Goal: Task Accomplishment & Management: Use online tool/utility

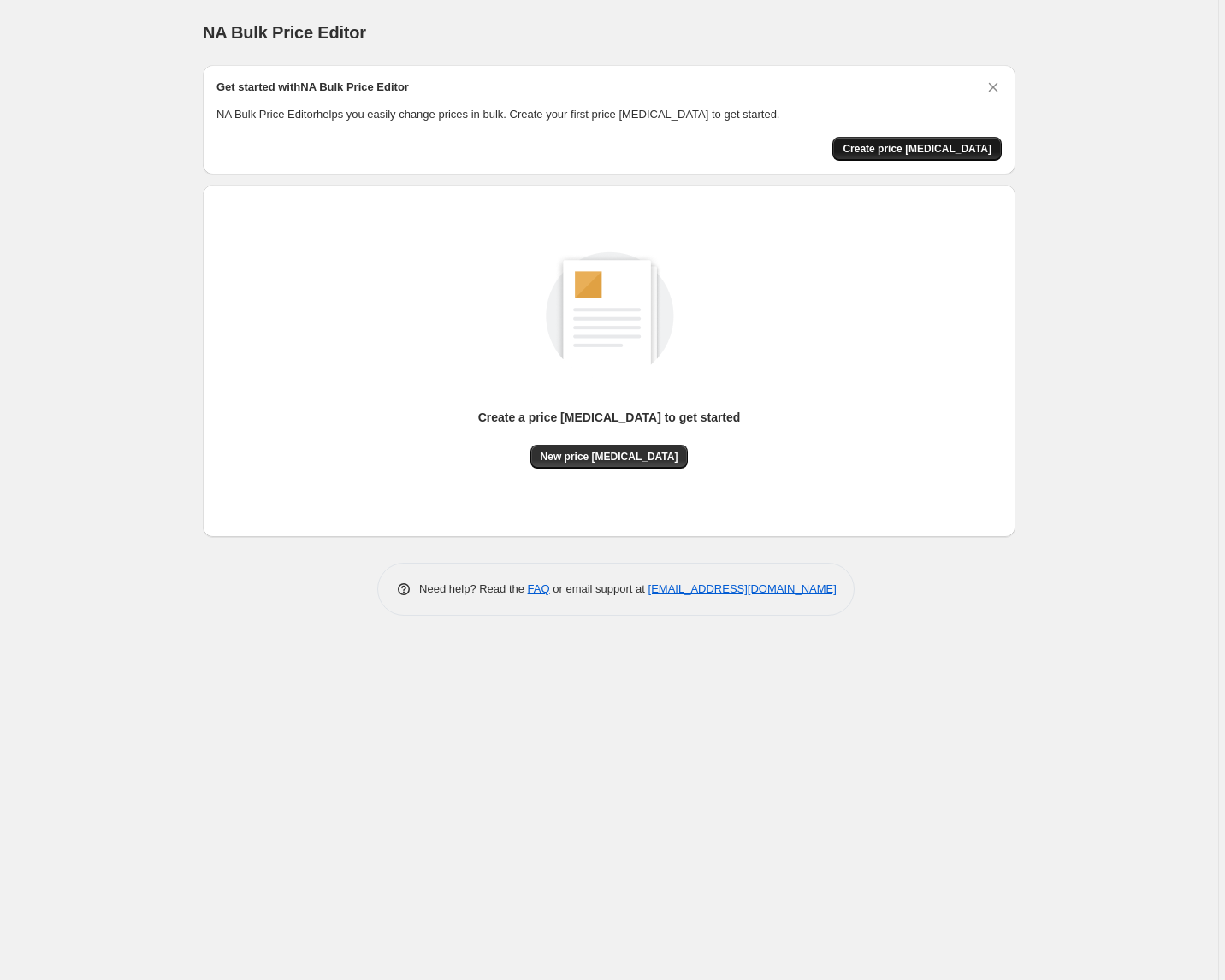
click at [887, 149] on span "Create price change job" at bounding box center [916, 148] width 149 height 14
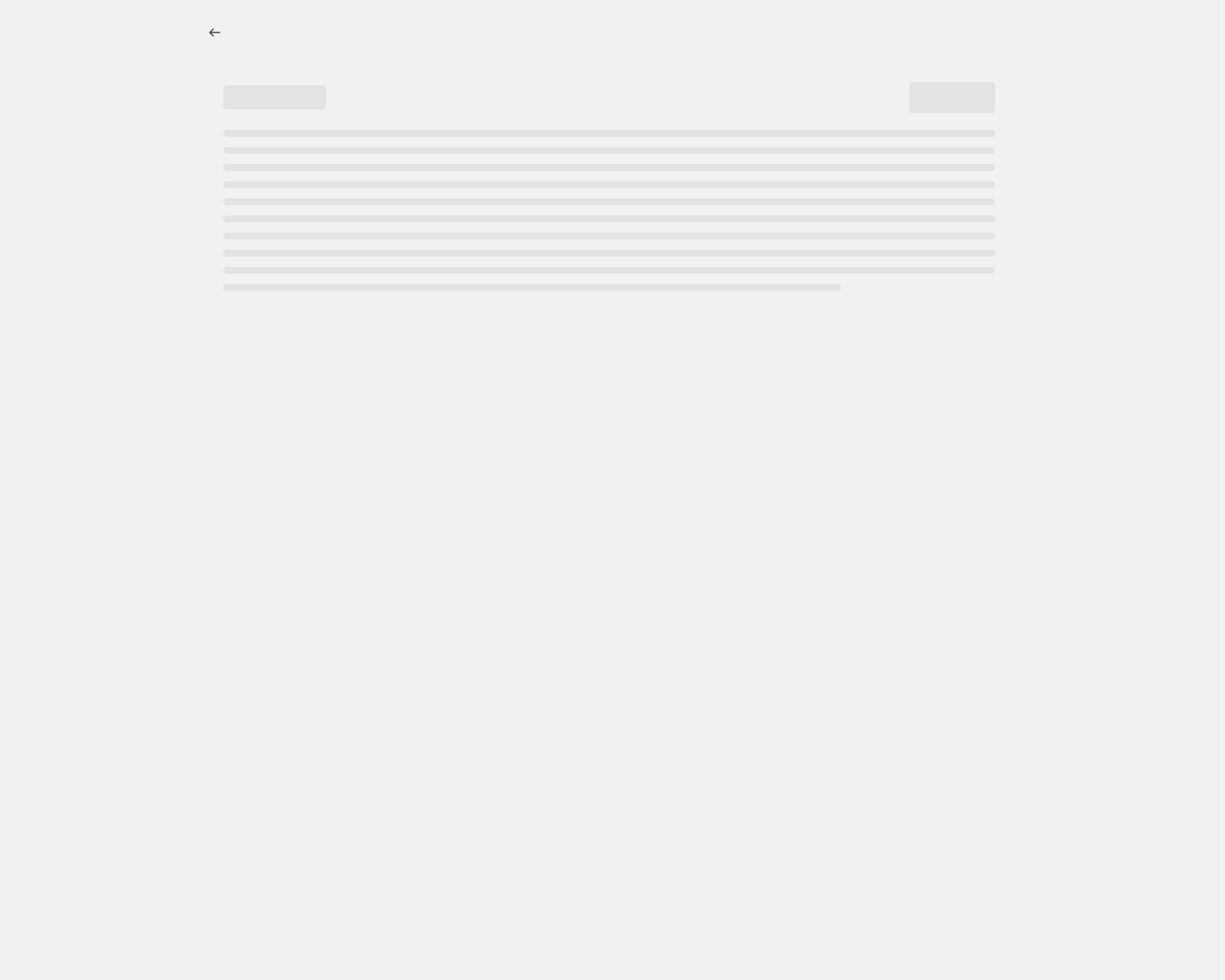
select select "percentage"
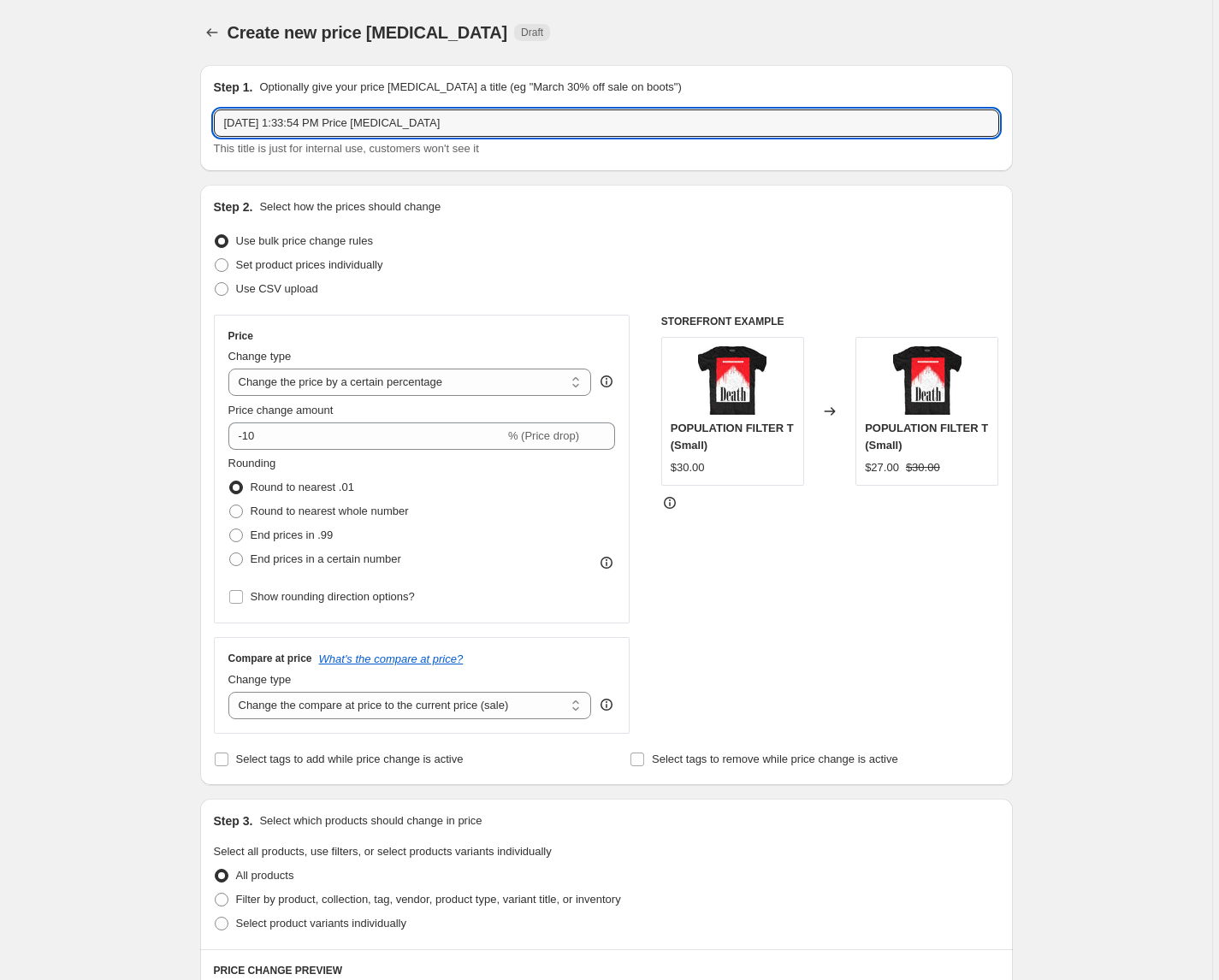
drag, startPoint x: 477, startPoint y: 125, endPoint x: 197, endPoint y: 127, distance: 280.0
click at [197, 127] on div "Step 1. Optionally give your price change job a title (eg "March 30% off sale o…" at bounding box center [599, 828] width 826 height 1554
type input "[DATE] sale 25% off"
click at [108, 174] on div "Create new price change job. This page is ready Create new price change job Dra…" at bounding box center [606, 855] width 1212 height 1710
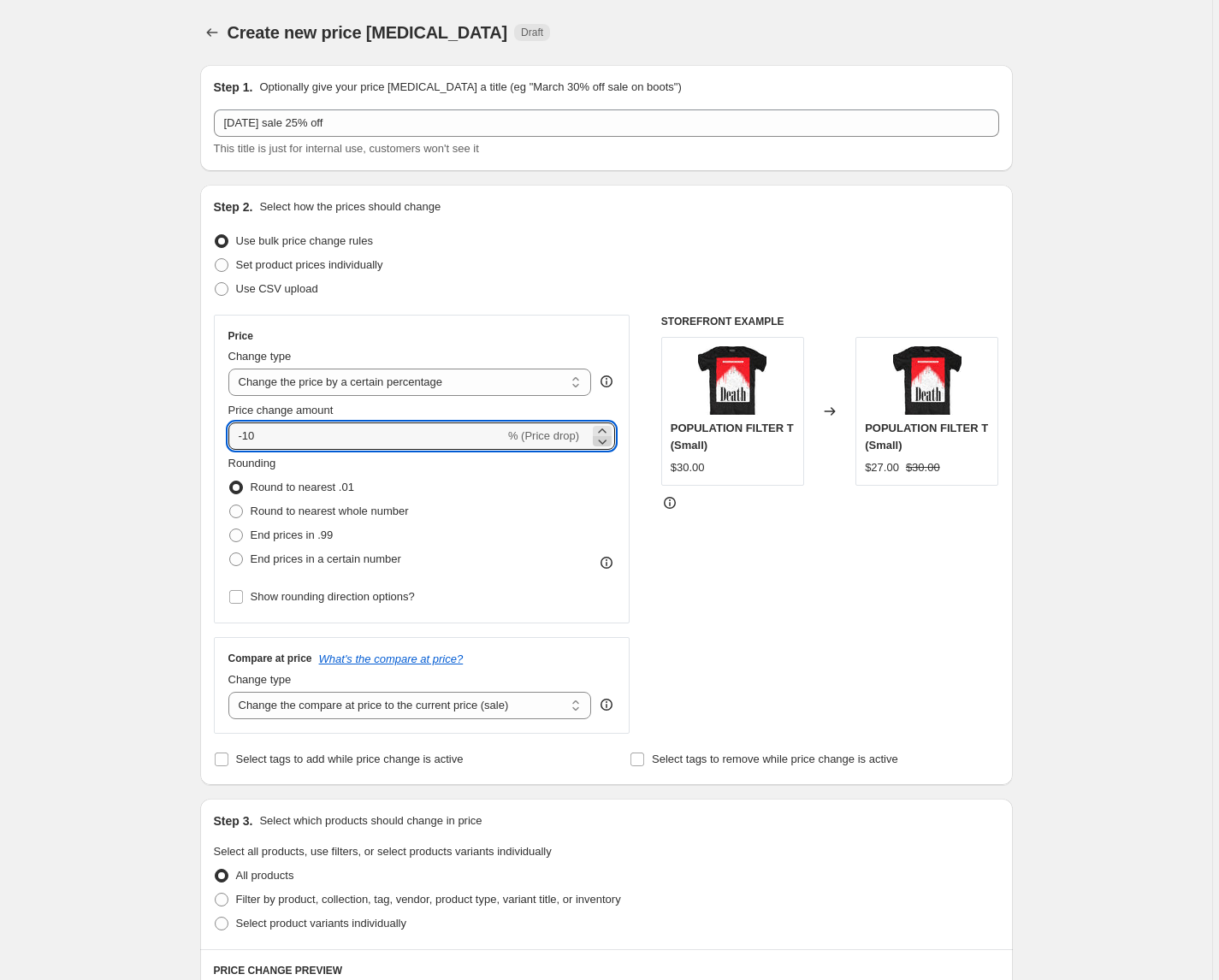
click at [602, 433] on icon at bounding box center [602, 441] width 17 height 17
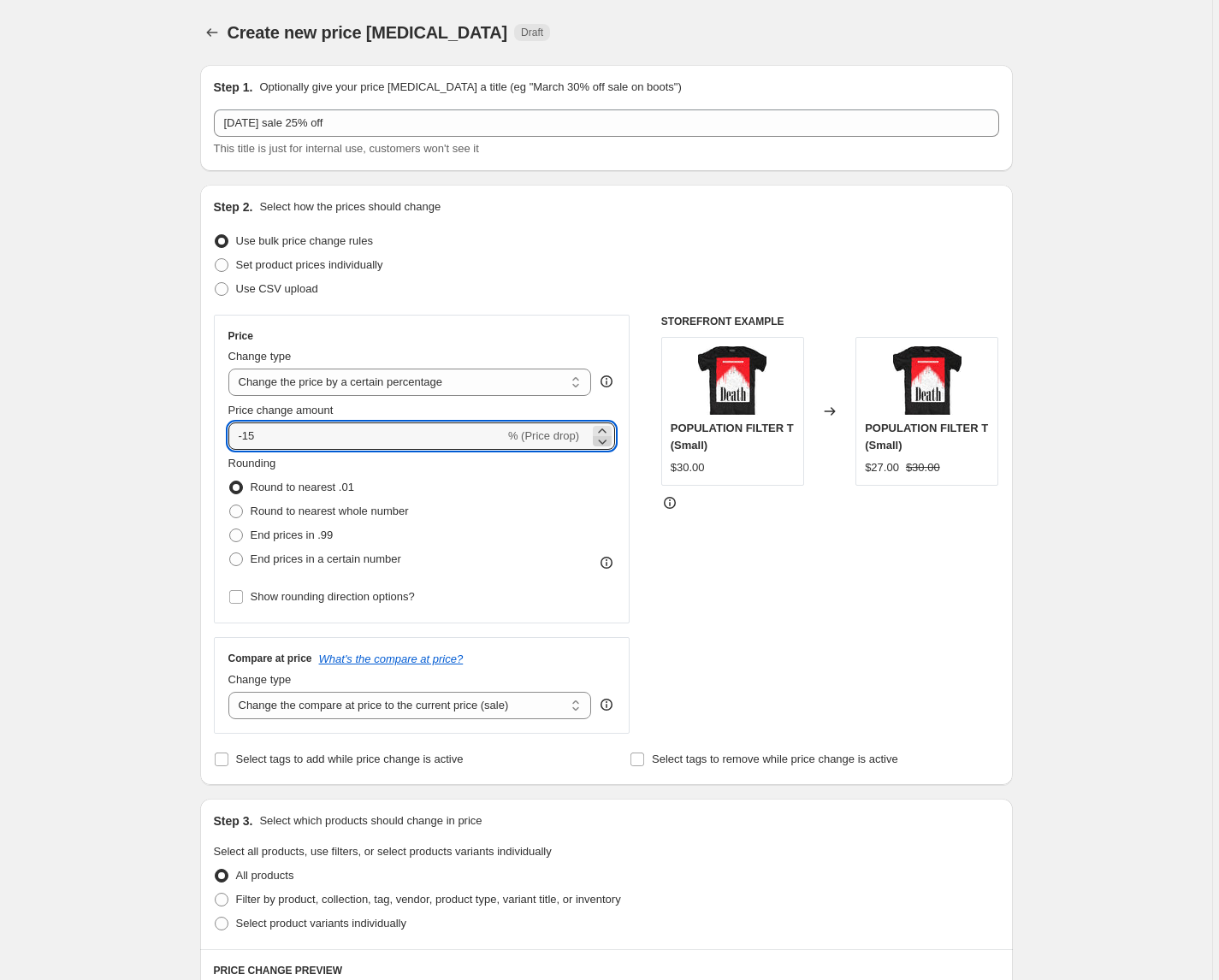
click at [602, 433] on icon at bounding box center [602, 441] width 17 height 17
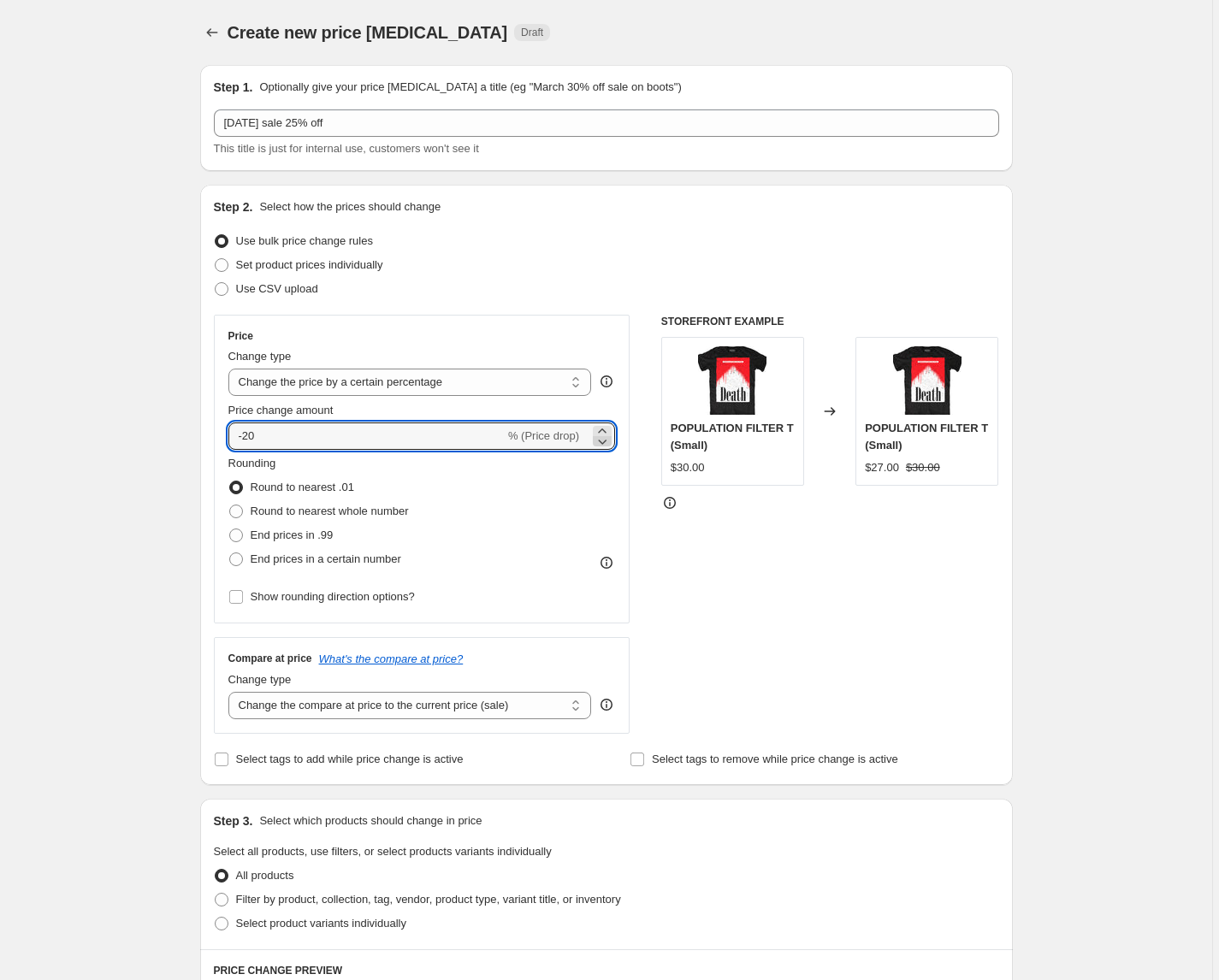
click at [600, 433] on icon at bounding box center [602, 441] width 17 height 17
click at [604, 430] on icon at bounding box center [601, 431] width 7 height 5
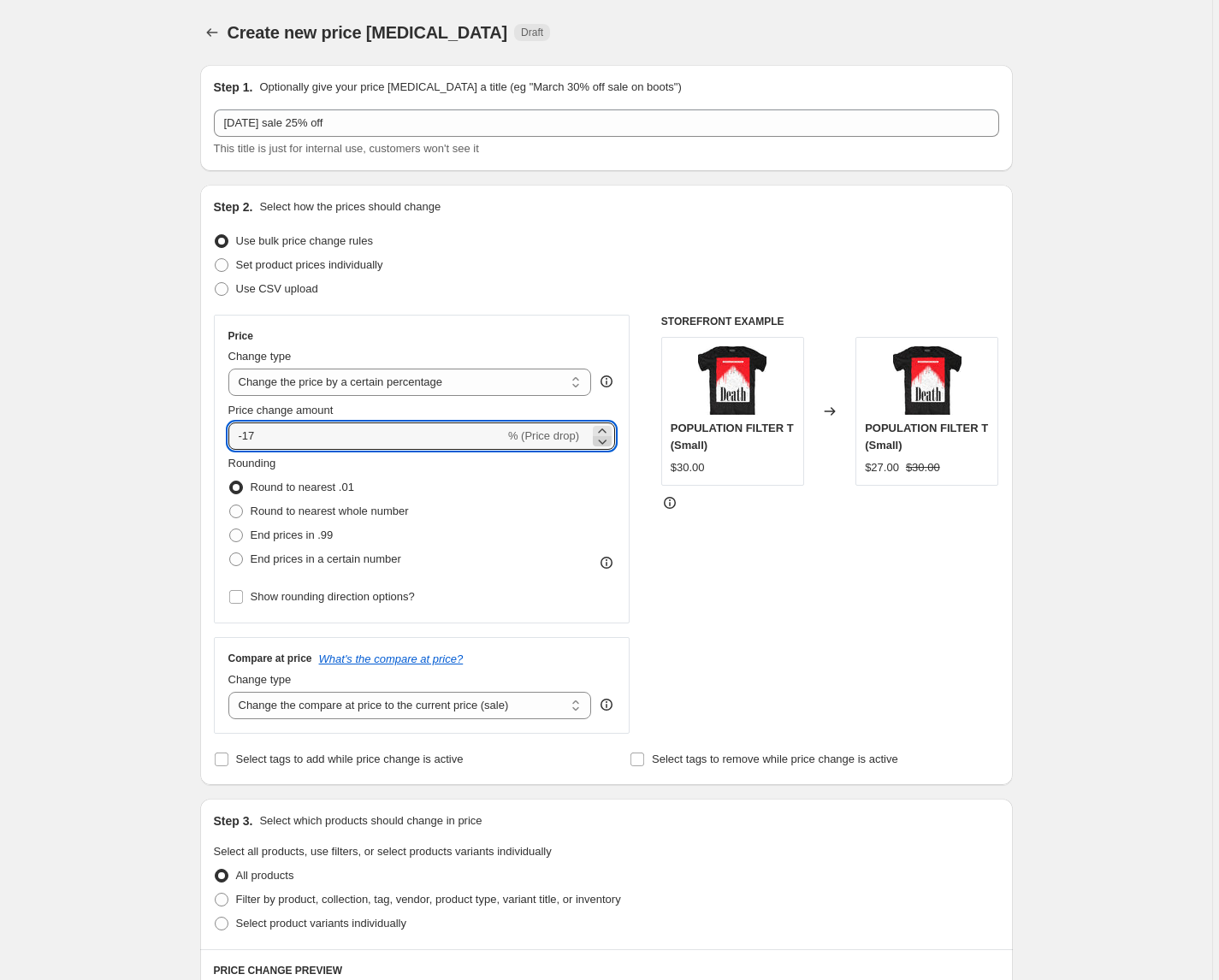
click at [605, 442] on icon at bounding box center [602, 443] width 8 height 6
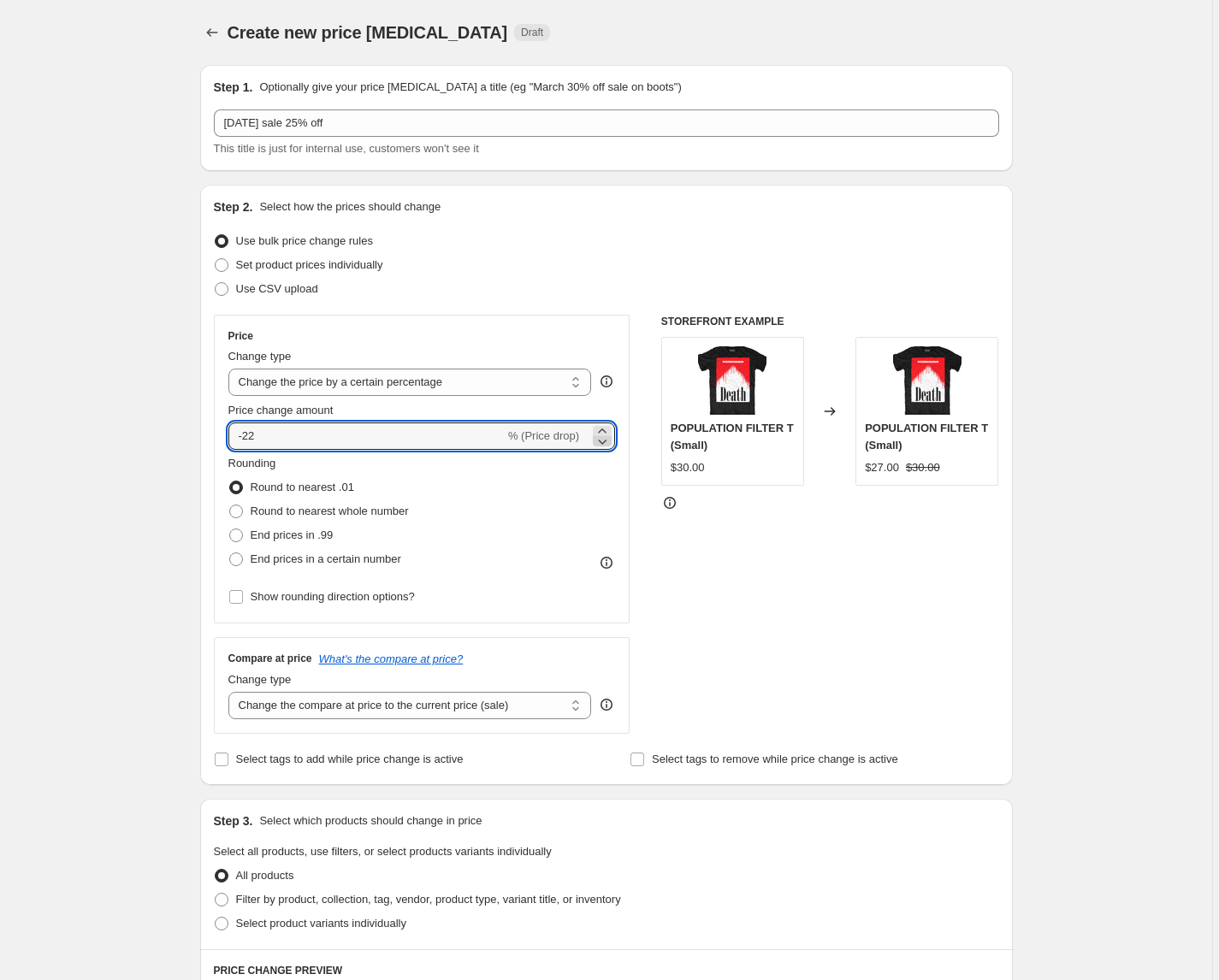
click at [605, 442] on icon at bounding box center [602, 443] width 8 height 6
type input "-25"
click at [196, 466] on div "Step 1. Optionally give your price change job a title (eg "March 30% off sale o…" at bounding box center [599, 828] width 826 height 1554
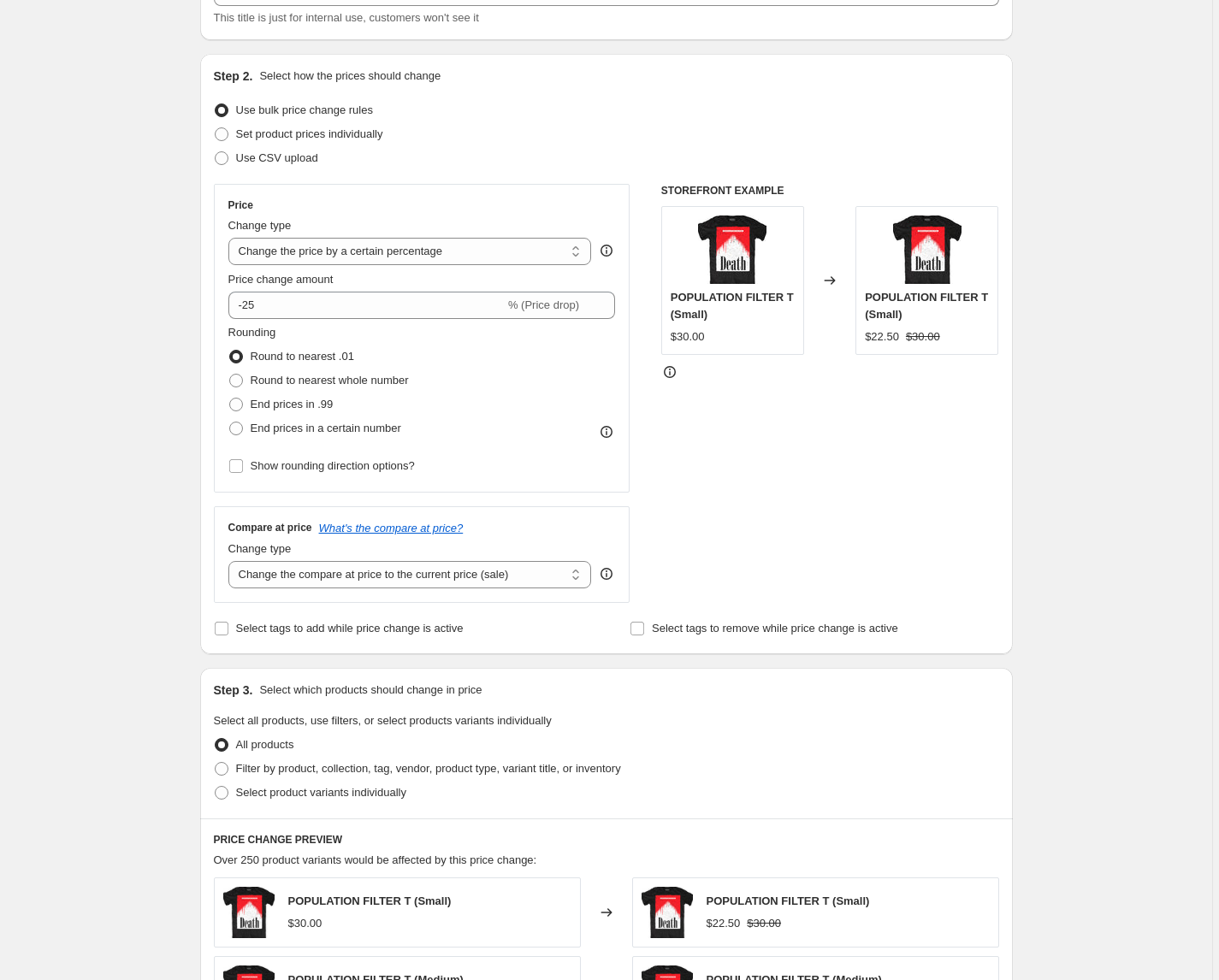
scroll to position [133, 0]
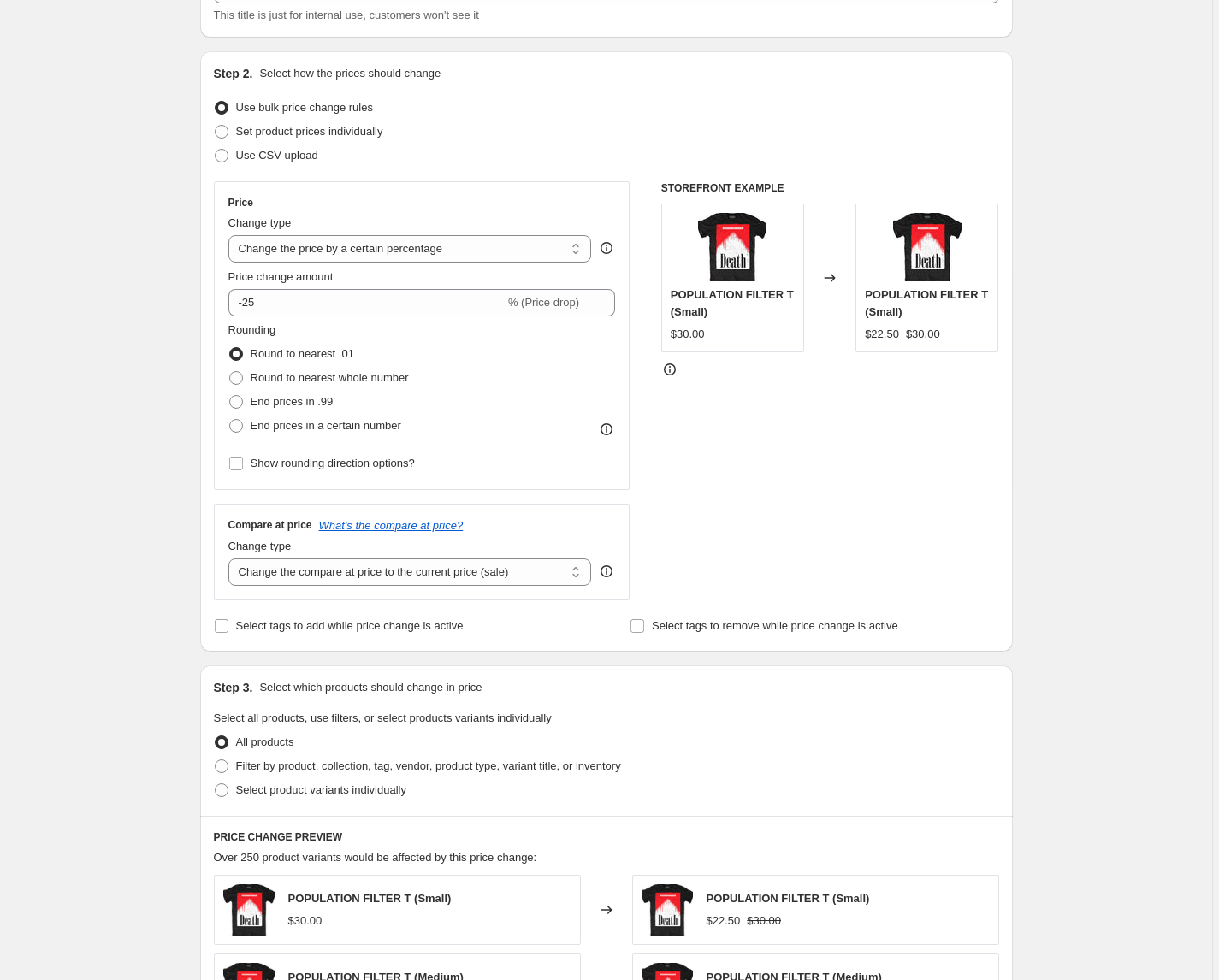
click at [195, 438] on div "Step 1. Optionally give your price change job a title (eg "March 30% off sale o…" at bounding box center [599, 695] width 826 height 1554
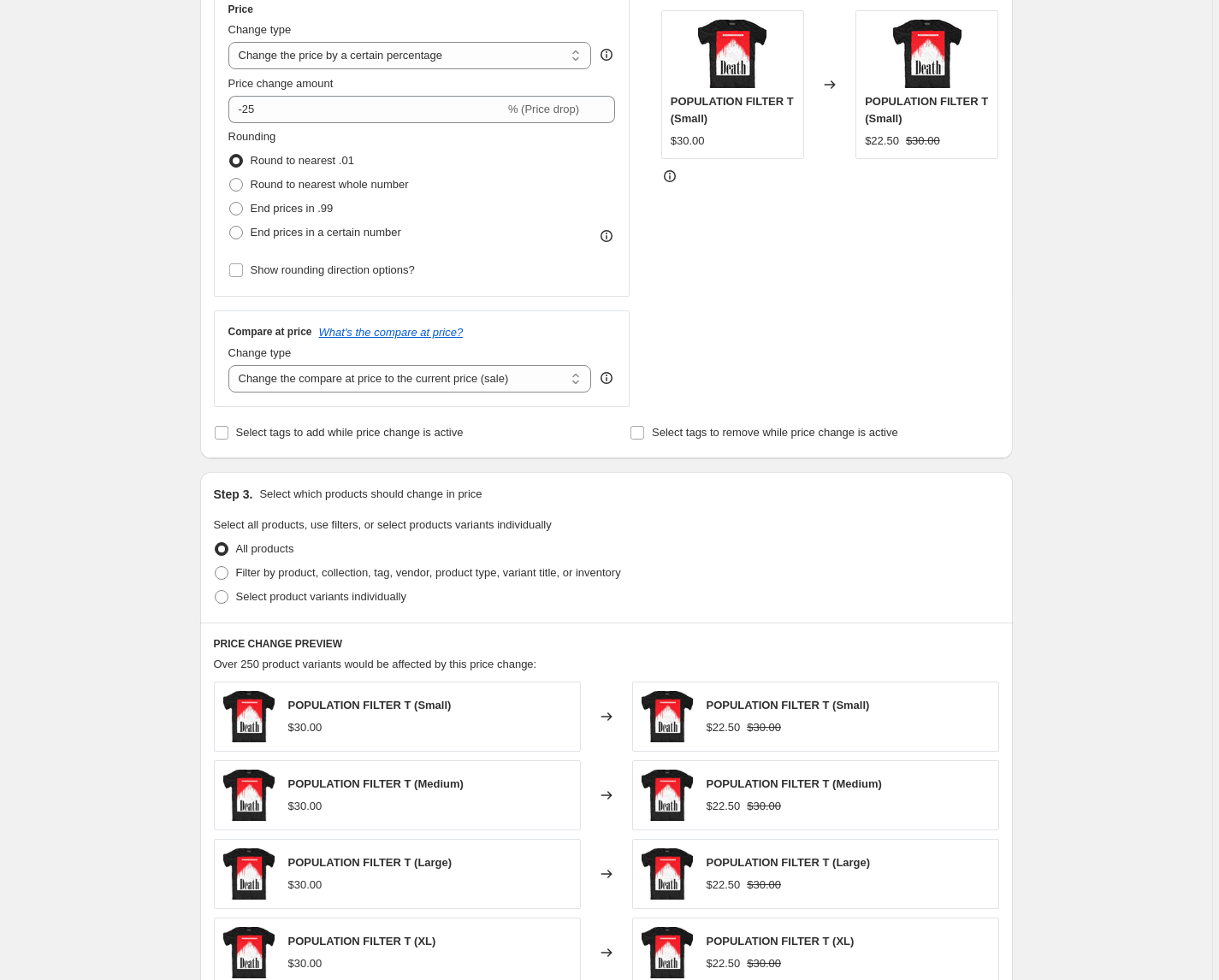
scroll to position [347, 0]
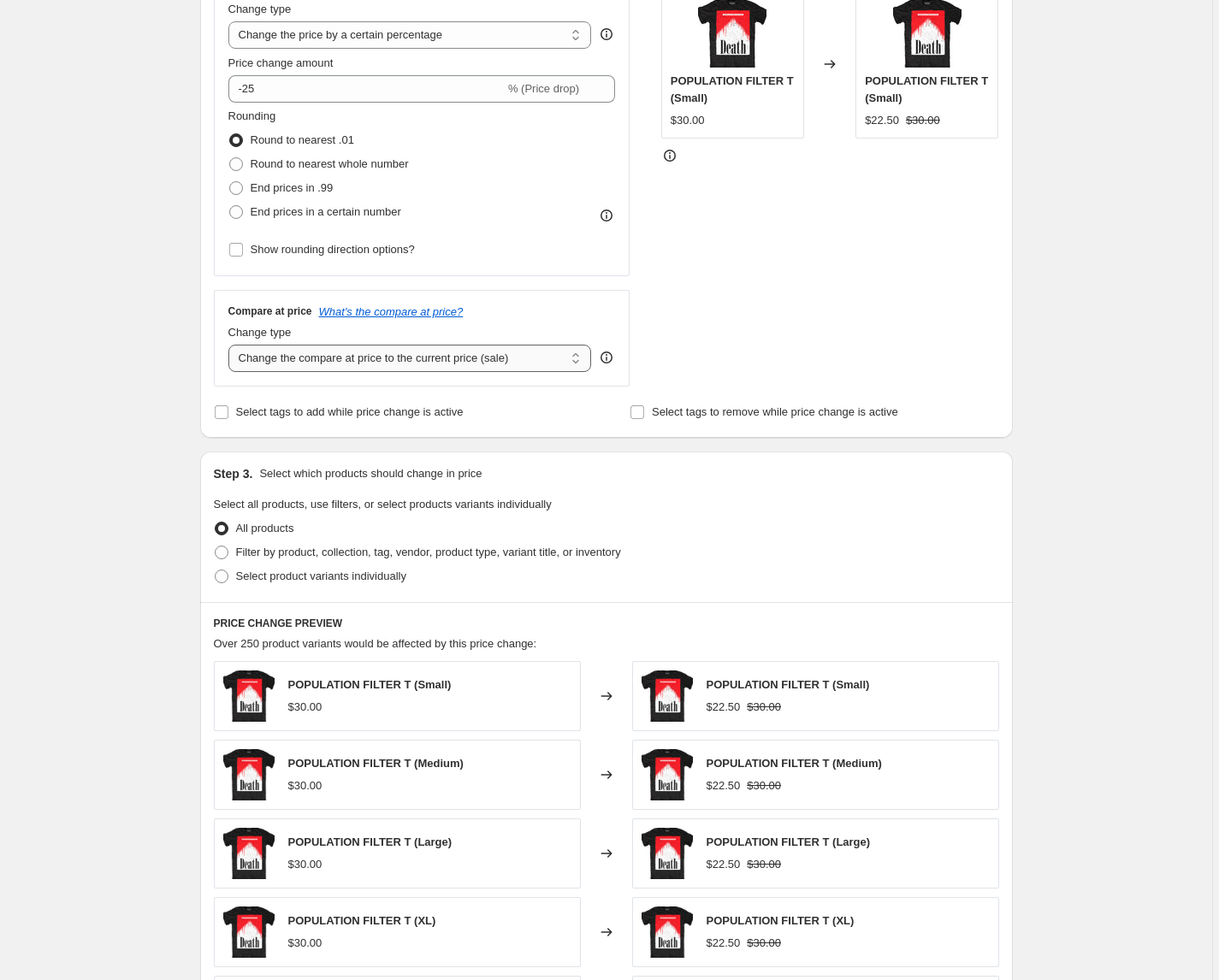
click at [408, 364] on select "Change the compare at price to the current price (sale) Change the compare at p…" at bounding box center [410, 358] width 363 height 28
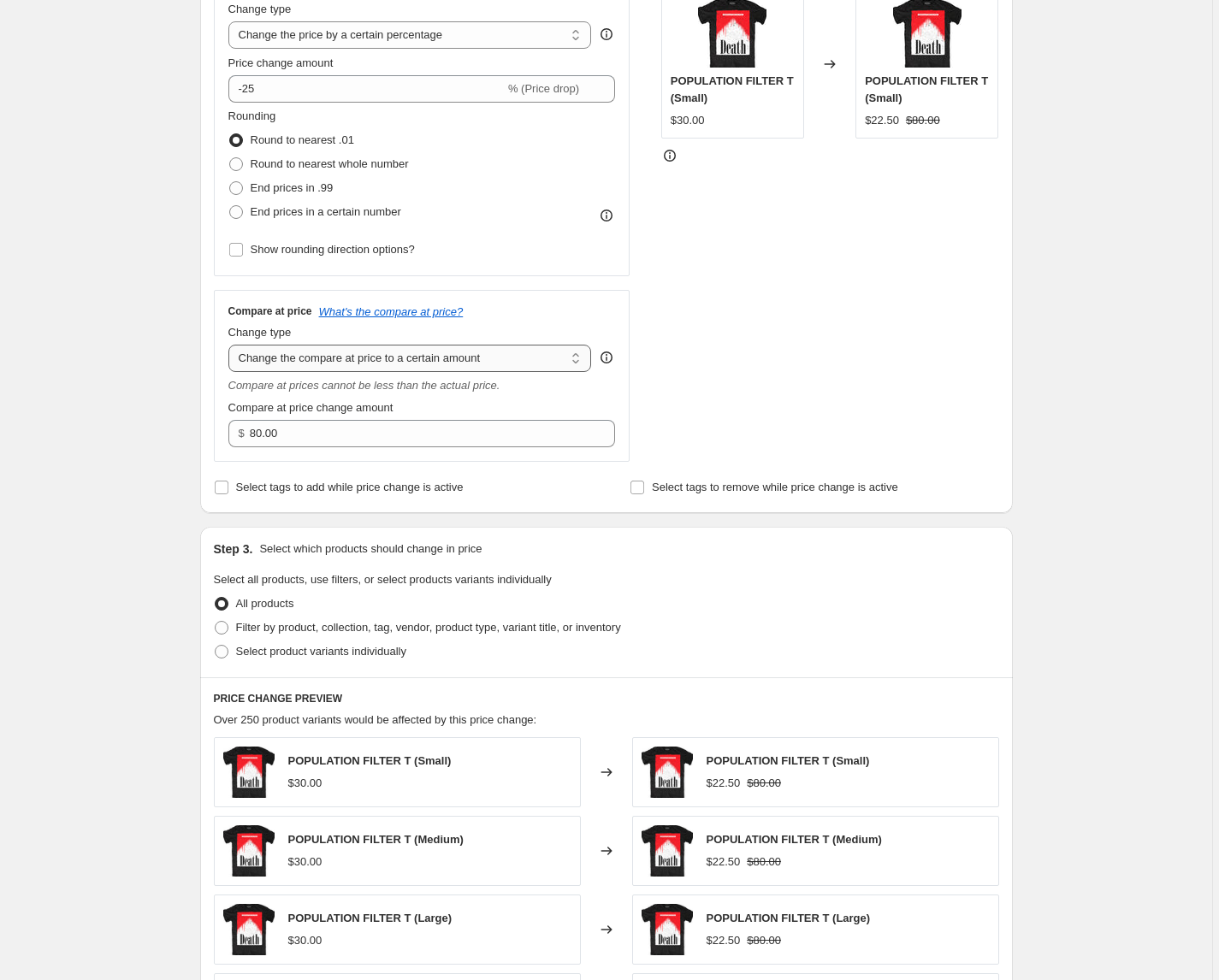
click at [279, 358] on select "Change the compare at price to the current price (sale) Change the compare at p…" at bounding box center [410, 358] width 363 height 28
select select "ep"
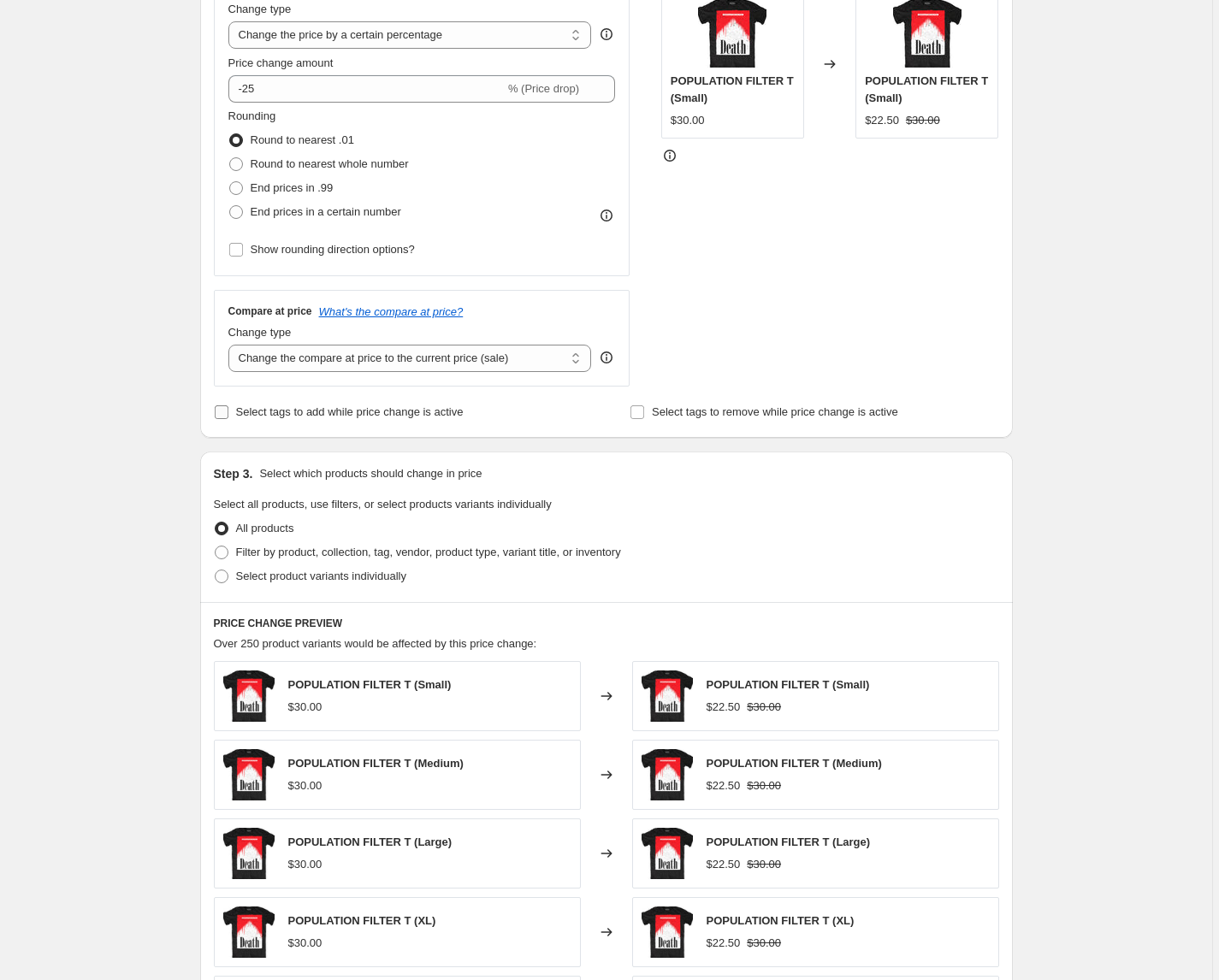
click at [229, 410] on span at bounding box center [221, 412] width 16 height 16
click at [229, 410] on input "Select tags to add while price change is active" at bounding box center [221, 412] width 14 height 14
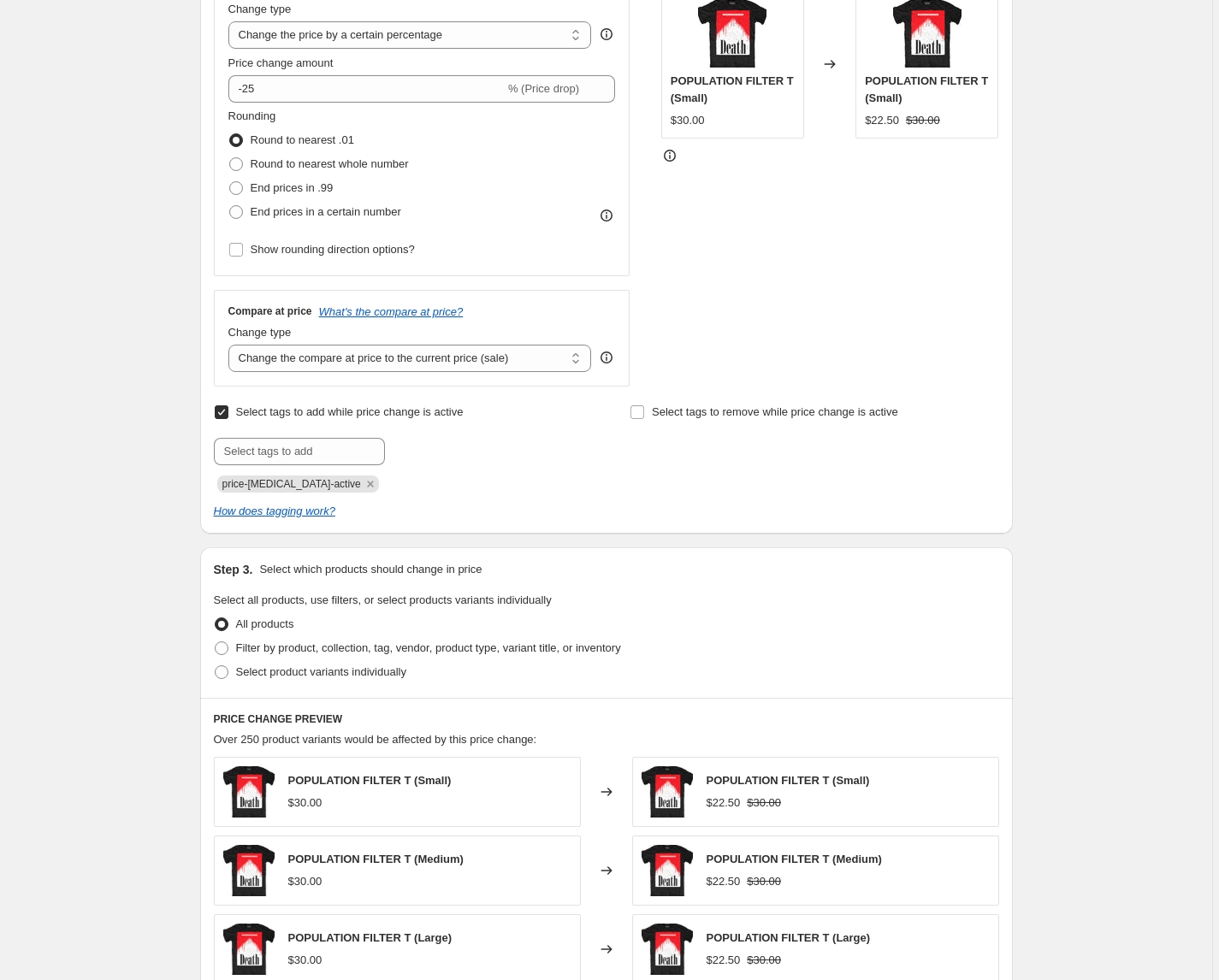
click at [224, 411] on input "Select tags to add while price change is active" at bounding box center [221, 412] width 14 height 14
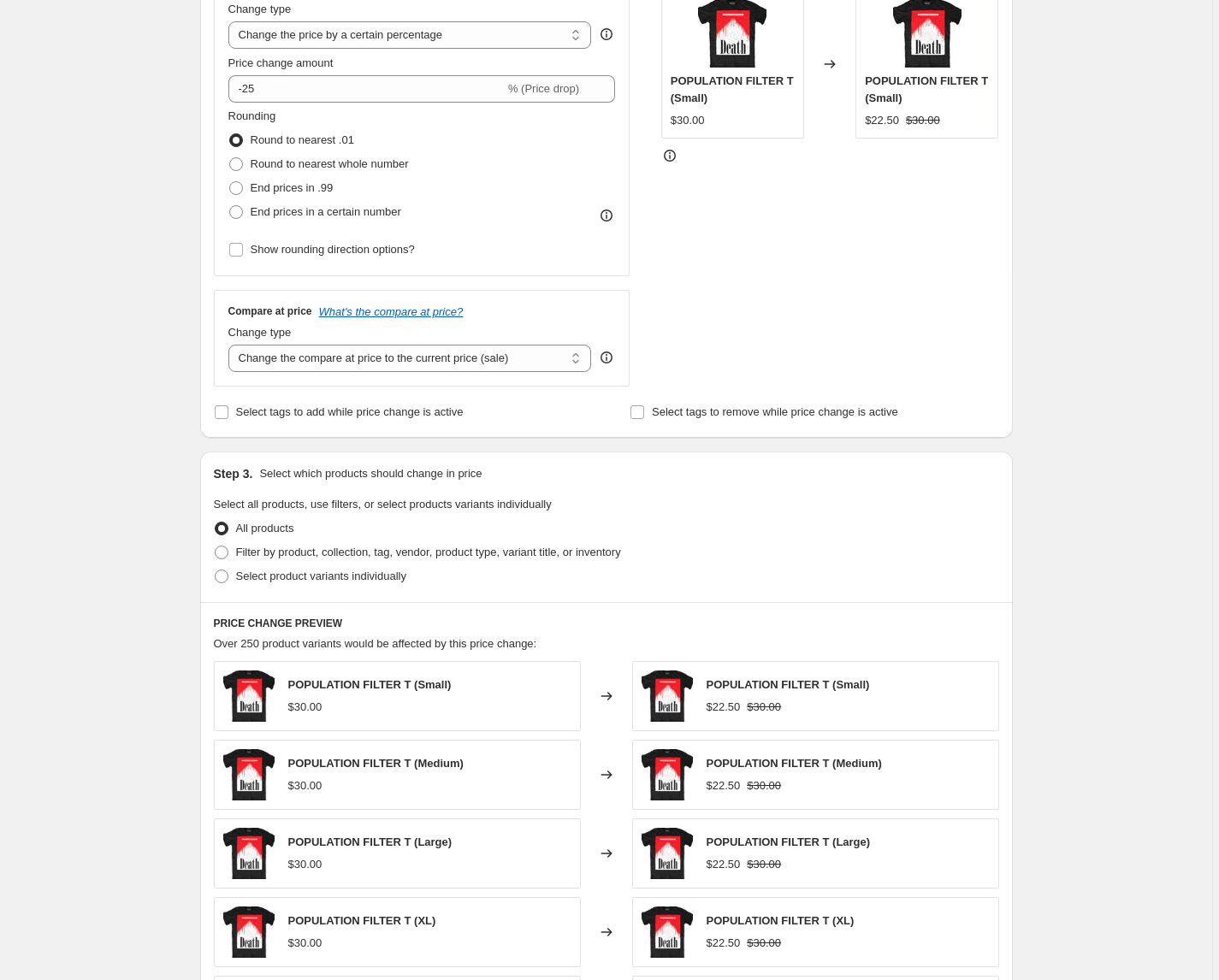
click at [194, 428] on div "Step 1. Optionally give your price change job a title (eg "March 30% off sale o…" at bounding box center [599, 482] width 826 height 1554
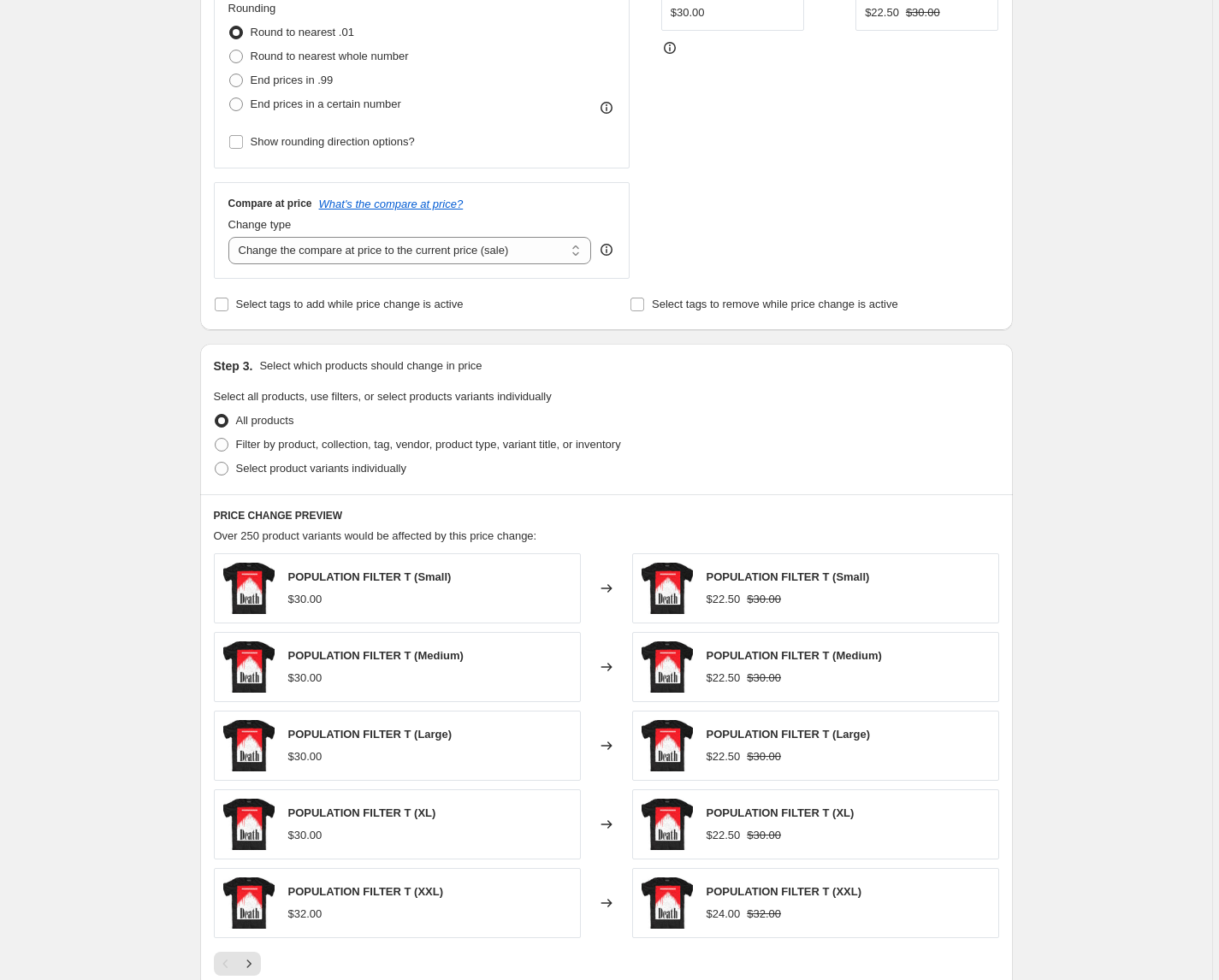
scroll to position [503, 0]
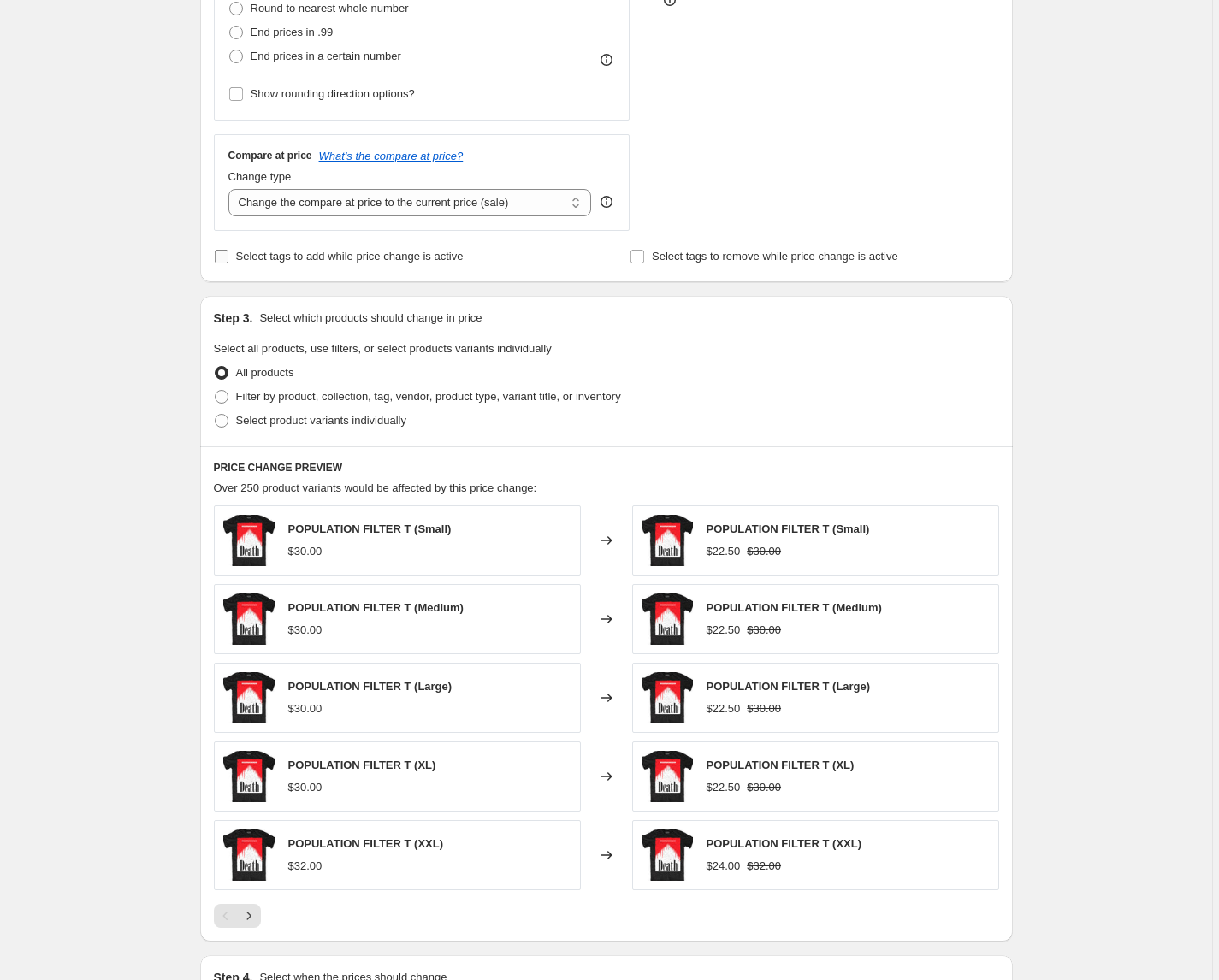
click at [253, 255] on span "Select tags to add while price change is active" at bounding box center [350, 257] width 228 height 13
click at [229, 255] on input "Select tags to add while price change is active" at bounding box center [221, 257] width 14 height 14
checkbox input "true"
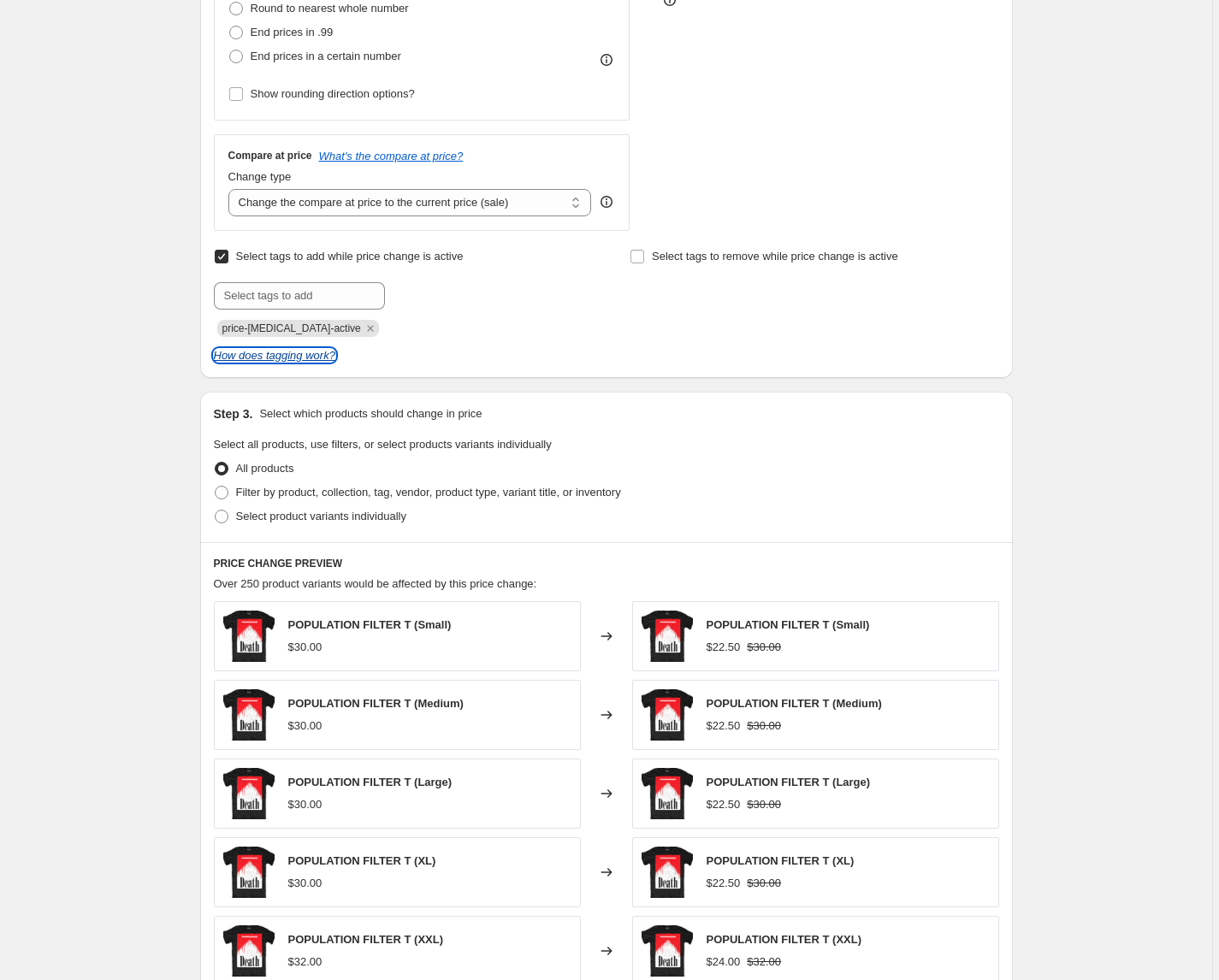
click at [268, 357] on icon "How does tagging work?" at bounding box center [274, 356] width 121 height 13
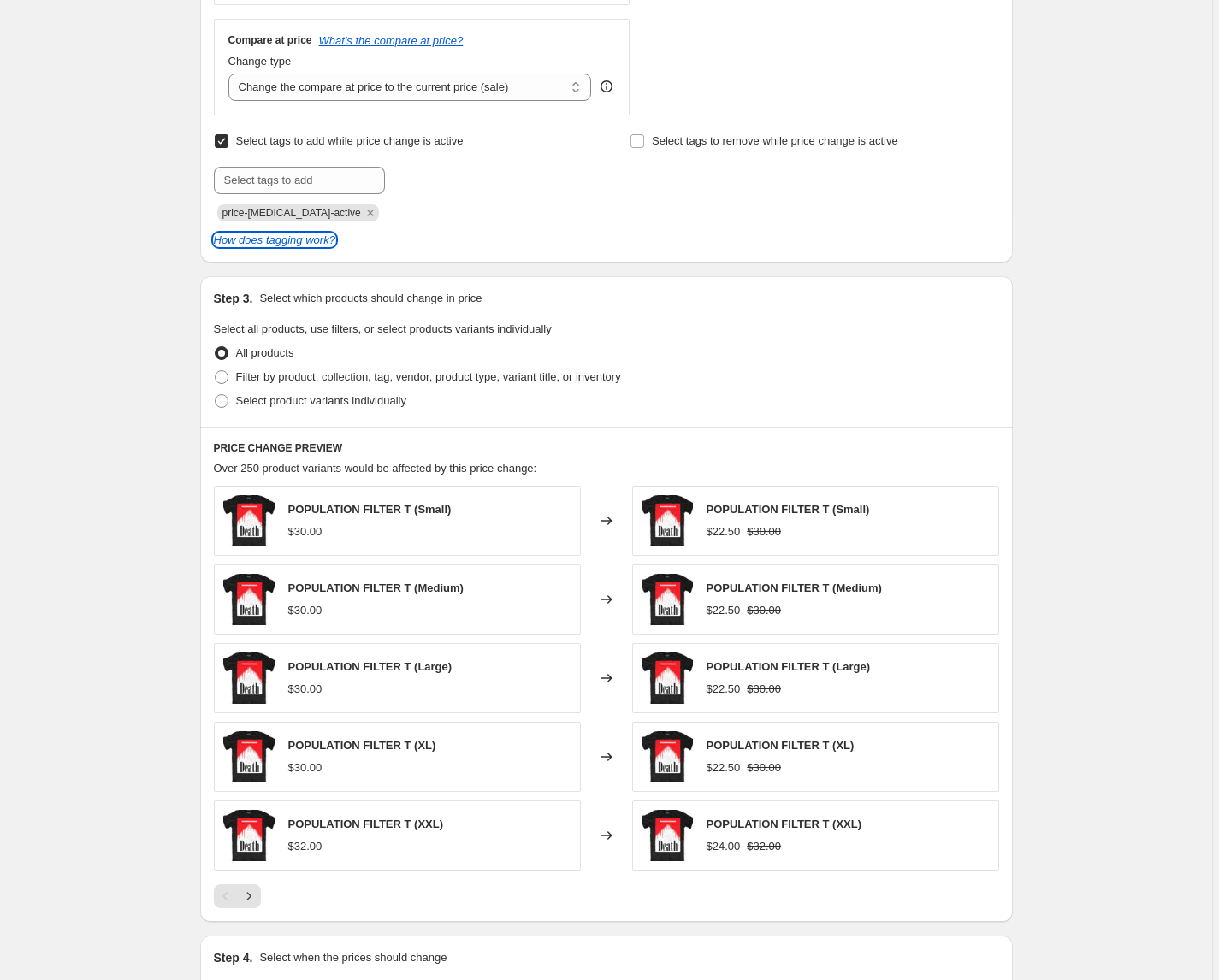
scroll to position [696, 0]
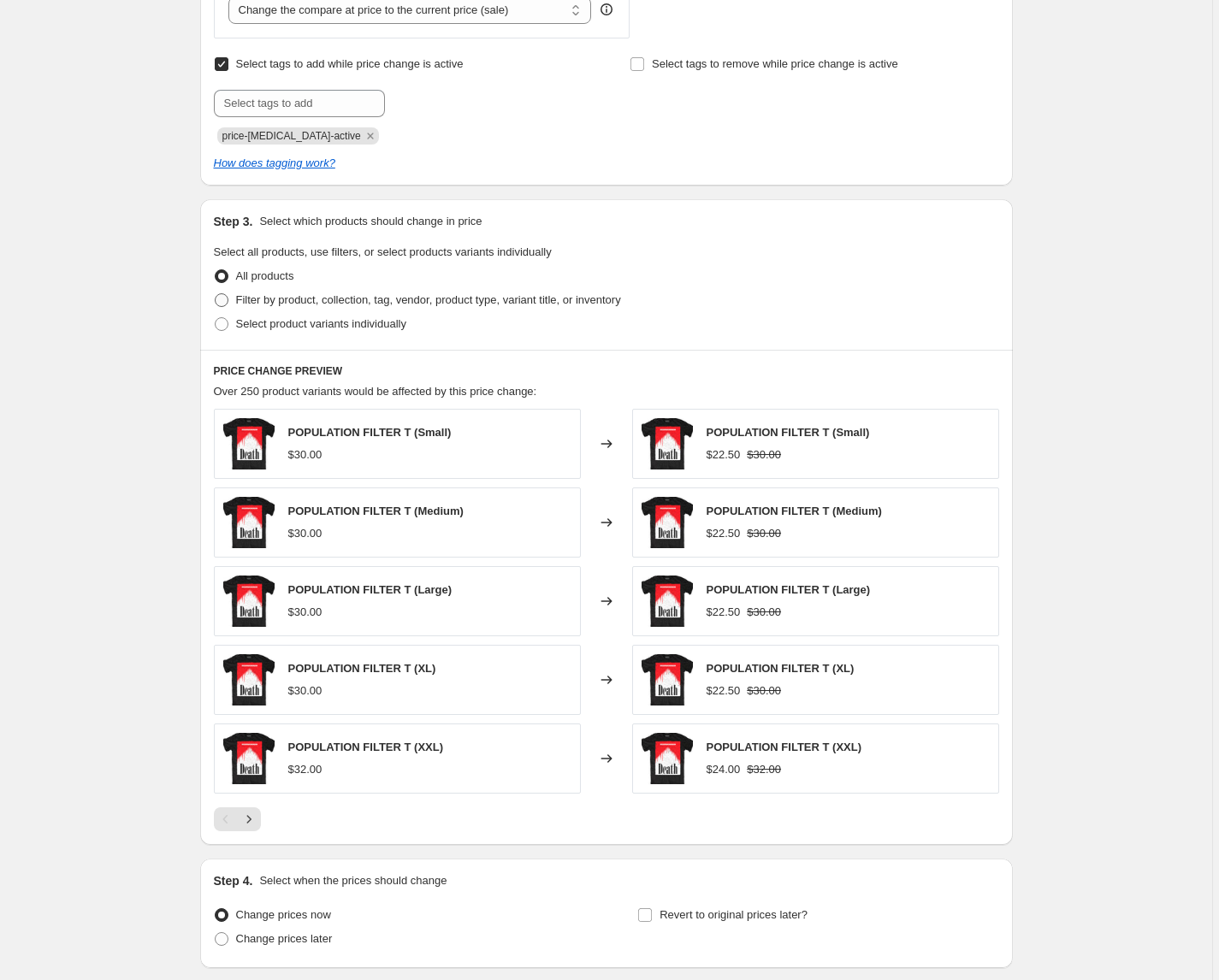
click at [229, 303] on span at bounding box center [221, 300] width 14 height 14
click at [216, 295] on input "Filter by product, collection, tag, vendor, product type, variant title, or inv…" at bounding box center [215, 294] width 1 height 1
radio input "true"
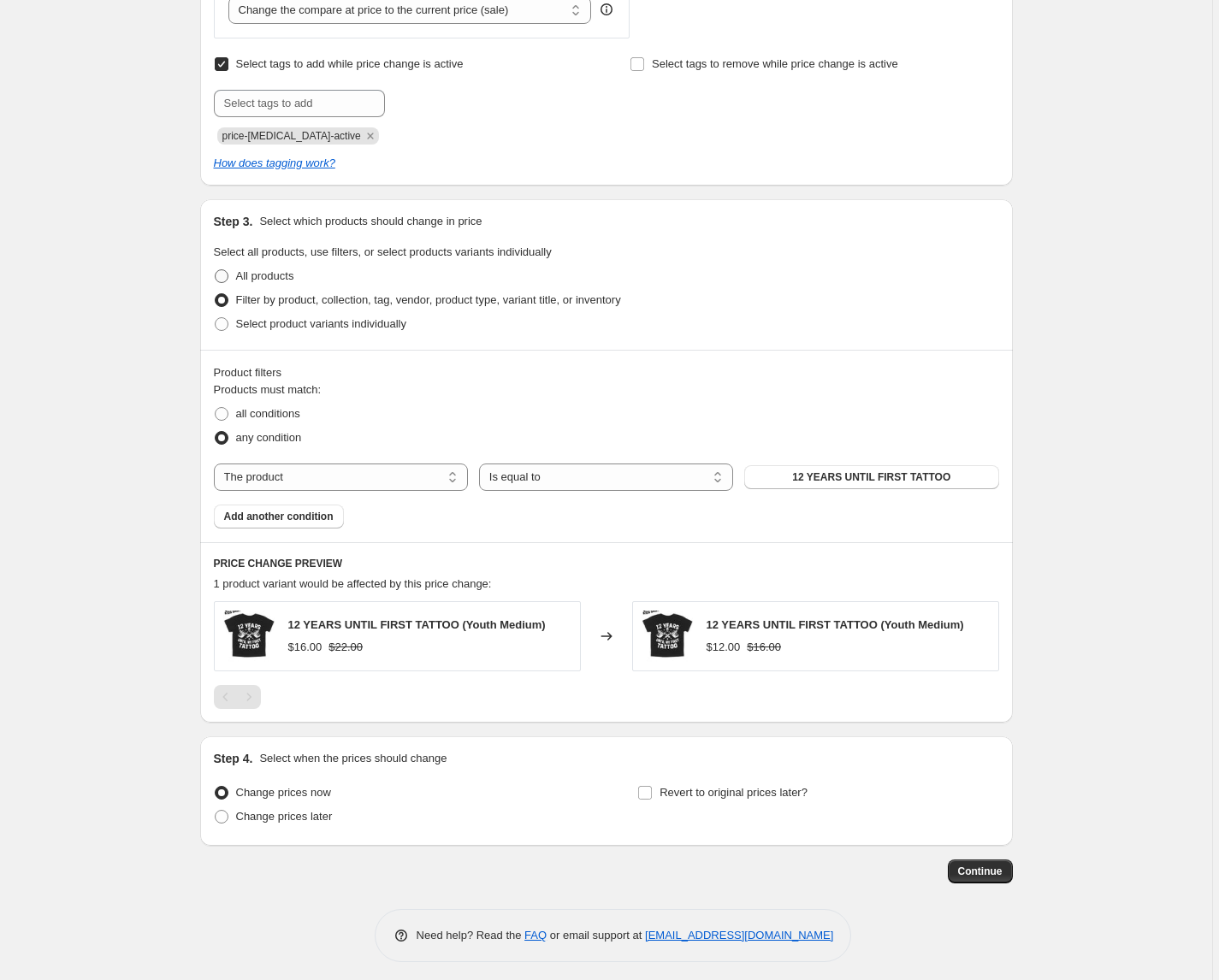
click at [228, 275] on span at bounding box center [221, 276] width 14 height 14
click at [216, 270] on input "All products" at bounding box center [215, 270] width 1 height 1
radio input "true"
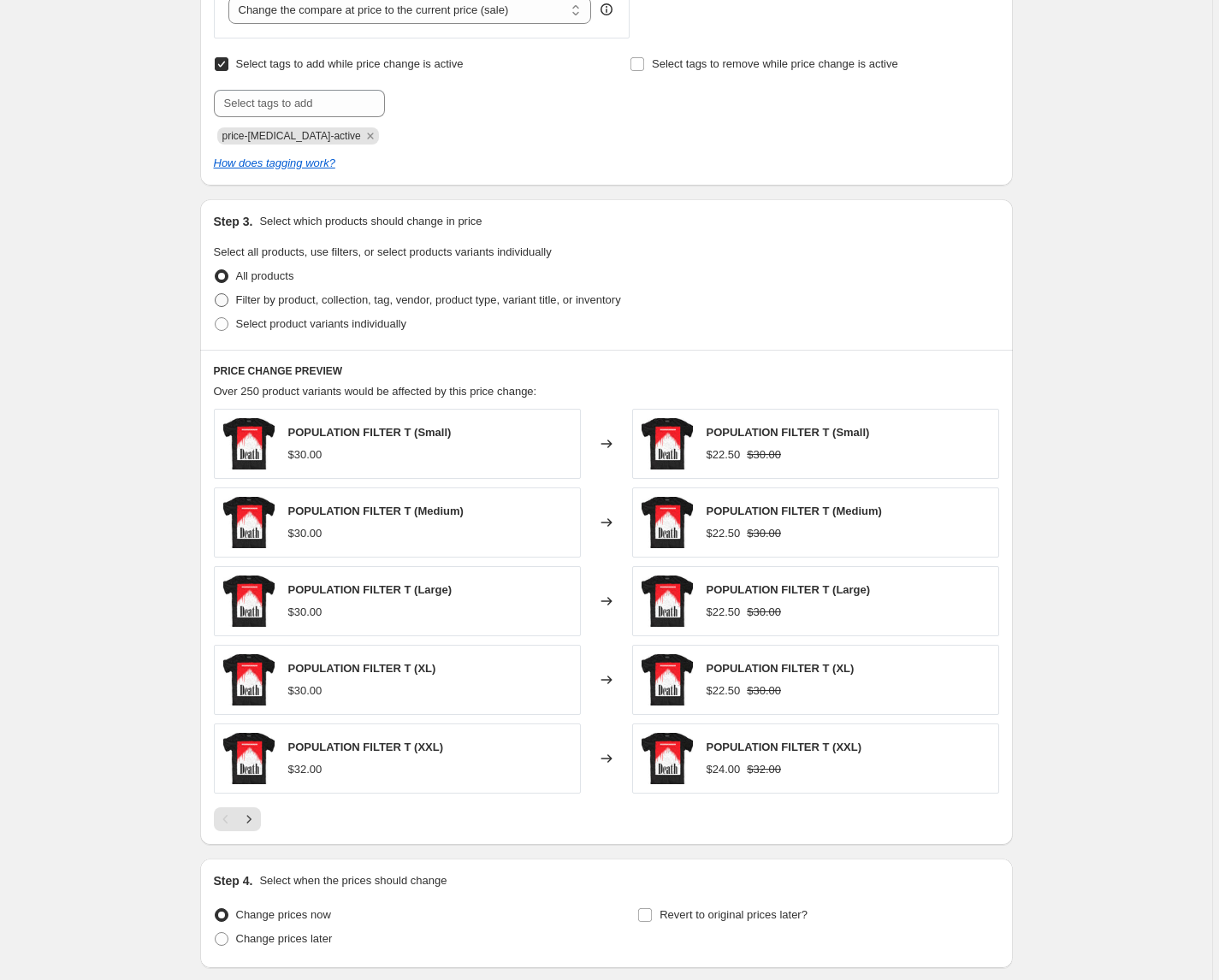
click at [221, 296] on span at bounding box center [221, 300] width 14 height 14
click at [216, 295] on input "Filter by product, collection, tag, vendor, product type, variant title, or inv…" at bounding box center [215, 294] width 1 height 1
radio input "true"
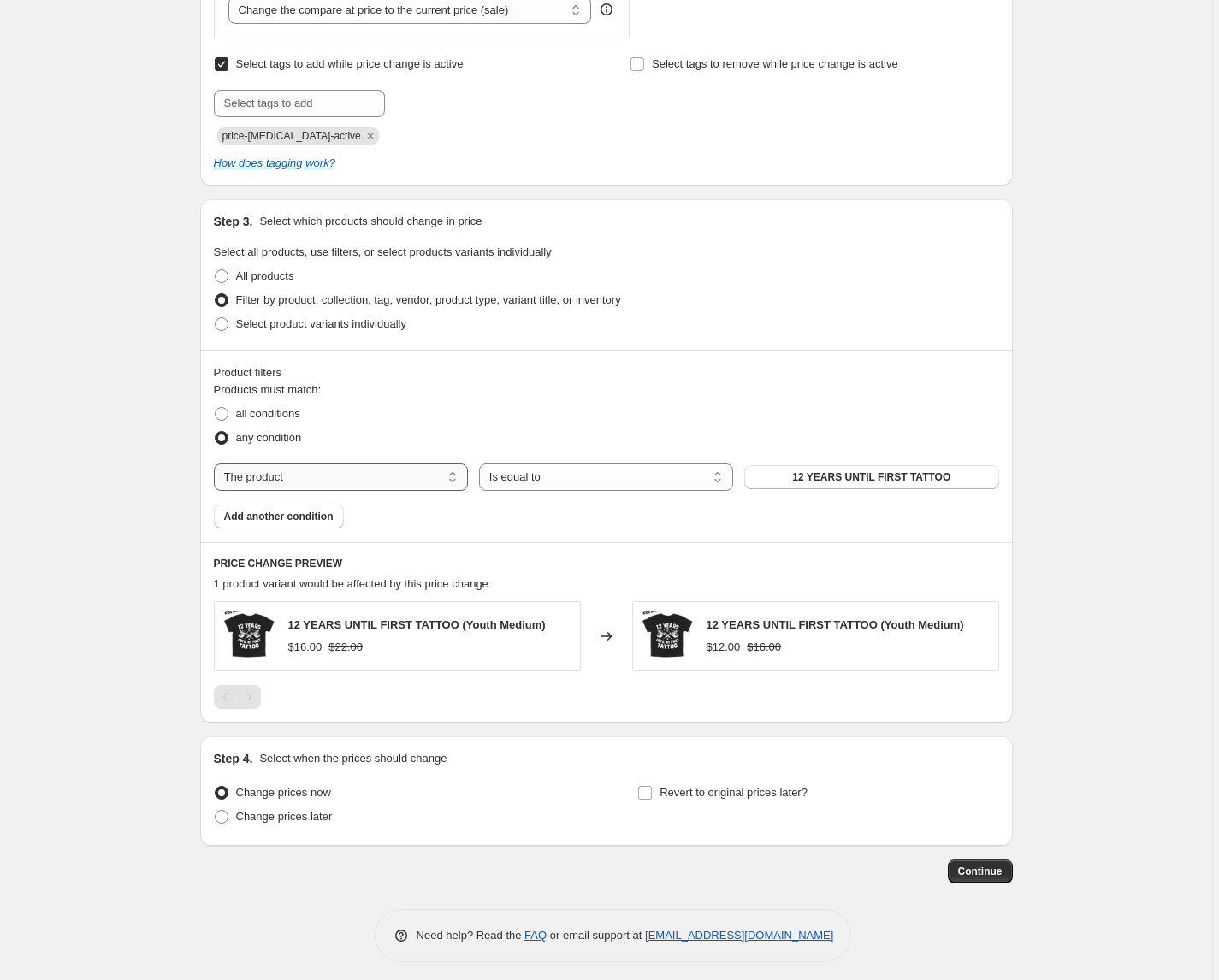
click at [380, 479] on select "The product The product's collection The product's tag The product's vendor The…" at bounding box center [341, 477] width 254 height 28
select select "product_status"
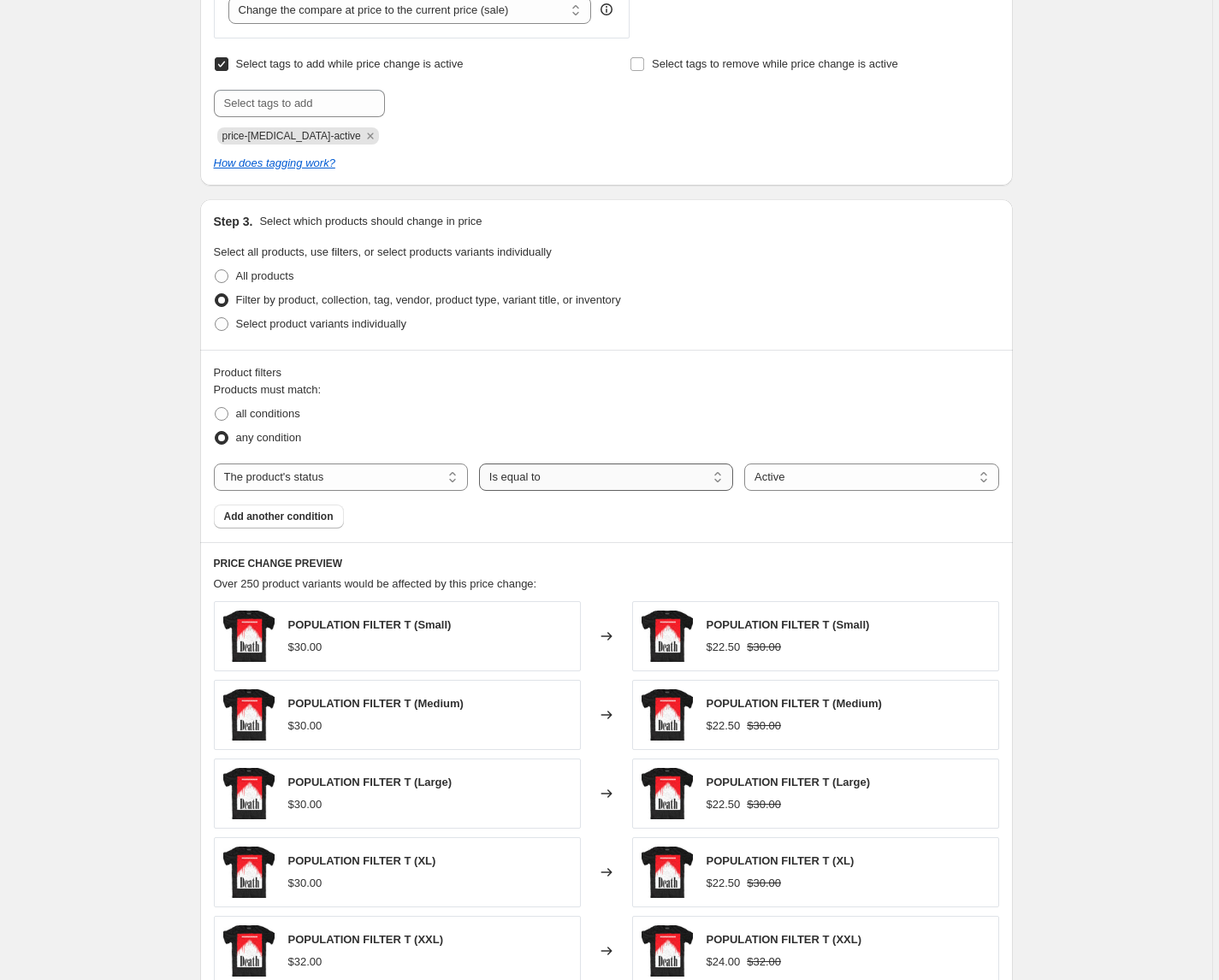
click at [575, 483] on select "Is equal to Is not equal to" at bounding box center [606, 477] width 254 height 28
click at [153, 479] on div "Create new price change job. This page is ready Create new price change job Dra…" at bounding box center [606, 303] width 1212 height 1998
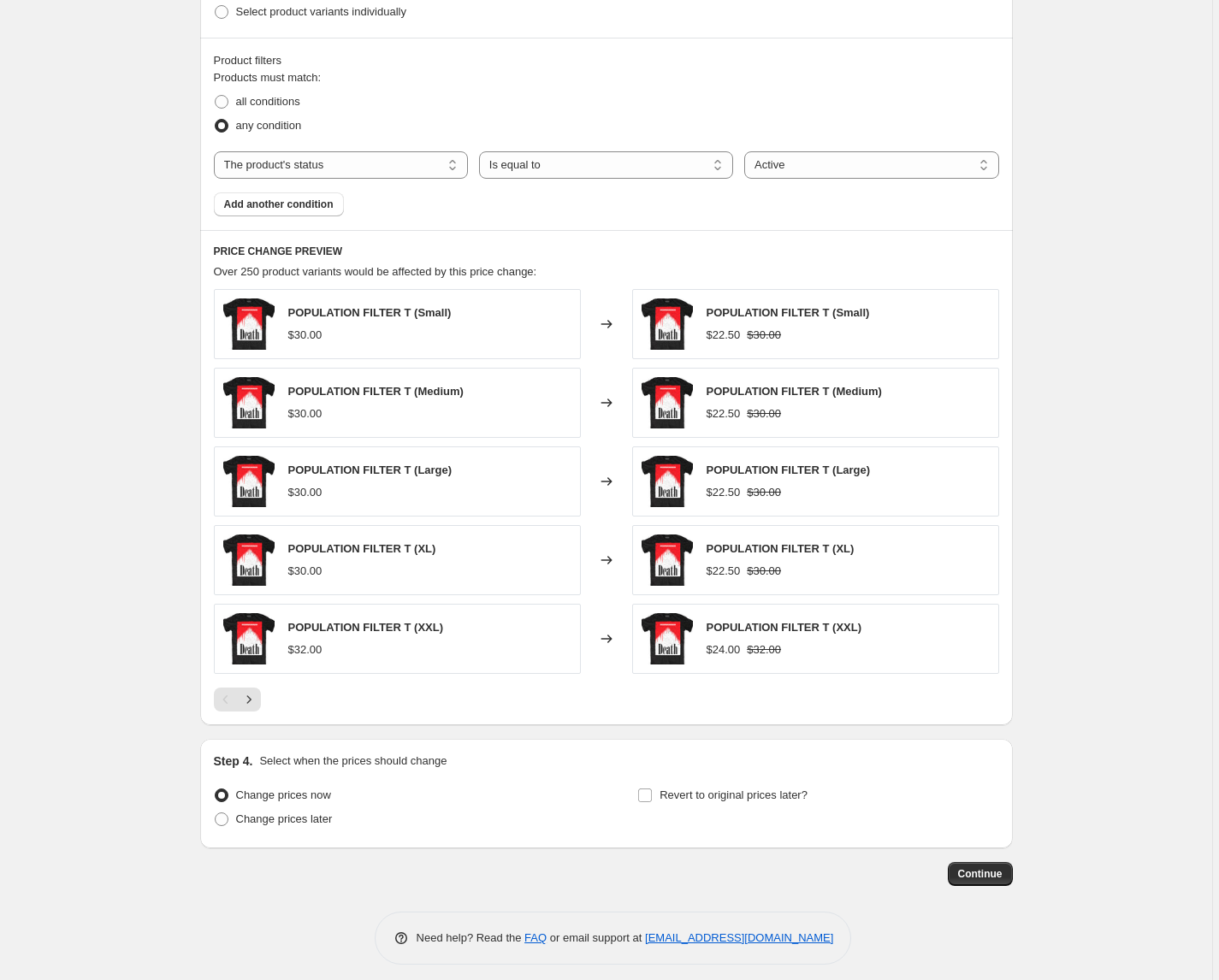
scroll to position [1018, 0]
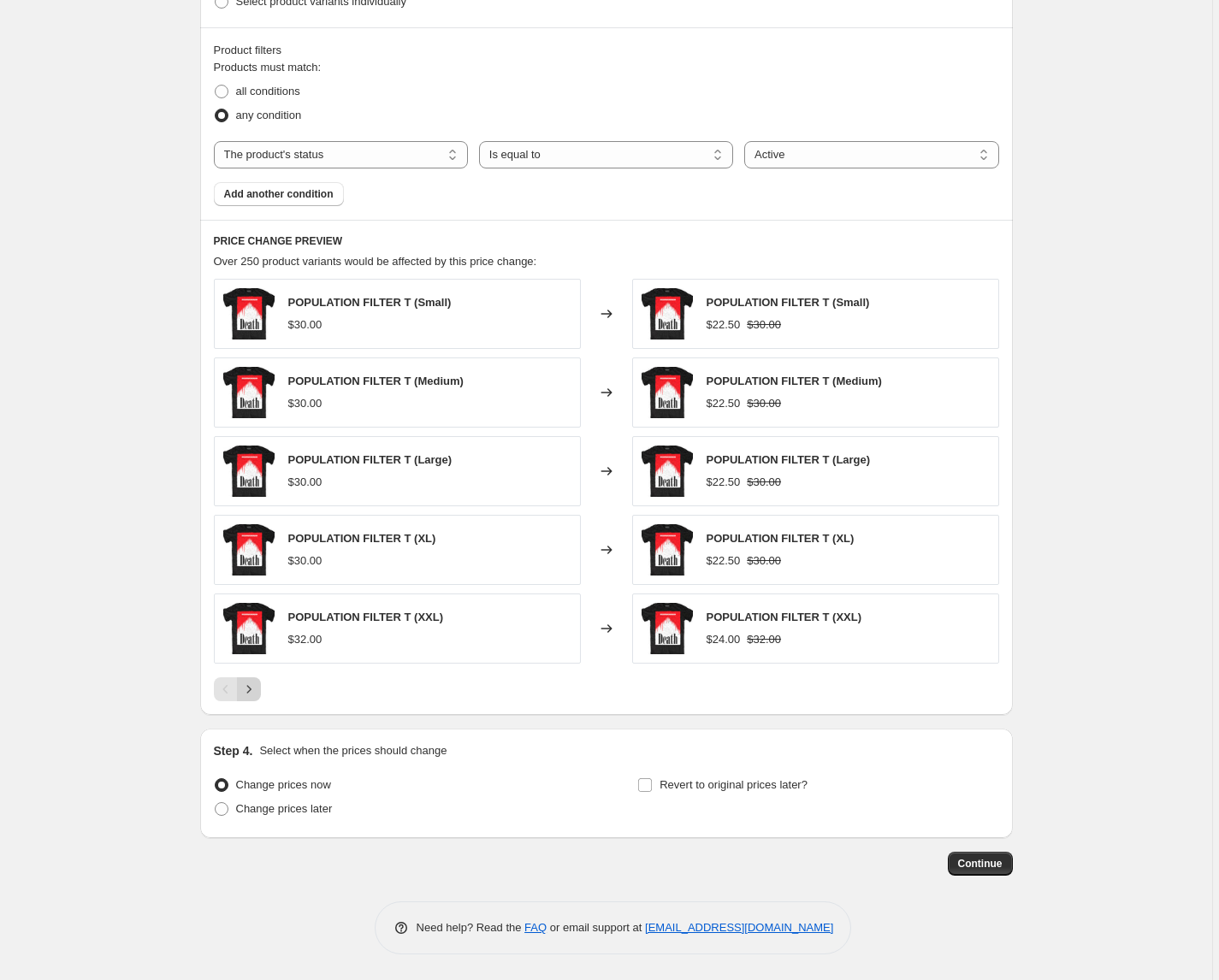
click at [256, 690] on icon "Next" at bounding box center [248, 689] width 17 height 17
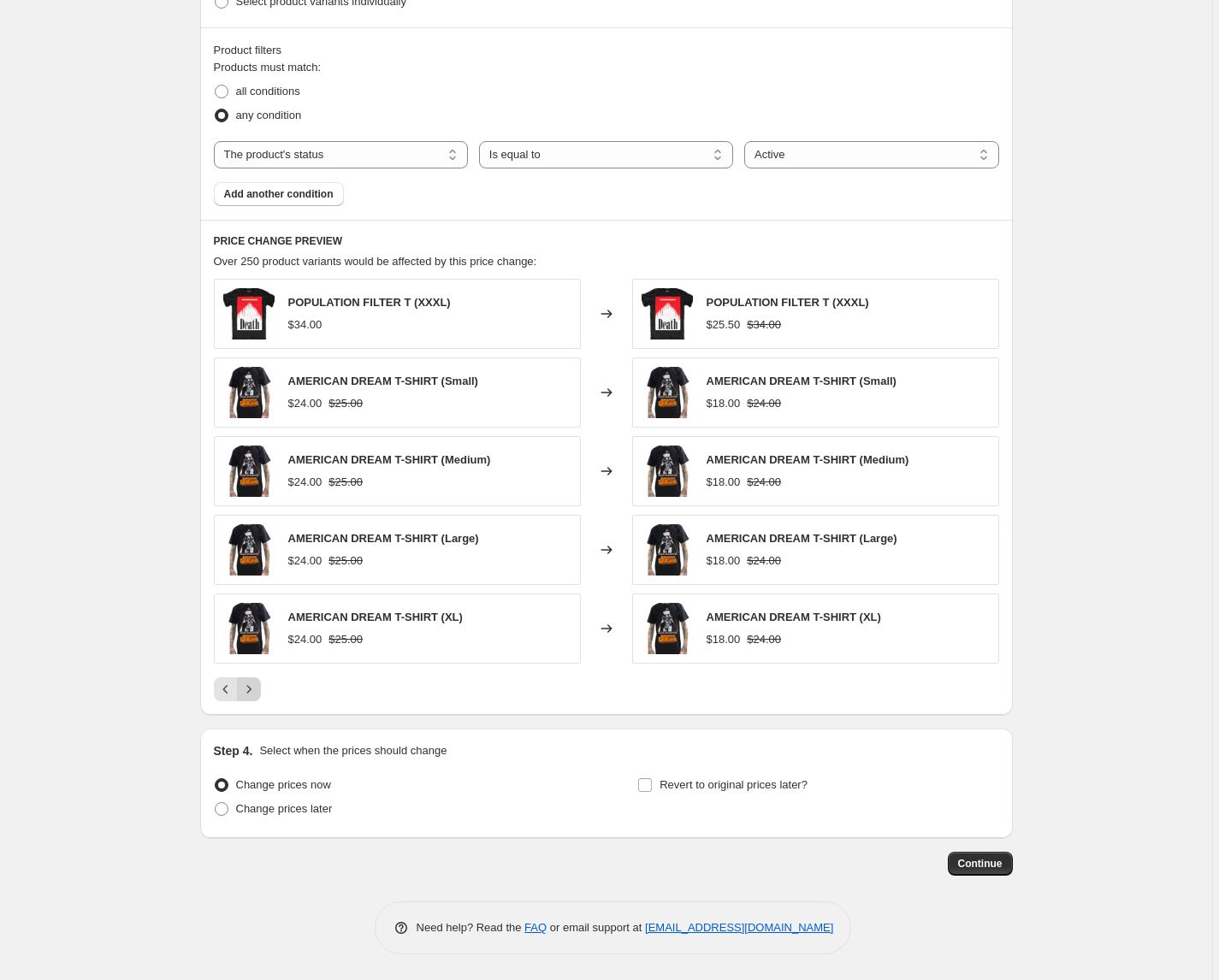
click at [256, 690] on icon "Next" at bounding box center [248, 689] width 17 height 17
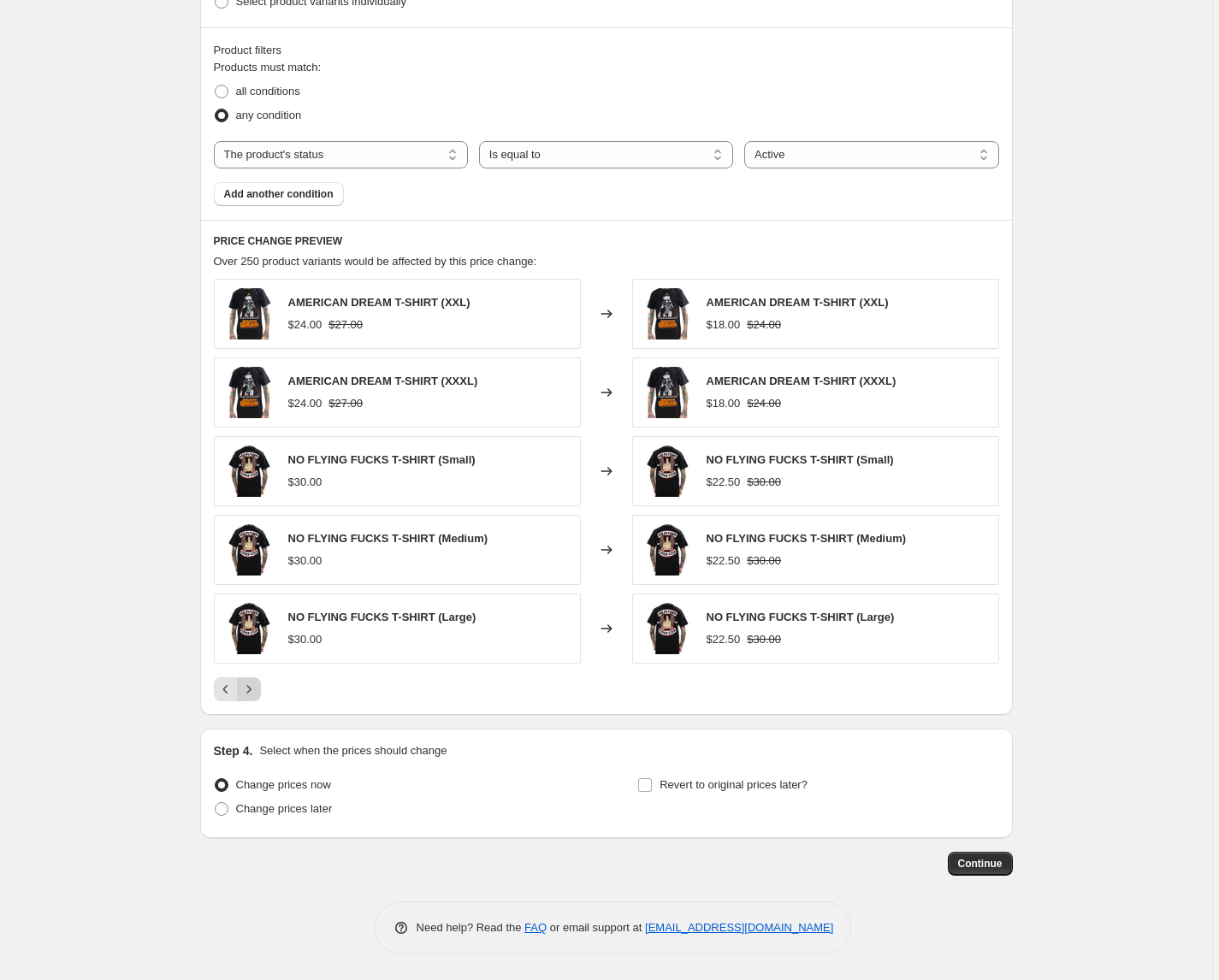
click at [256, 690] on icon "Next" at bounding box center [248, 689] width 17 height 17
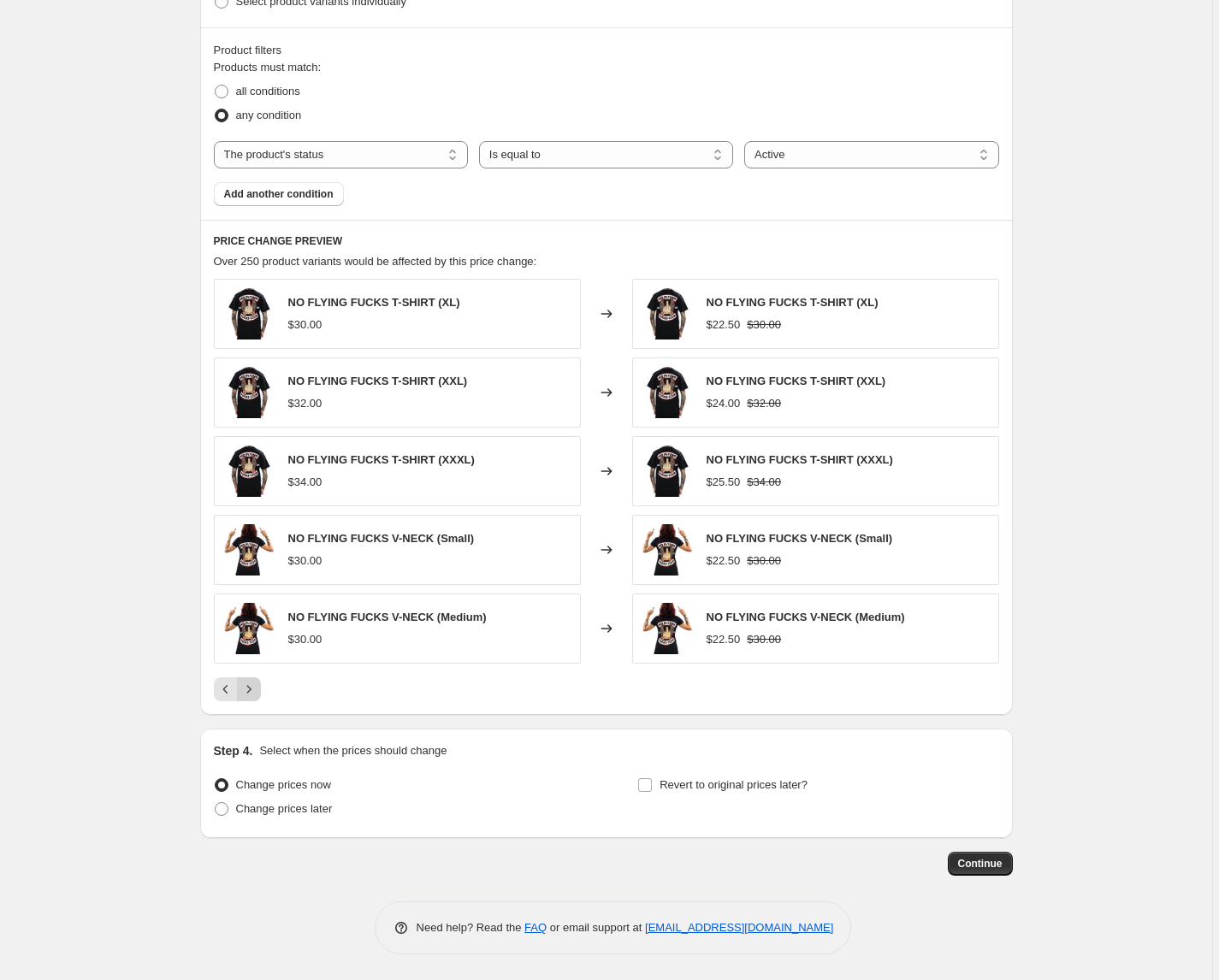
click at [256, 690] on icon "Next" at bounding box center [248, 689] width 17 height 17
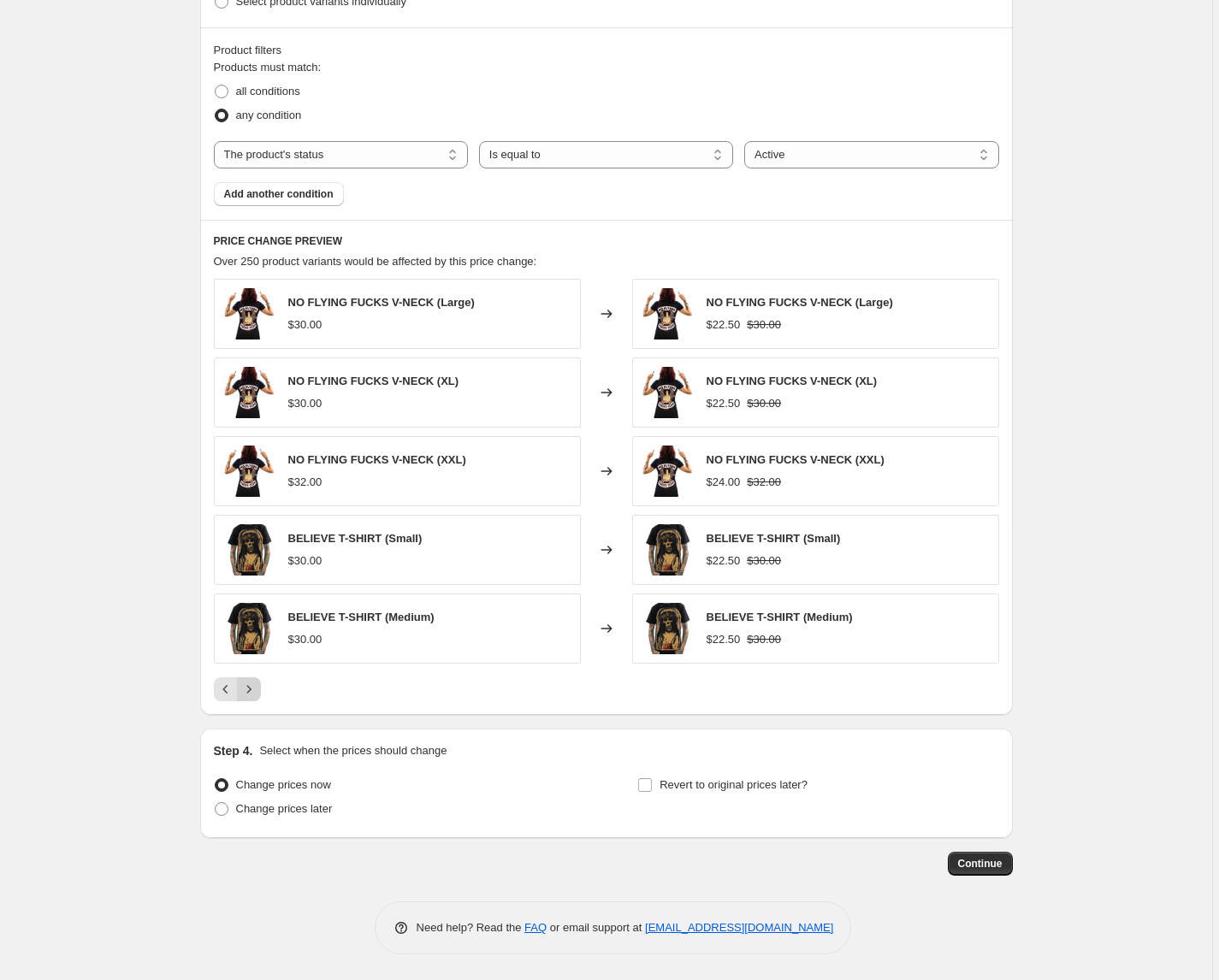
click at [256, 690] on icon "Next" at bounding box center [248, 689] width 17 height 17
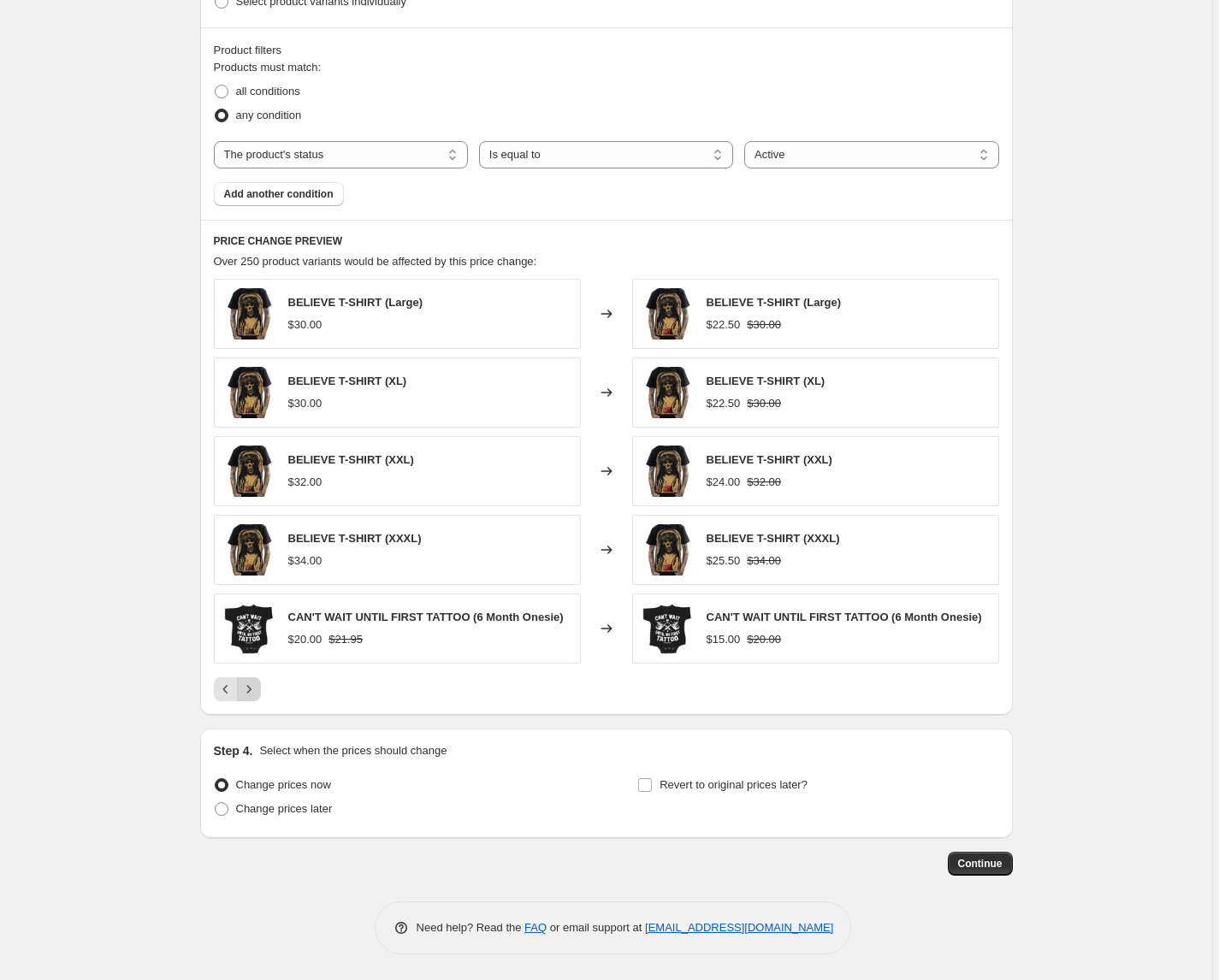
click at [256, 690] on icon "Next" at bounding box center [248, 689] width 17 height 17
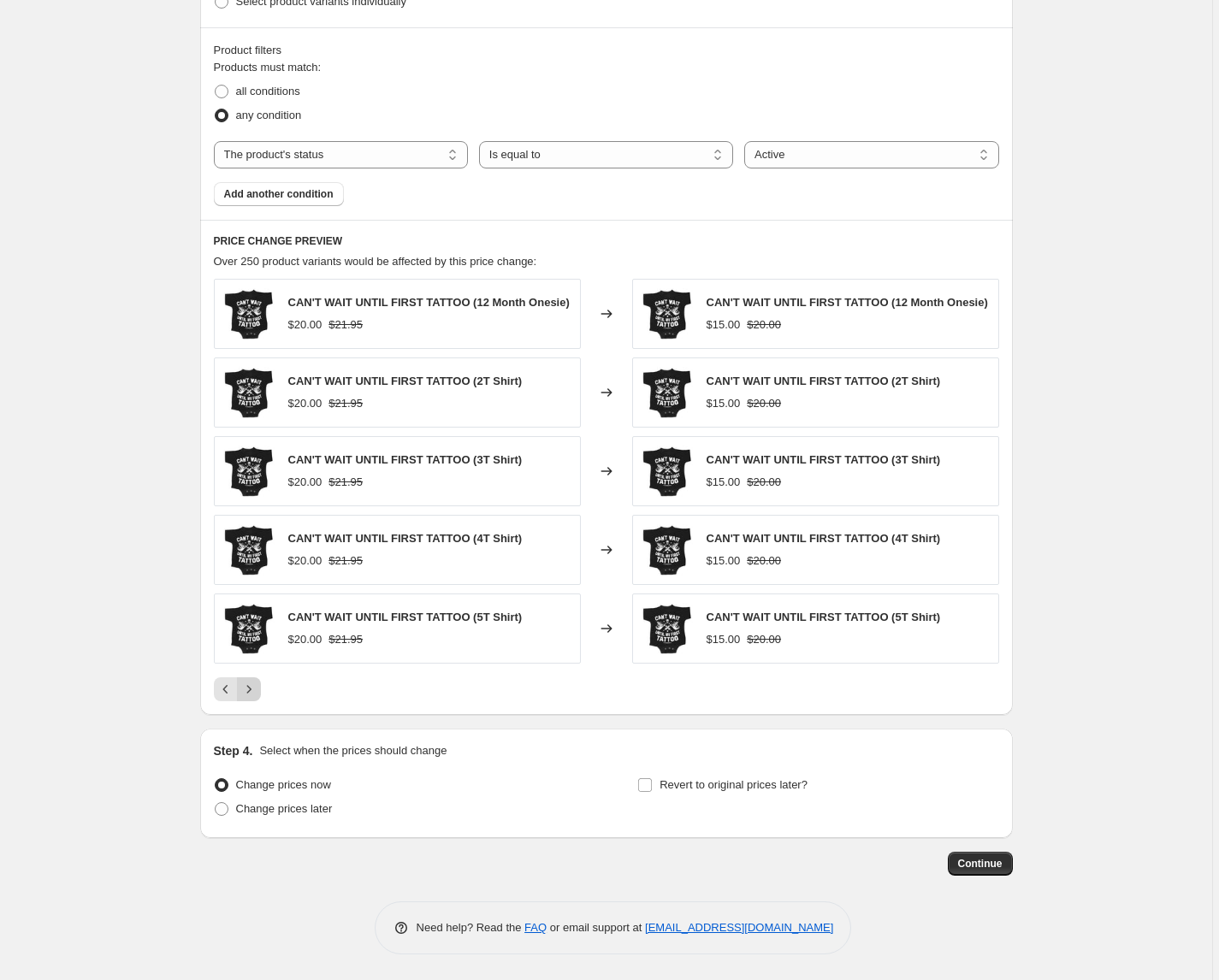
click at [256, 690] on icon "Next" at bounding box center [248, 689] width 17 height 17
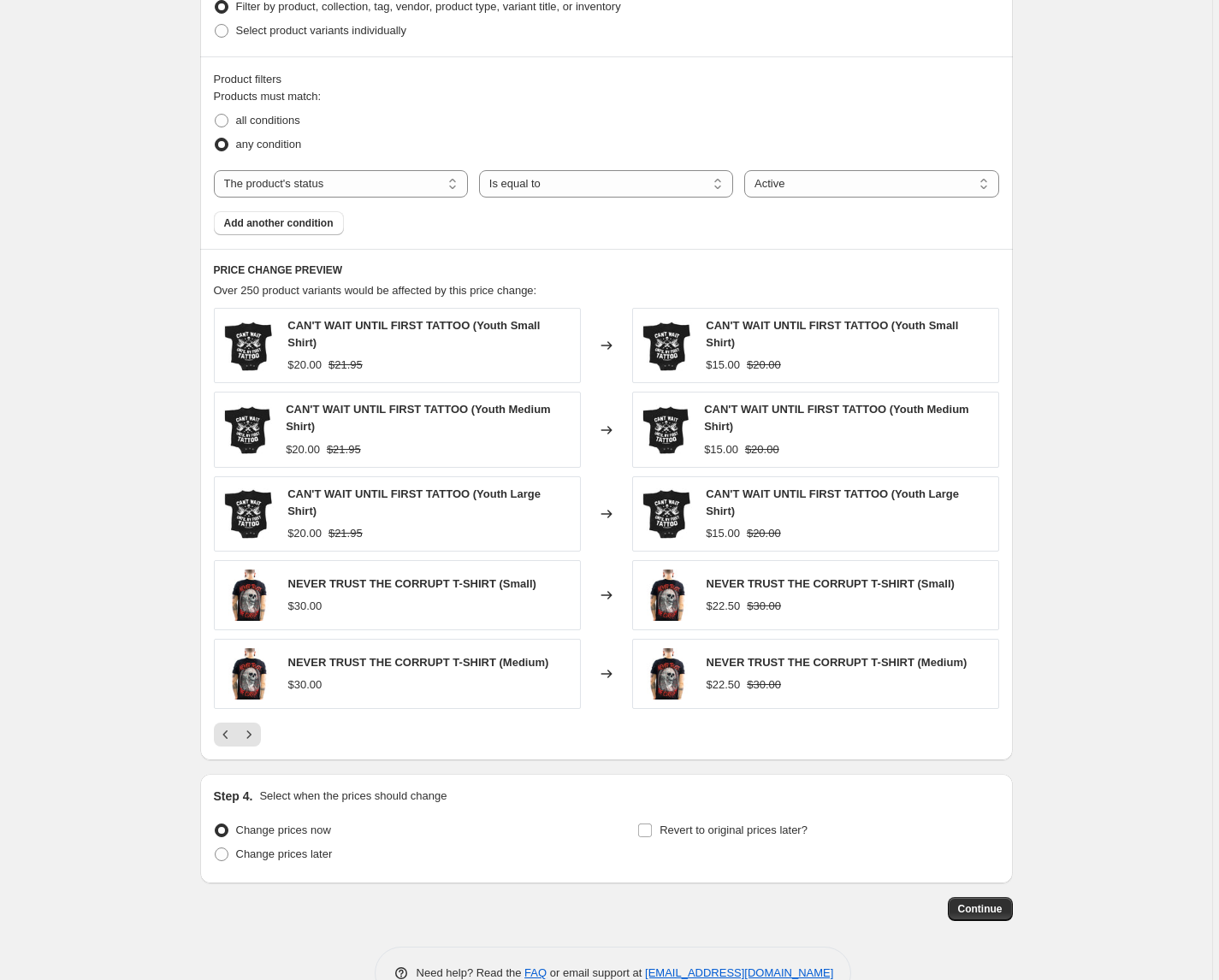
scroll to position [994, 0]
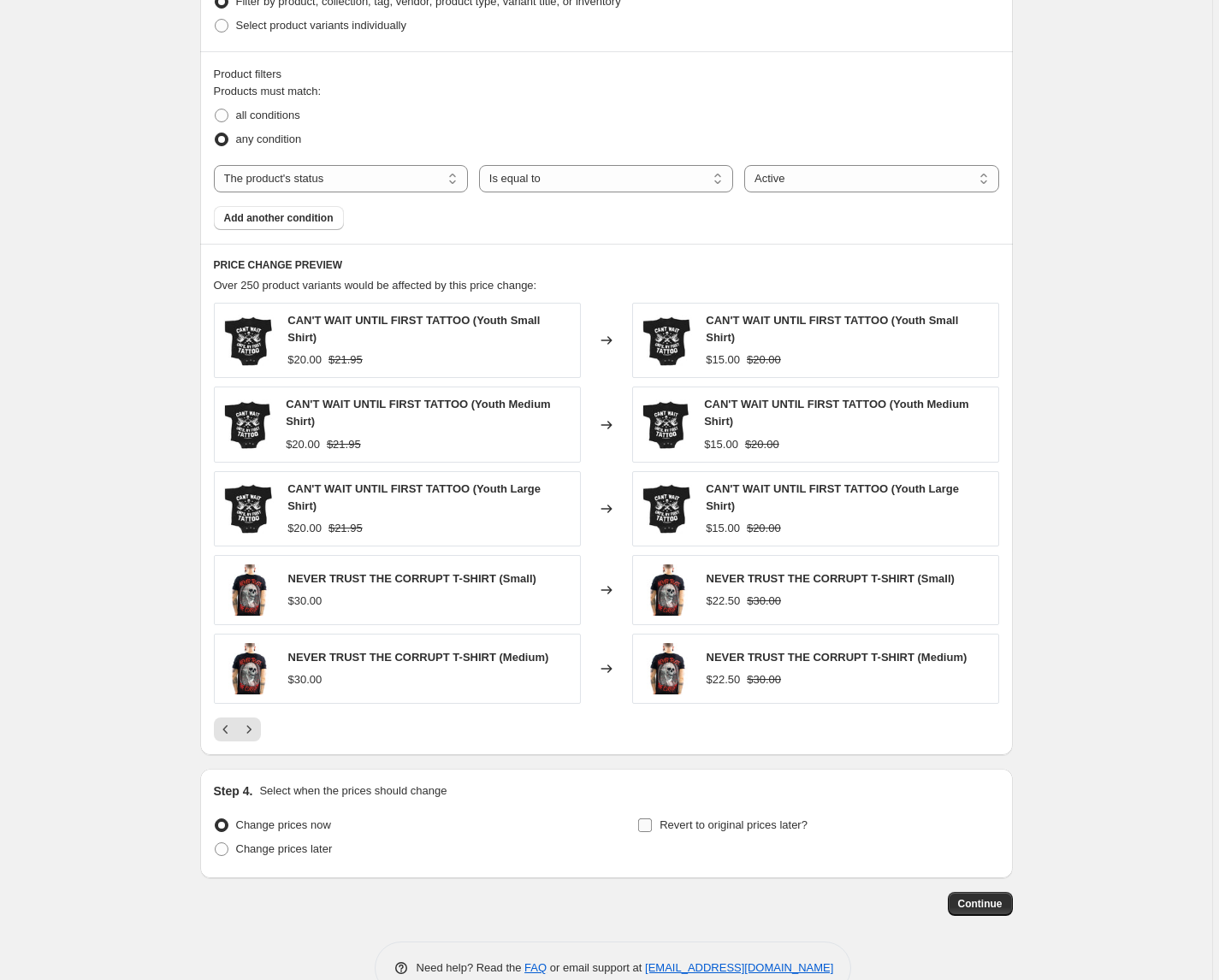
click at [645, 821] on input "Revert to original prices later?" at bounding box center [645, 825] width 14 height 14
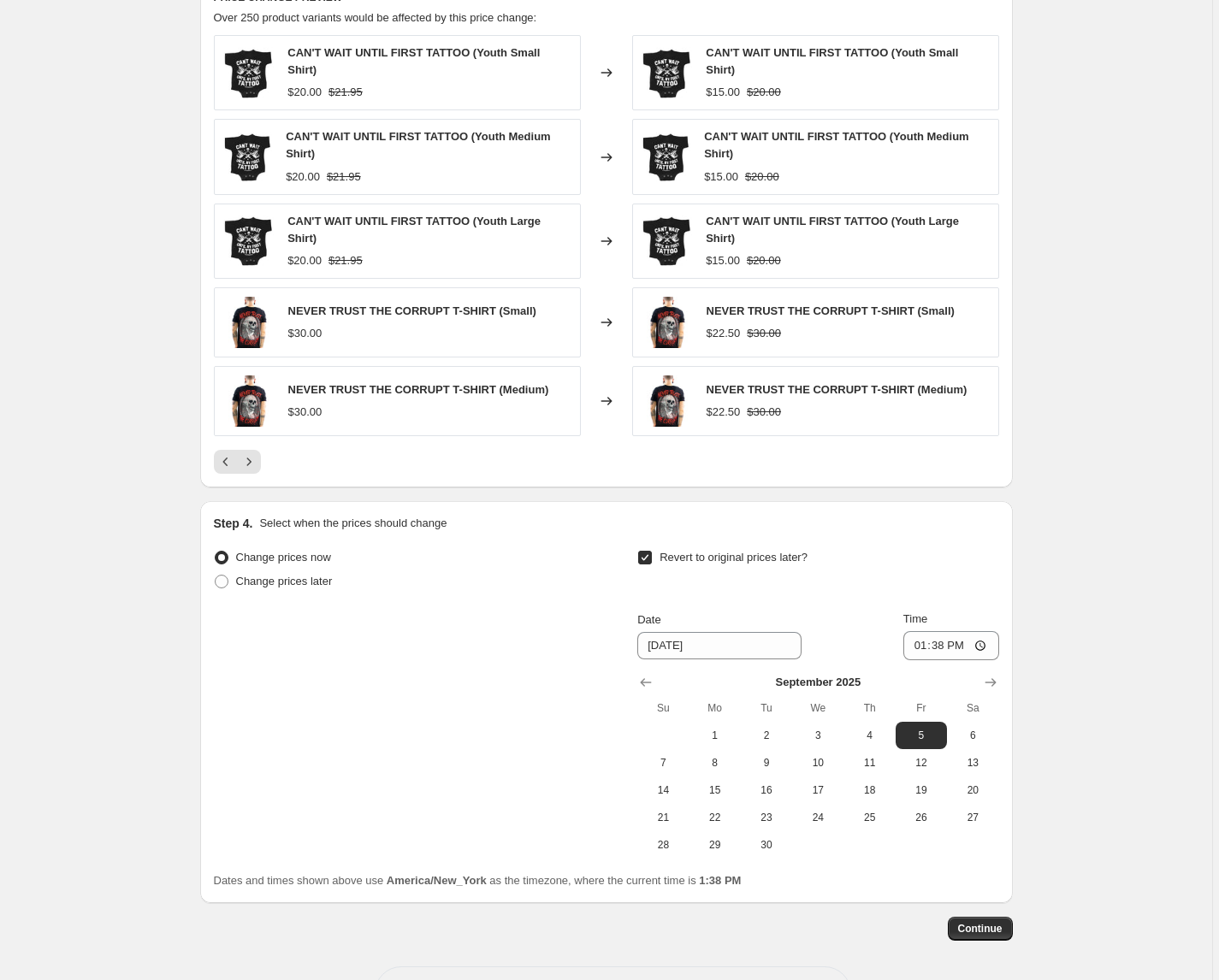
scroll to position [1326, 0]
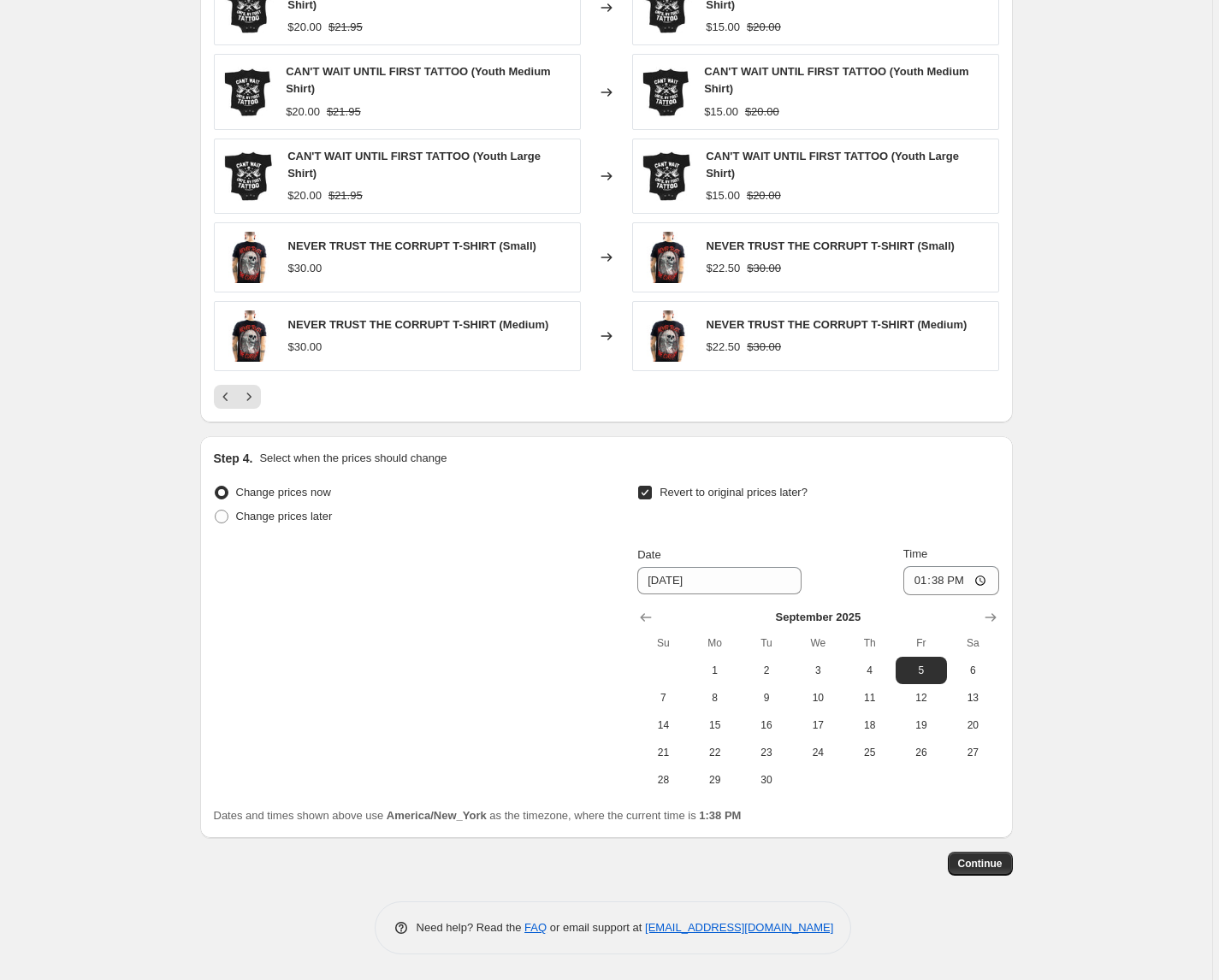
click at [658, 497] on label "Revert to original prices later?" at bounding box center [723, 493] width 170 height 24
click at [652, 497] on input "Revert to original prices later?" at bounding box center [645, 492] width 14 height 14
checkbox input "false"
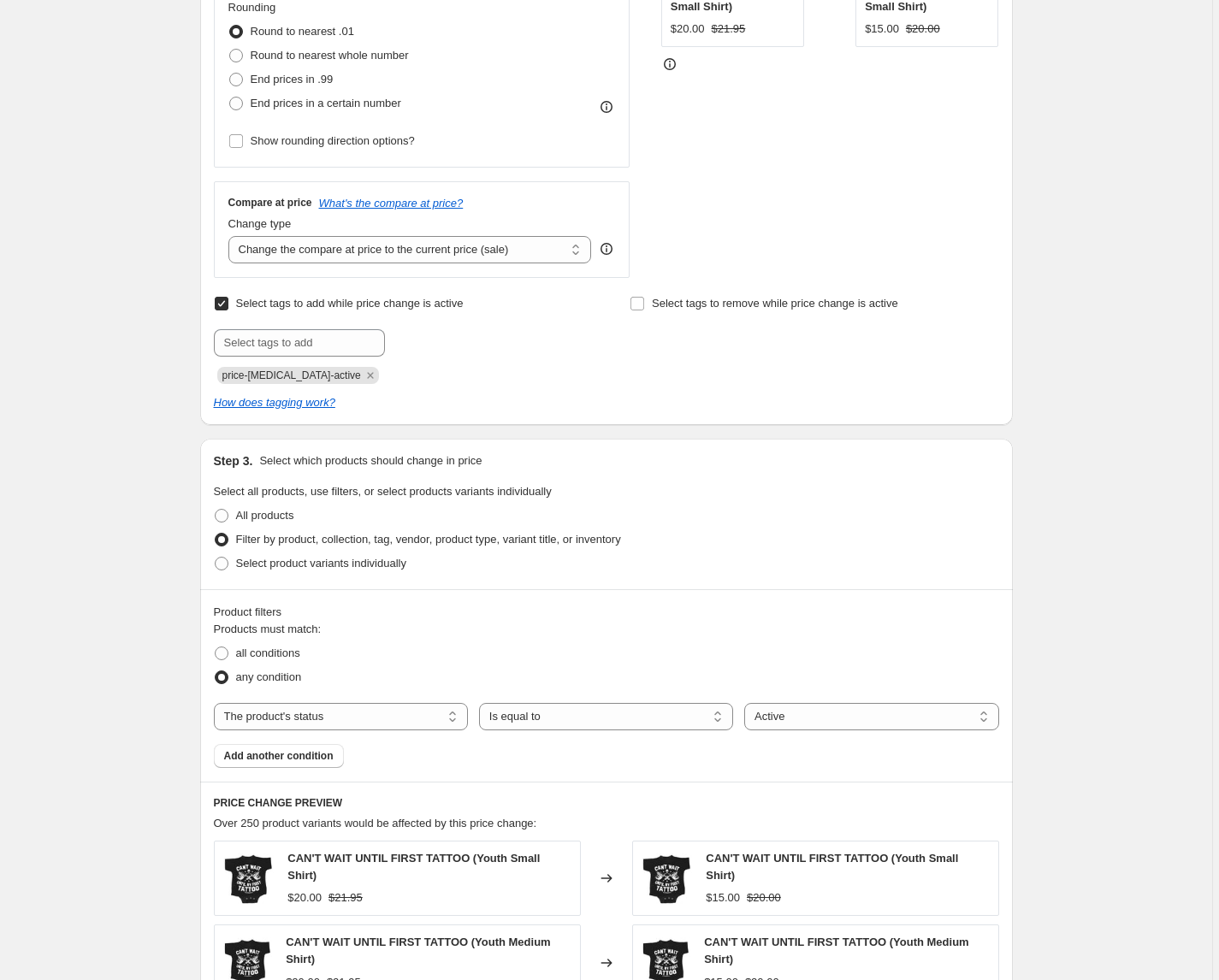
scroll to position [459, 0]
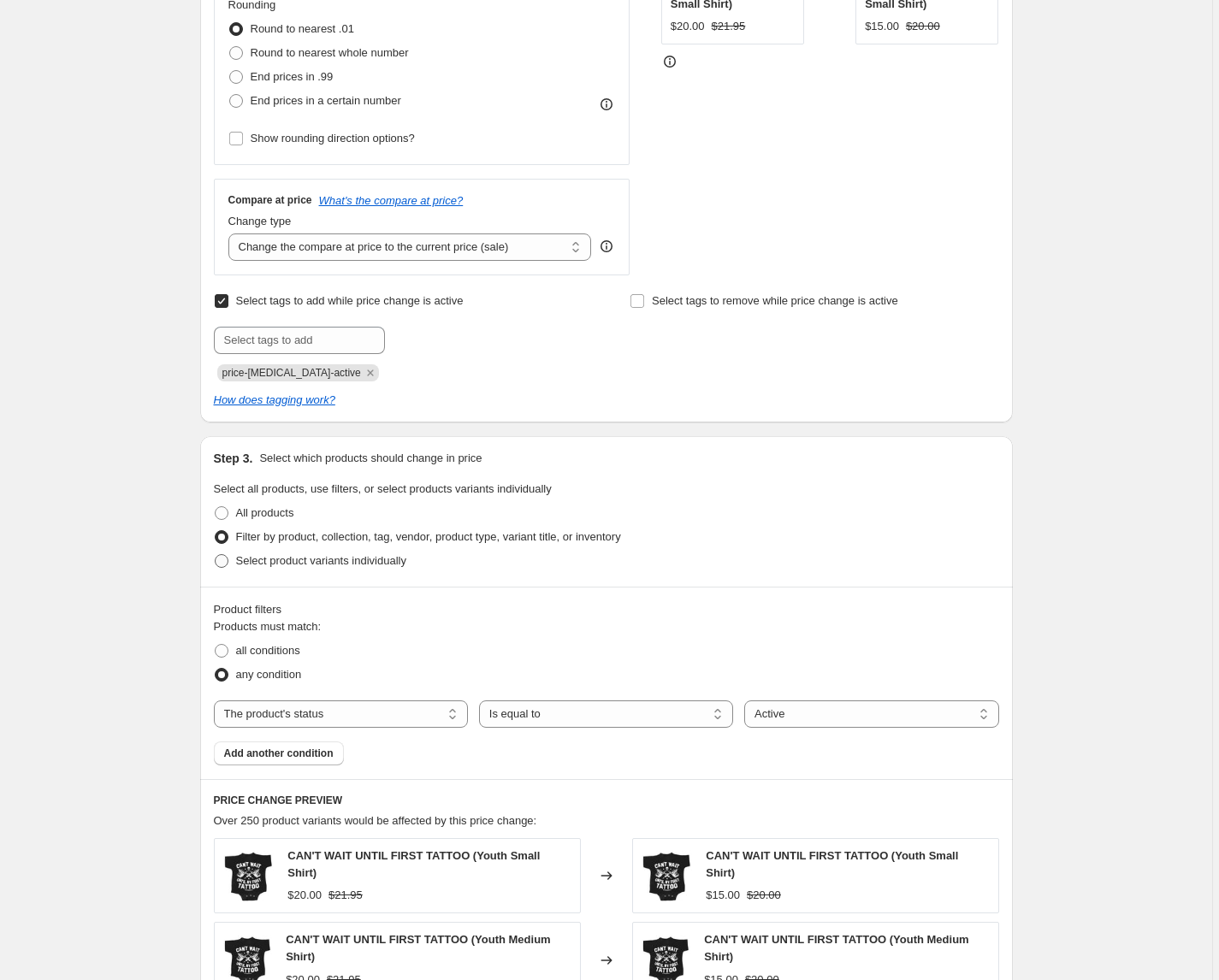
click at [227, 559] on span at bounding box center [221, 560] width 14 height 14
click at [216, 555] on input "Select product variants individually" at bounding box center [215, 554] width 1 height 1
radio input "true"
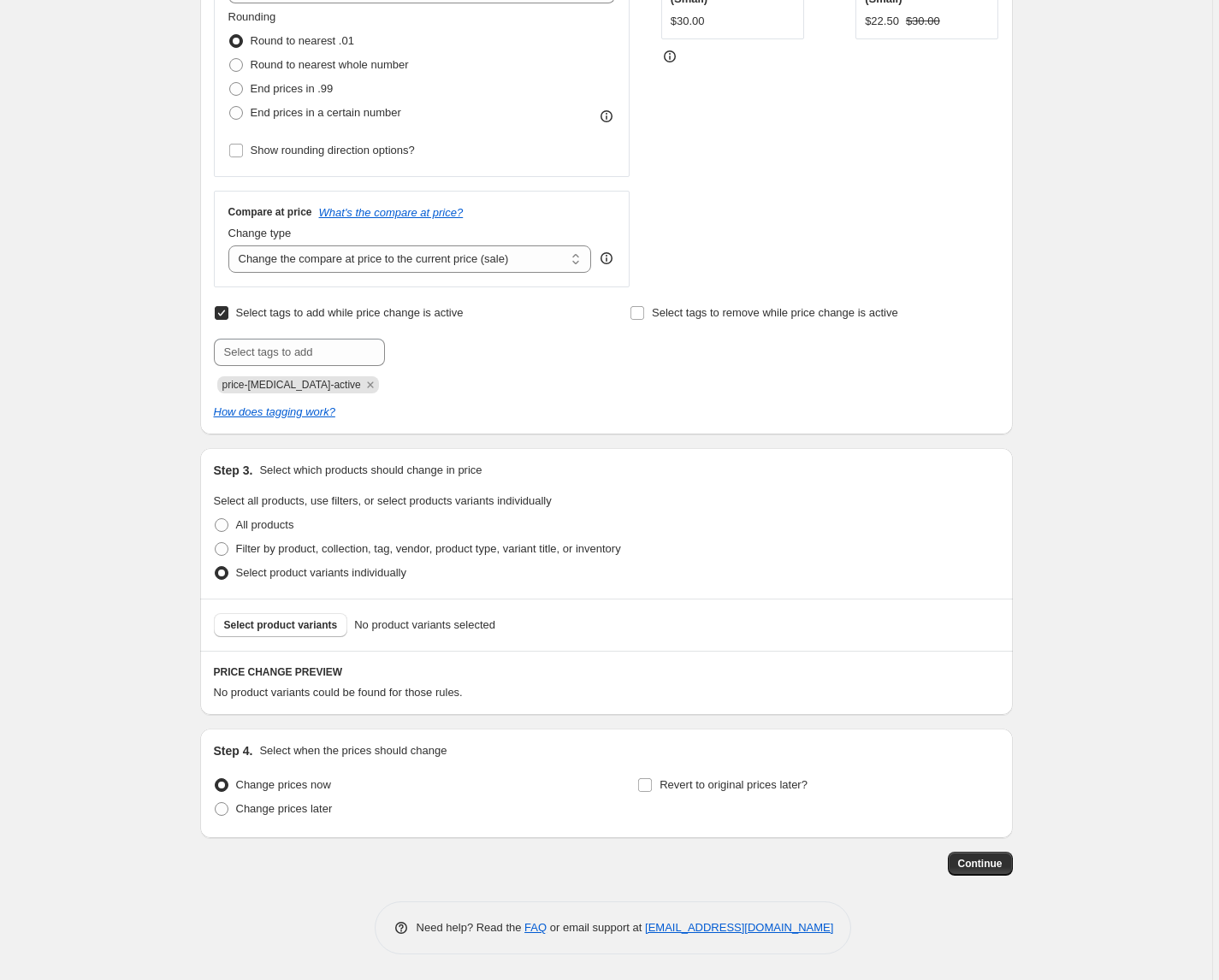
scroll to position [446, 0]
click at [222, 551] on span at bounding box center [221, 548] width 14 height 14
click at [216, 543] on input "Filter by product, collection, tag, vendor, product type, variant title, or inv…" at bounding box center [215, 542] width 1 height 1
radio input "true"
select select "product_status"
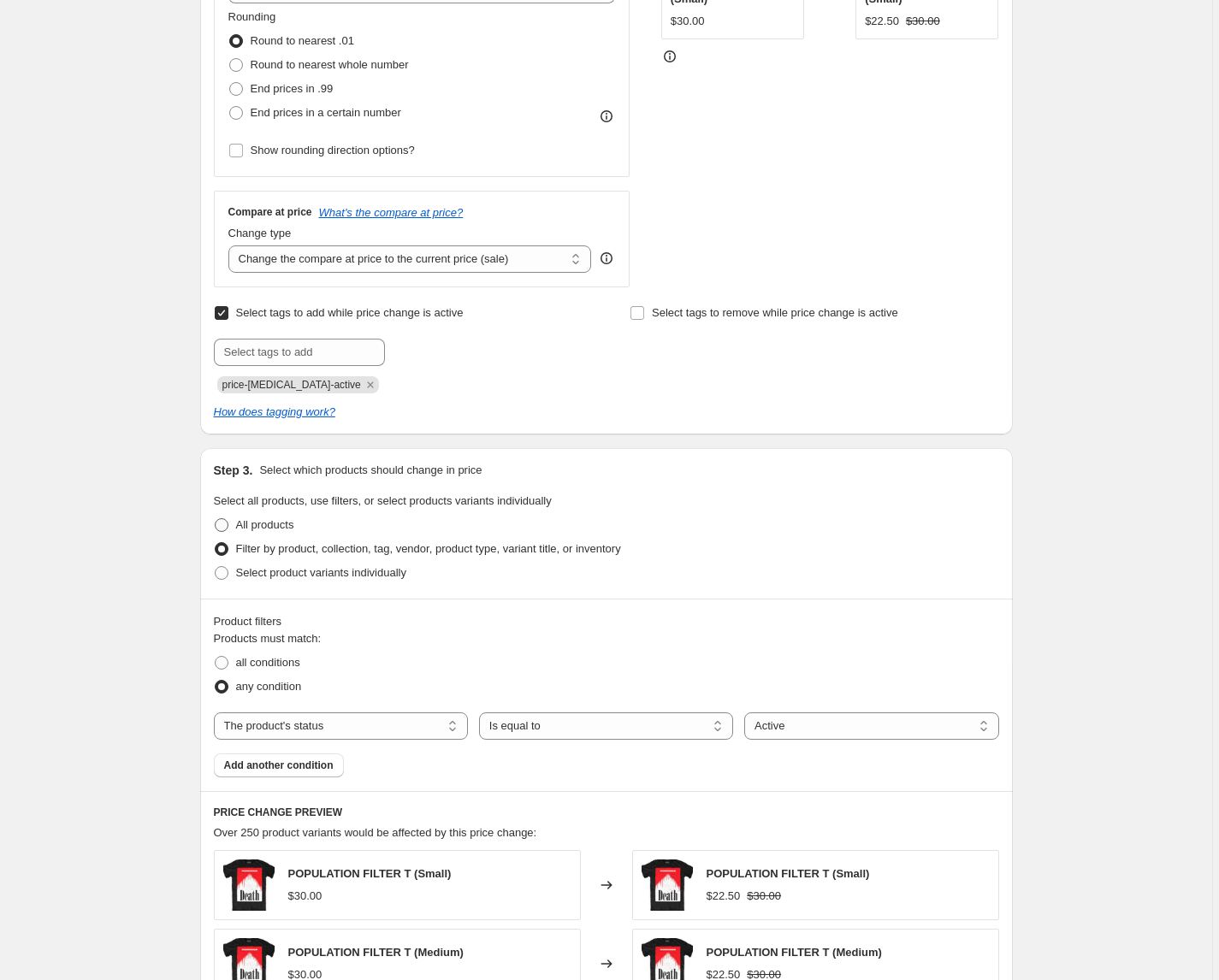
click at [228, 524] on span at bounding box center [221, 525] width 14 height 14
click at [216, 519] on input "All products" at bounding box center [215, 519] width 1 height 1
radio input "true"
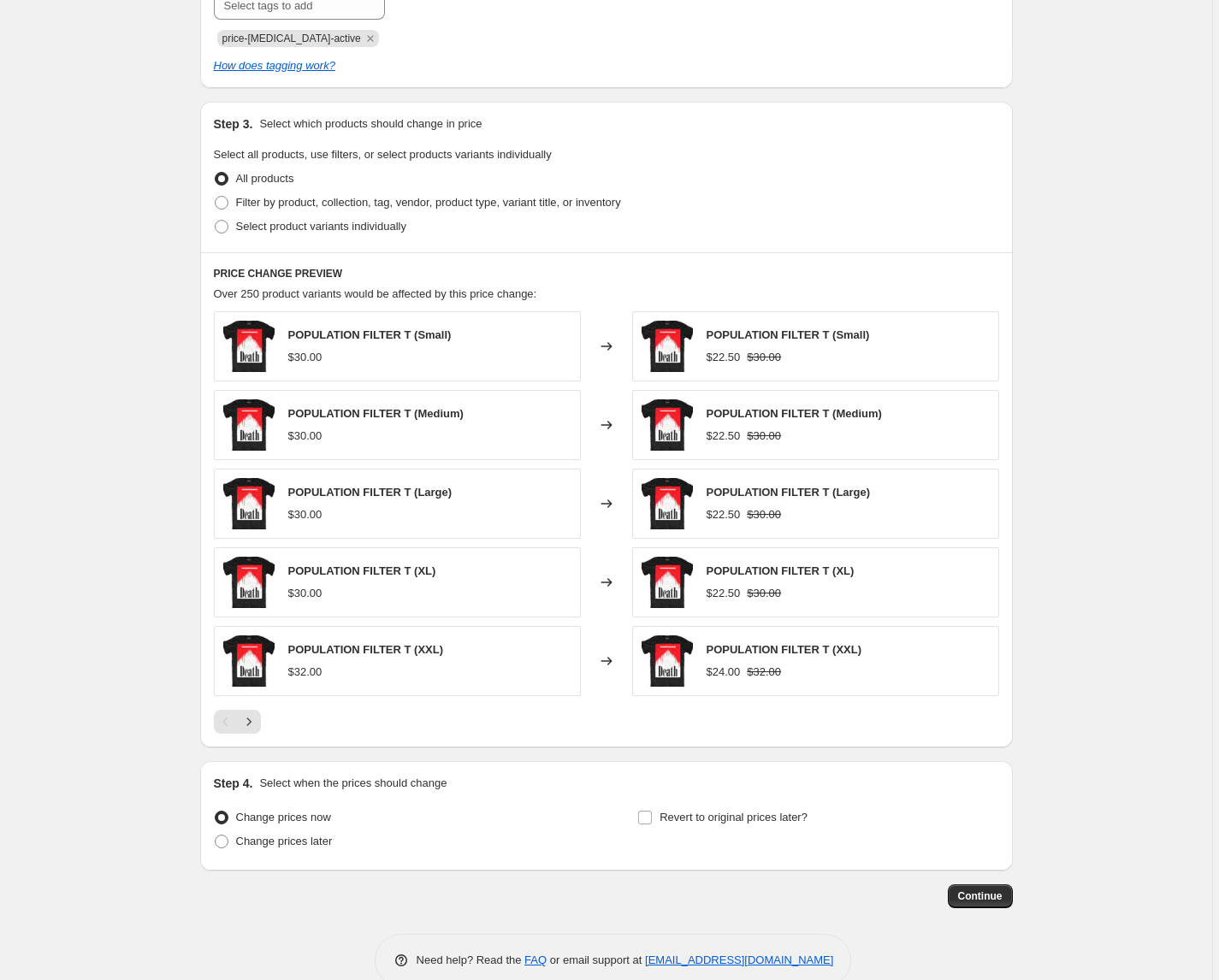
scroll to position [657, 0]
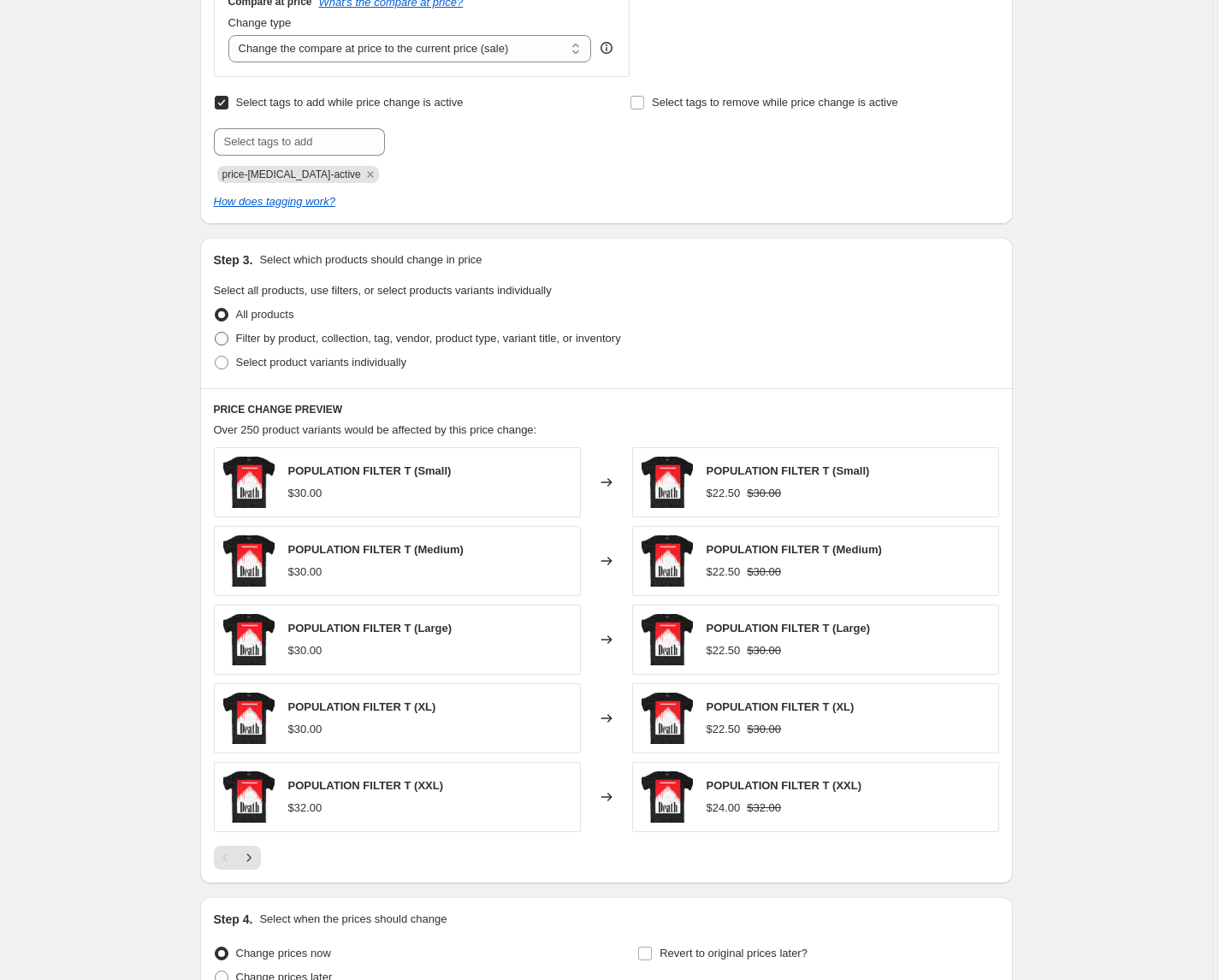
click at [232, 337] on label "Filter by product, collection, tag, vendor, product type, variant title, or inv…" at bounding box center [417, 339] width 407 height 24
click at [216, 333] on input "Filter by product, collection, tag, vendor, product type, variant title, or inv…" at bounding box center [215, 332] width 1 height 1
radio input "true"
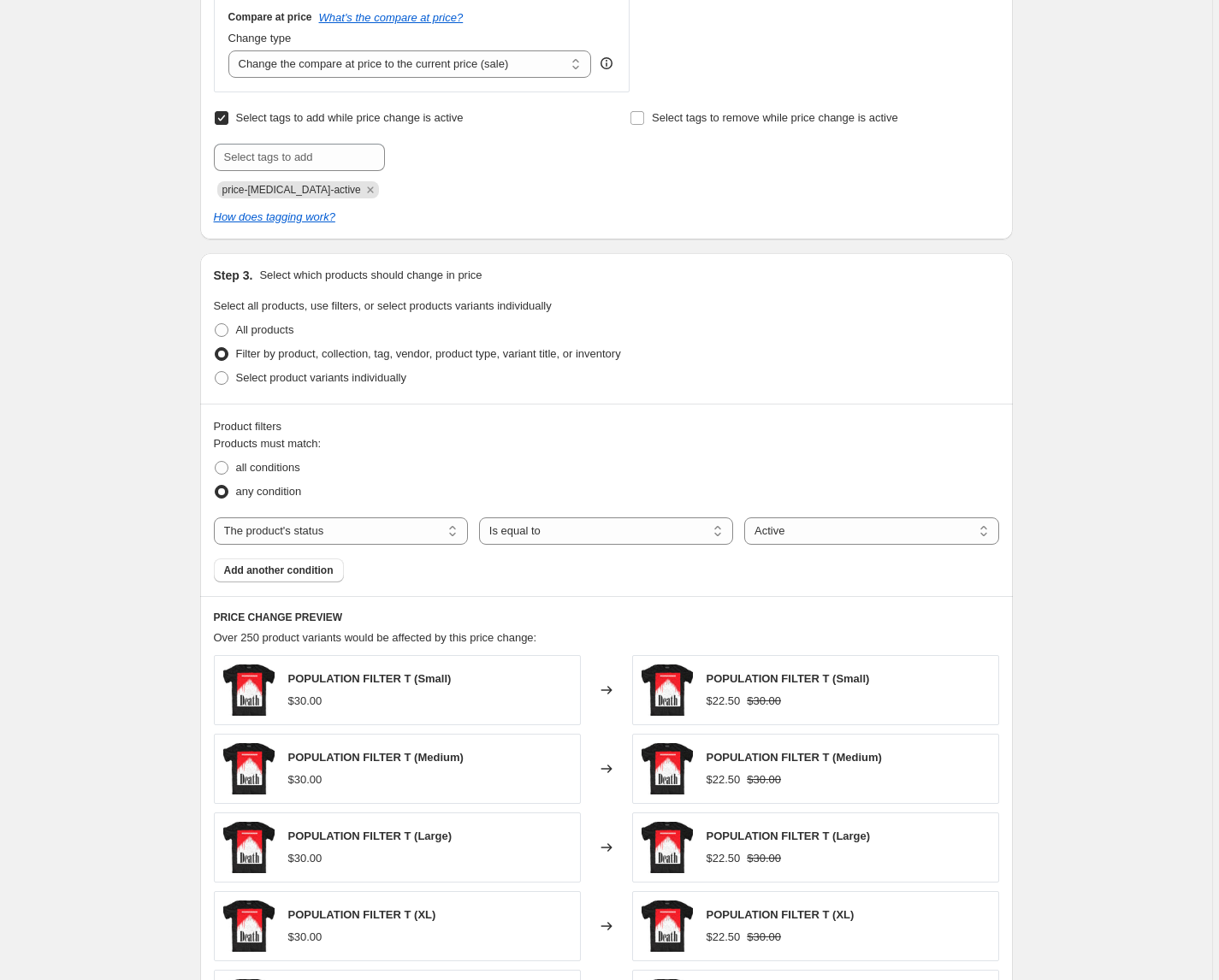
scroll to position [652, 0]
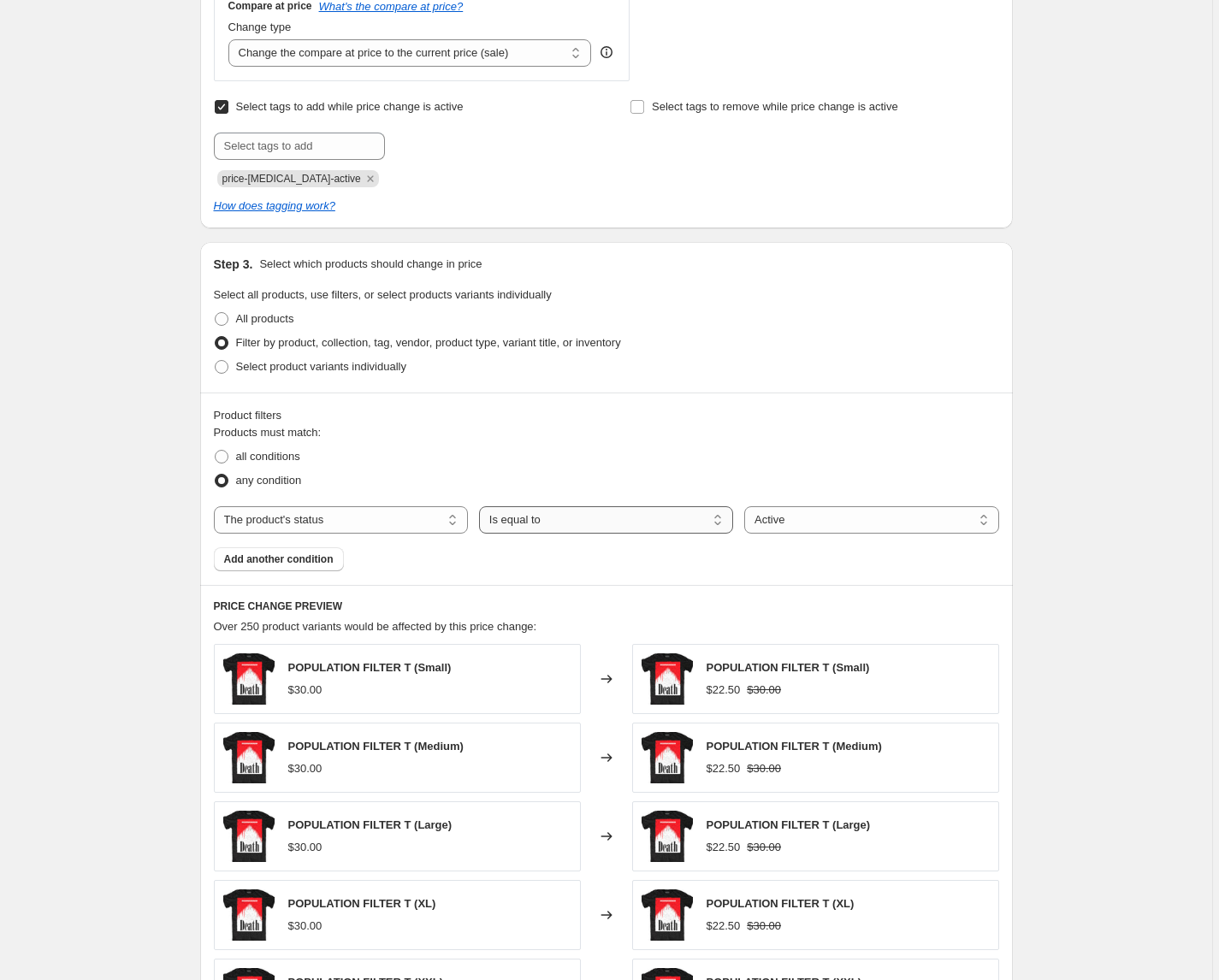
click at [563, 516] on select "Is equal to Is not equal to" at bounding box center [606, 521] width 254 height 28
click at [355, 519] on select "The product The product's collection The product's tag The product's vendor The…" at bounding box center [341, 521] width 254 height 28
select select "inventory_quantity"
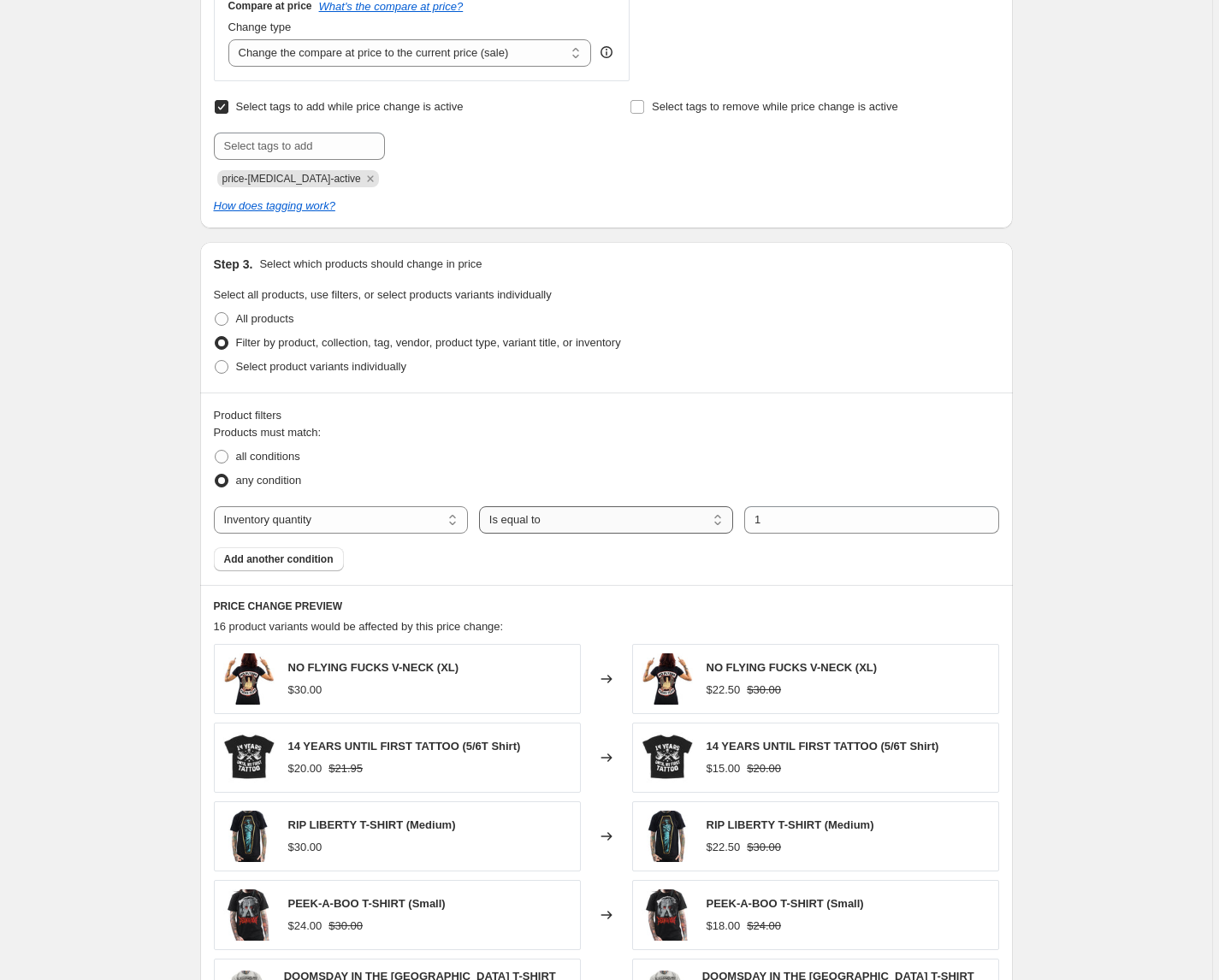
click at [565, 521] on select "Is equal to Is not equal to Is greater than Is less than" at bounding box center [606, 521] width 254 height 28
select select ">"
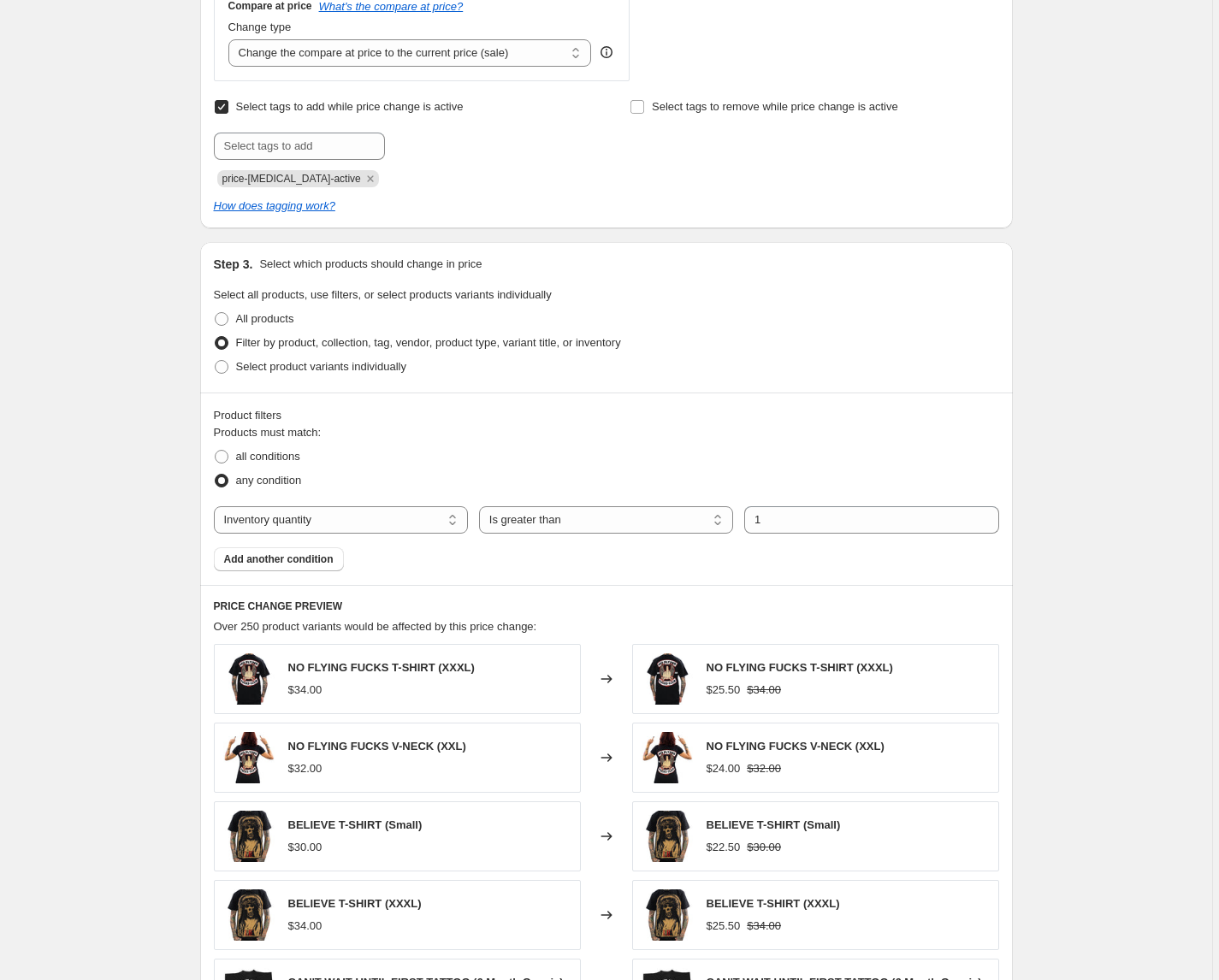
click at [160, 584] on div "Create new price change job. This page is ready Create new price change job Dra…" at bounding box center [606, 346] width 1212 height 1998
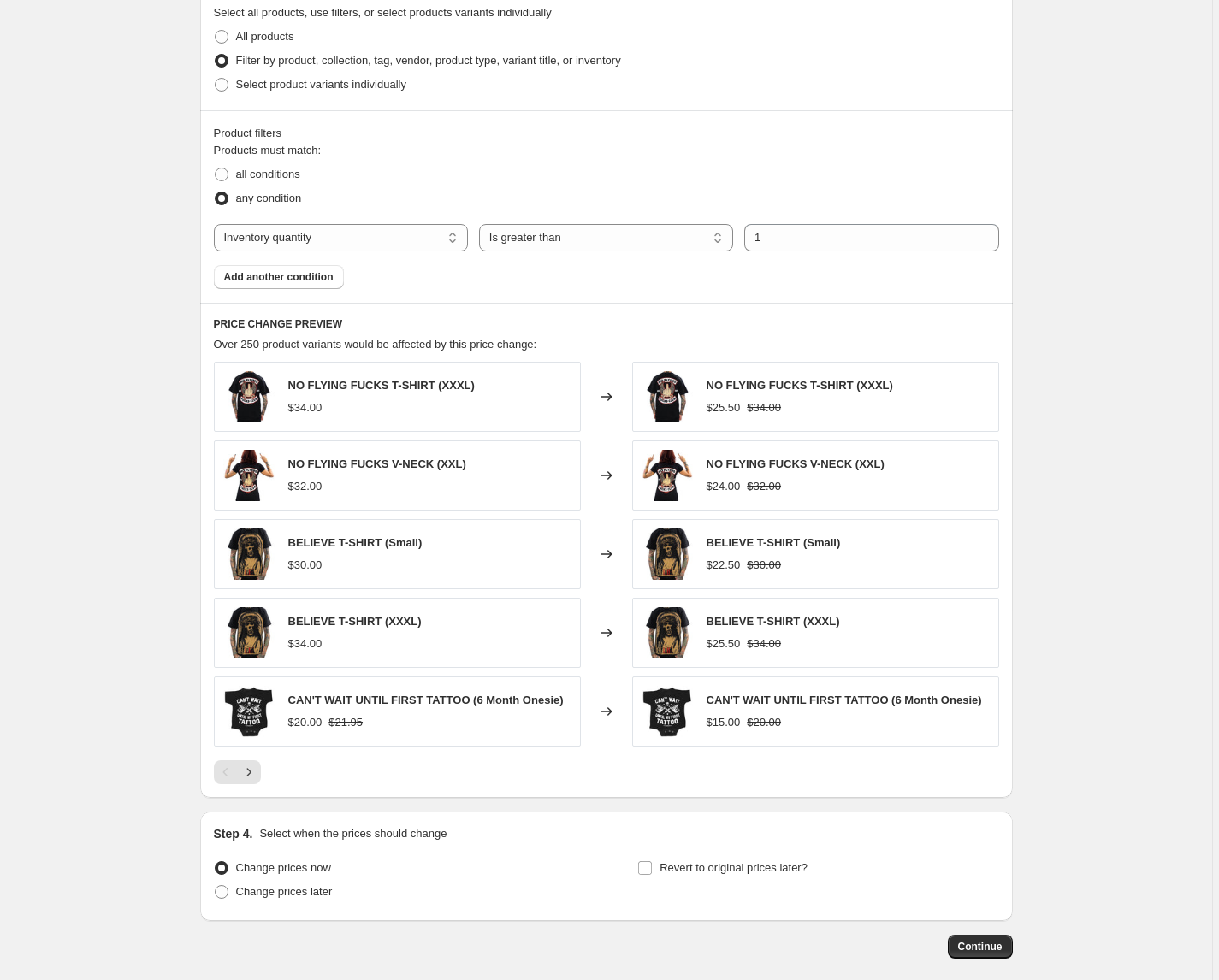
scroll to position [942, 0]
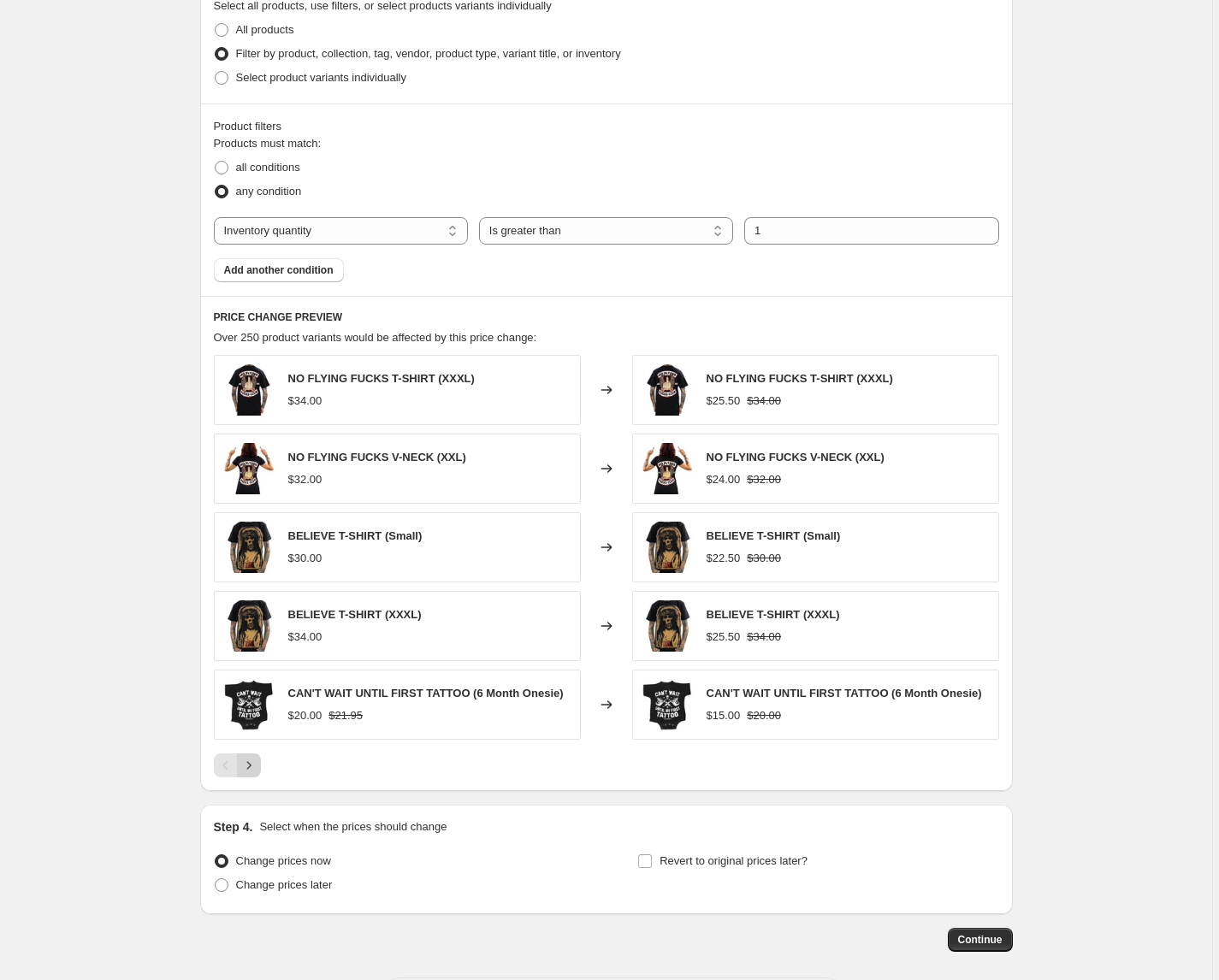
click at [253, 773] on icon "Next" at bounding box center [248, 765] width 17 height 17
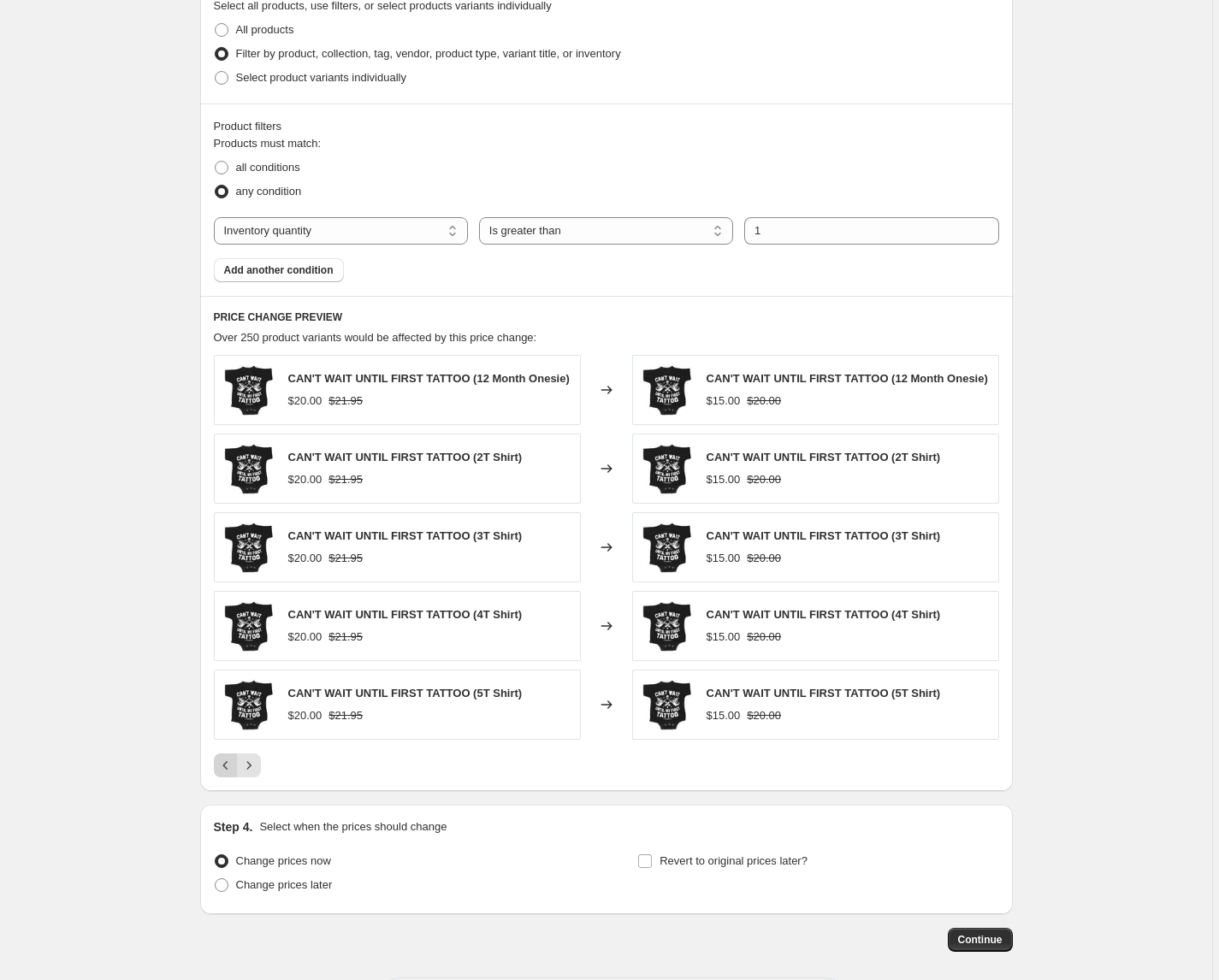
click at [230, 771] on icon "Previous" at bounding box center [226, 765] width 17 height 17
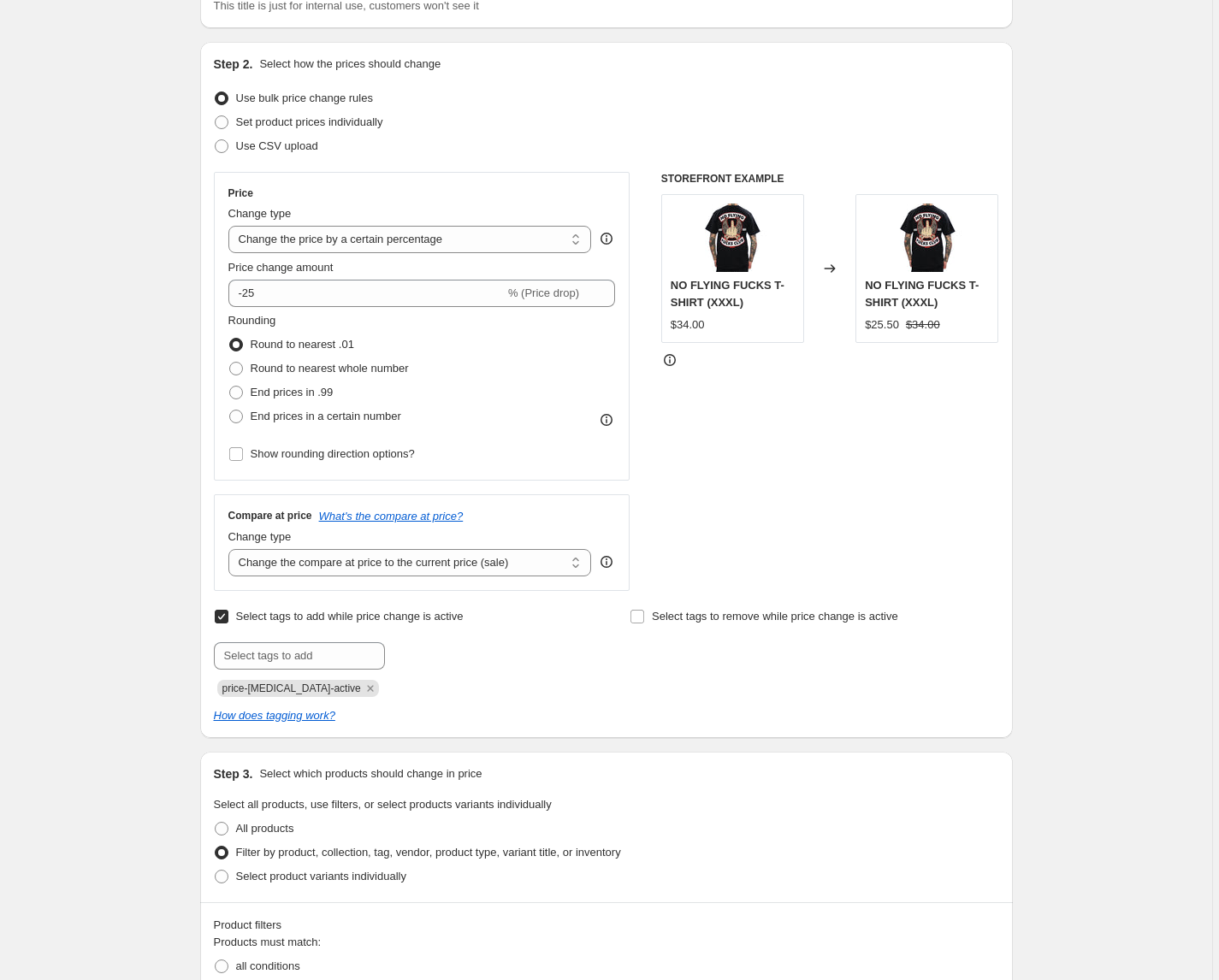
scroll to position [144, 0]
click at [271, 558] on select "Change the compare at price to the current price (sale) Change the compare at p…" at bounding box center [410, 562] width 363 height 28
click at [293, 557] on select "Change the compare at price to the current price (sale) Change the compare at p…" at bounding box center [410, 562] width 363 height 28
click at [301, 563] on select "Change the compare at price to the current price (sale) Change the compare at p…" at bounding box center [410, 562] width 363 height 28
click at [320, 558] on select "Change the compare at price to the current price (sale) Change the compare at p…" at bounding box center [410, 562] width 363 height 28
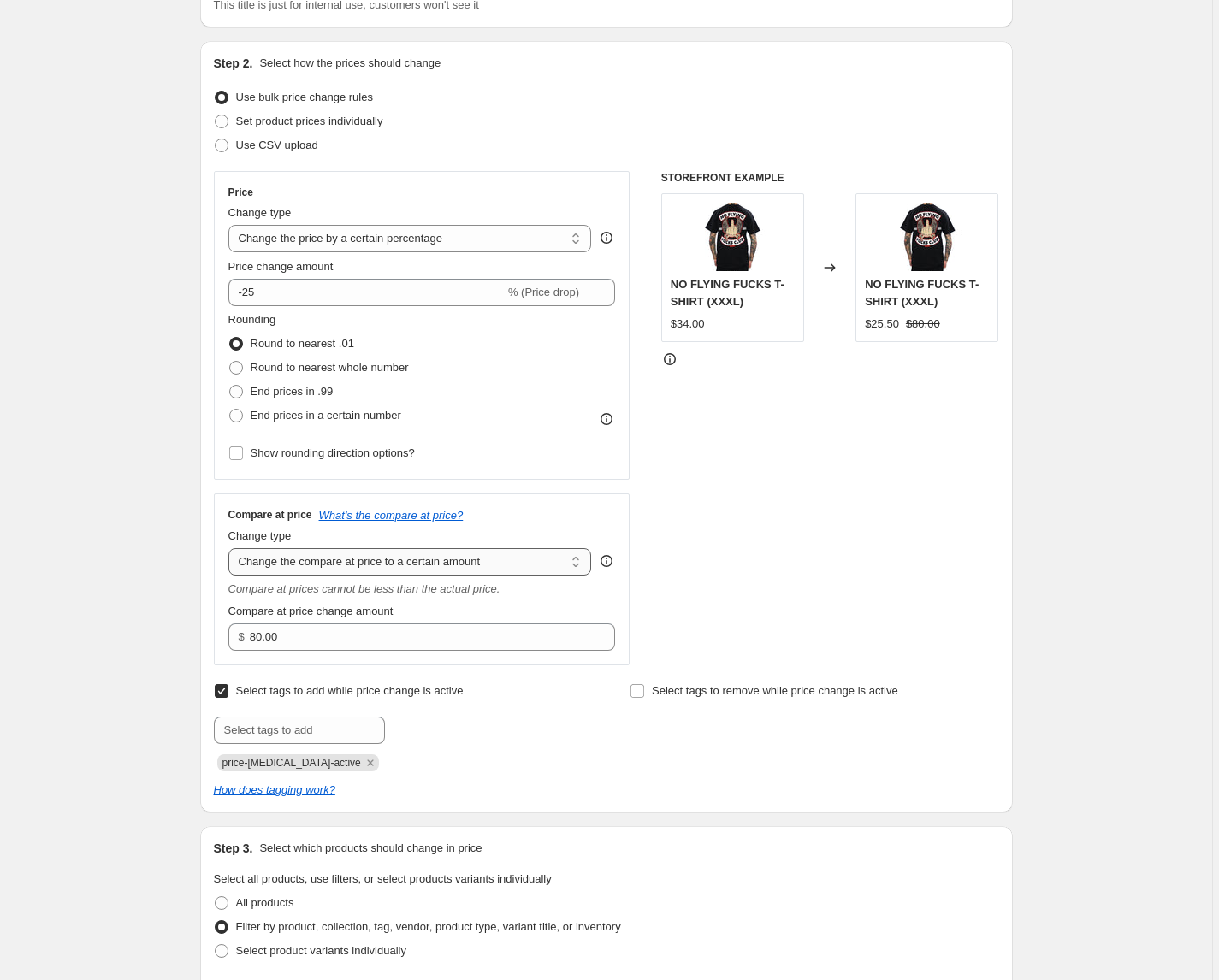
click at [384, 563] on select "Change the compare at price to the current price (sale) Change the compare at p…" at bounding box center [410, 562] width 363 height 28
select select "by"
type input "-10.00"
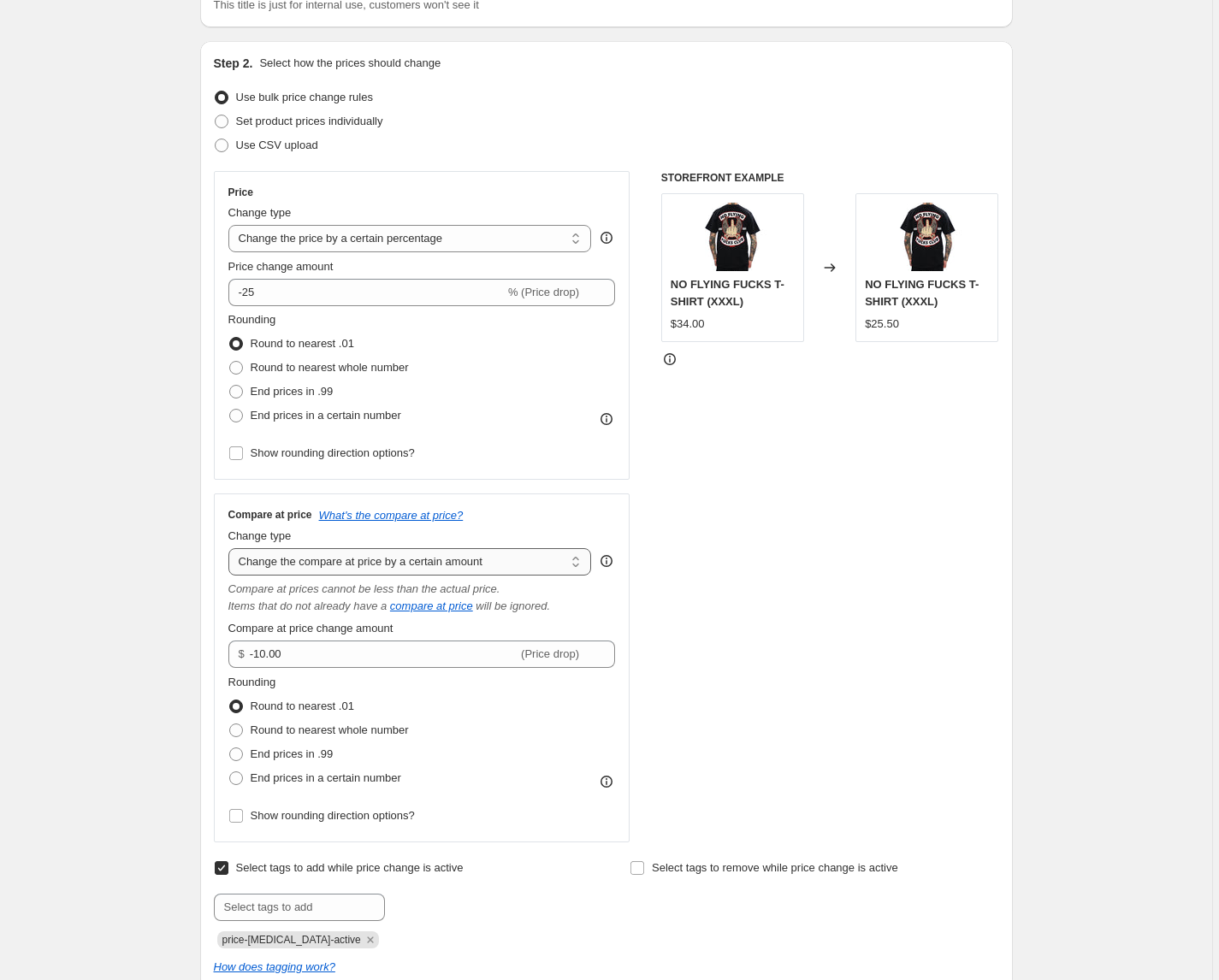
click at [380, 561] on select "Change the compare at price to the current price (sale) Change the compare at p…" at bounding box center [410, 562] width 363 height 28
select select "percentage"
type input "-15"
click at [383, 566] on select "Change the compare at price to the current price (sale) Change the compare at p…" at bounding box center [410, 562] width 363 height 28
select select "bp"
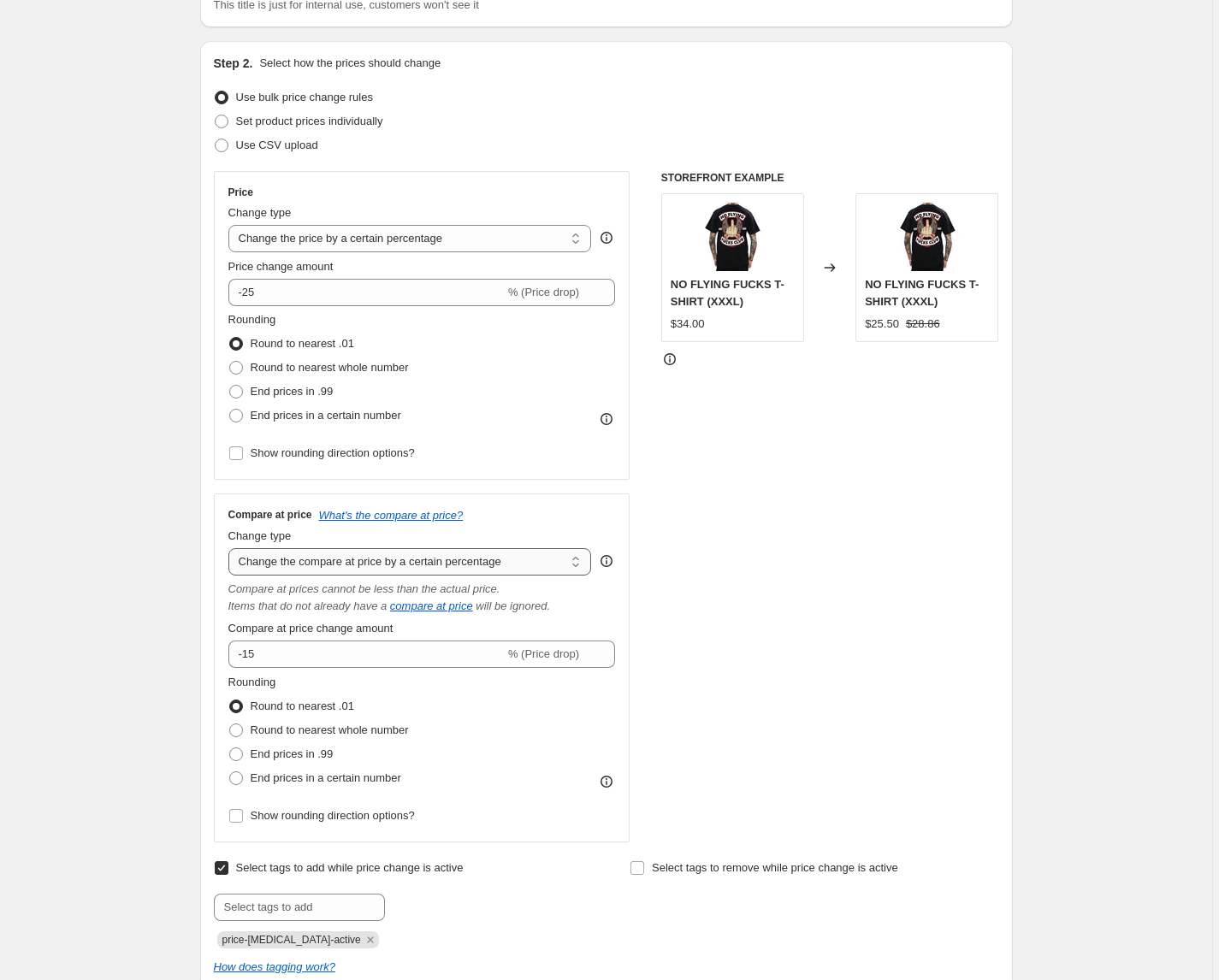
type input "12.00"
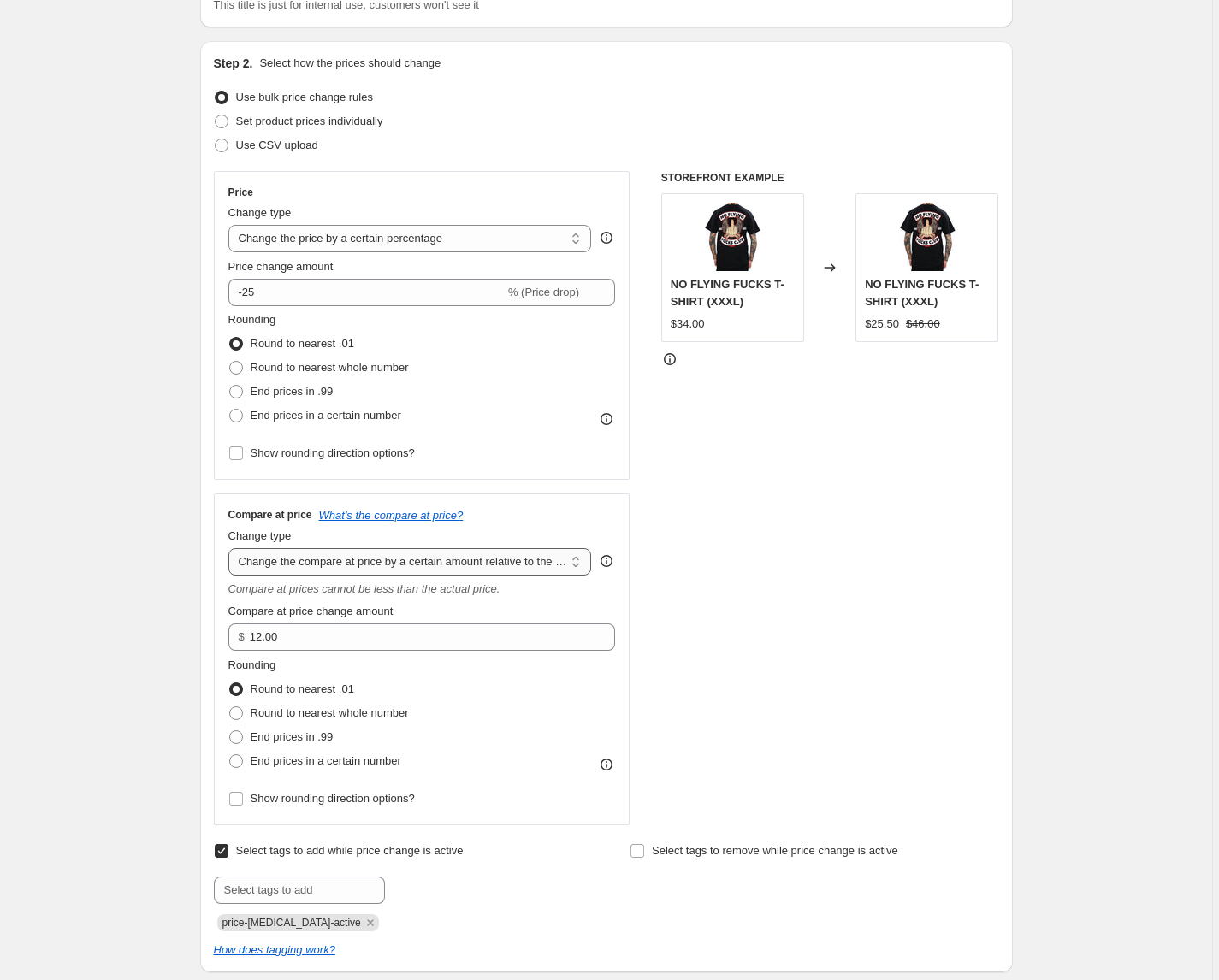
click at [383, 558] on select "Change the compare at price to the current price (sale) Change the compare at p…" at bounding box center [410, 562] width 363 height 28
select select "no_change"
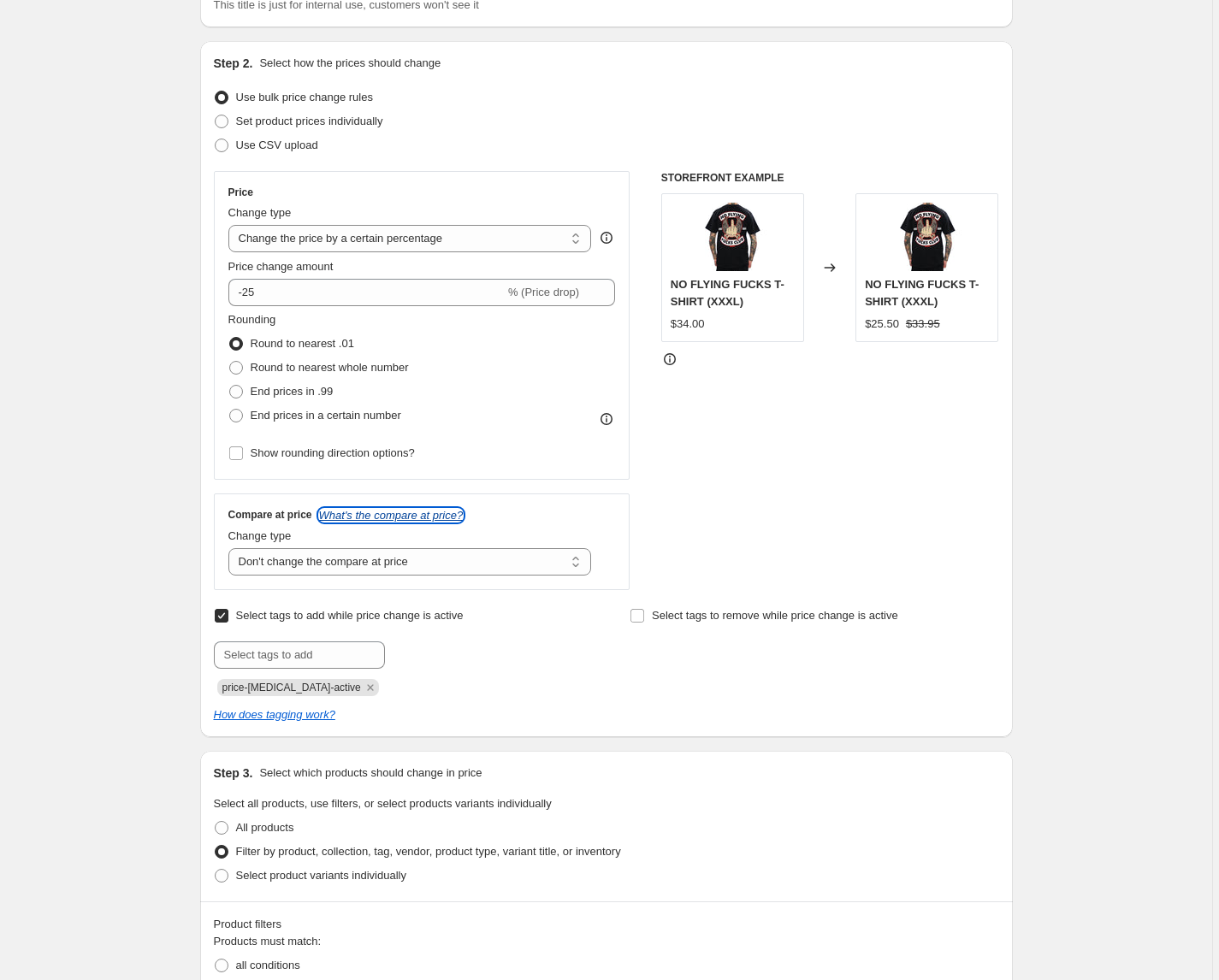
click at [402, 509] on icon "What's the compare at price?" at bounding box center [391, 515] width 145 height 13
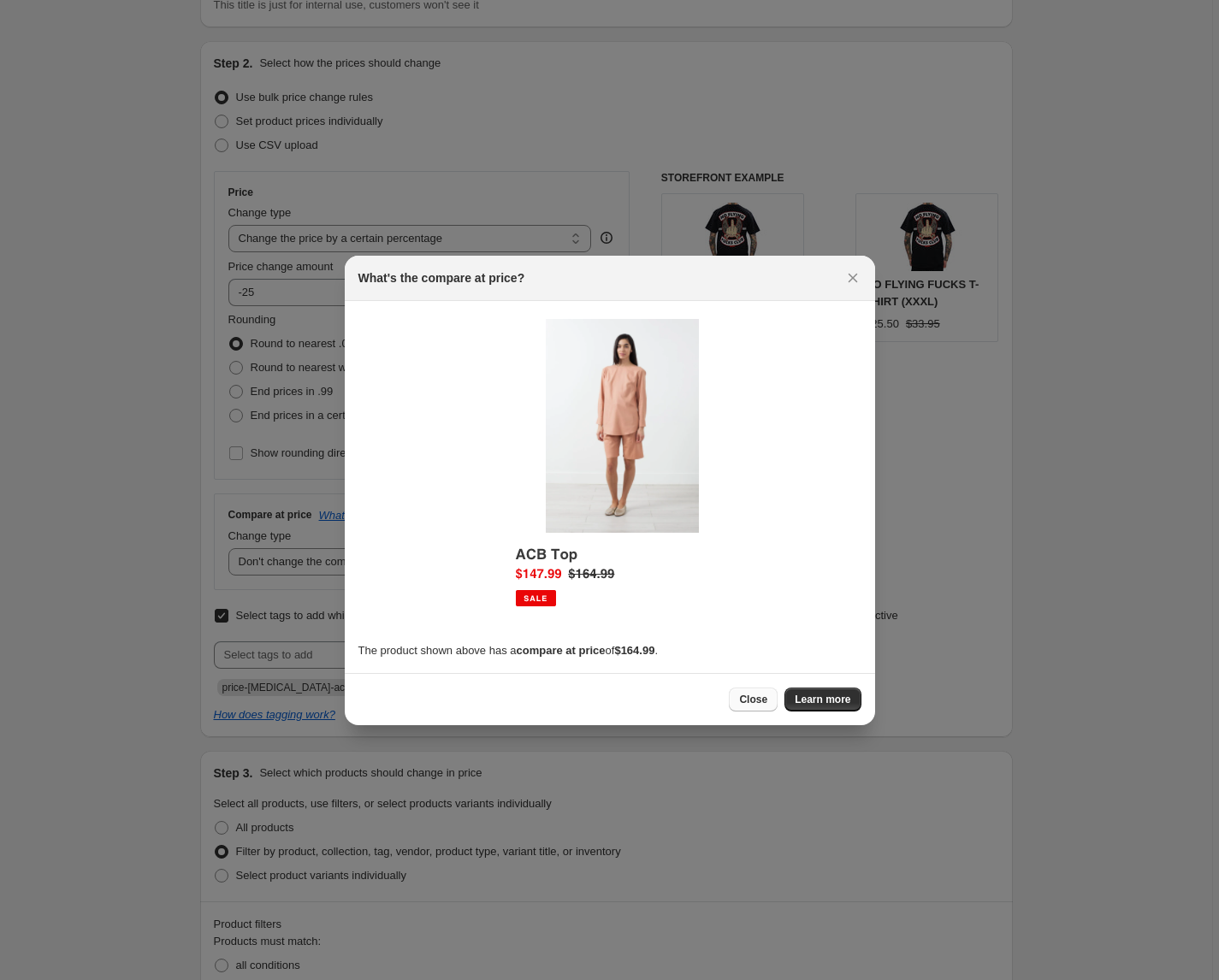
click at [754, 702] on span "Close" at bounding box center [753, 699] width 28 height 14
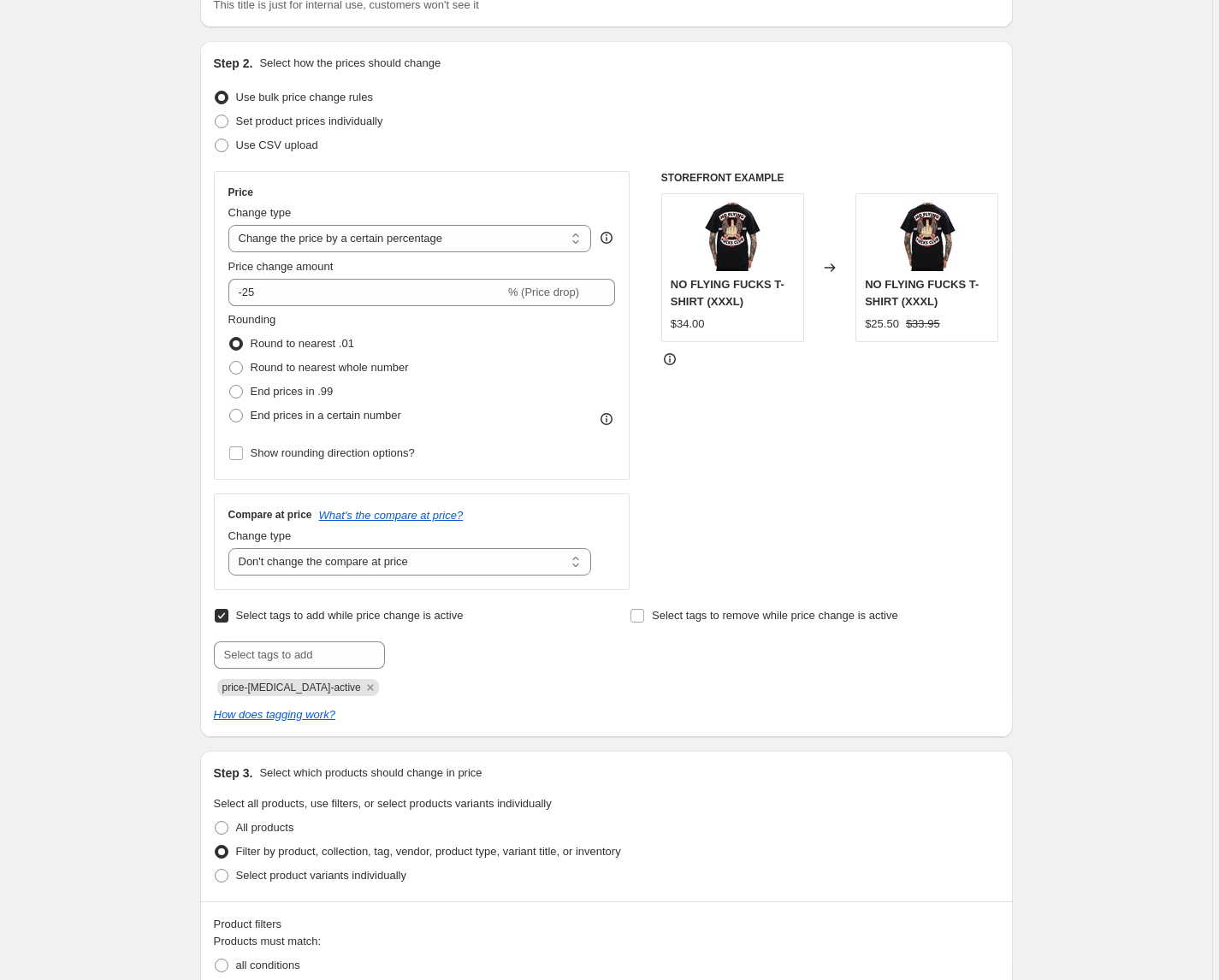
click at [217, 568] on div "Compare at price What's the compare at price? Change type Change the compare at…" at bounding box center [422, 541] width 417 height 95
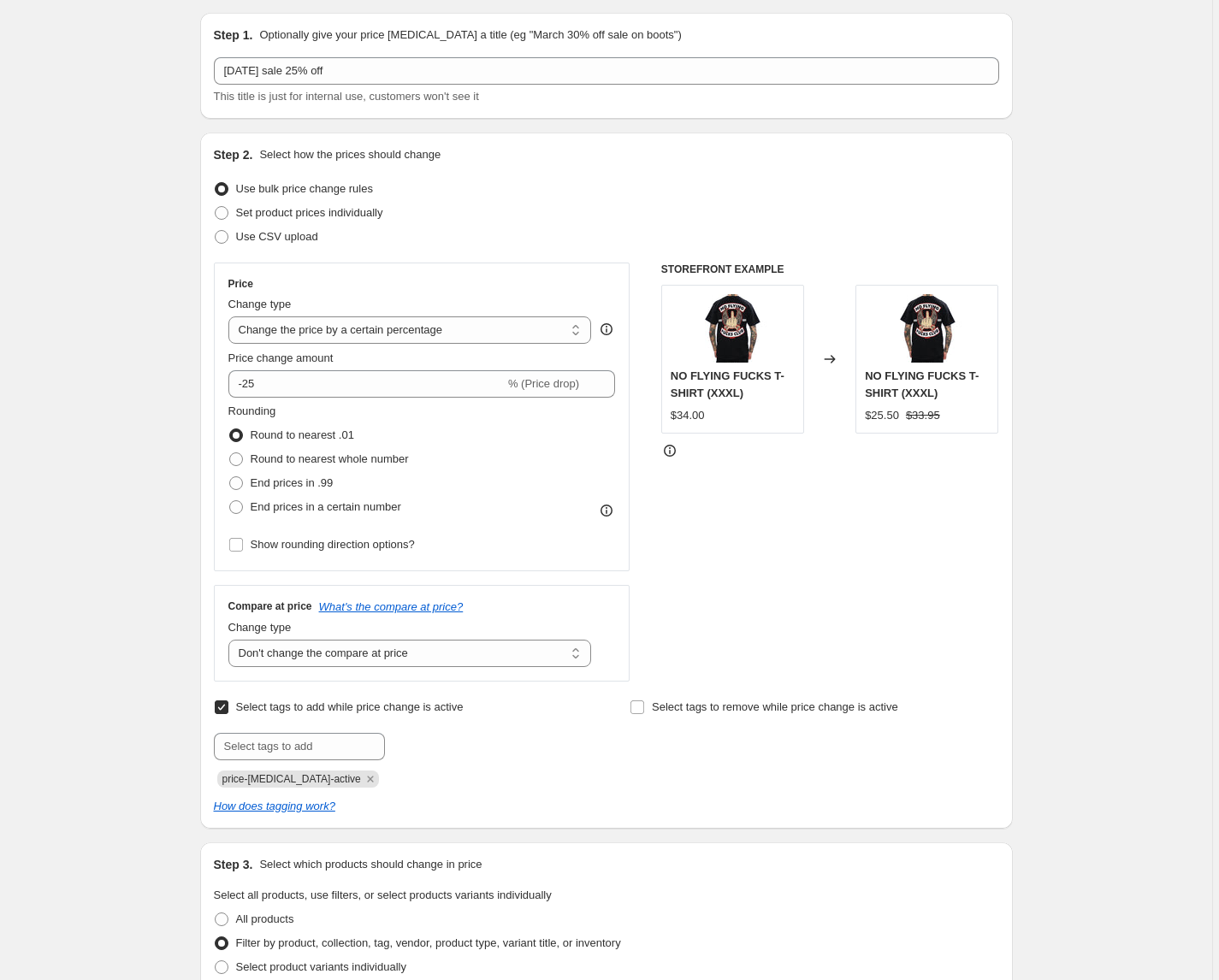
scroll to position [0, 0]
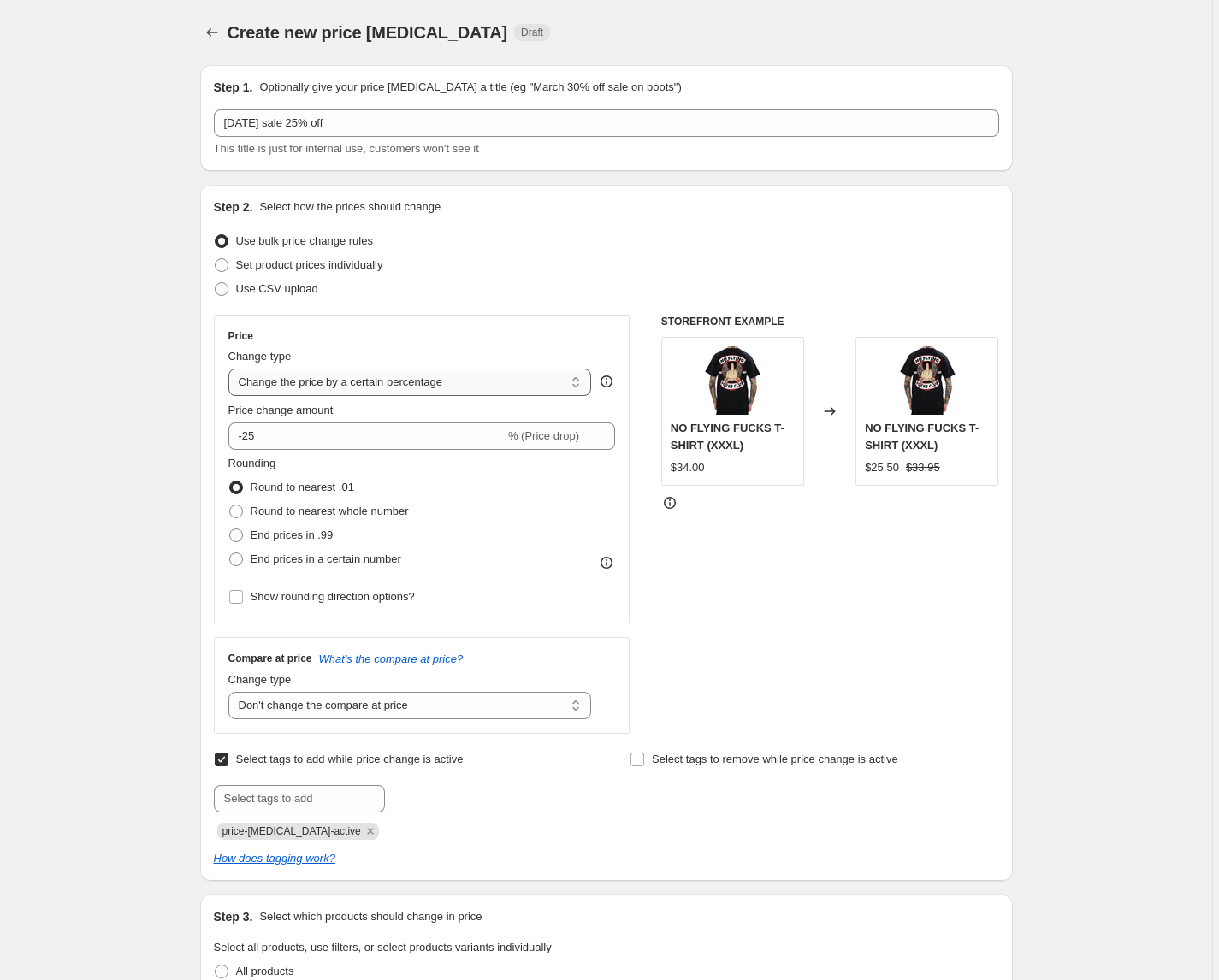
click at [446, 374] on select "Change the price to a certain amount Change the price by a certain amount Chang…" at bounding box center [410, 383] width 363 height 28
click at [189, 394] on div "Step 1. Optionally give your price change job a title (eg "March 30% off sale o…" at bounding box center [599, 972] width 826 height 1842
click at [223, 266] on span at bounding box center [221, 265] width 14 height 14
click at [216, 259] on input "Set product prices individually" at bounding box center [215, 258] width 1 height 1
radio input "true"
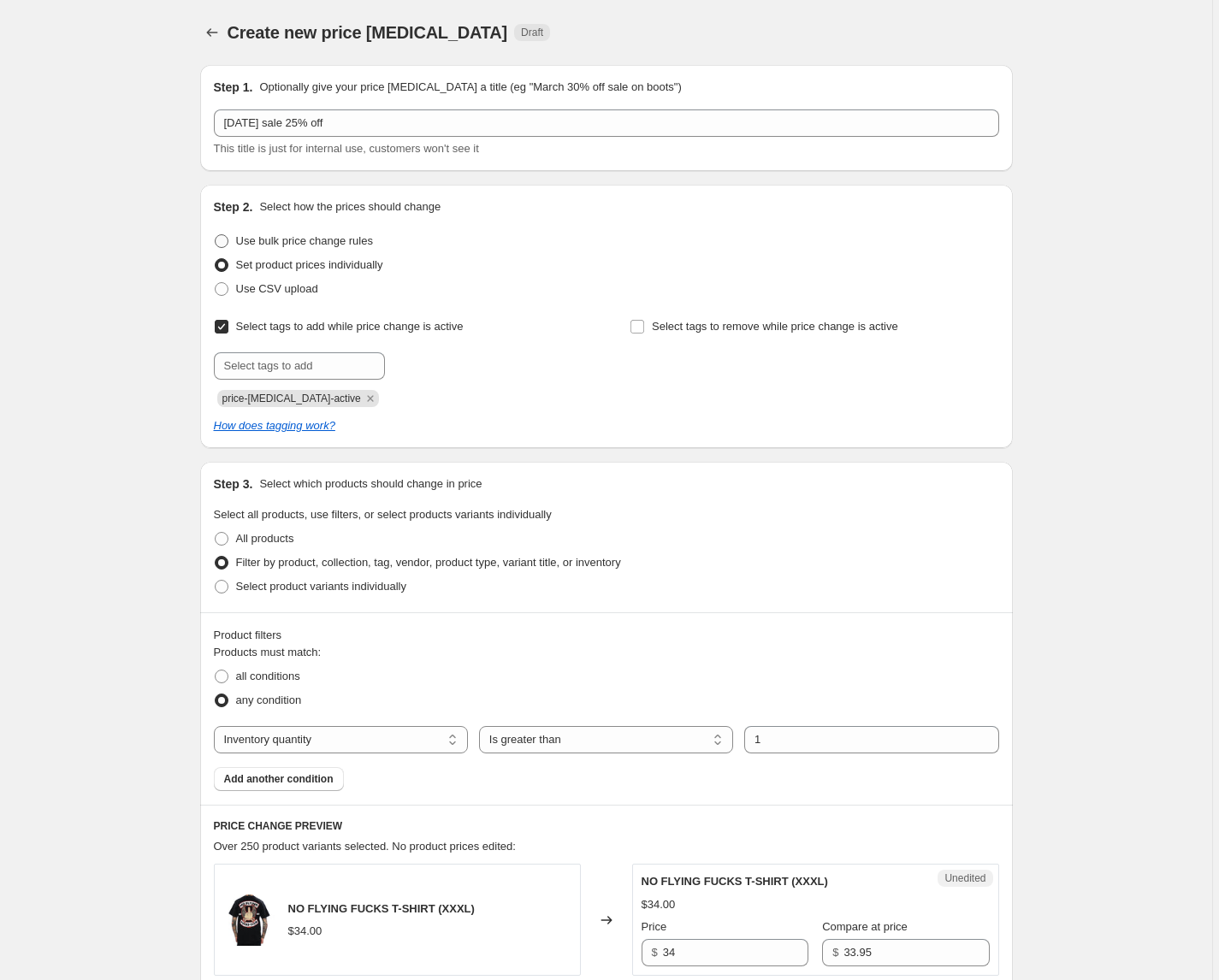
click at [228, 236] on span at bounding box center [221, 241] width 14 height 14
click at [216, 235] on input "Use bulk price change rules" at bounding box center [215, 234] width 1 height 1
radio input "true"
select select "percentage"
select select "no_change"
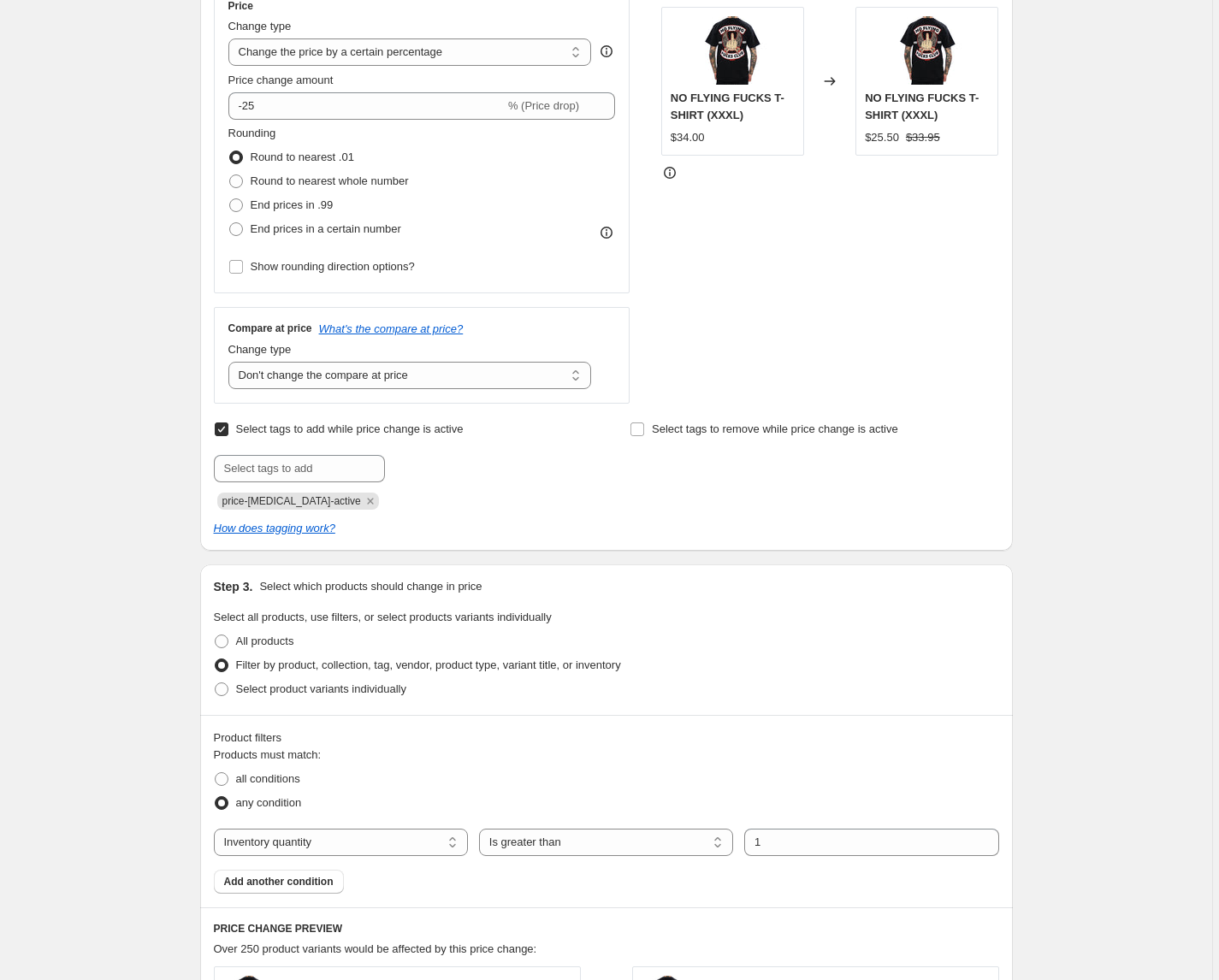
scroll to position [329, 0]
click at [228, 429] on input "Select tags to add while price change is active" at bounding box center [221, 431] width 14 height 14
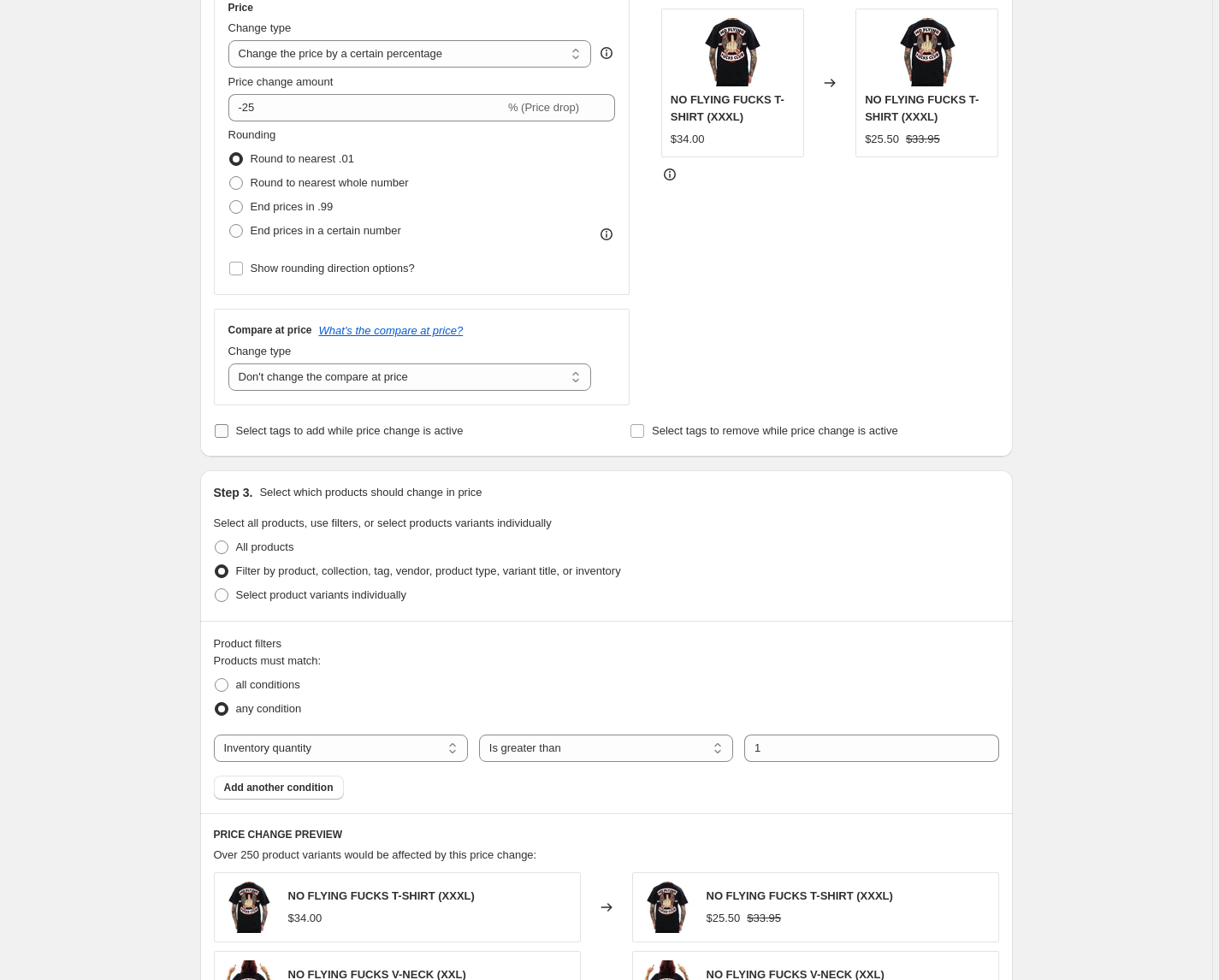
click at [220, 429] on input "Select tags to add while price change is active" at bounding box center [221, 431] width 14 height 14
checkbox input "true"
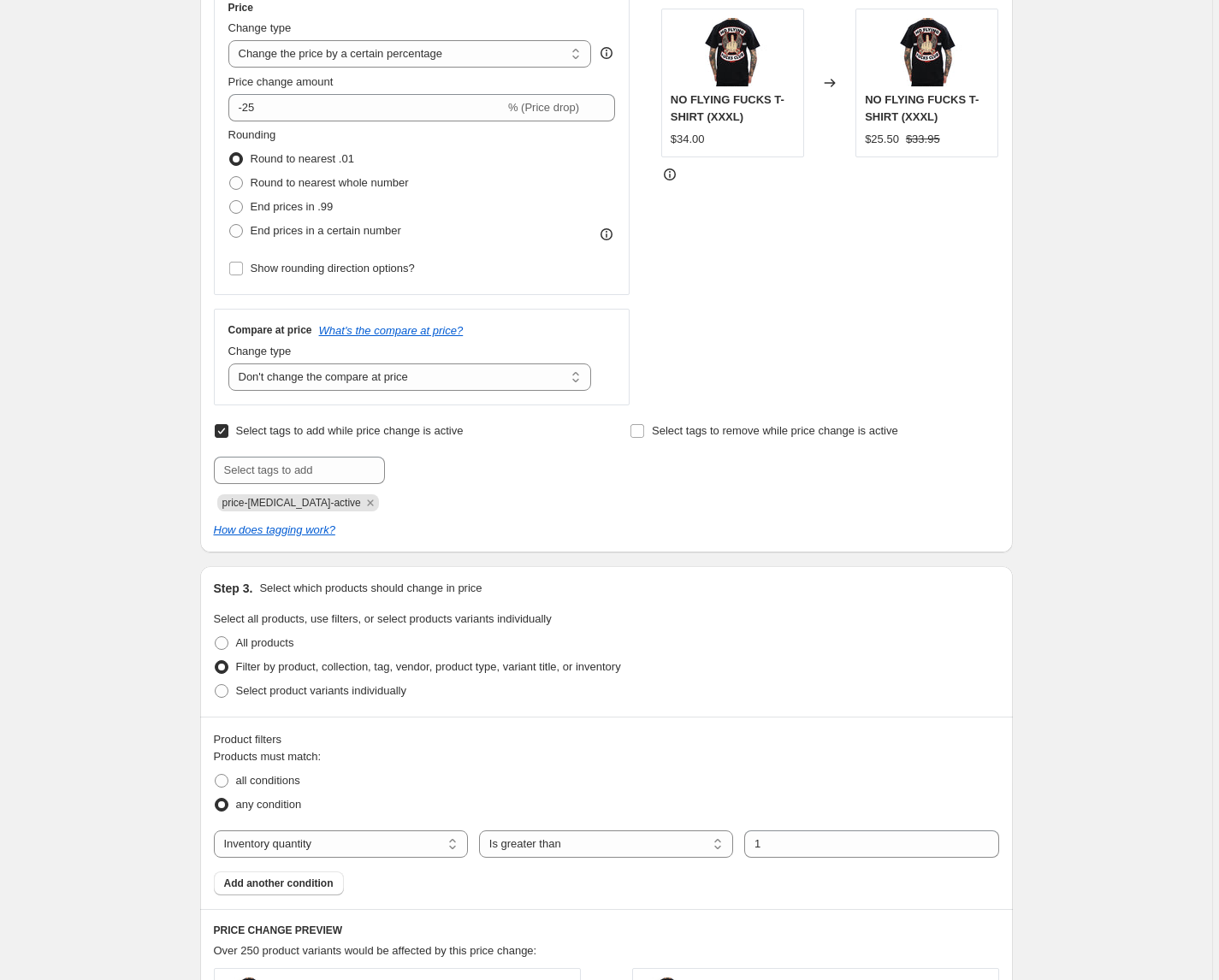
click at [177, 441] on div "Create new price change job. This page is ready Create new price change job Dra…" at bounding box center [606, 670] width 1212 height 1998
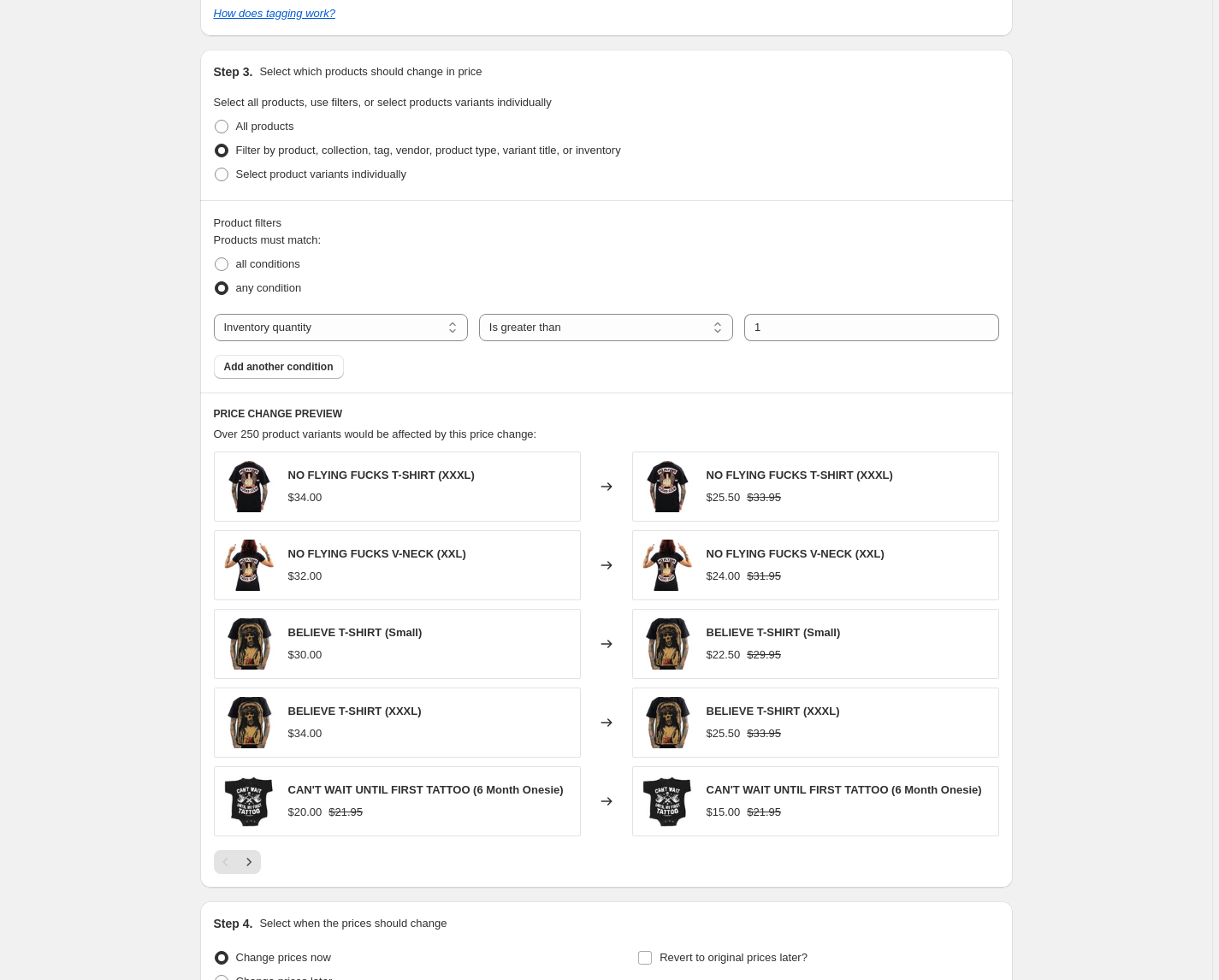
scroll to position [843, 0]
click at [310, 329] on select "The product The product's collection The product's tag The product's vendor The…" at bounding box center [341, 330] width 254 height 28
click at [257, 362] on span "Add another condition" at bounding box center [279, 369] width 109 height 14
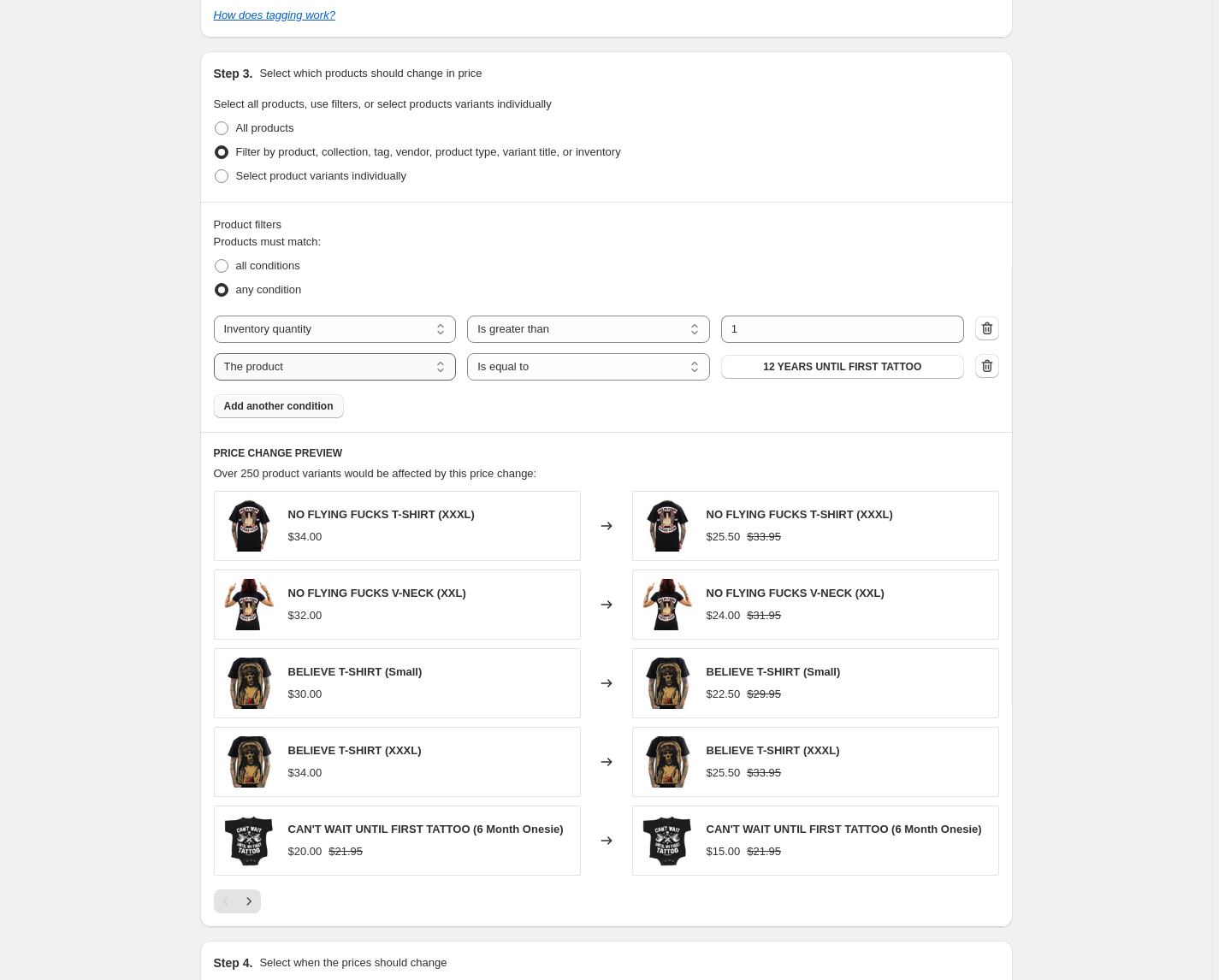
click at [423, 371] on select "The product The product's collection The product's tag The product's vendor The…" at bounding box center [335, 367] width 243 height 28
click at [624, 371] on select "Is equal to Is not equal to" at bounding box center [588, 367] width 243 height 28
click at [428, 374] on select "The product The product's collection The product's tag The product's vendor The…" at bounding box center [335, 367] width 243 height 28
select select "product_status"
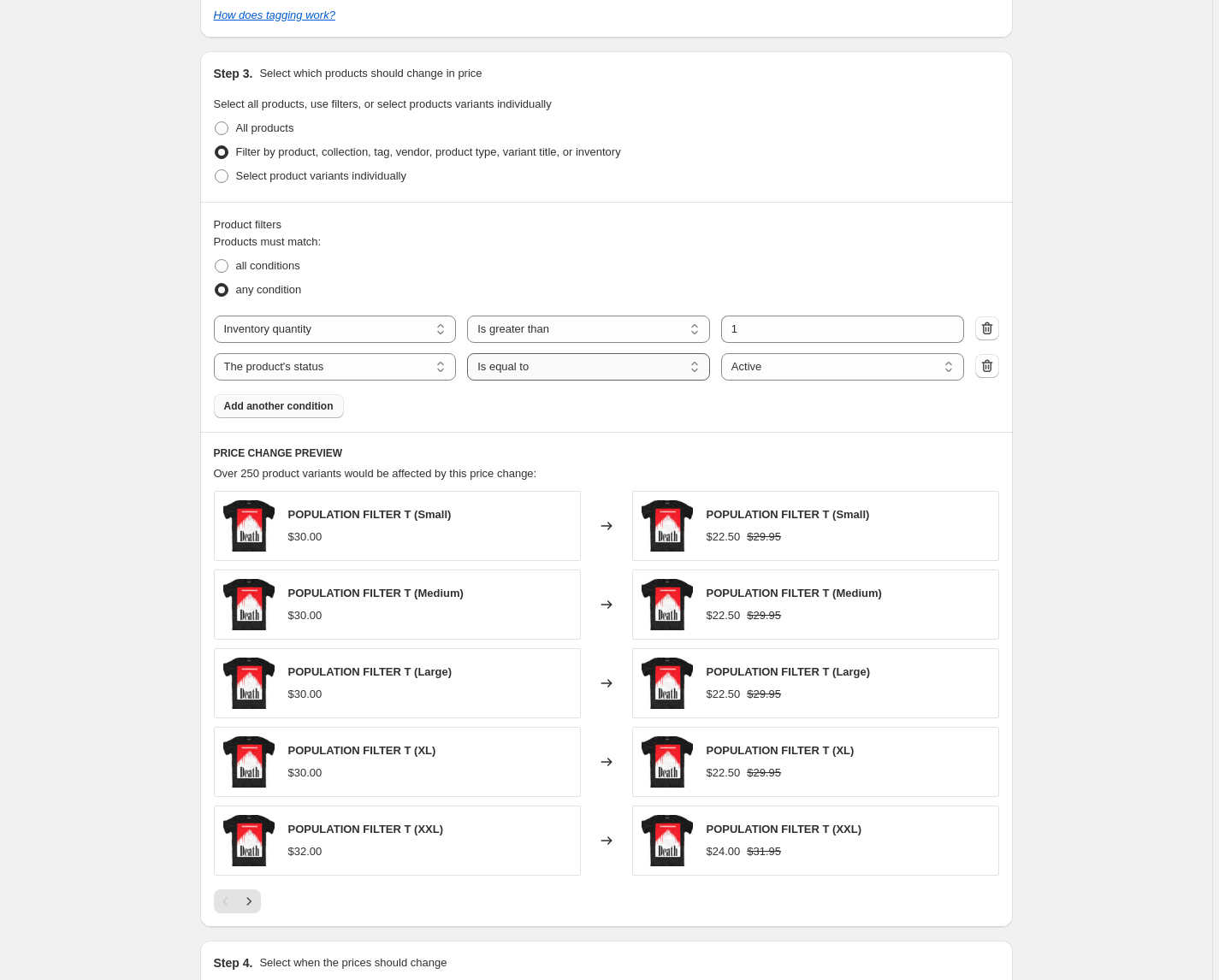
click at [596, 371] on select "Is equal to Is not equal to" at bounding box center [588, 367] width 243 height 28
click at [831, 378] on select "Active Draft Archived" at bounding box center [842, 367] width 243 height 28
click at [119, 424] on div "Create new price change job. This page is ready Create new price change job Dra…" at bounding box center [606, 174] width 1212 height 2035
click at [243, 267] on span "all conditions" at bounding box center [268, 266] width 64 height 13
click at [216, 260] on input "all conditions" at bounding box center [215, 259] width 1 height 1
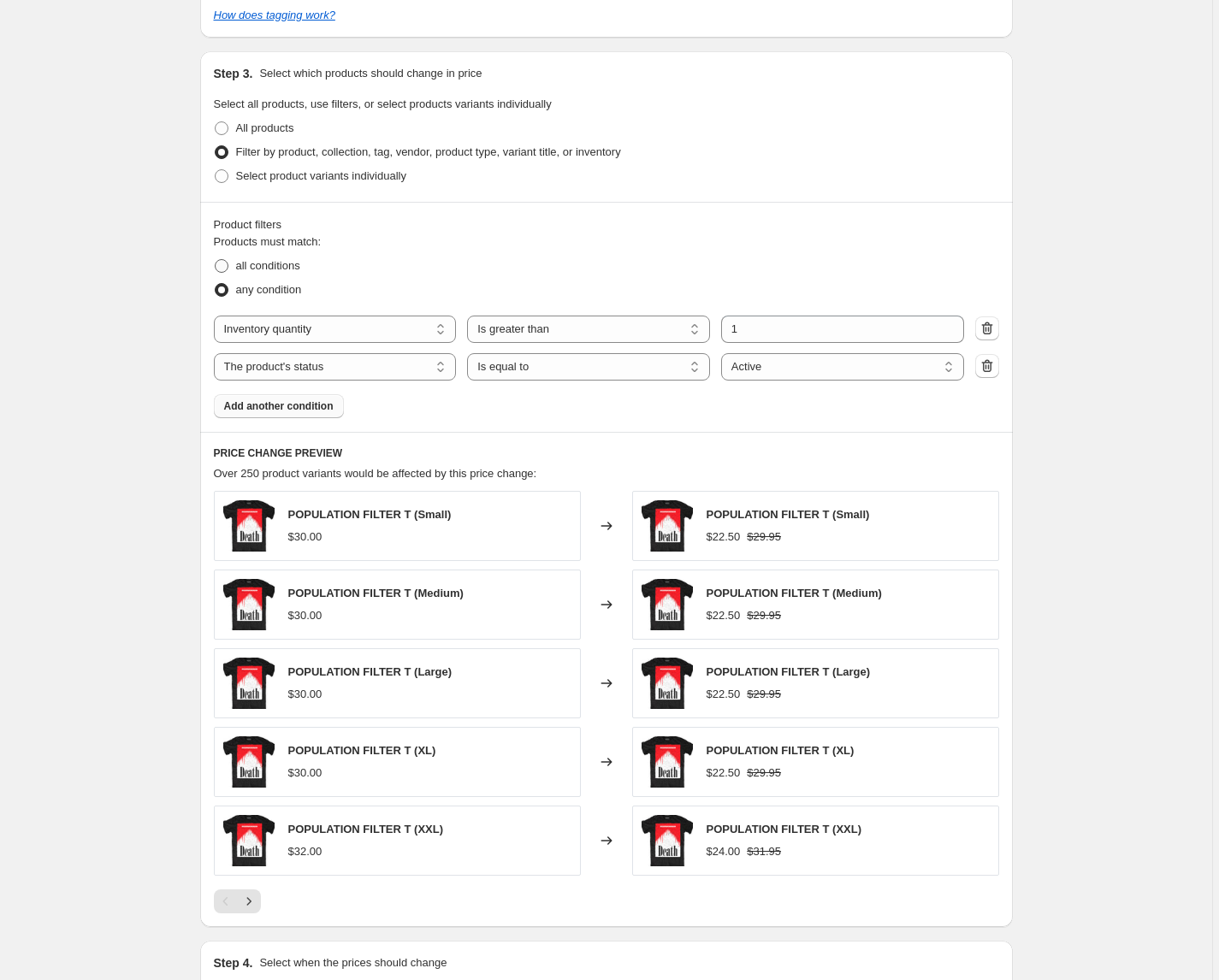
radio input "true"
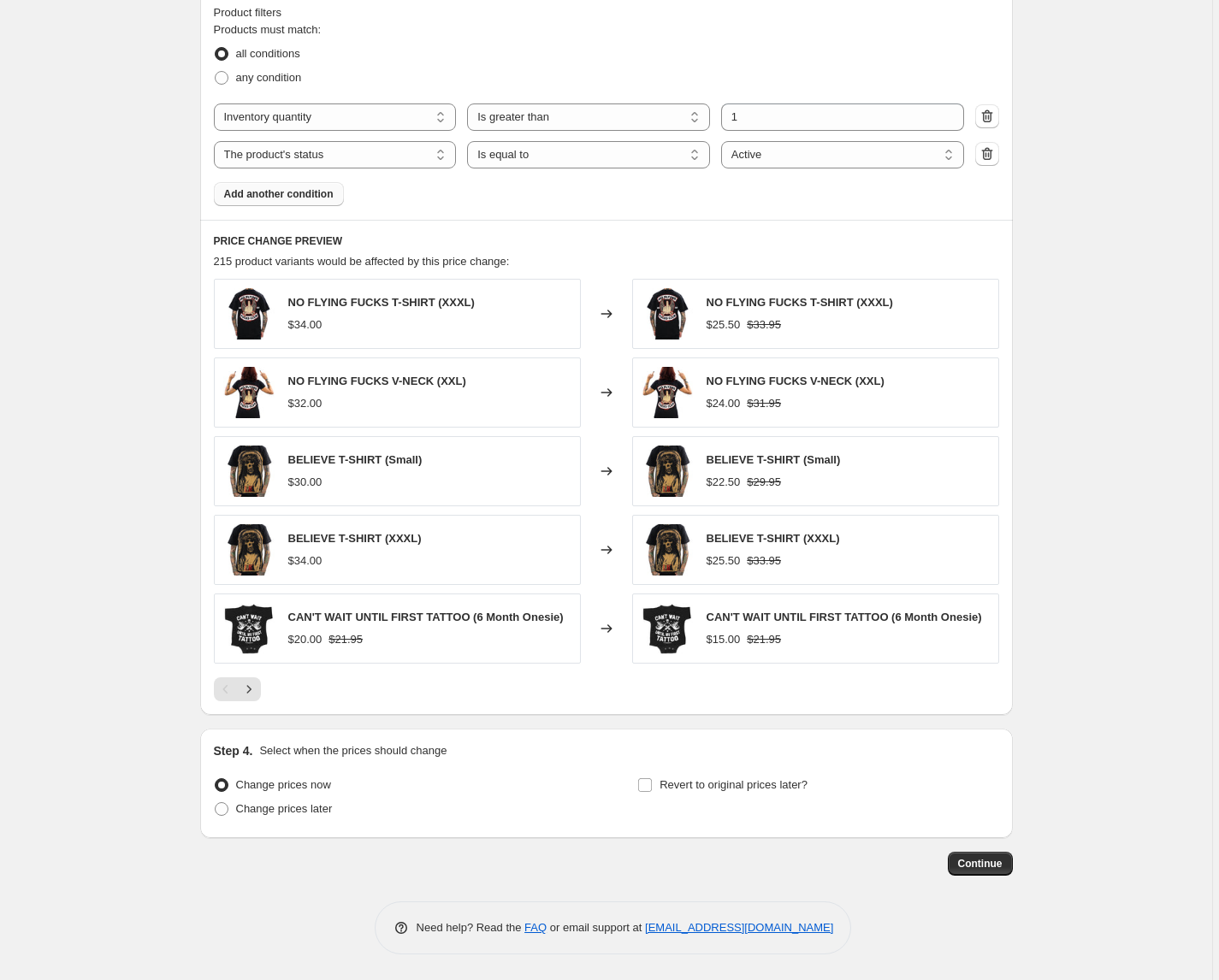
scroll to position [1054, 0]
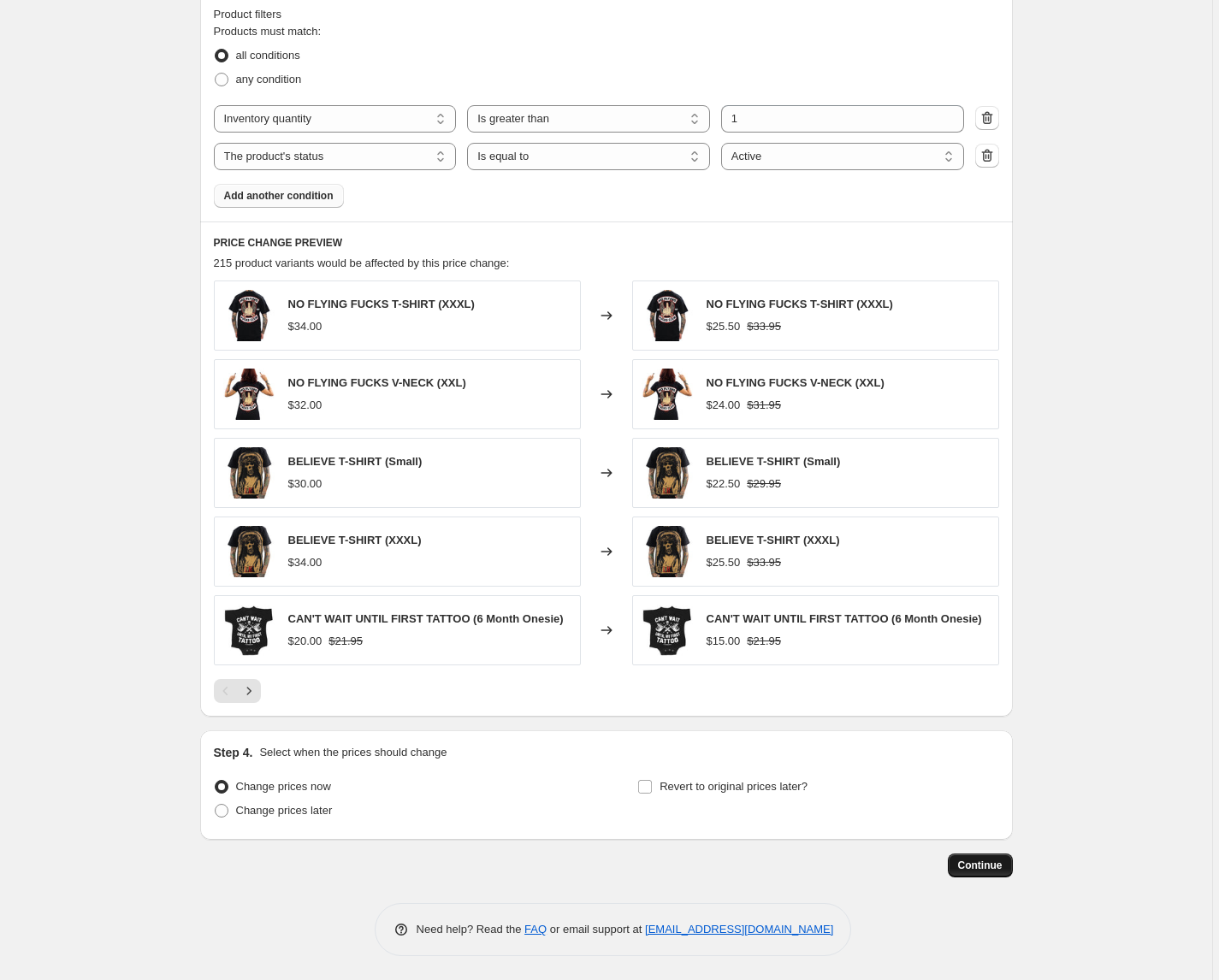
click at [998, 873] on span "Continue" at bounding box center [980, 865] width 44 height 14
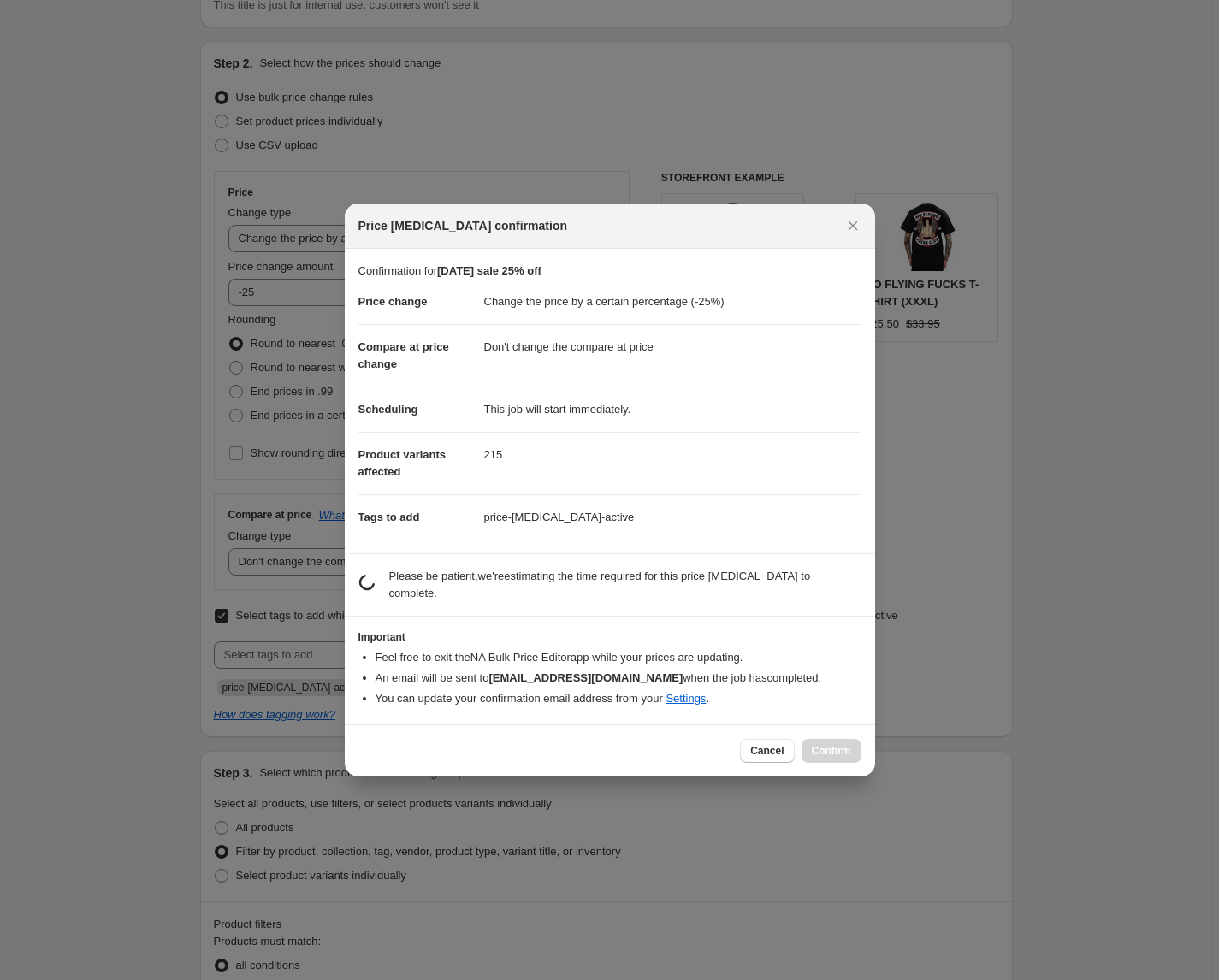
scroll to position [0, 0]
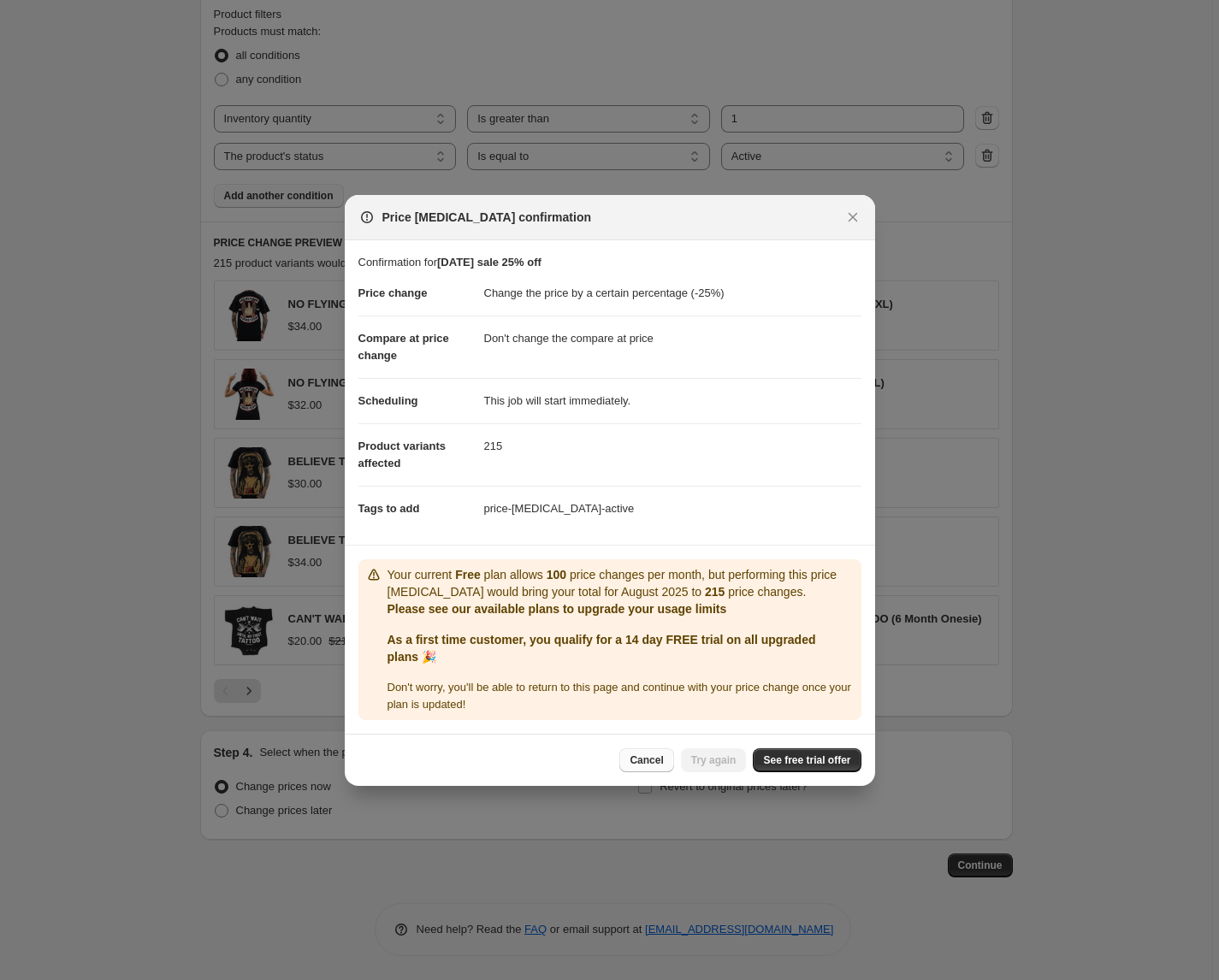
click at [630, 765] on span "Cancel" at bounding box center [647, 760] width 33 height 14
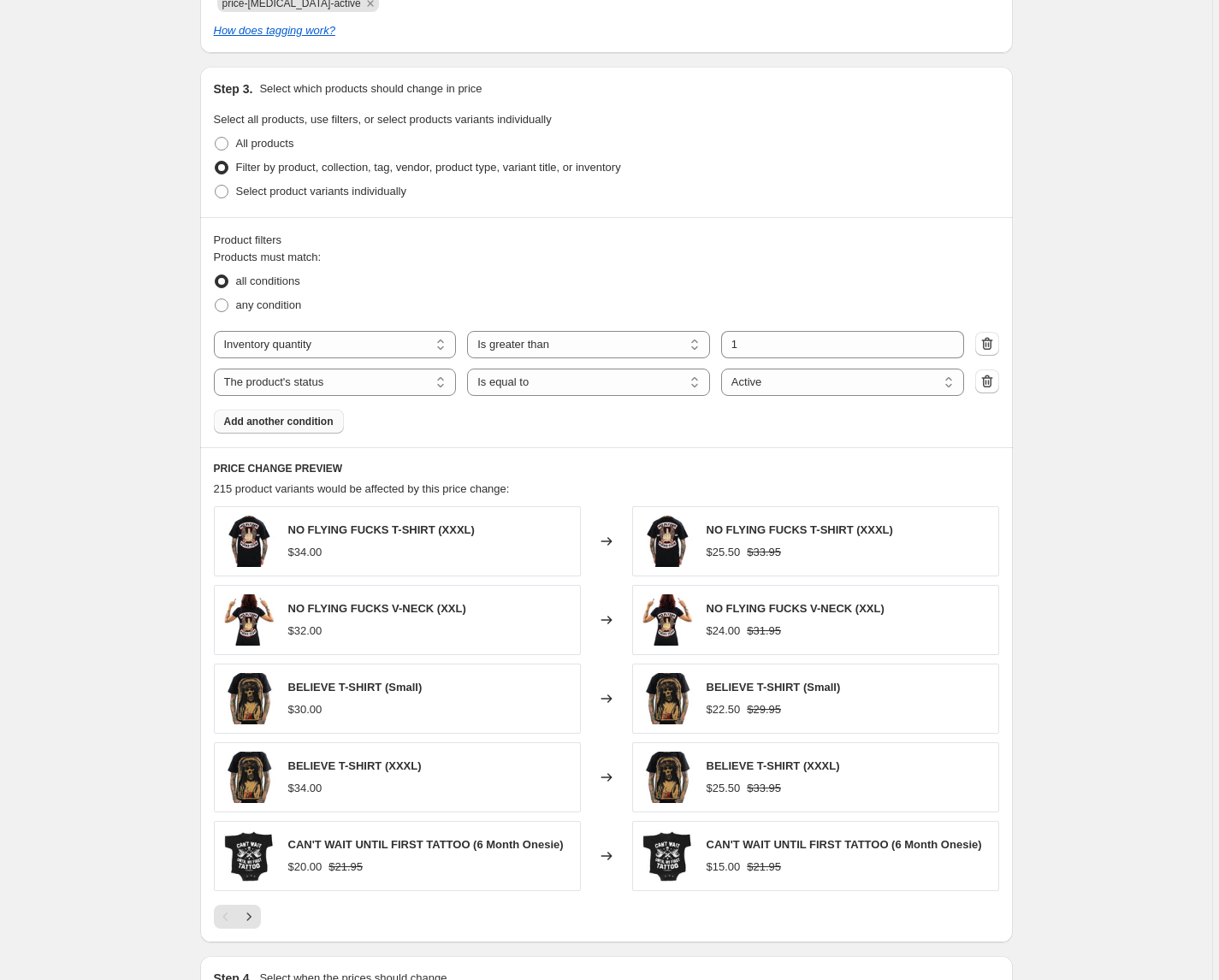
scroll to position [855, 0]
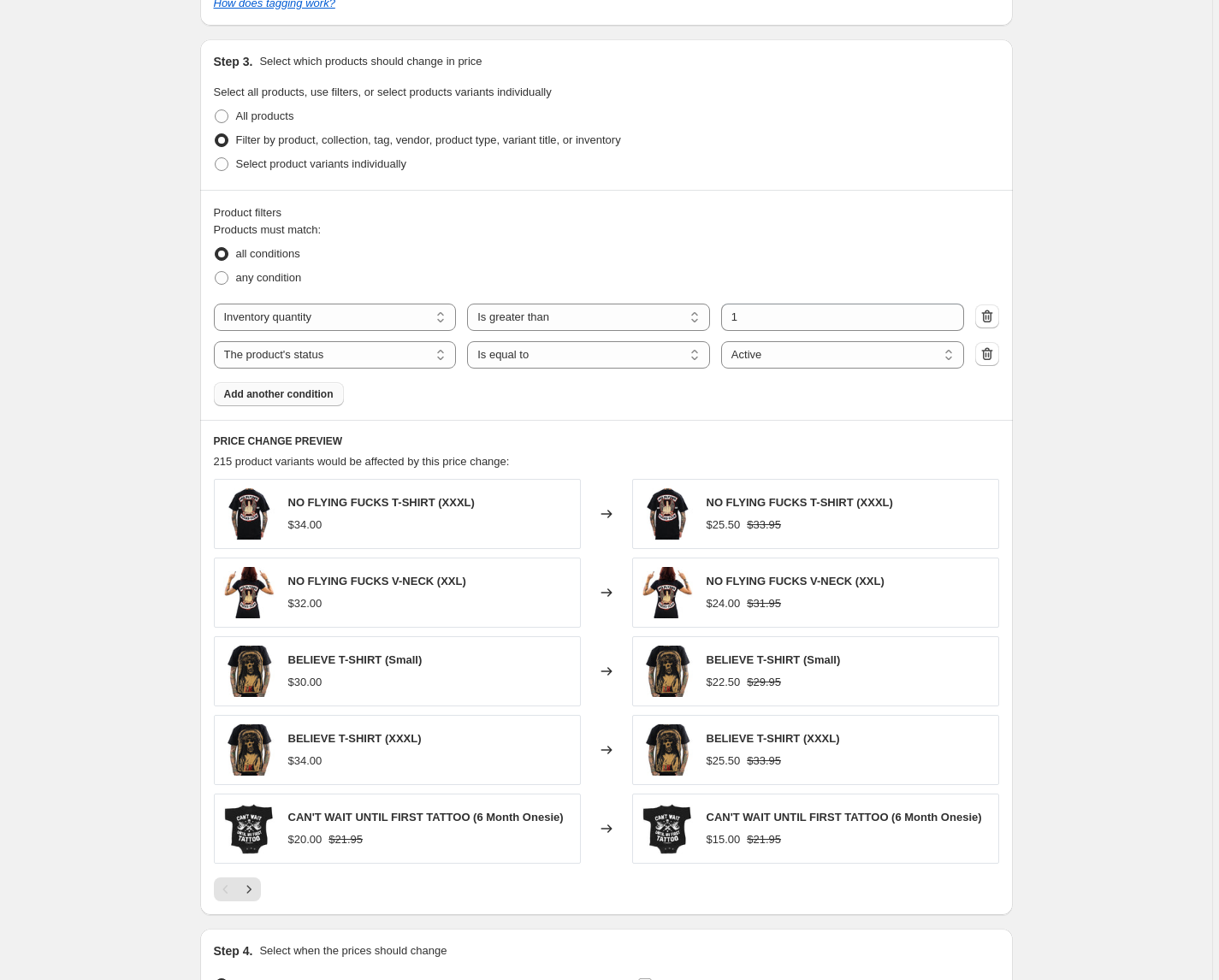
click at [282, 394] on span "Add another condition" at bounding box center [279, 394] width 109 height 14
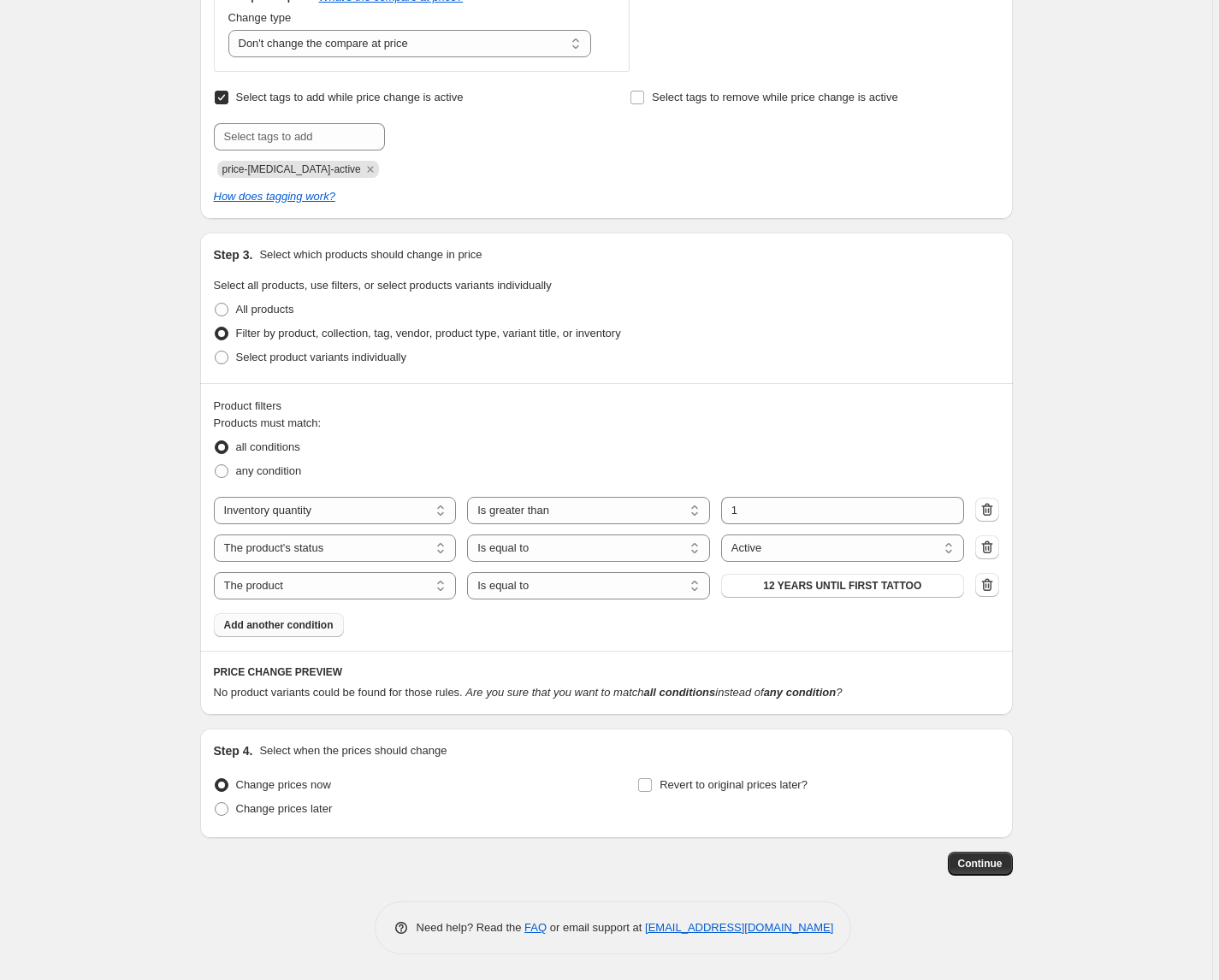
scroll to position [662, 0]
click at [392, 589] on select "The product The product's collection The product's tag The product's vendor The…" at bounding box center [335, 586] width 243 height 28
select select "tag"
click at [563, 597] on select "Is equal to Is not equal to" at bounding box center [588, 586] width 243 height 28
select select "not_equal"
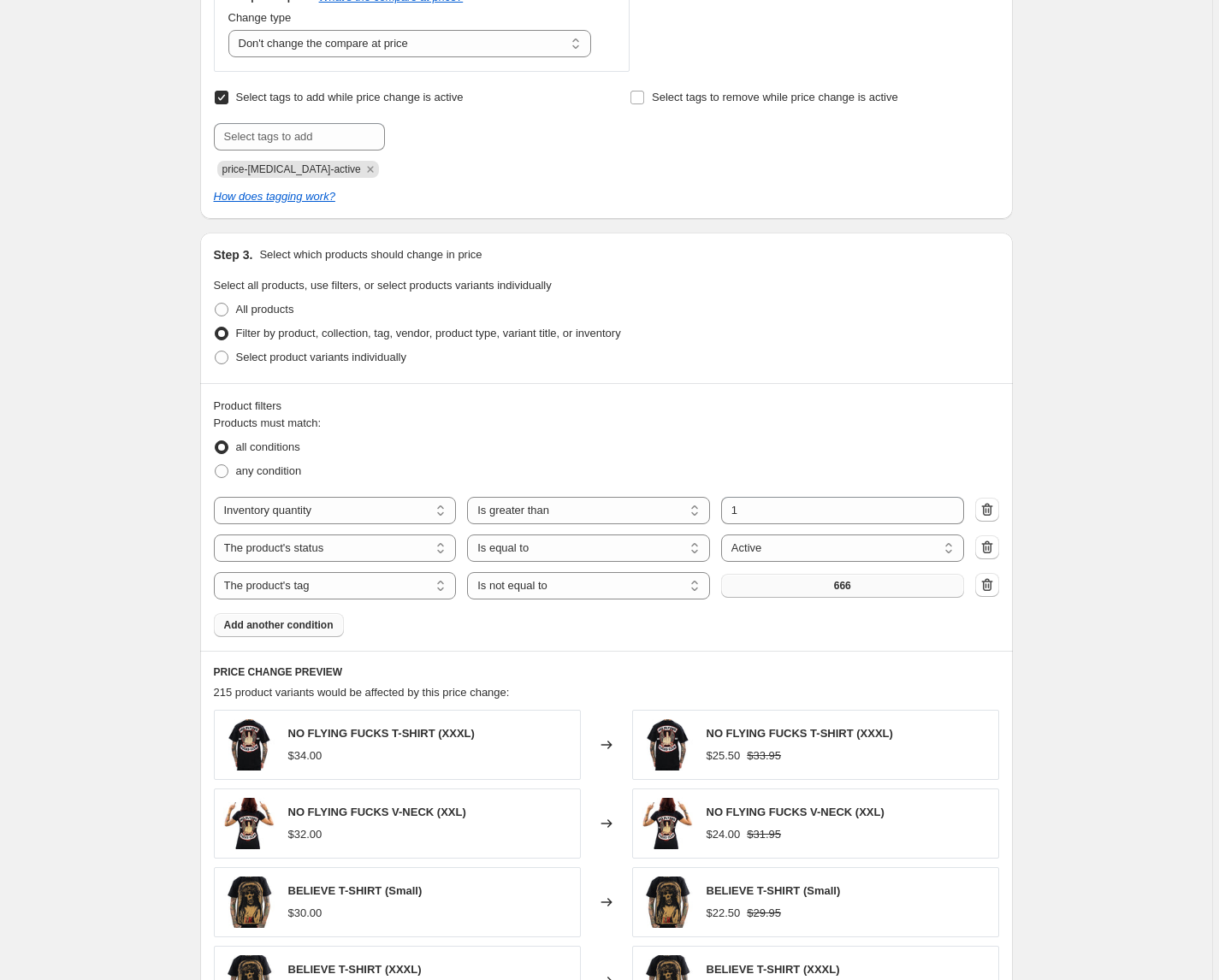
click at [875, 590] on button "666" at bounding box center [842, 586] width 243 height 24
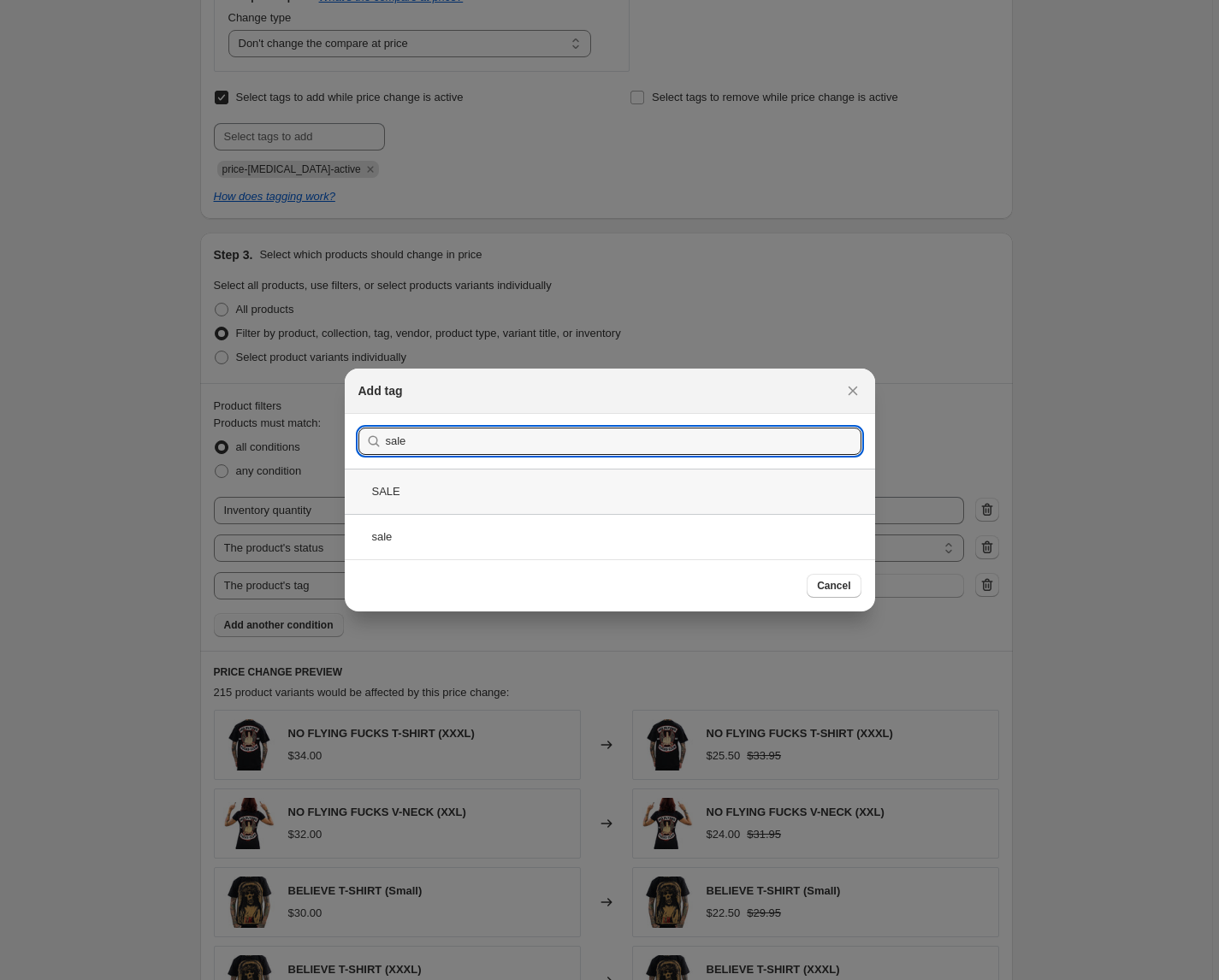
type input "sale"
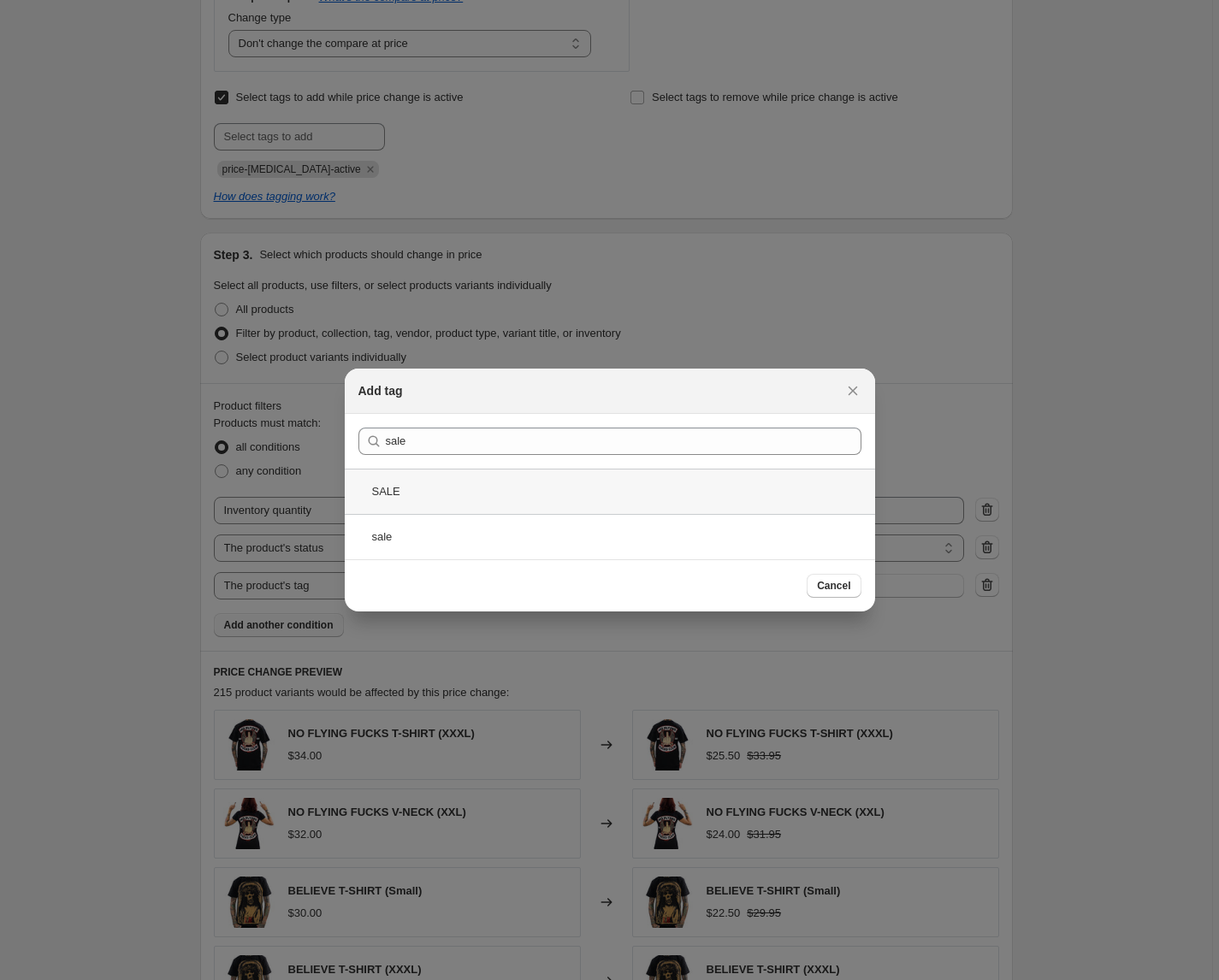
click at [472, 502] on div "SALE" at bounding box center [610, 491] width 530 height 45
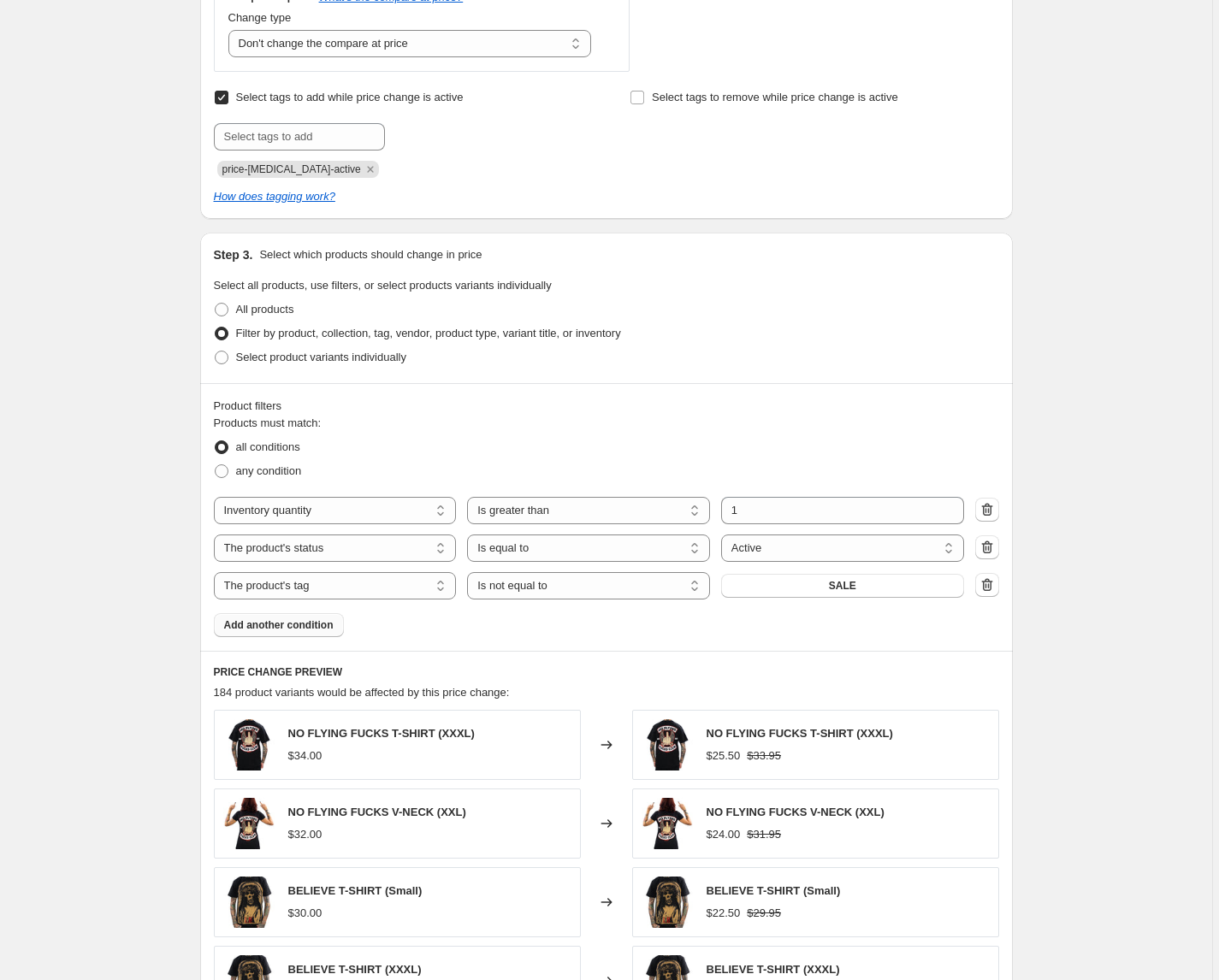
click at [1036, 647] on div "Create new price change job. This page is ready Create new price change job Dra…" at bounding box center [606, 374] width 1212 height 2073
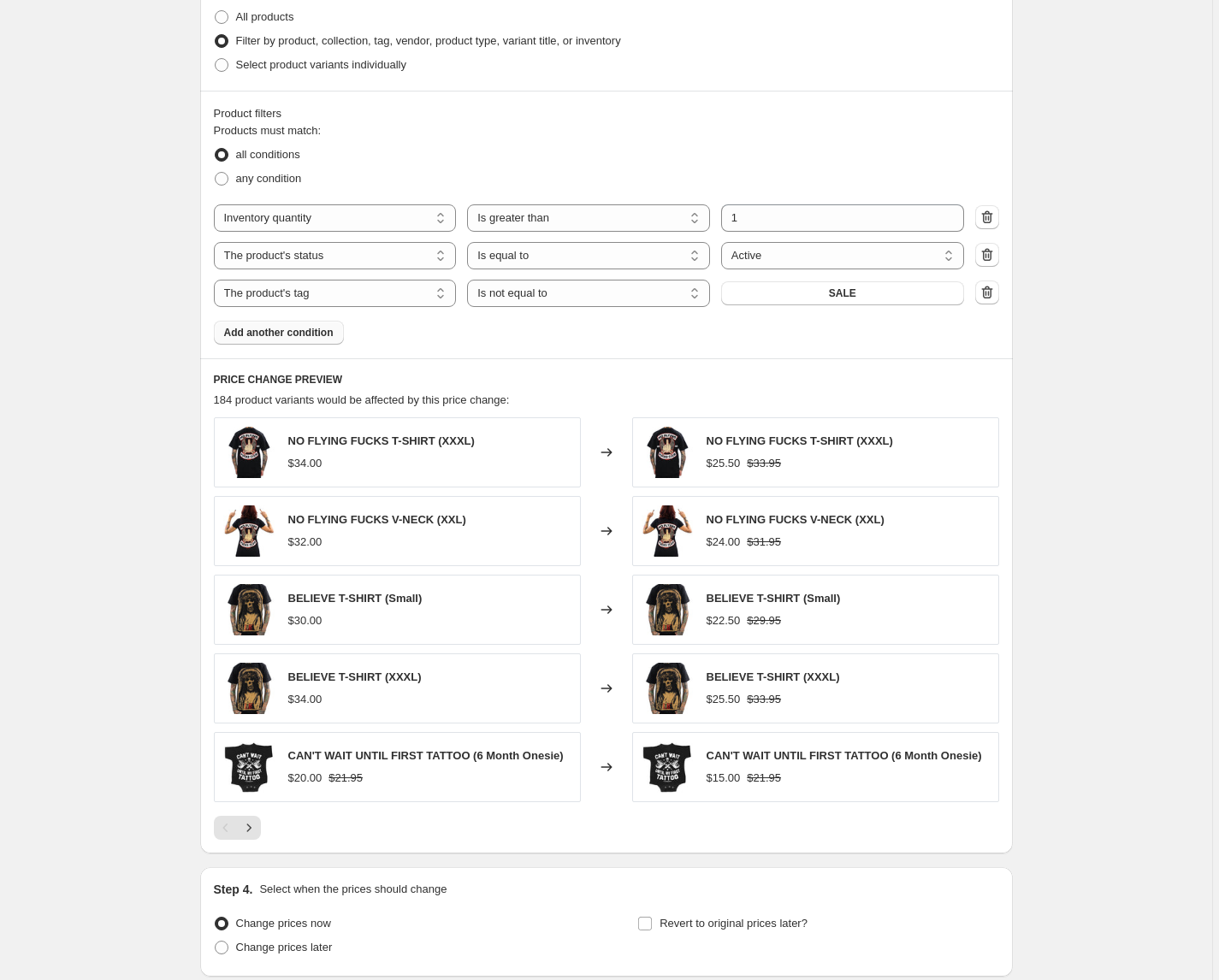
scroll to position [1099, 0]
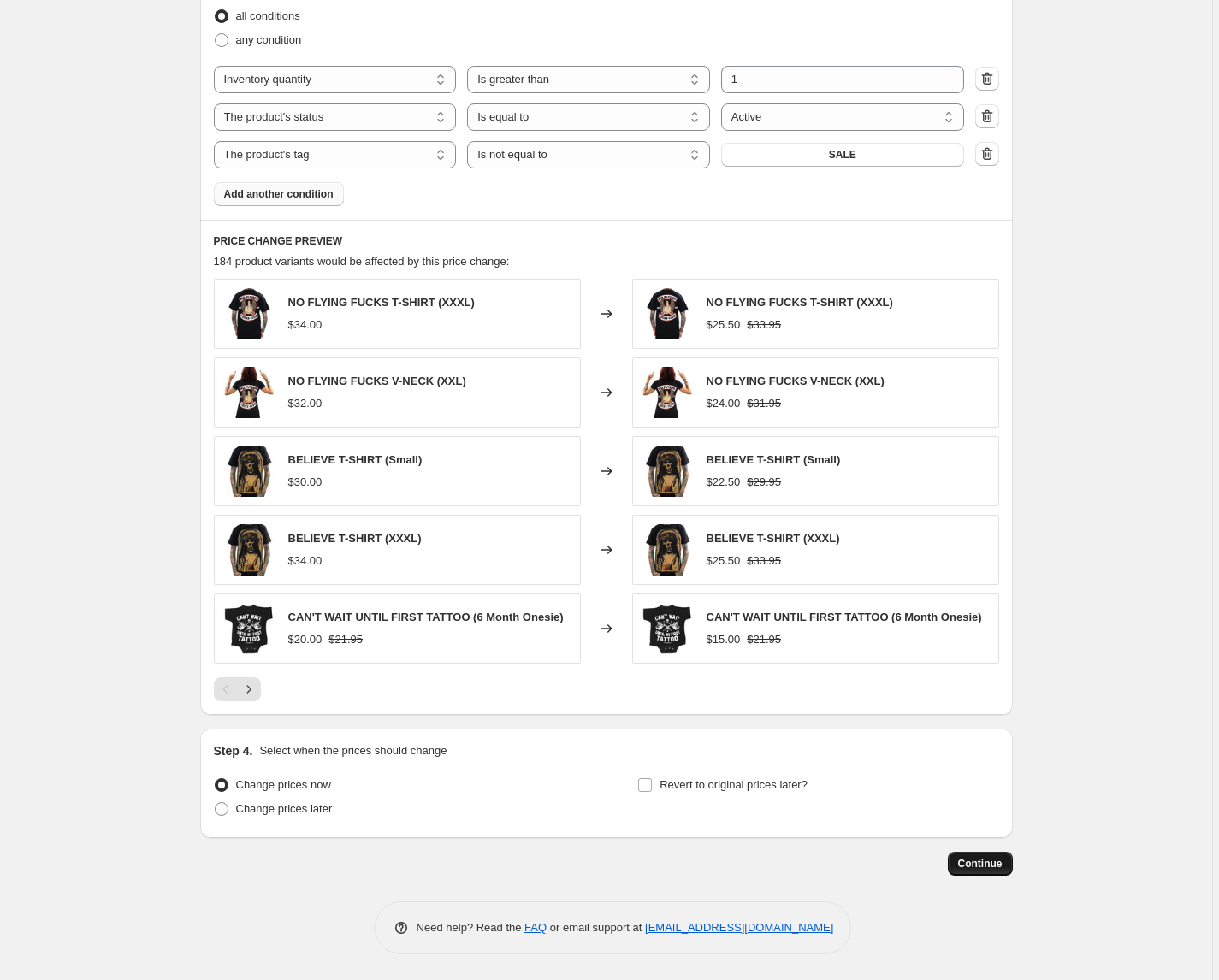
click at [983, 864] on span "Continue" at bounding box center [980, 863] width 44 height 14
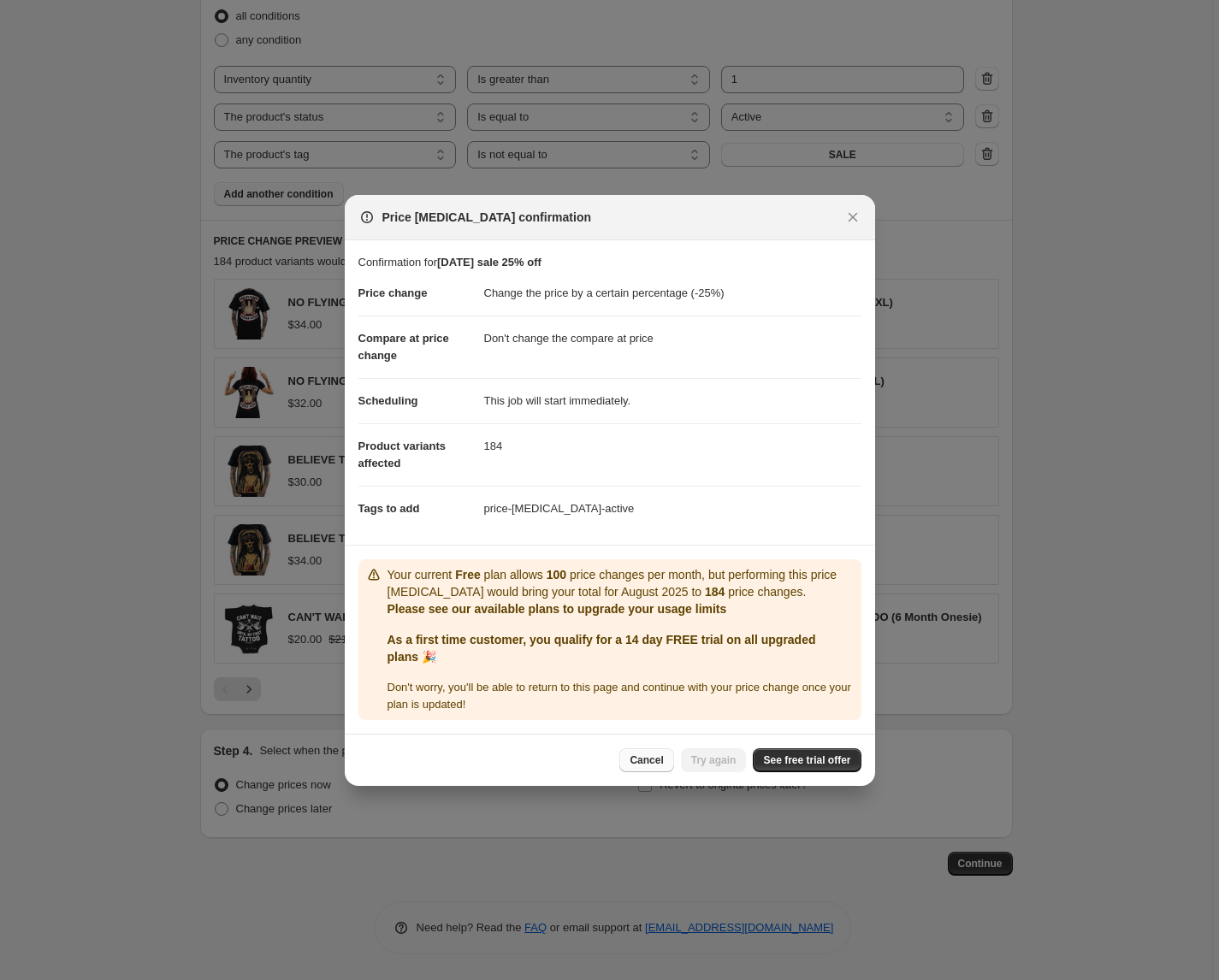
click at [646, 766] on span "Cancel" at bounding box center [647, 760] width 33 height 14
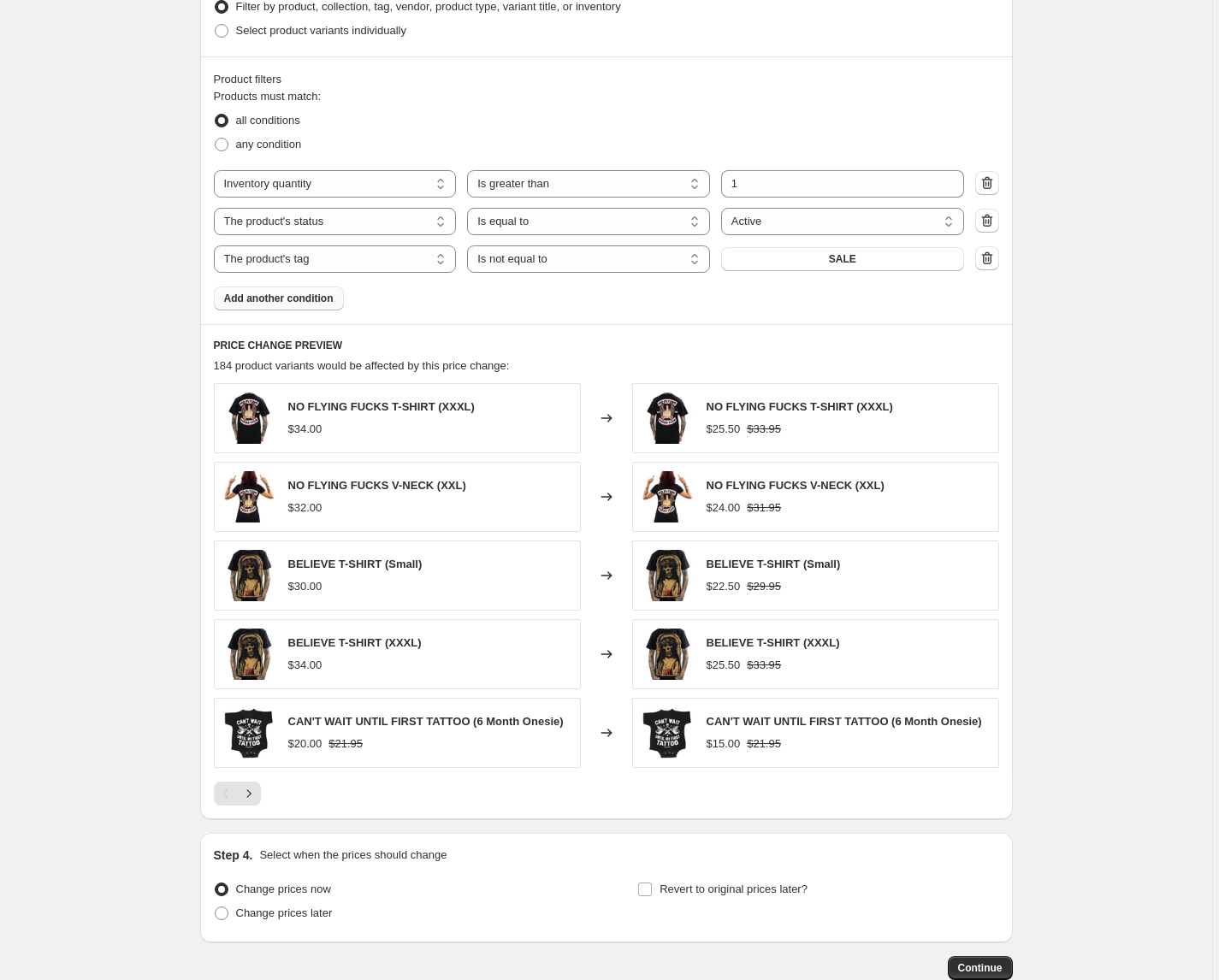
scroll to position [992, 0]
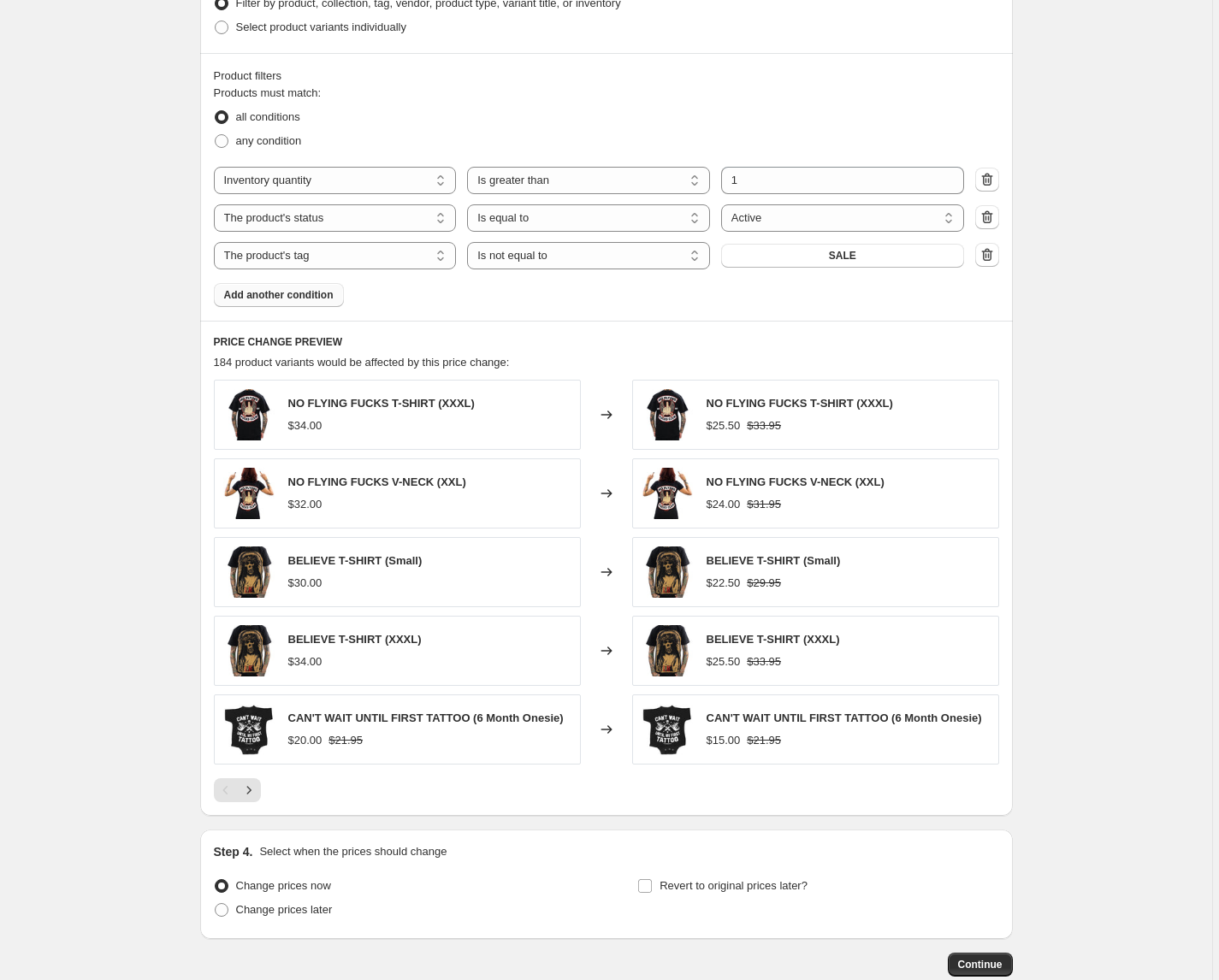
click at [253, 293] on span "Add another condition" at bounding box center [279, 295] width 109 height 14
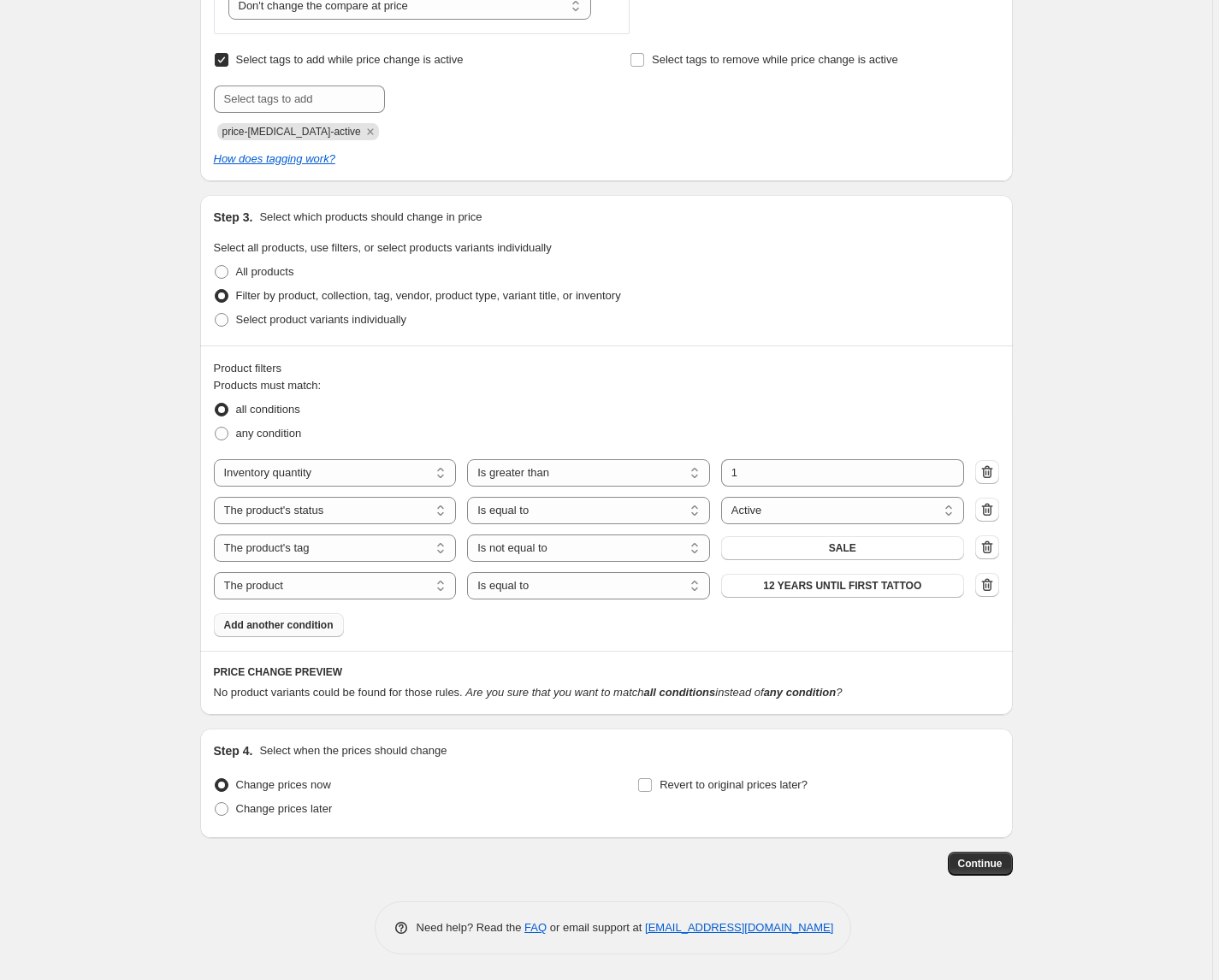
scroll to position [699, 0]
click at [387, 585] on select "The product The product's collection The product's tag The product's vendor The…" at bounding box center [335, 586] width 243 height 28
select select "collection"
click at [603, 588] on select "Is equal to Is not equal to" at bounding box center [588, 586] width 243 height 28
click at [868, 585] on span "AMERICAN VENGEANCE" at bounding box center [842, 585] width 123 height 14
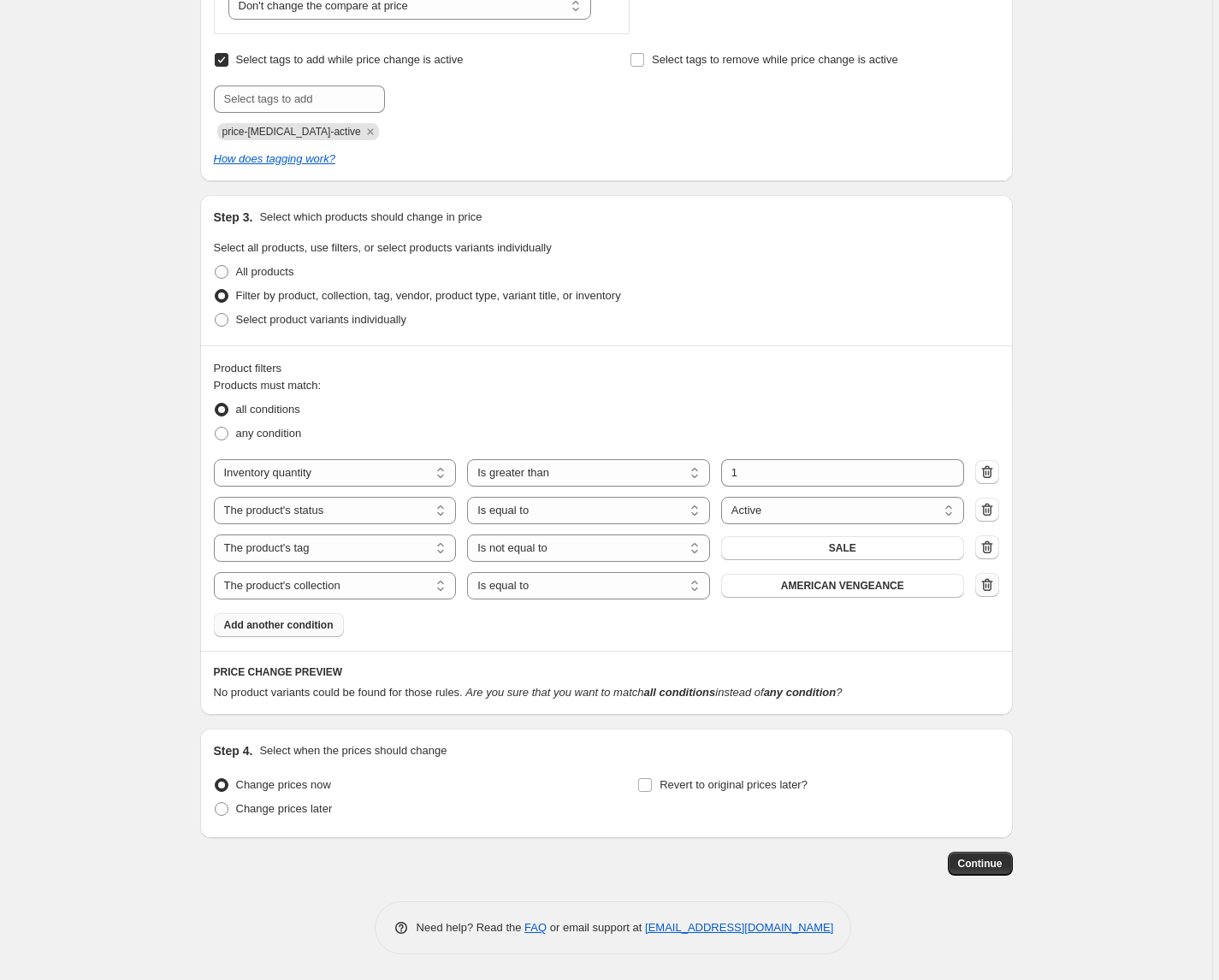
click at [989, 584] on icon "button" at bounding box center [987, 584] width 17 height 17
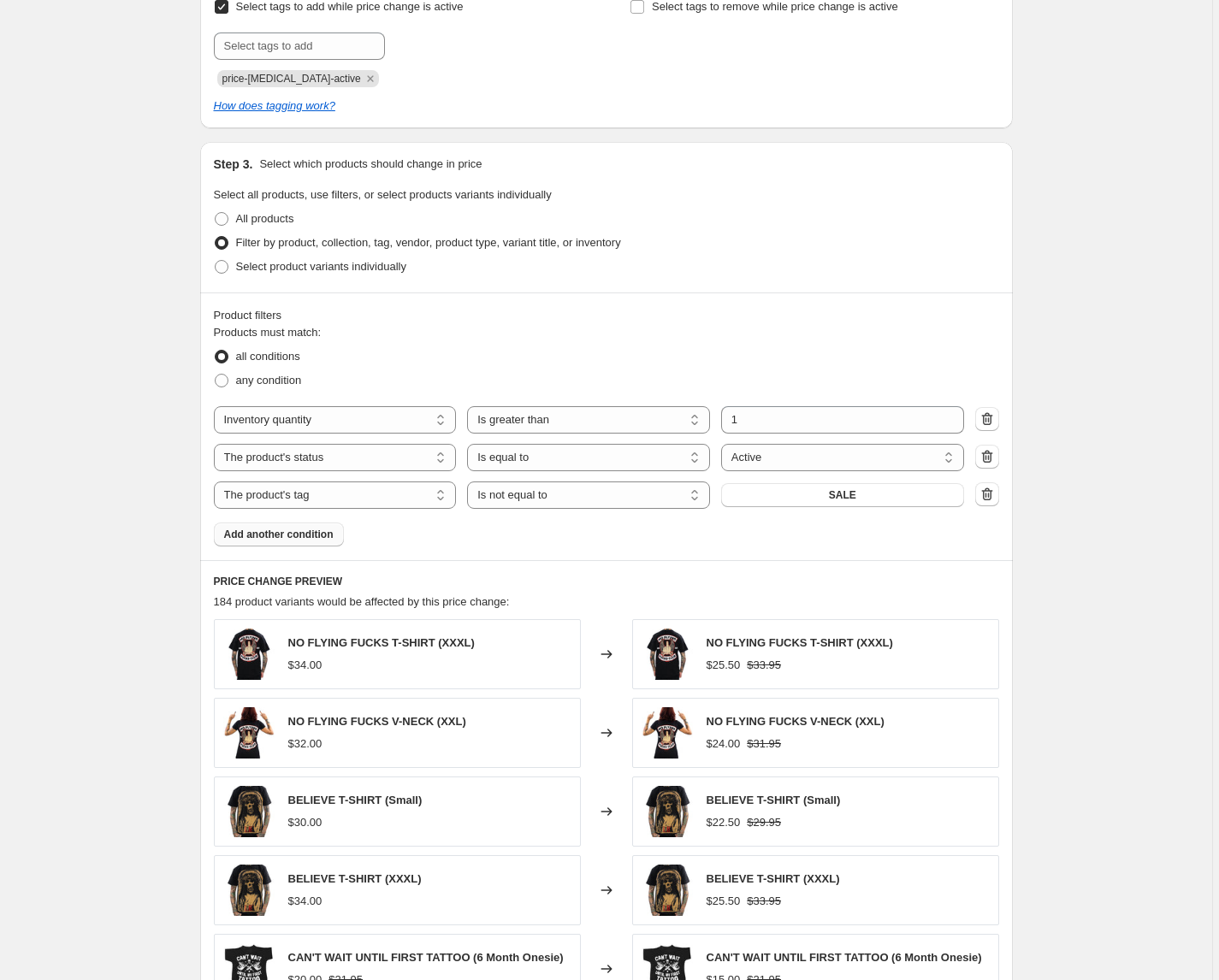
scroll to position [755, 0]
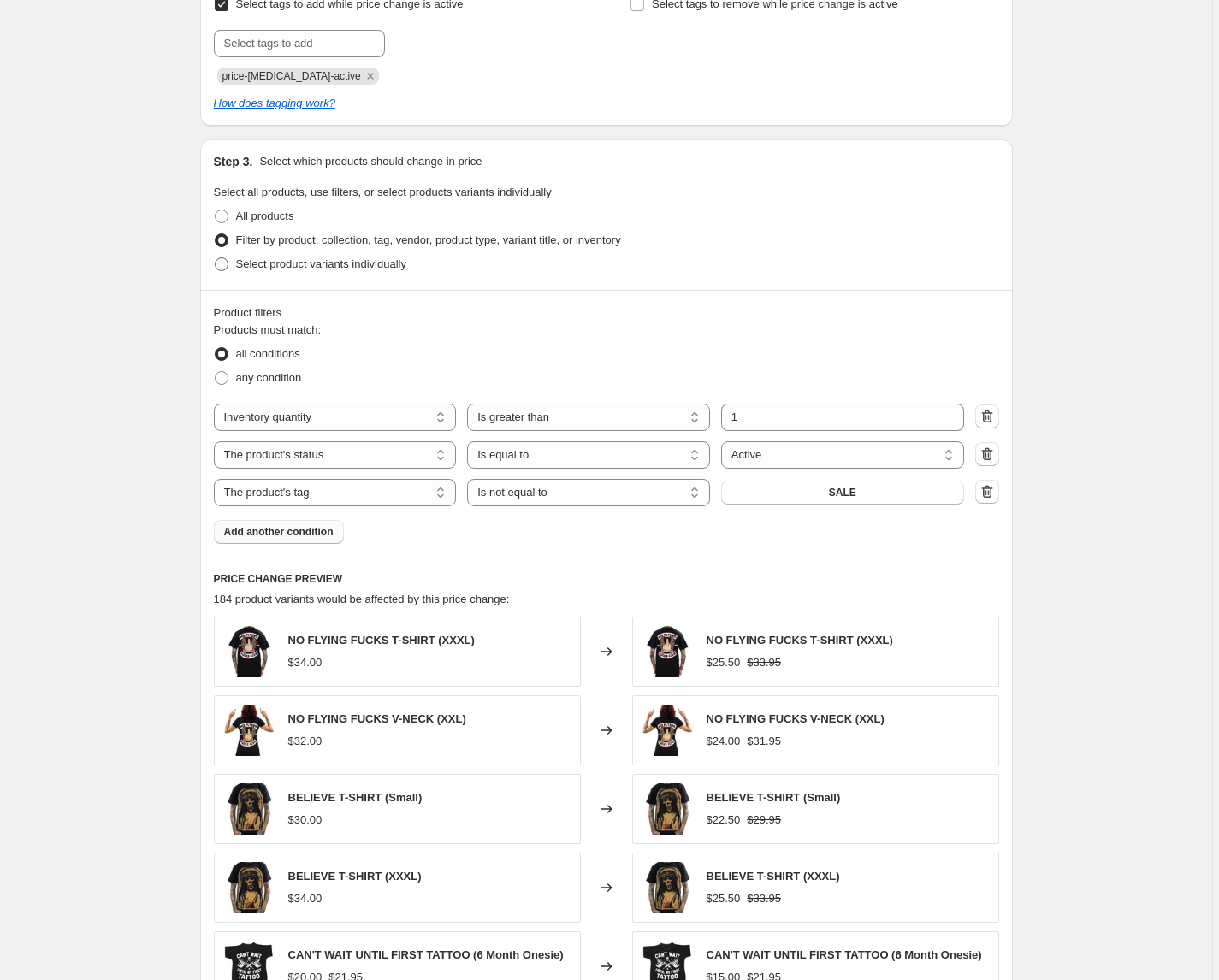
click at [403, 272] on label "Select product variants individually" at bounding box center [310, 264] width 193 height 24
click at [216, 258] on input "Select product variants individually" at bounding box center [215, 258] width 1 height 1
radio input "true"
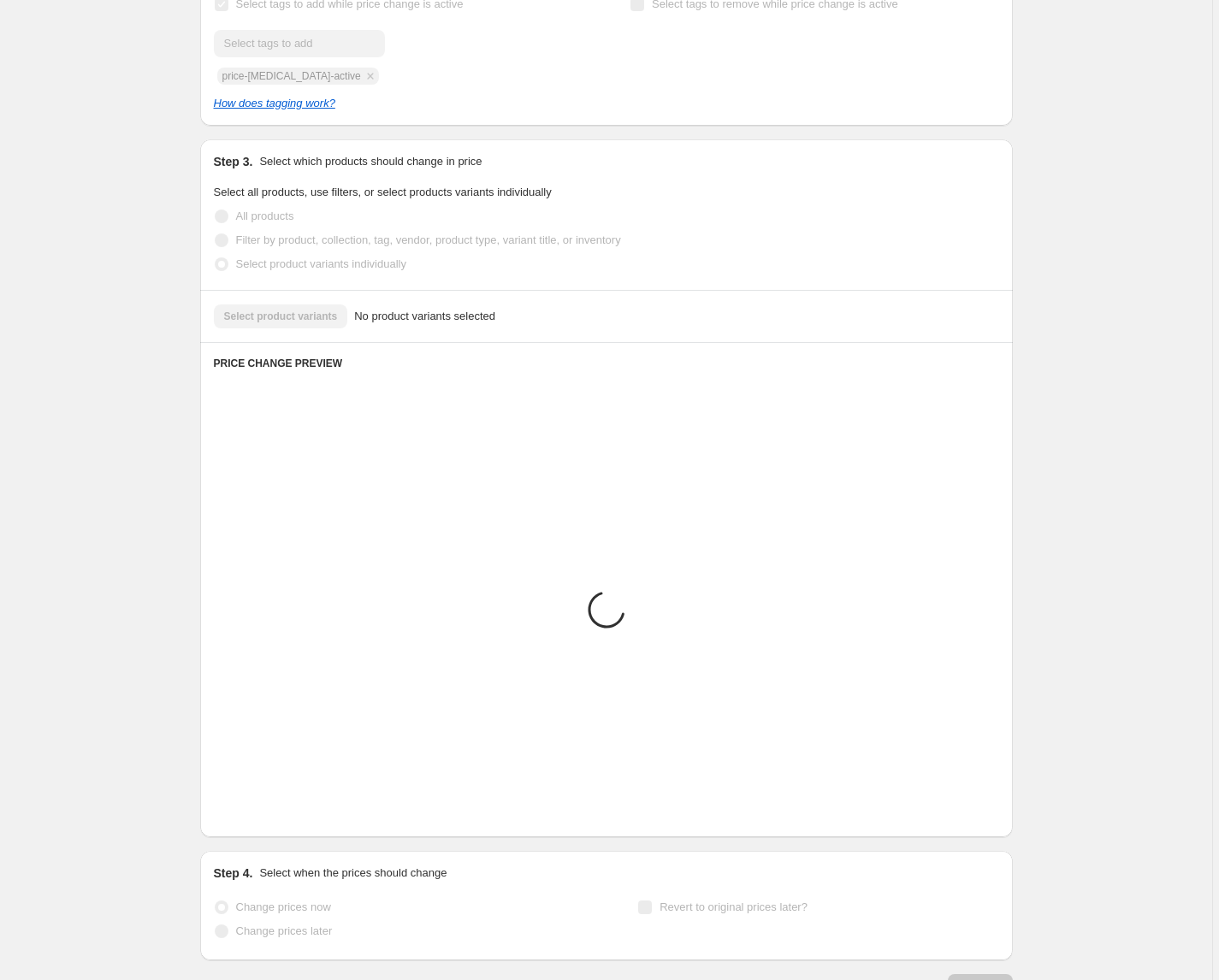
scroll to position [446, 0]
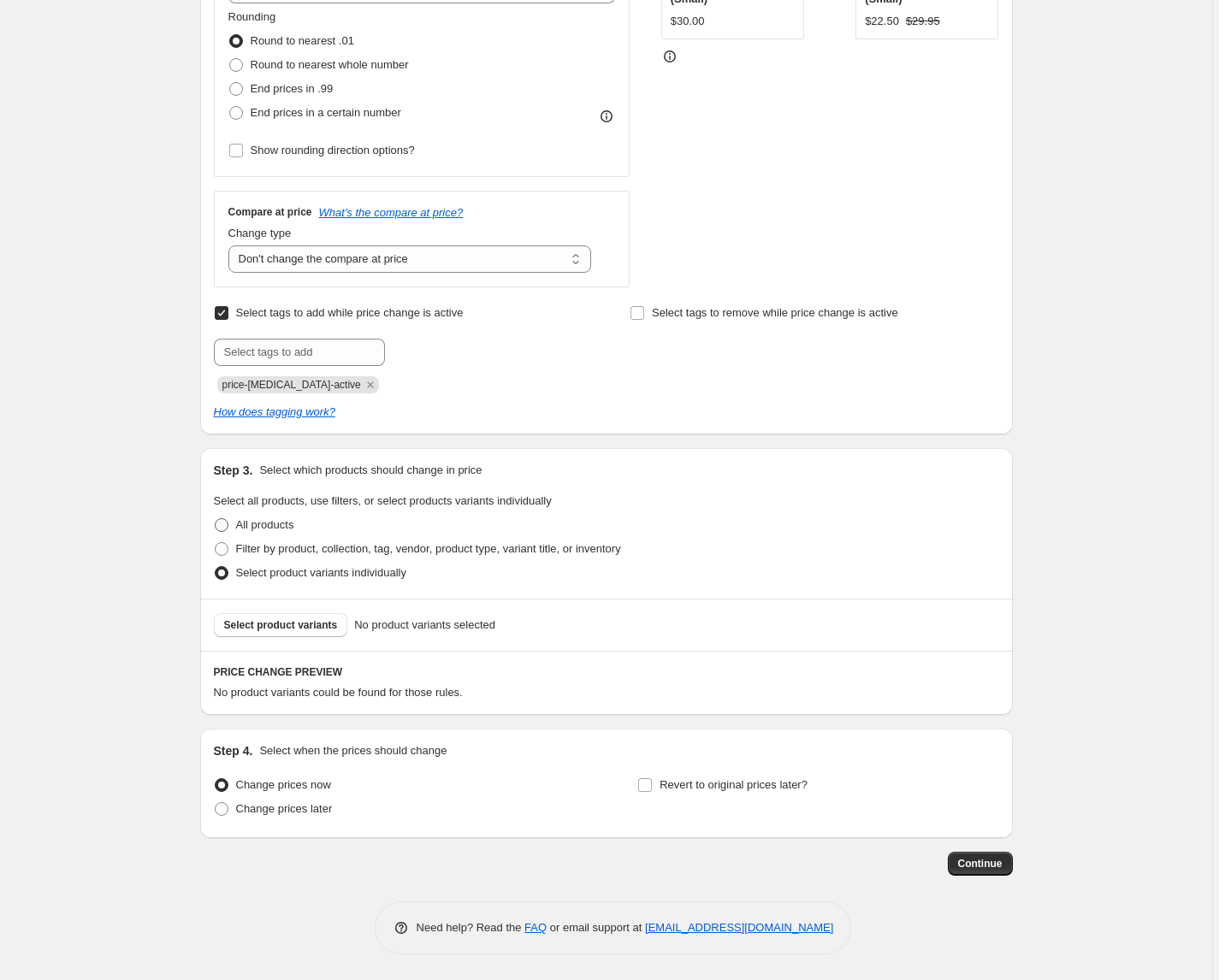
click at [249, 526] on span "All products" at bounding box center [265, 525] width 58 height 13
click at [216, 519] on input "All products" at bounding box center [215, 519] width 1 height 1
radio input "true"
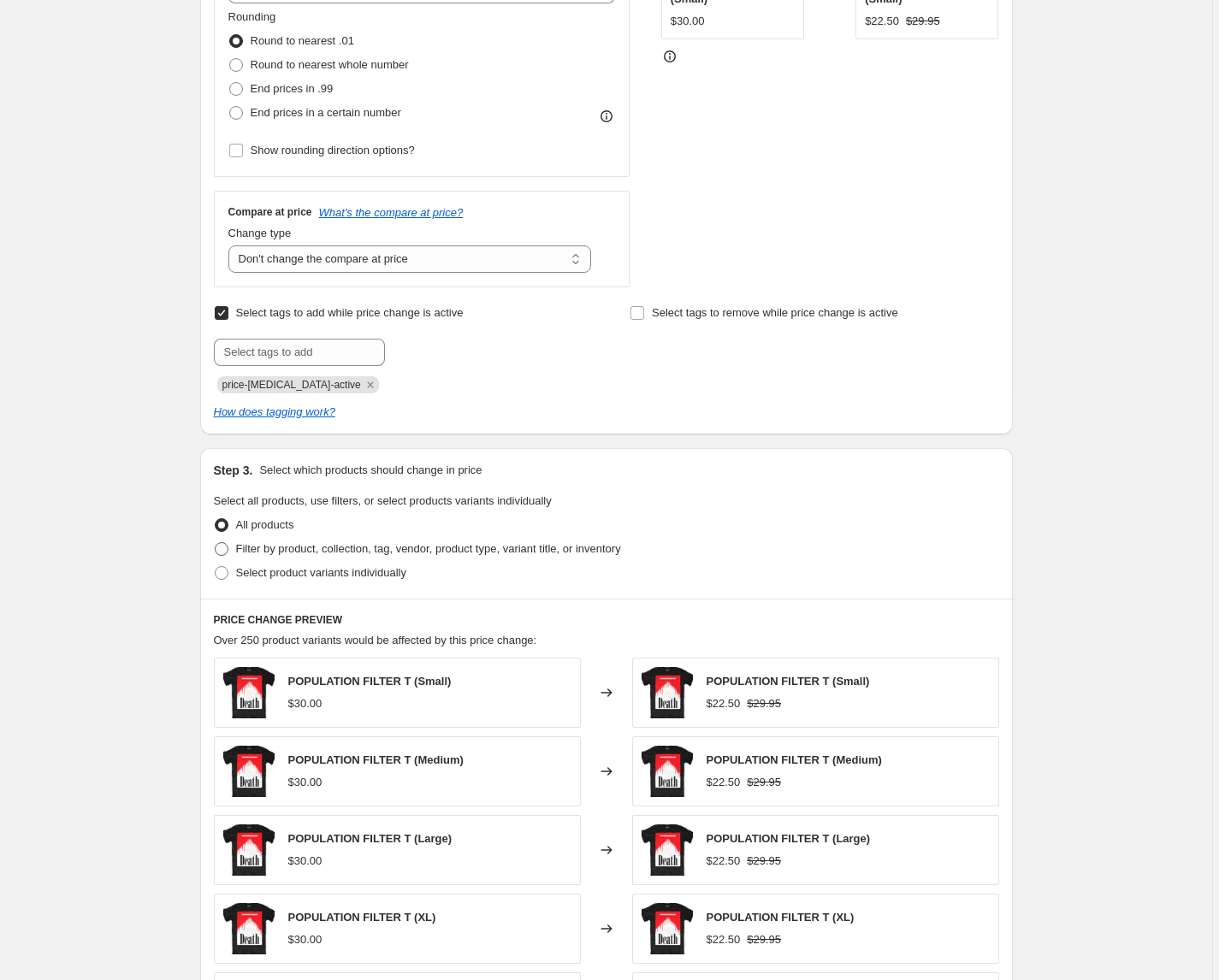
click at [254, 547] on span "Filter by product, collection, tag, vendor, product type, variant title, or inv…" at bounding box center [428, 548] width 384 height 13
click at [216, 543] on input "Filter by product, collection, tag, vendor, product type, variant title, or inv…" at bounding box center [215, 542] width 1 height 1
radio input "true"
select select "inventory_quantity"
select select ">"
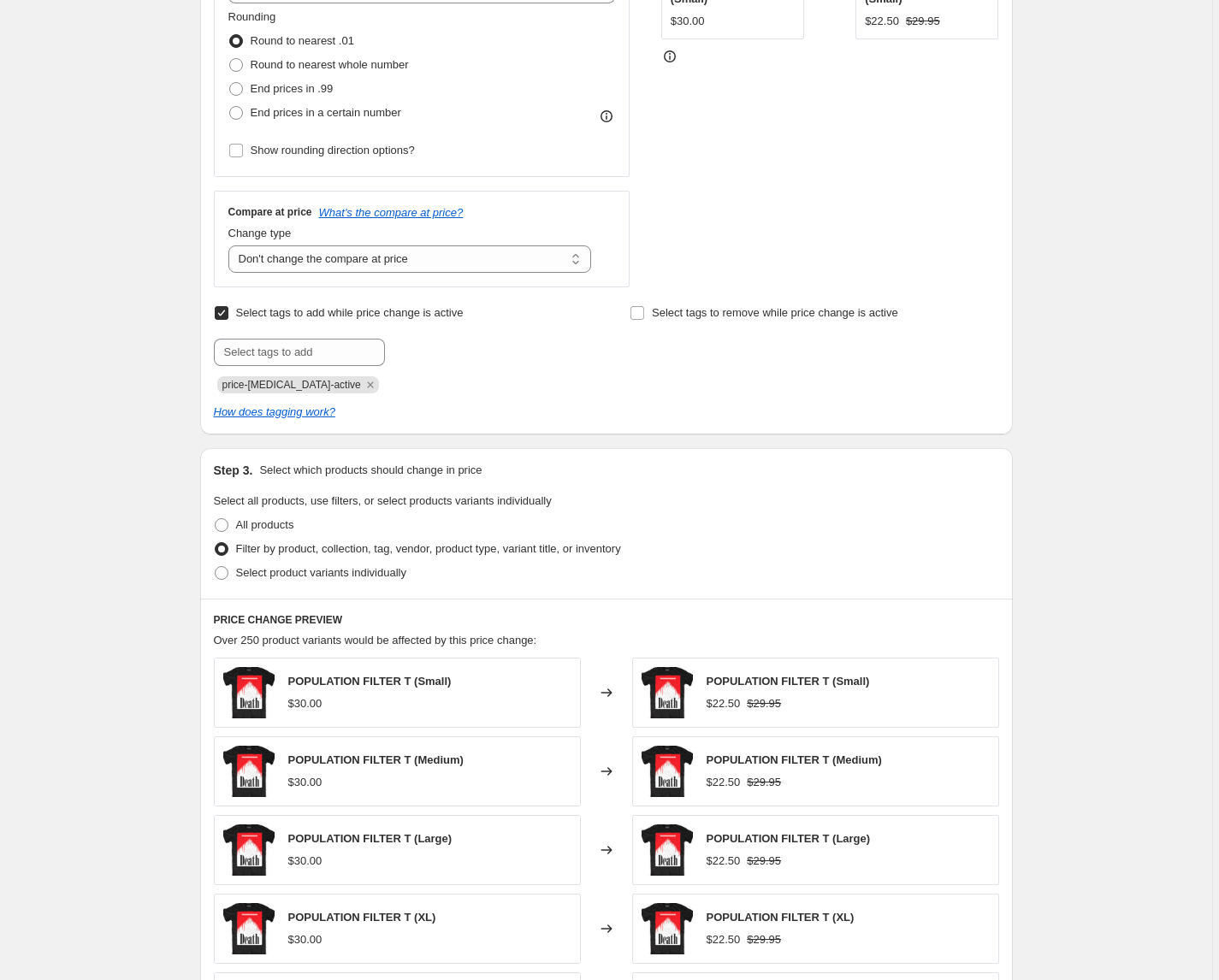
select select "product_status"
select select "tag"
select select "not_equal"
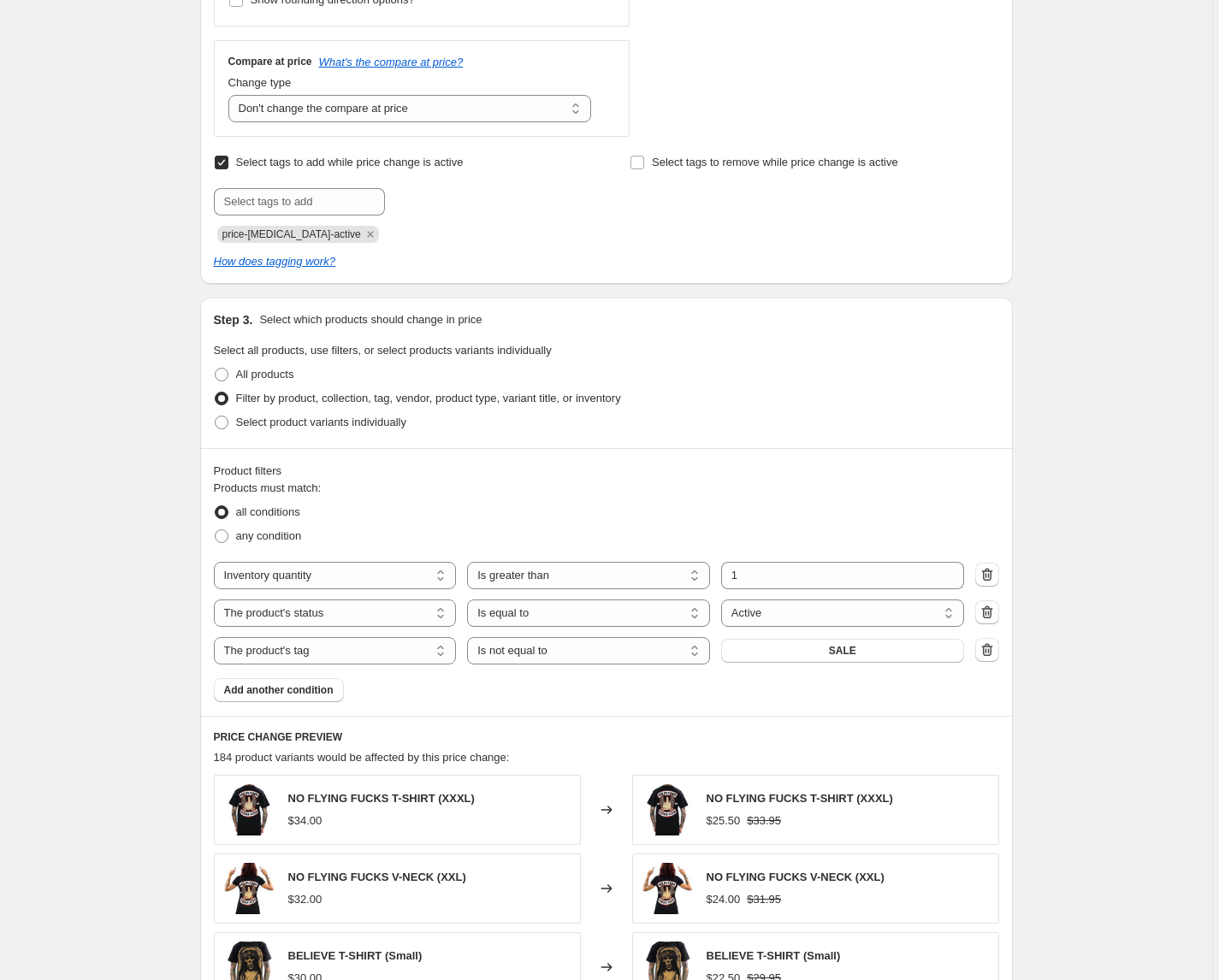
scroll to position [668, 0]
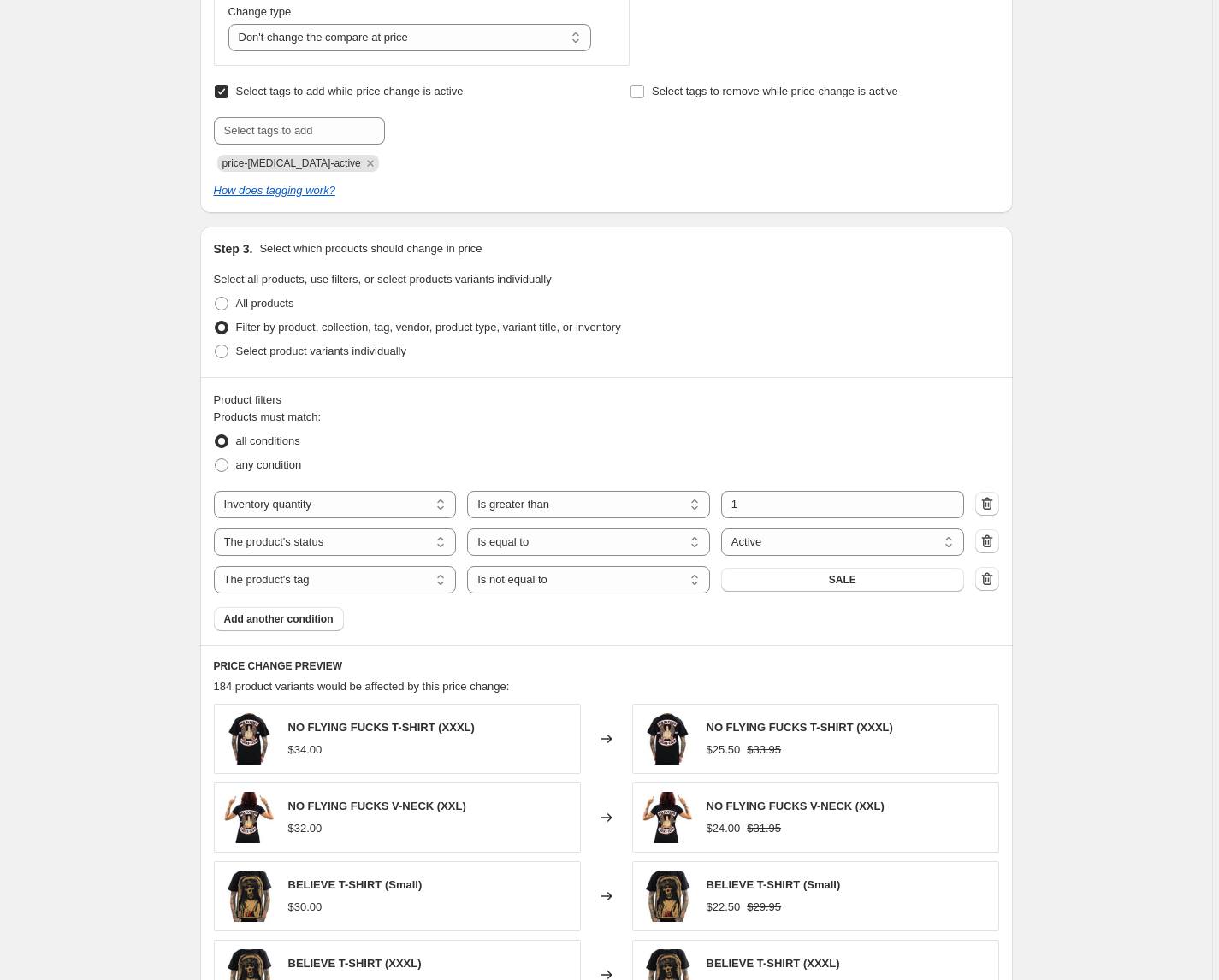
click at [812, 566] on div "The product The product's collection The product's tag The product's vendor The…" at bounding box center [589, 580] width 750 height 28
click at [813, 577] on button "SALE" at bounding box center [842, 580] width 243 height 24
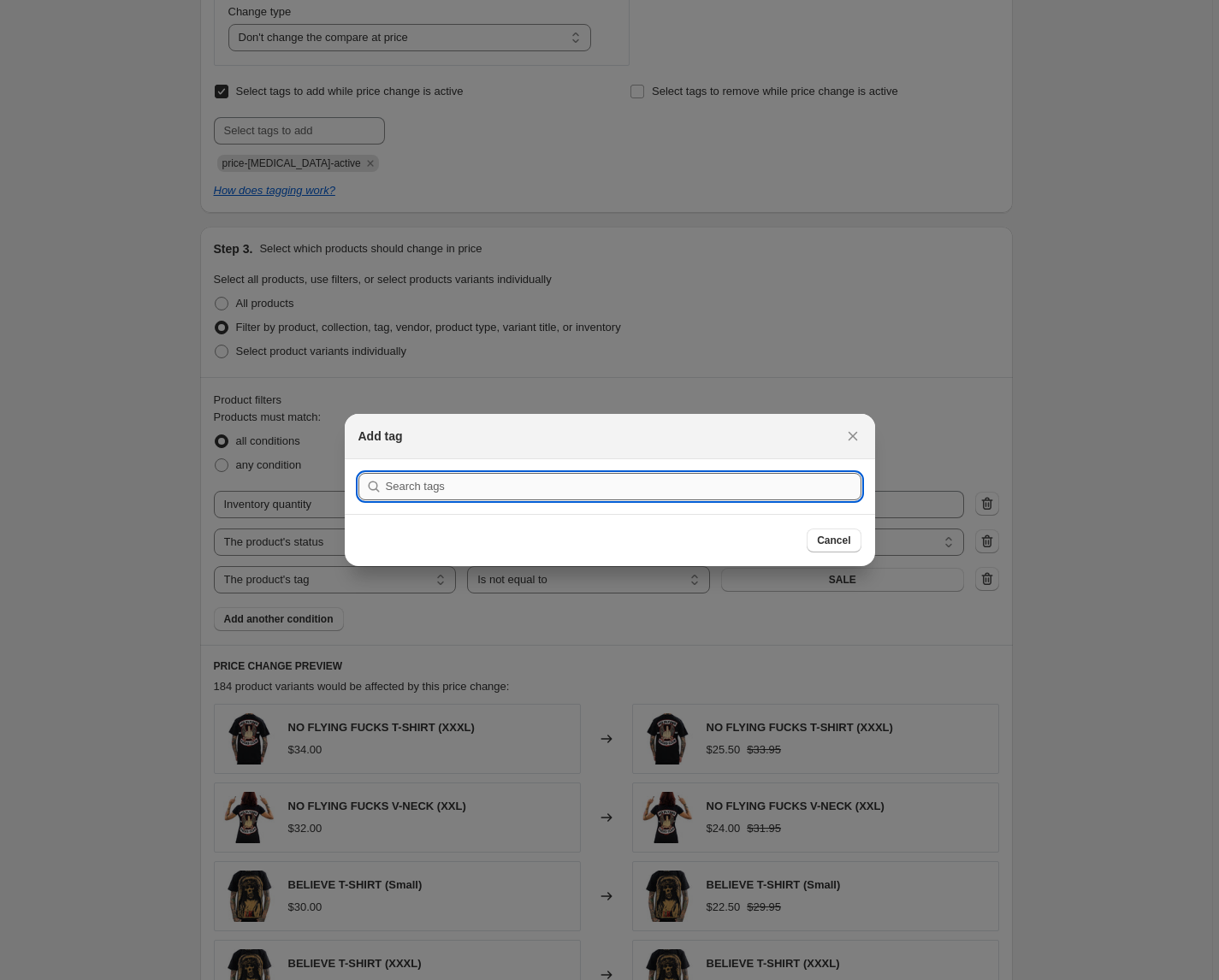
click at [707, 496] on input ":r79:" at bounding box center [622, 487] width 475 height 28
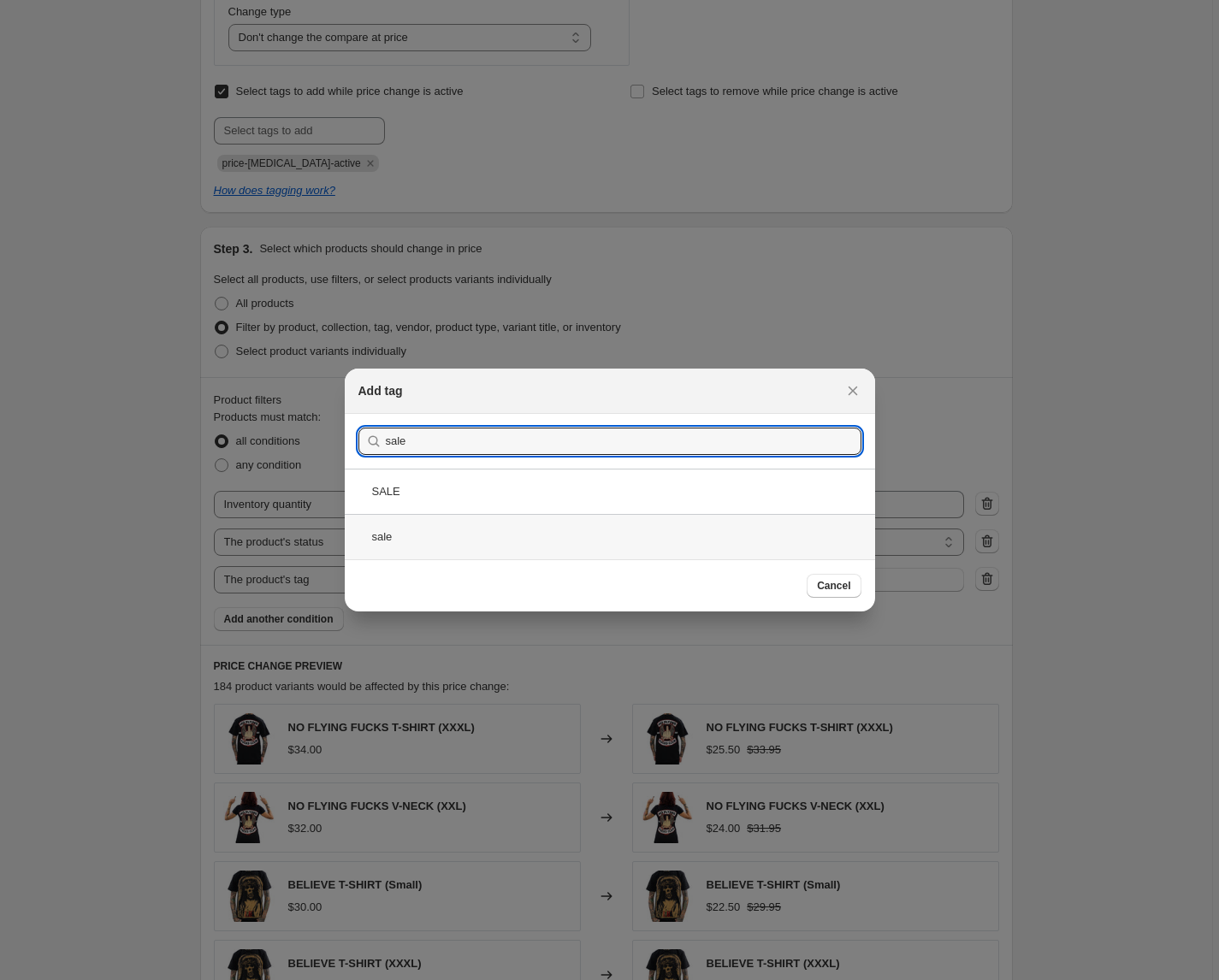
type input "sale"
click at [429, 541] on div "sale" at bounding box center [610, 536] width 530 height 45
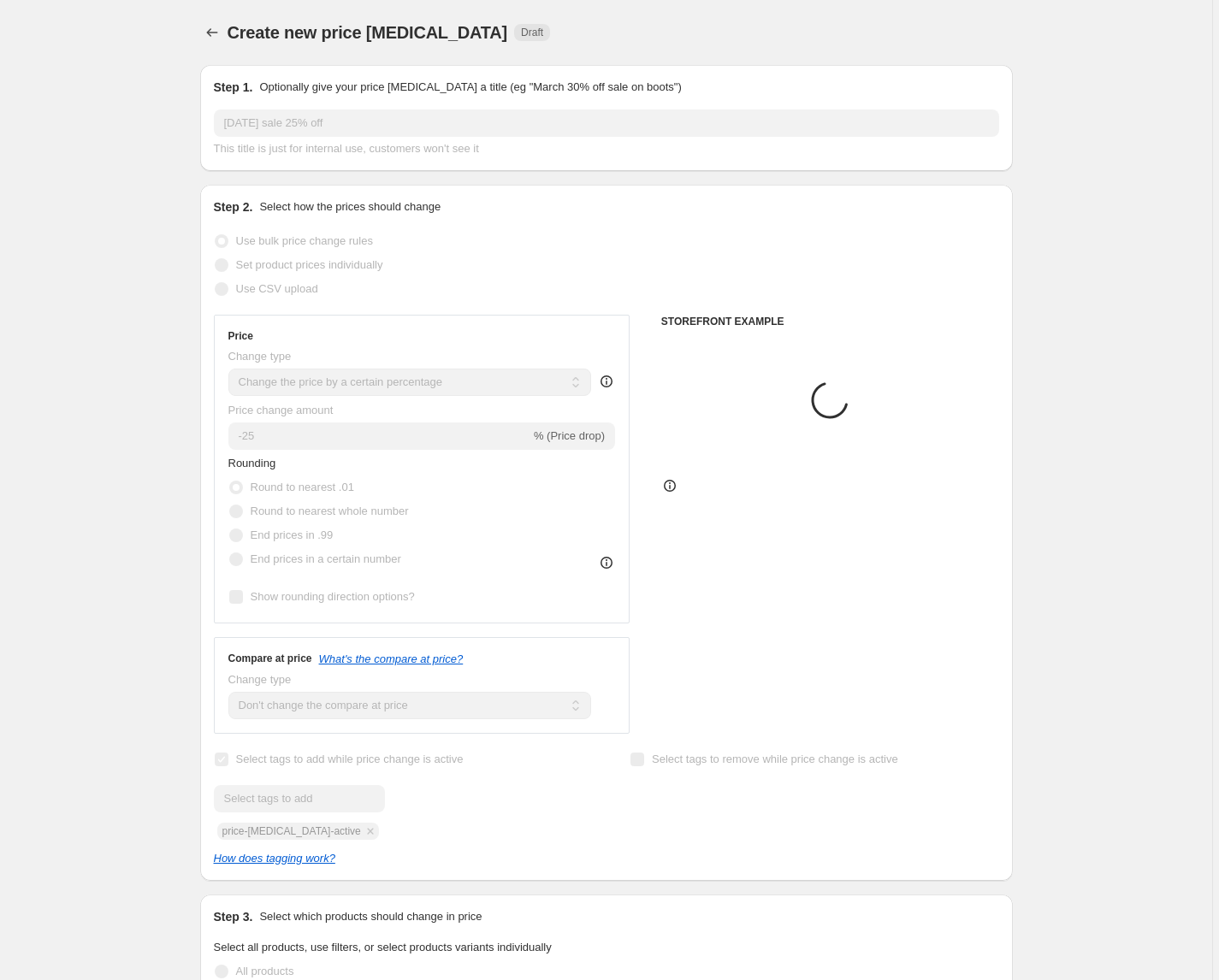
scroll to position [668, 0]
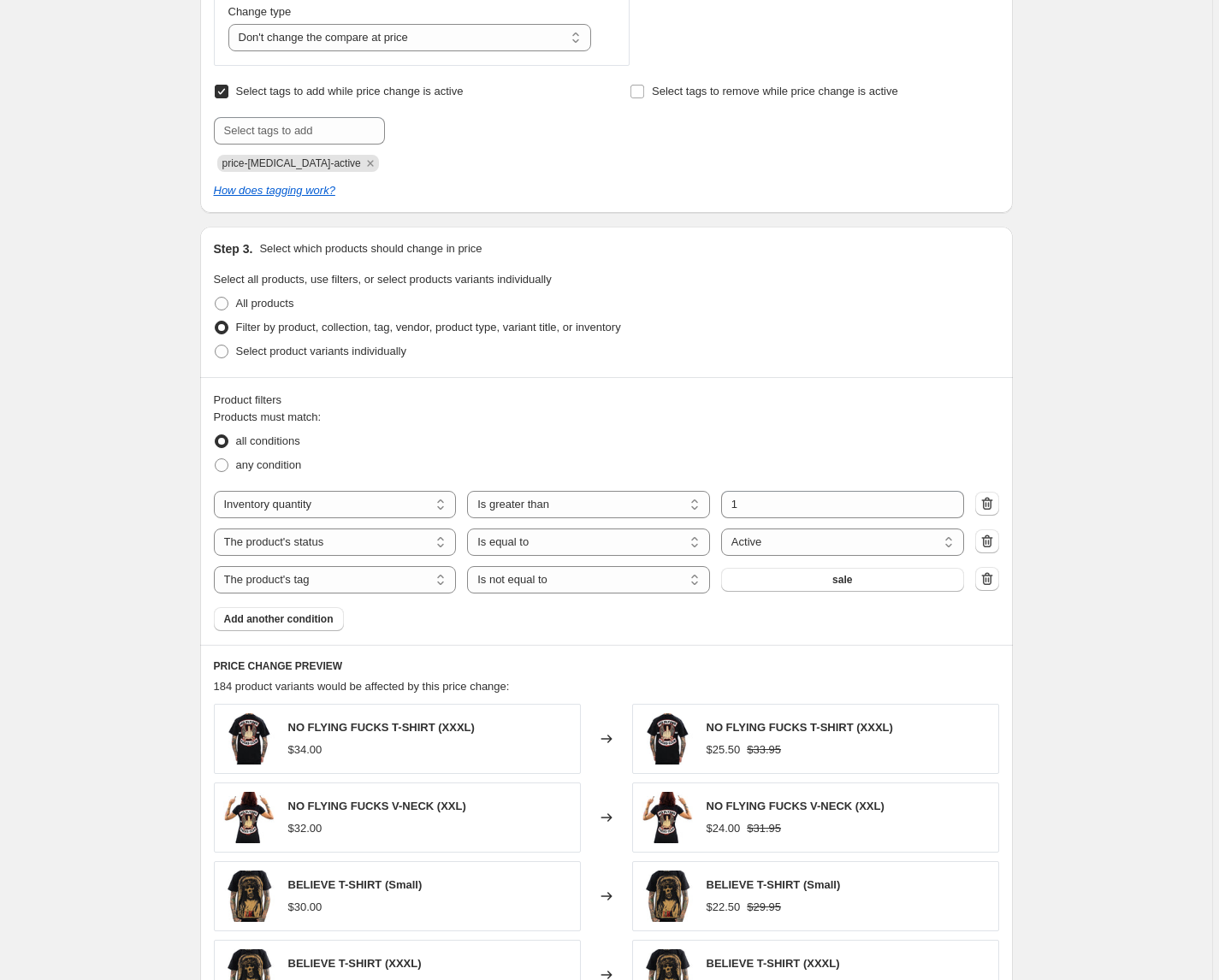
click at [185, 620] on div "Create new price change job. This page is ready Create new price change job Dra…" at bounding box center [606, 369] width 853 height 2073
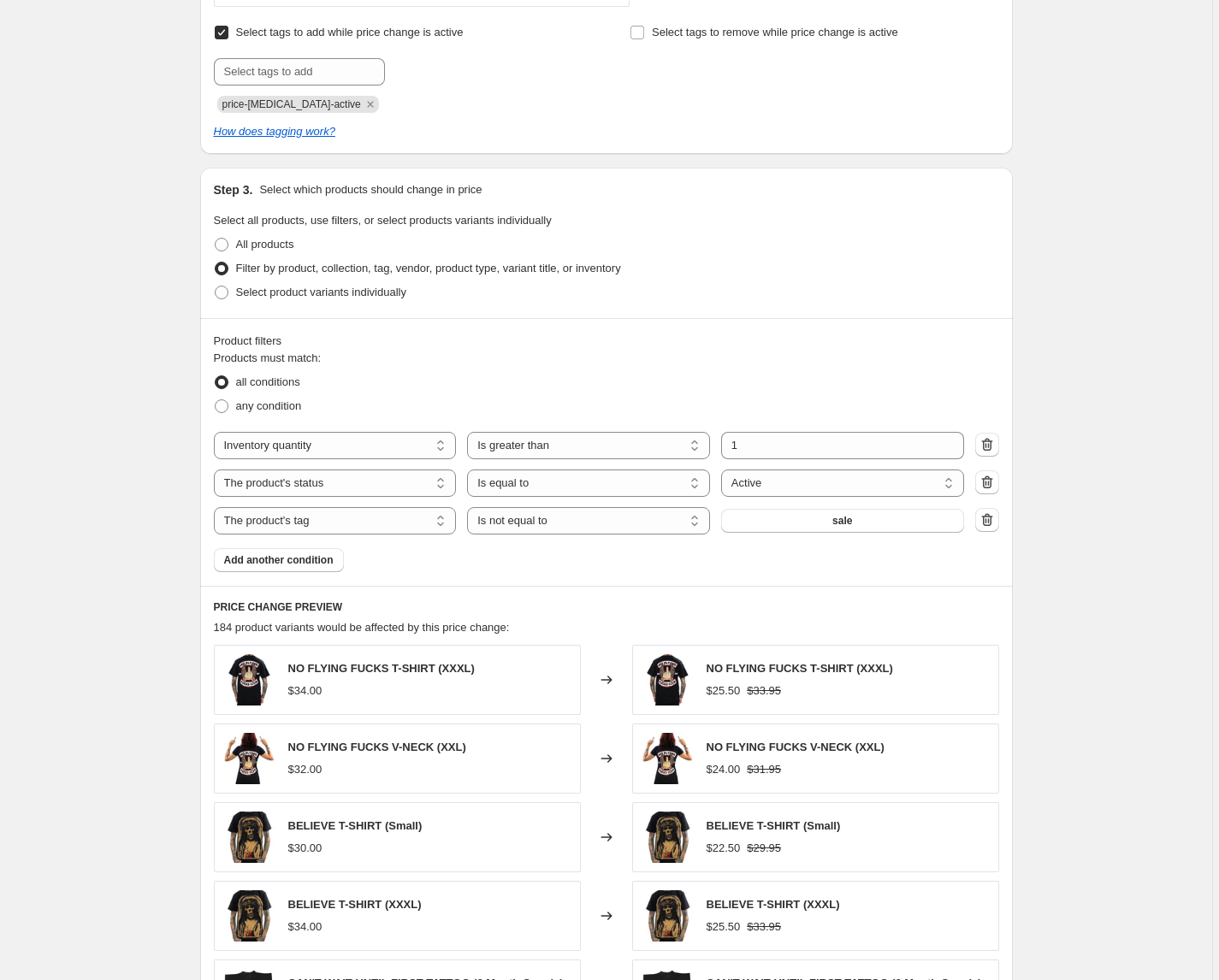
scroll to position [718, 0]
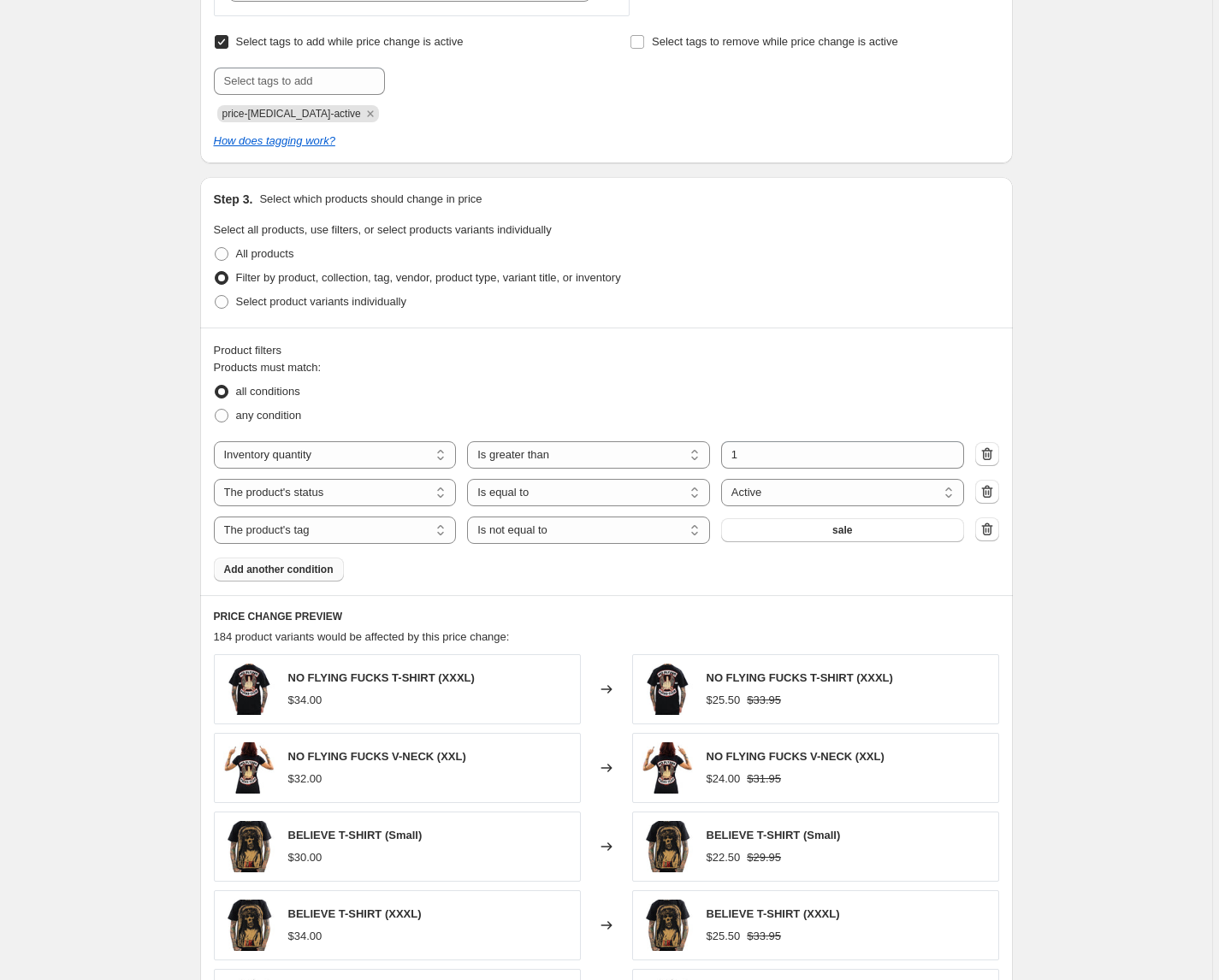
click at [264, 573] on span "Add another condition" at bounding box center [279, 570] width 109 height 14
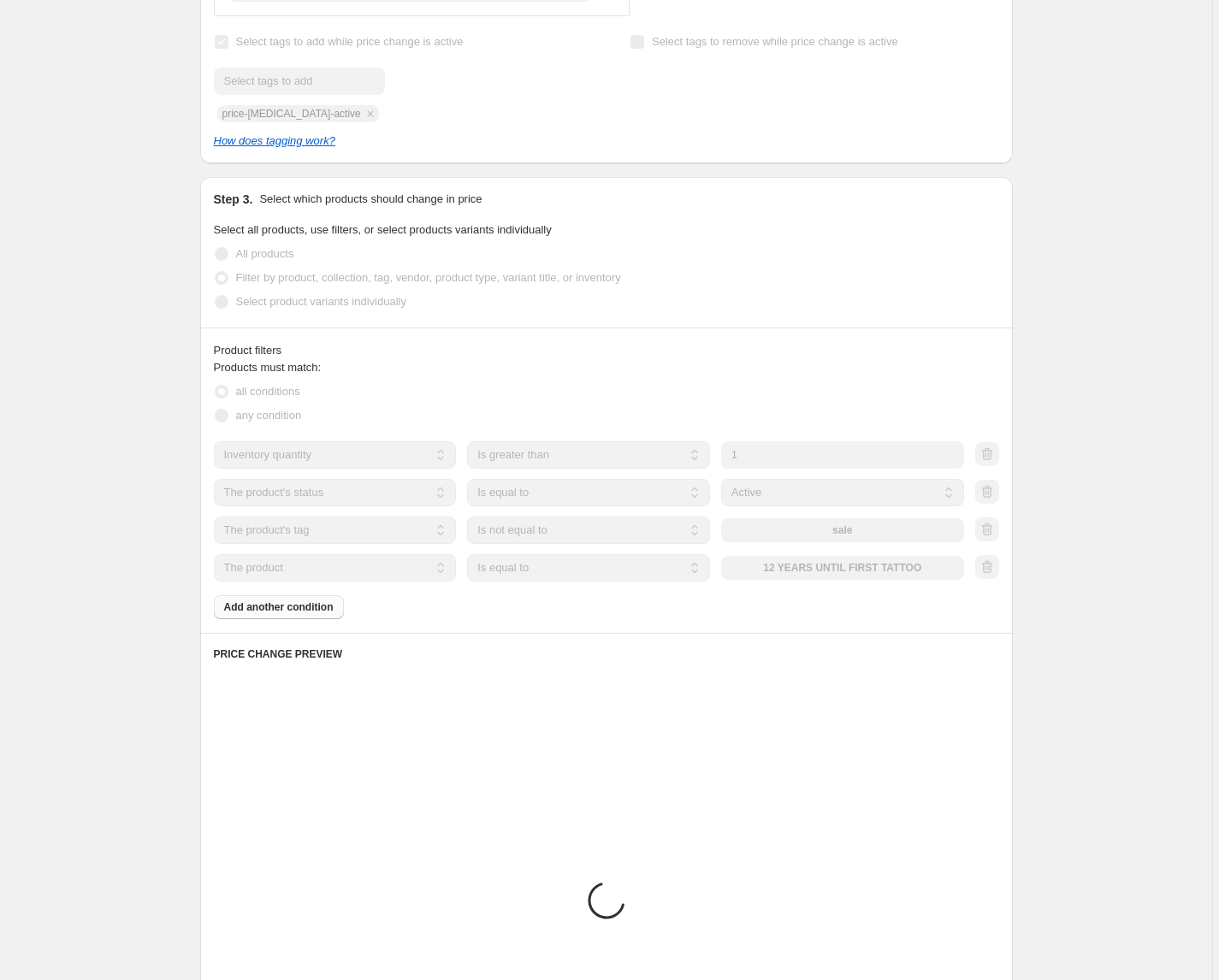
scroll to position [699, 0]
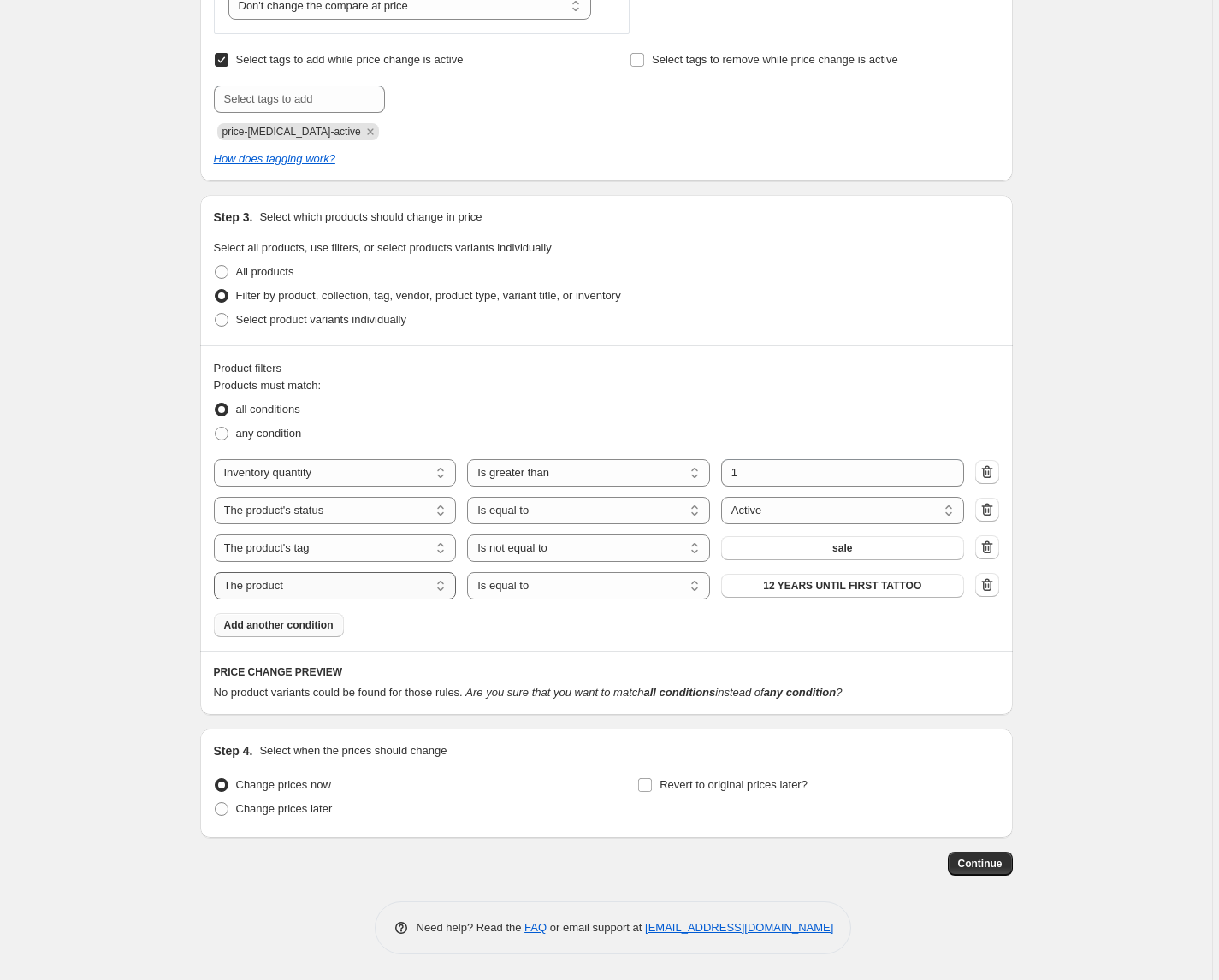
click at [409, 574] on select "The product The product's collection The product's tag The product's vendor The…" at bounding box center [335, 586] width 243 height 28
click at [994, 584] on icon "button" at bounding box center [987, 584] width 17 height 17
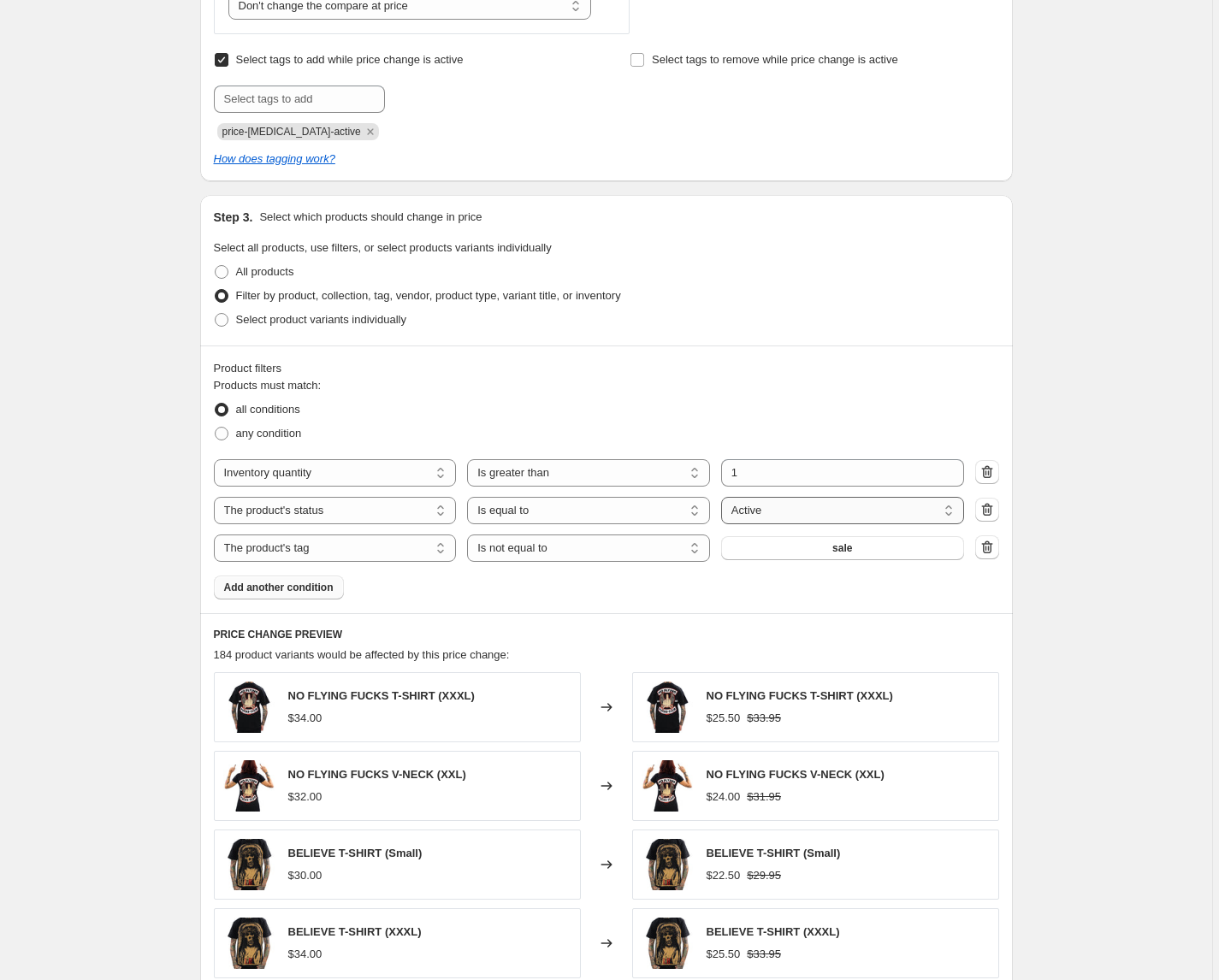
click at [930, 513] on select "Active Draft Archived" at bounding box center [842, 510] width 243 height 28
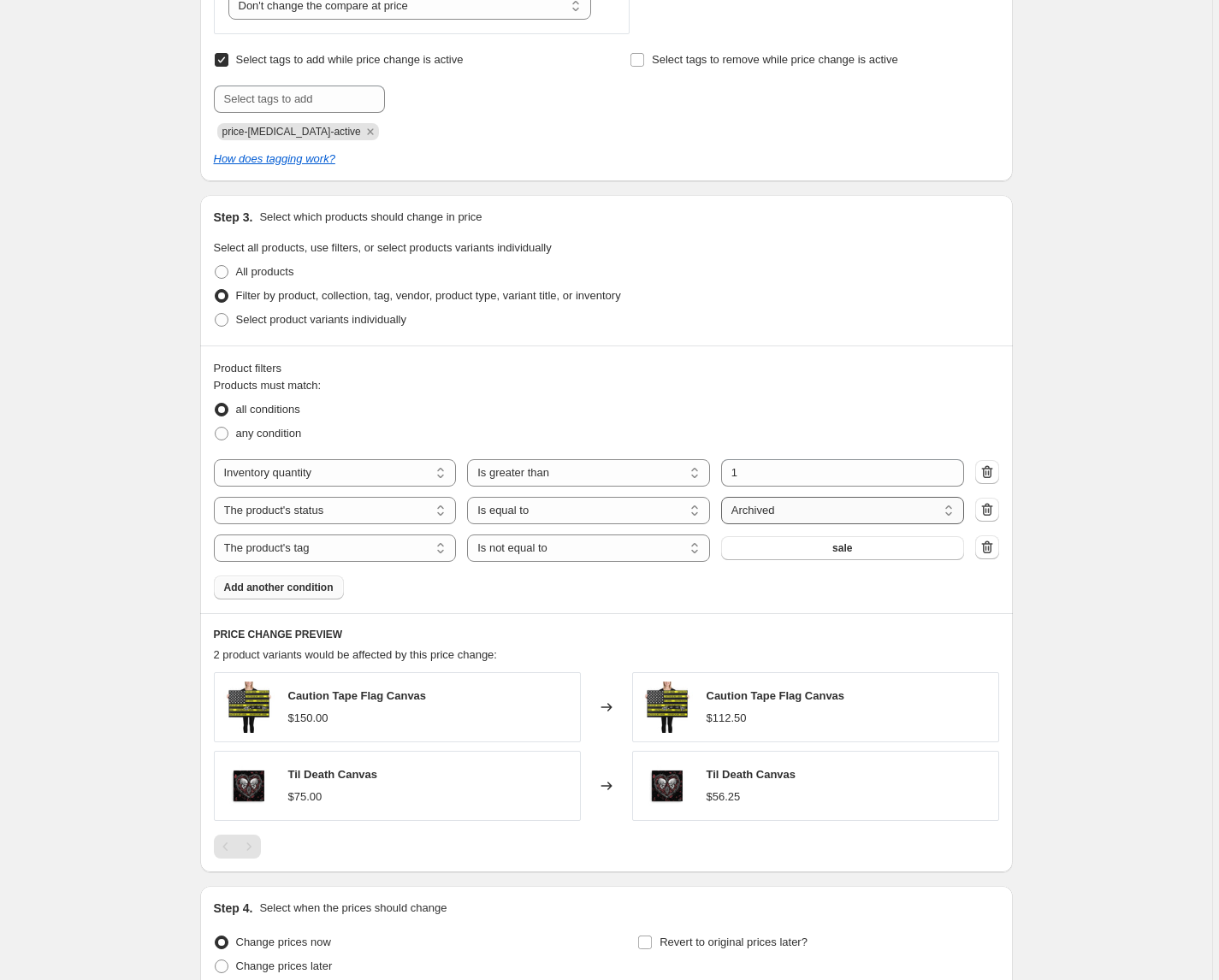
click at [924, 514] on select "Active Draft Archived" at bounding box center [842, 510] width 243 height 28
select select "active"
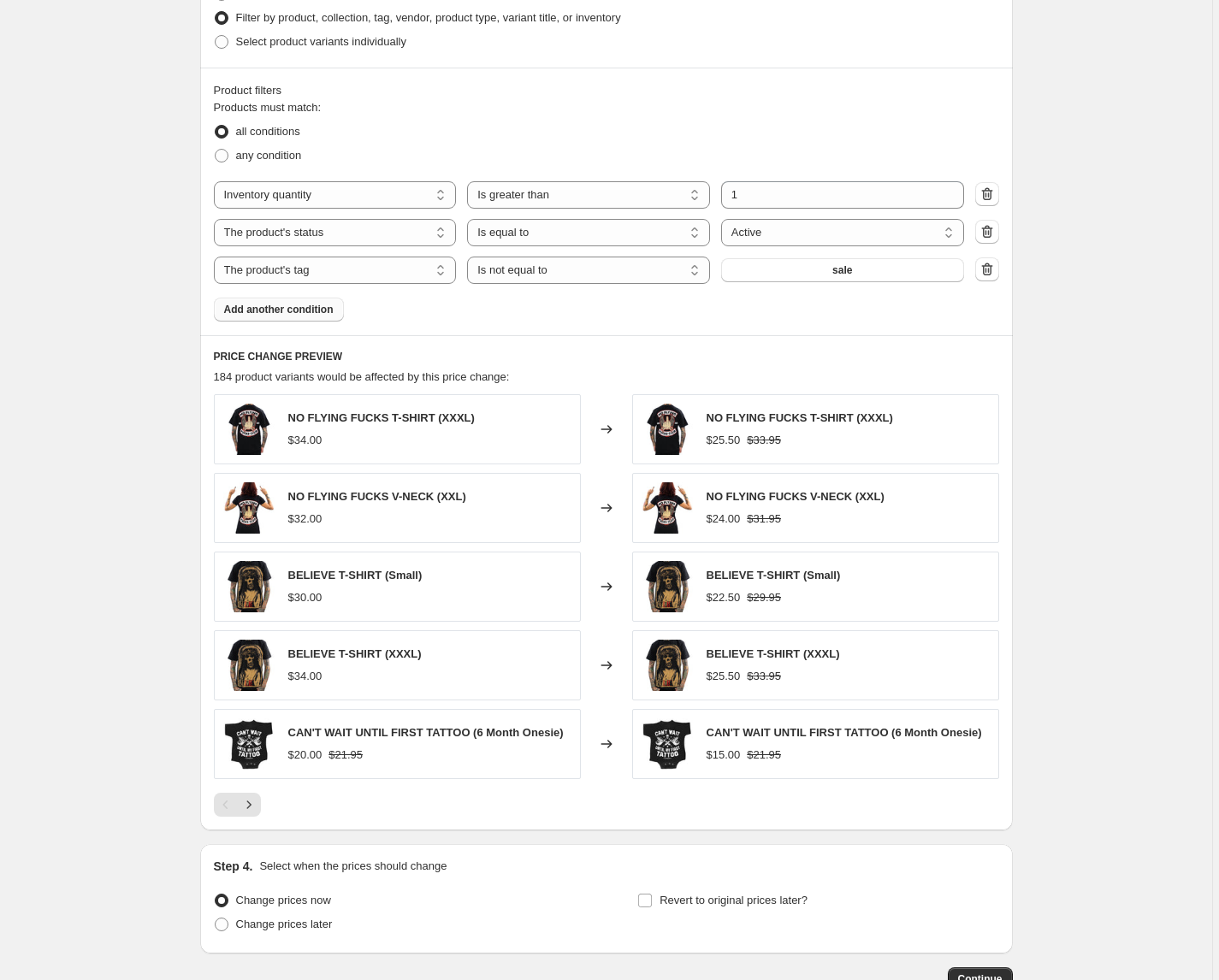
scroll to position [982, 0]
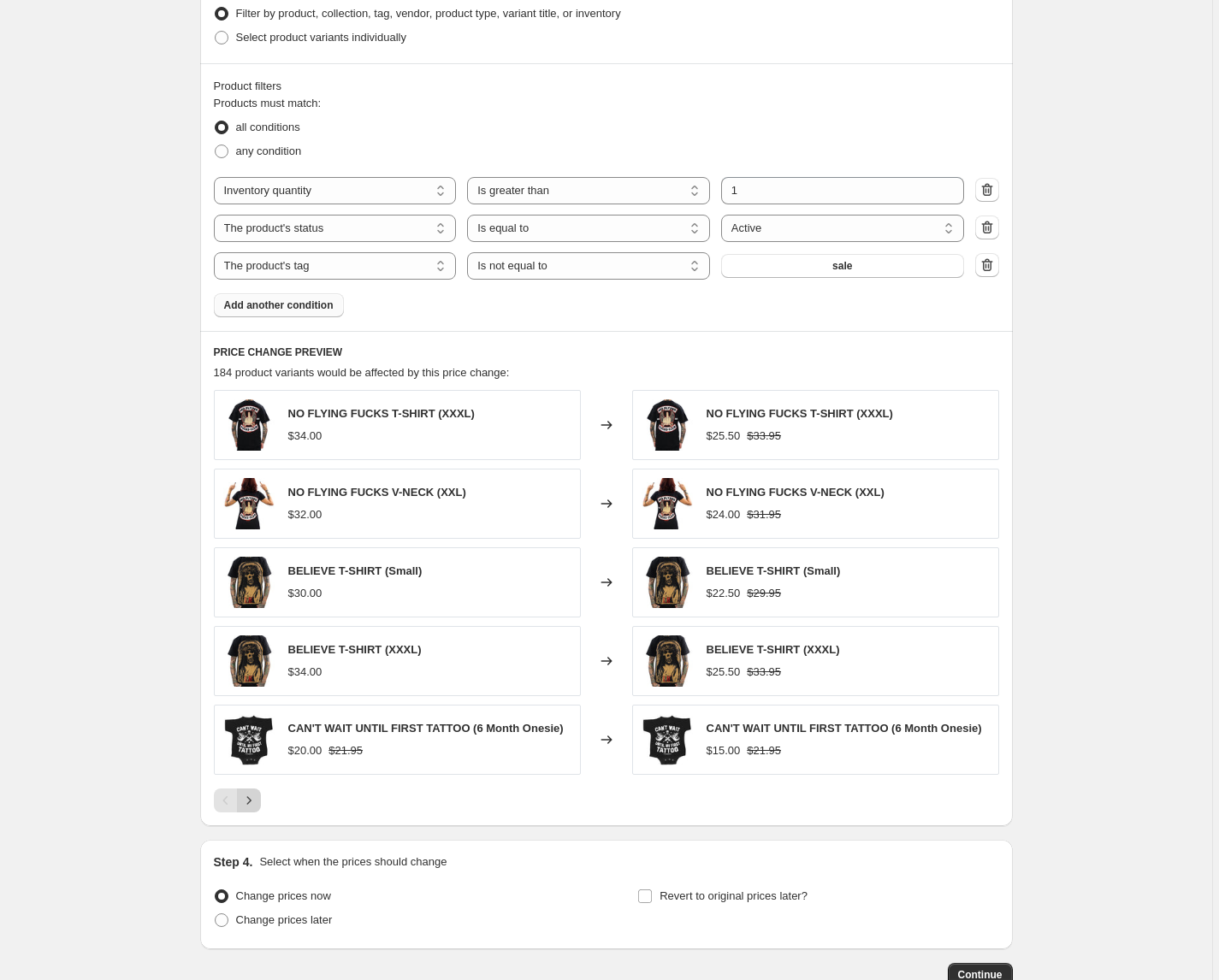
click at [251, 797] on button "Next" at bounding box center [249, 800] width 24 height 24
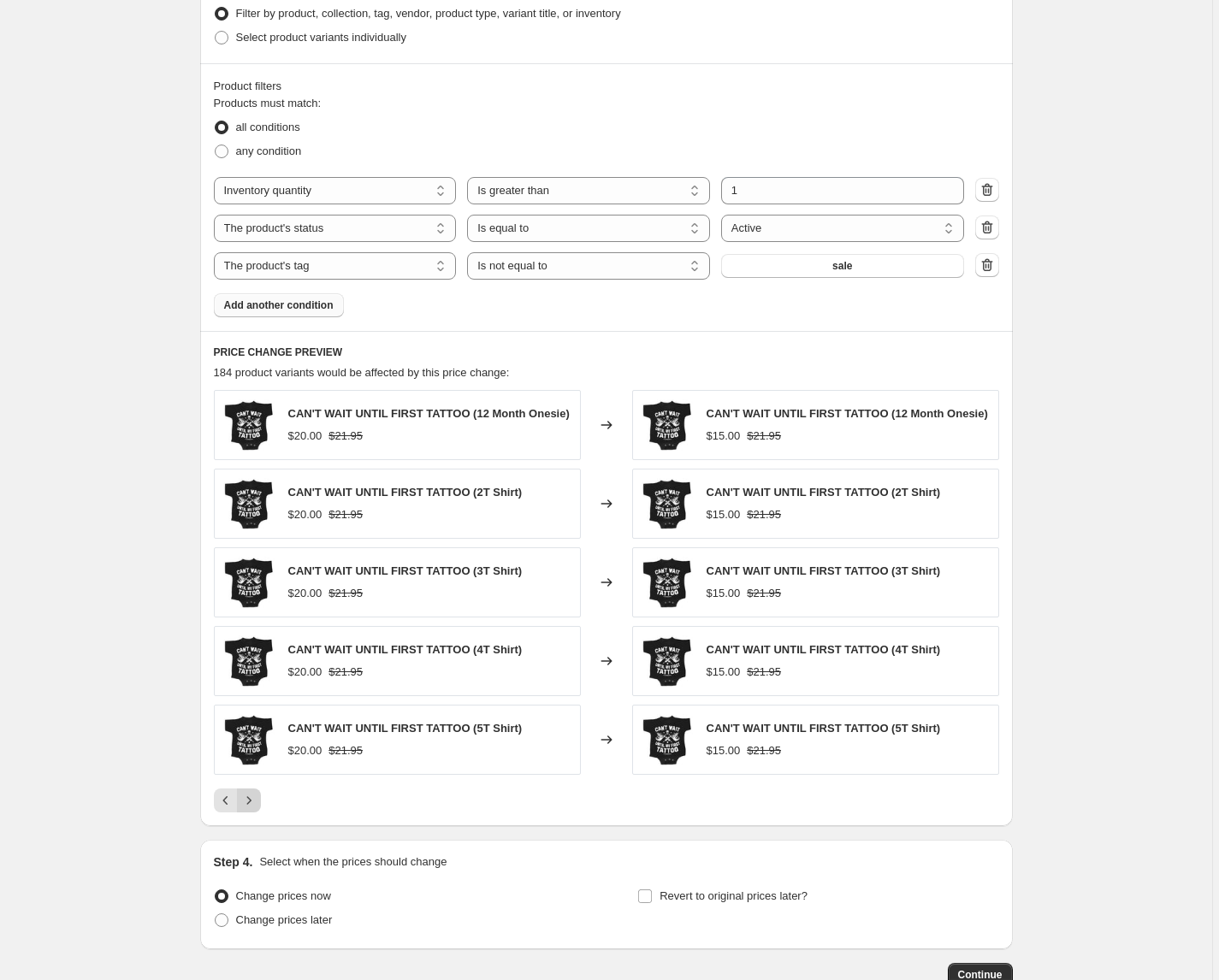
click at [249, 802] on icon "Next" at bounding box center [248, 800] width 17 height 17
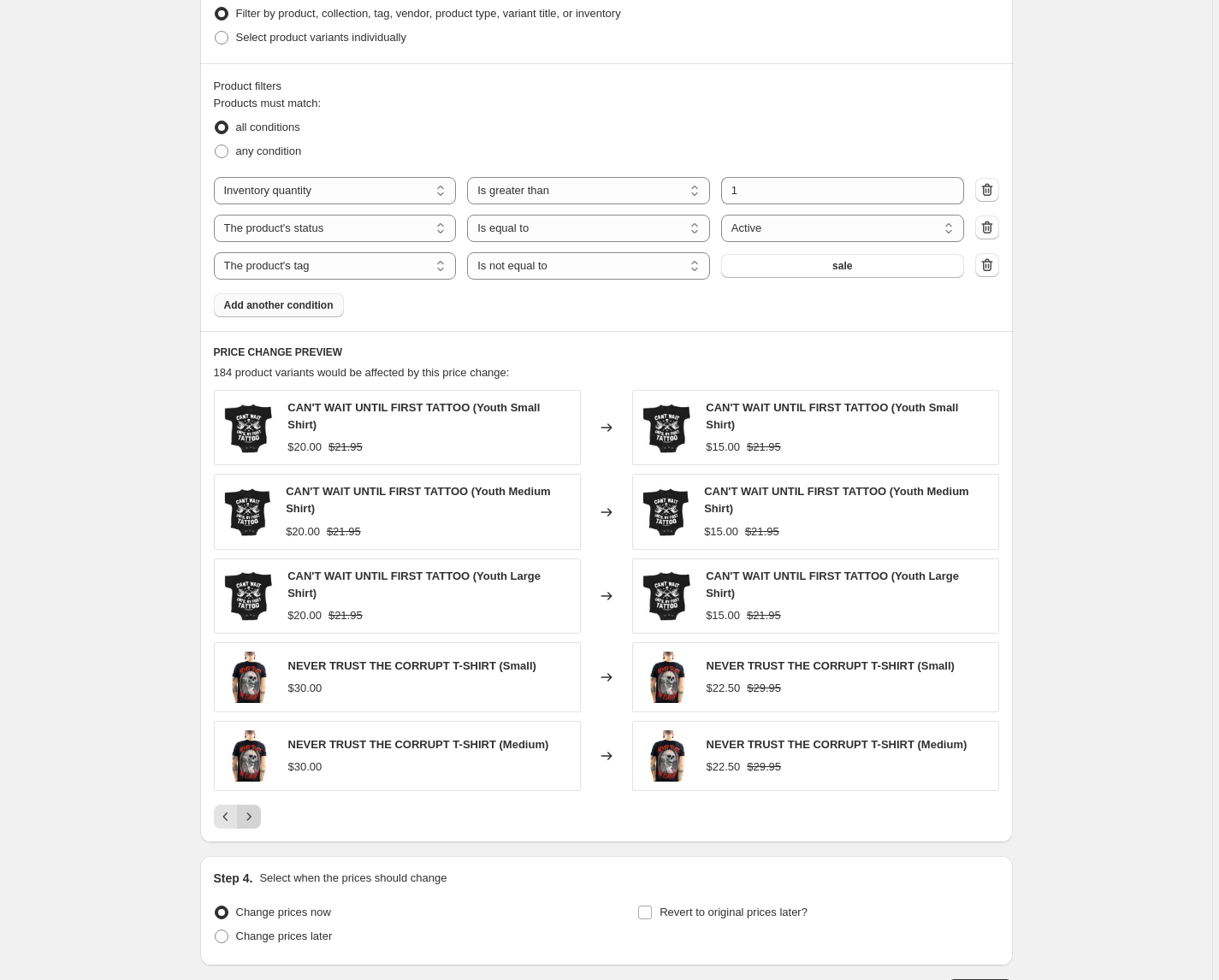
click at [249, 802] on div "CAN'T WAIT UNTIL FIRST TATTOO (Youth Small Shirt) $20.00 $21.95 Changed to CAN'…" at bounding box center [607, 609] width 785 height 439
click at [249, 816] on icon "Next" at bounding box center [248, 817] width 17 height 17
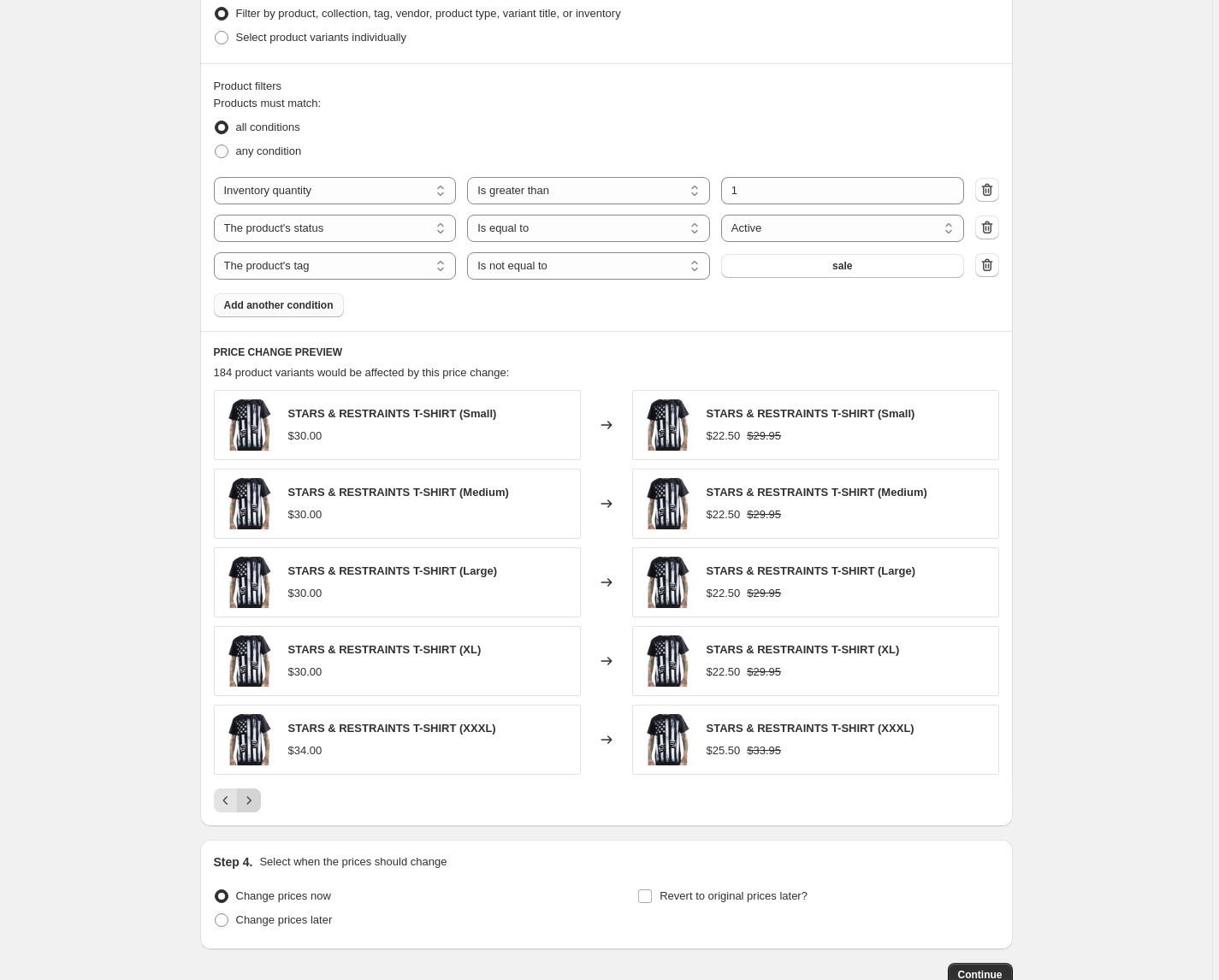
click at [249, 816] on div "PRICE CHANGE PREVIEW 184 product variants would be affected by this price chang…" at bounding box center [606, 578] width 812 height 496
click at [251, 805] on icon "Next" at bounding box center [248, 800] width 17 height 17
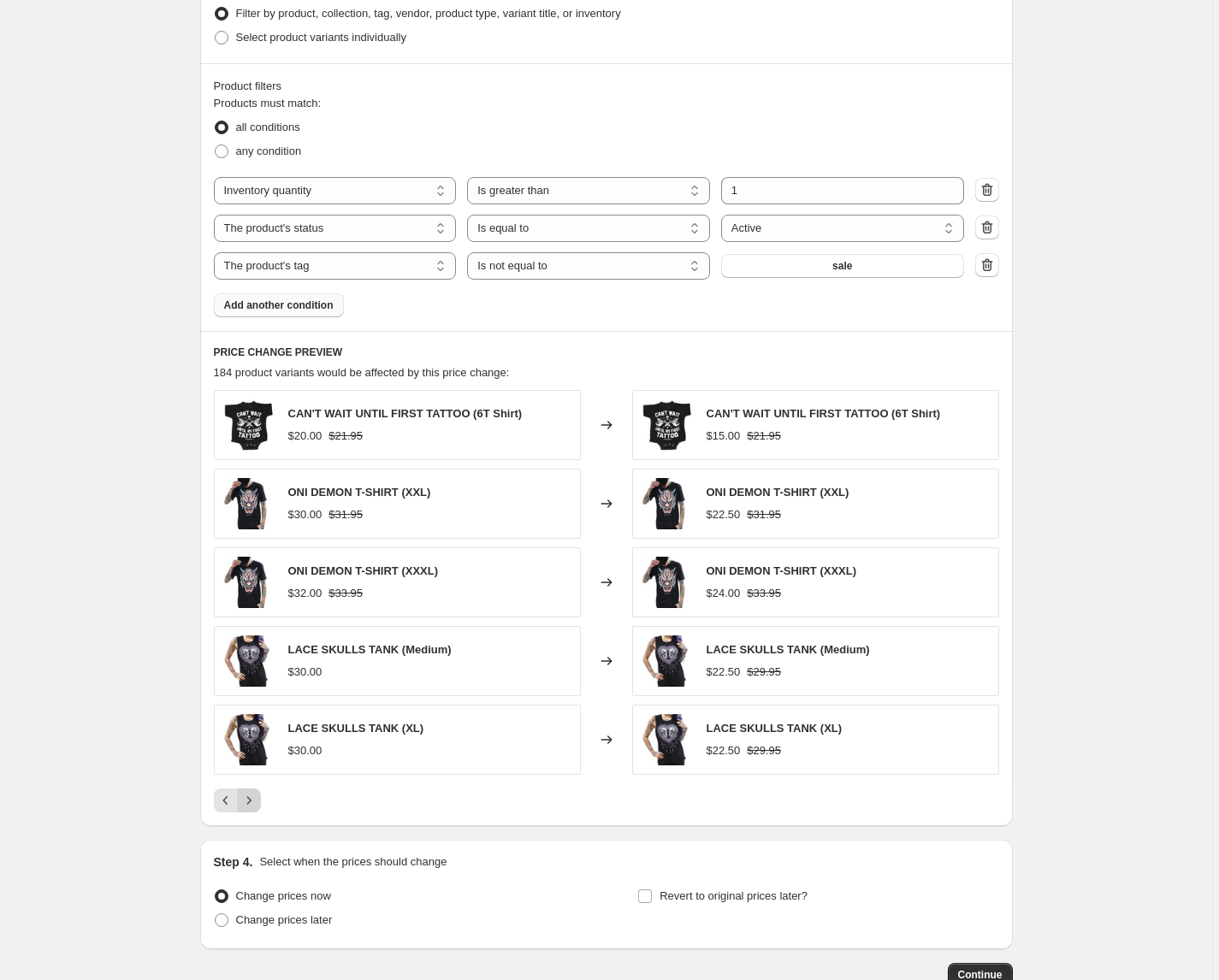
click at [251, 805] on icon "Next" at bounding box center [248, 800] width 17 height 17
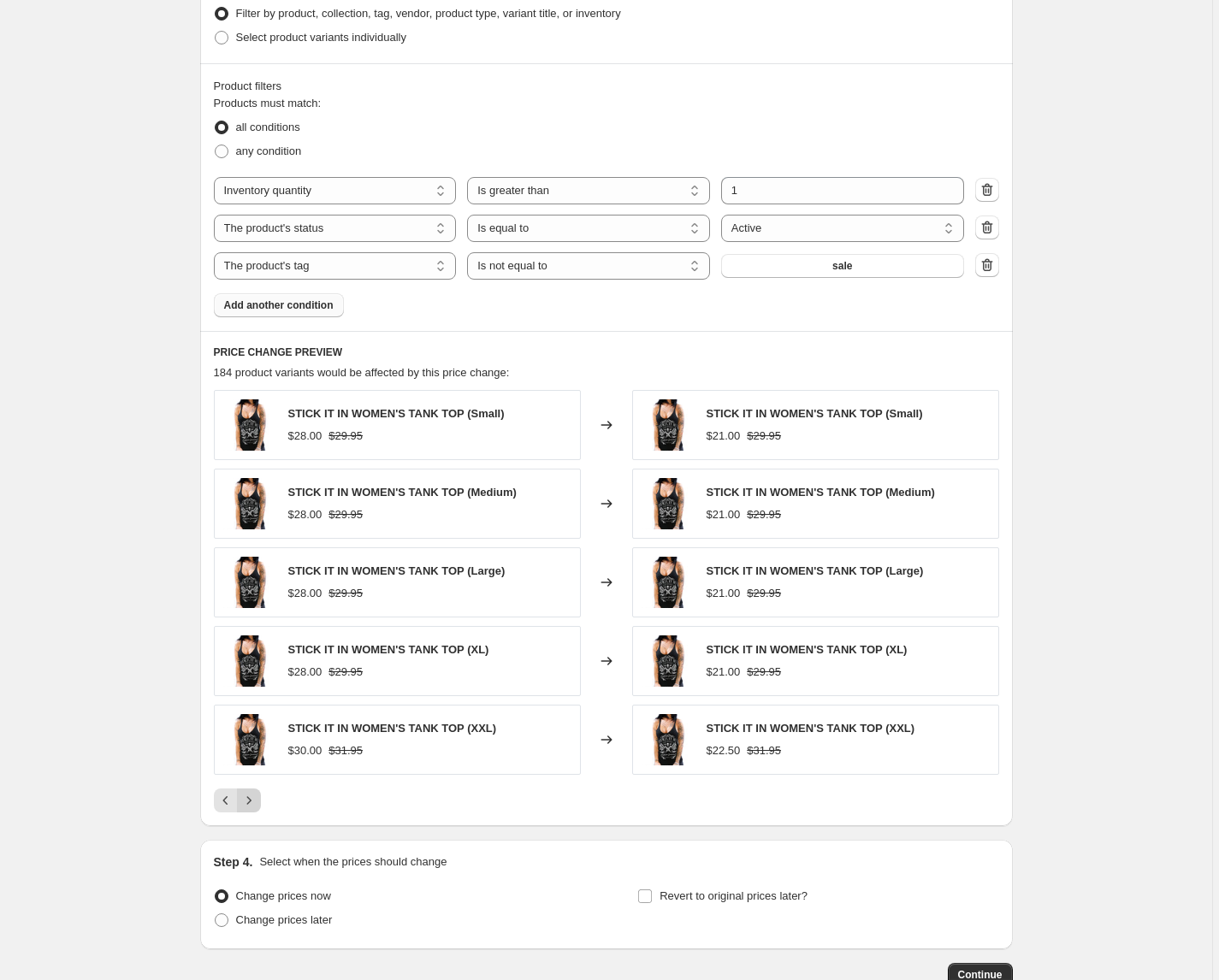
click at [251, 805] on icon "Next" at bounding box center [248, 800] width 17 height 17
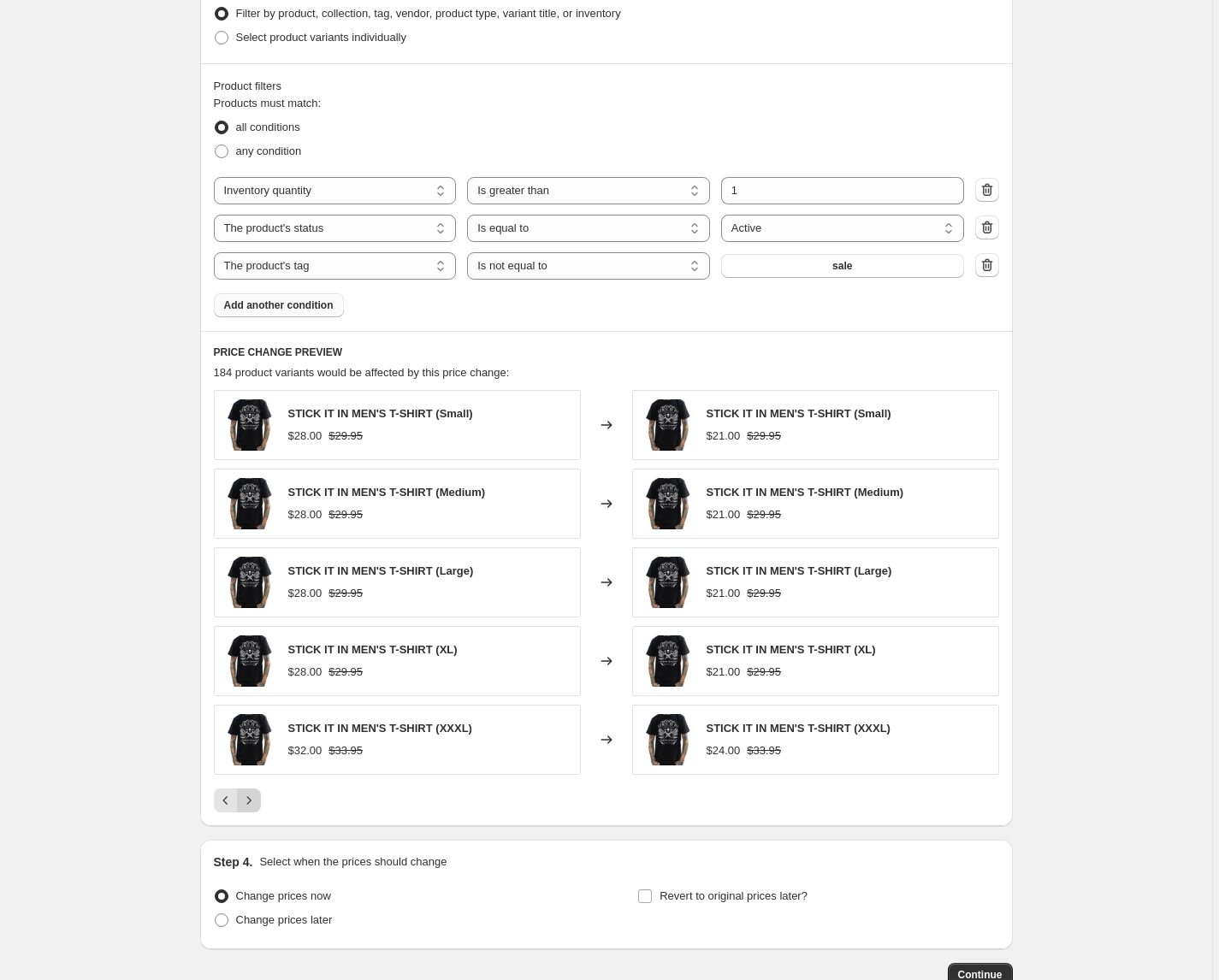
click at [251, 805] on icon "Next" at bounding box center [248, 800] width 17 height 17
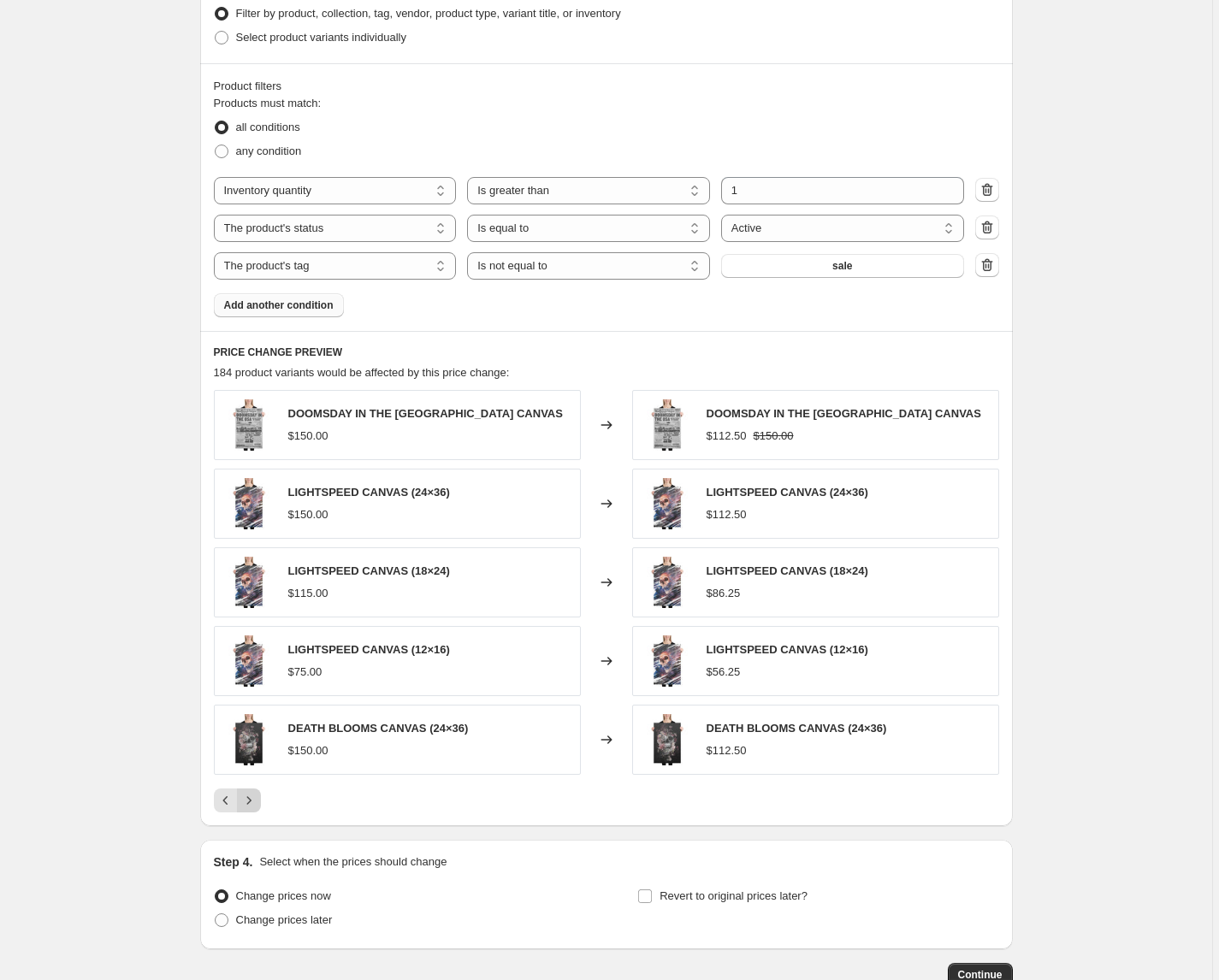
click at [251, 805] on icon "Next" at bounding box center [248, 800] width 17 height 17
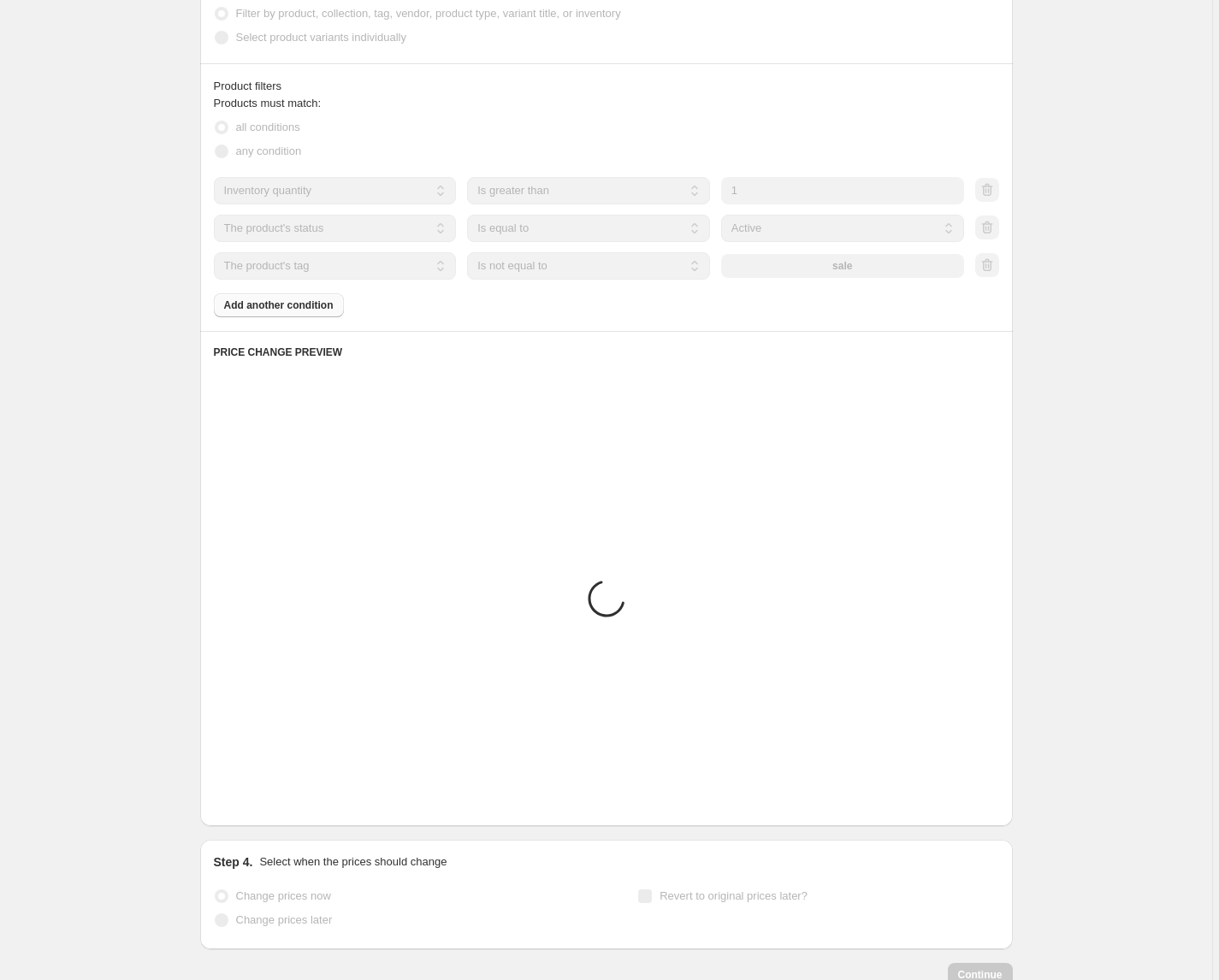
scroll to position [1093, 0]
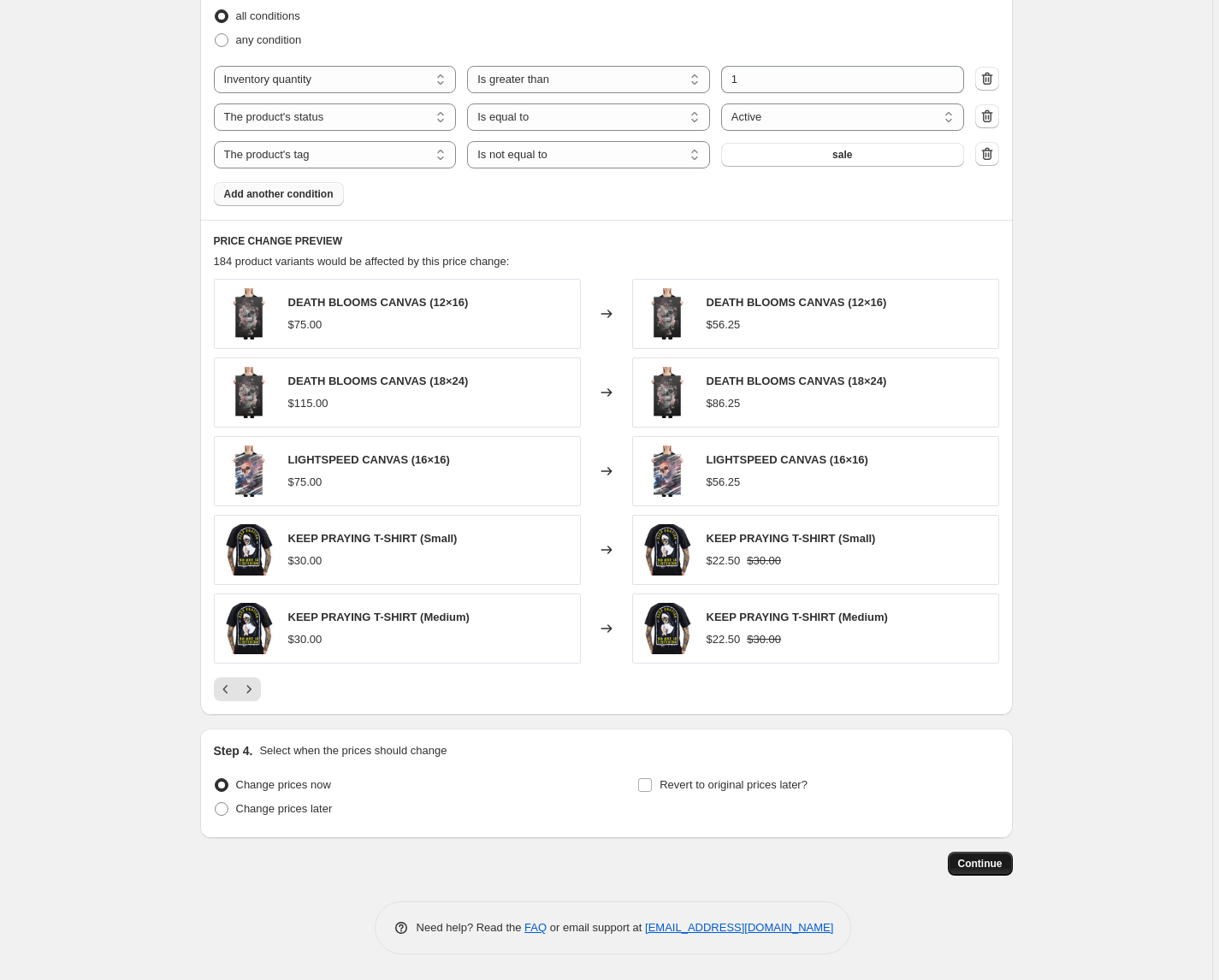
click at [993, 871] on button "Continue" at bounding box center [980, 864] width 65 height 24
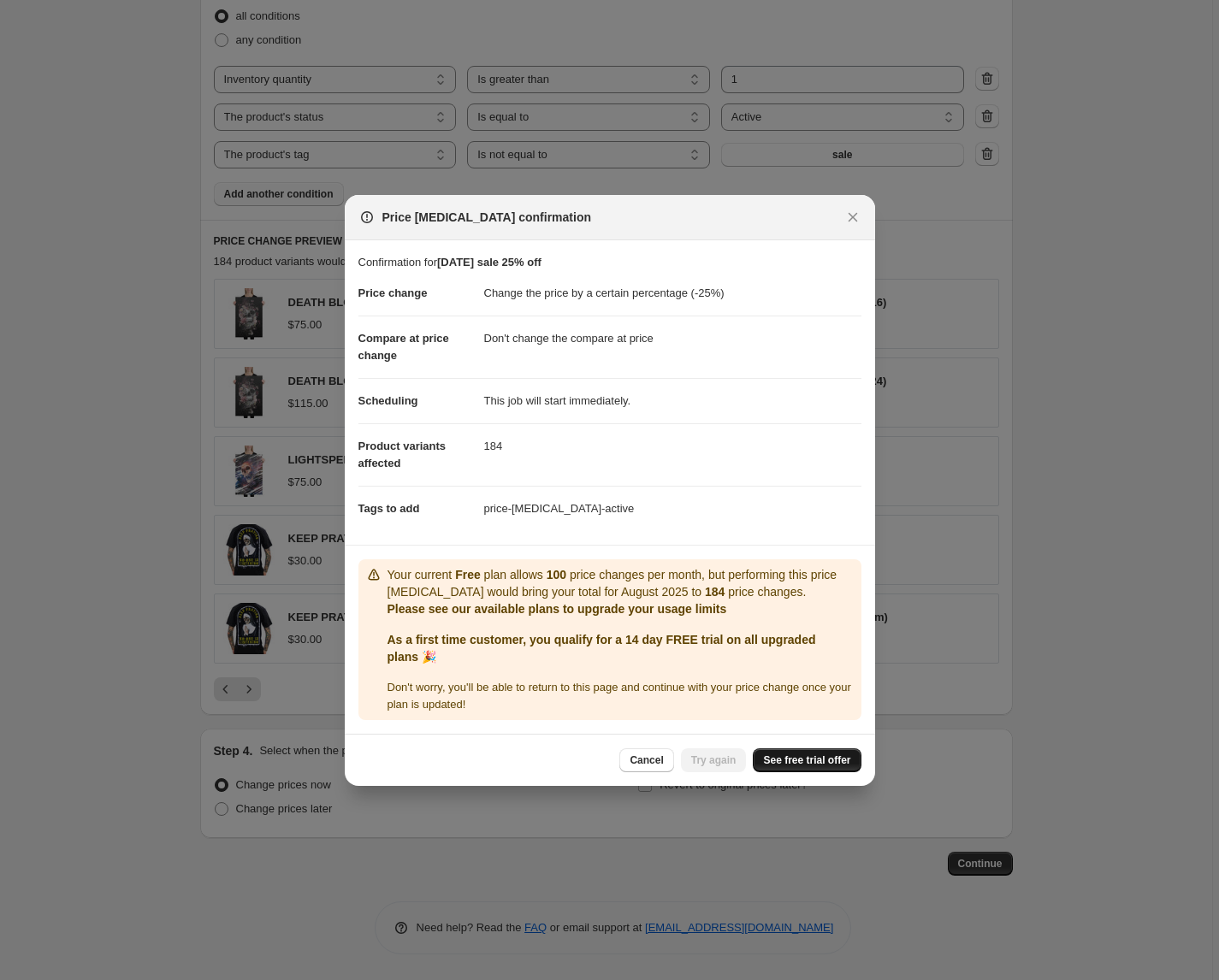
click at [791, 764] on span "See free trial offer" at bounding box center [807, 760] width 87 height 14
click at [648, 768] on button "Cancel" at bounding box center [646, 760] width 54 height 24
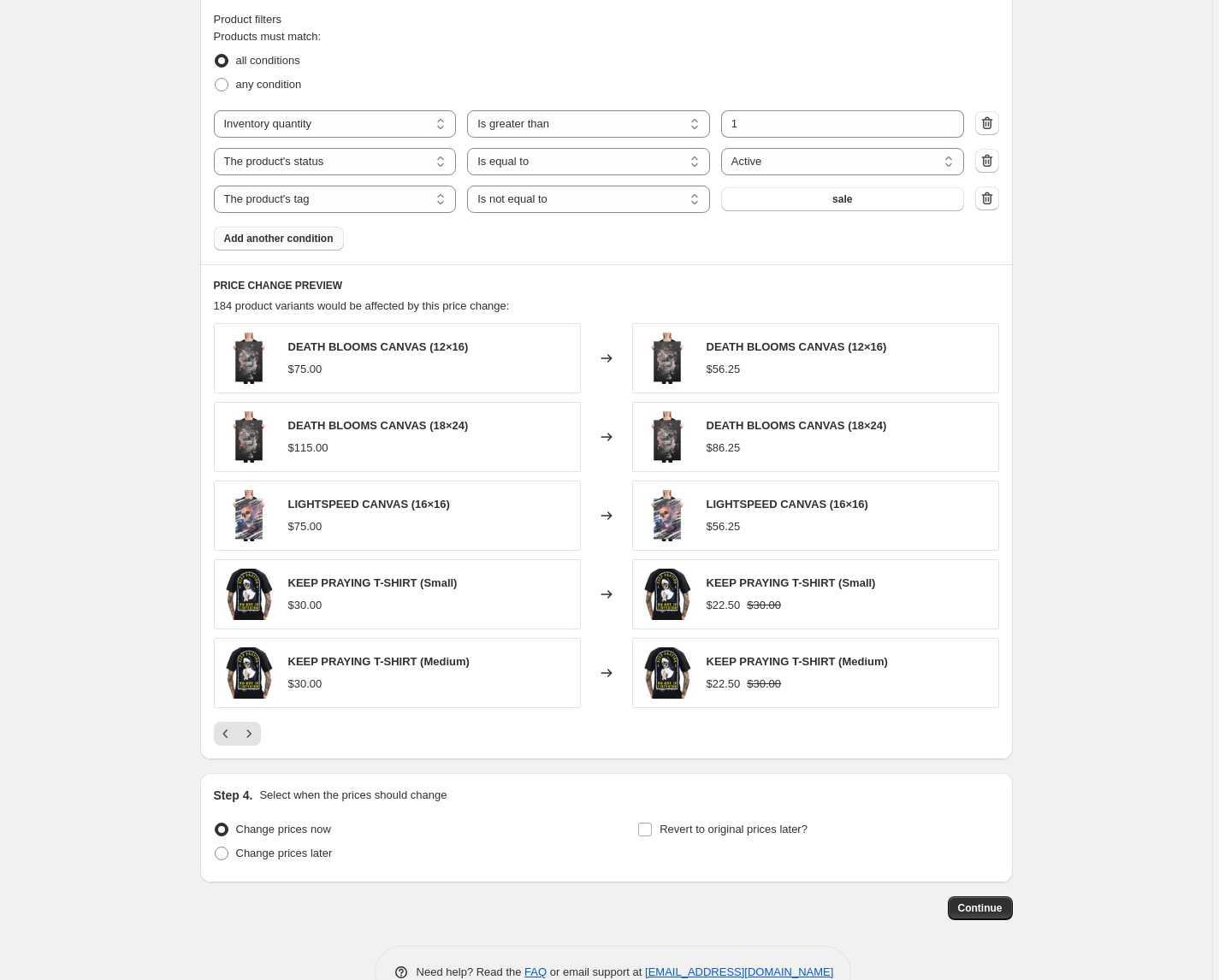
scroll to position [1050, 0]
click at [261, 237] on span "Add another condition" at bounding box center [279, 236] width 109 height 14
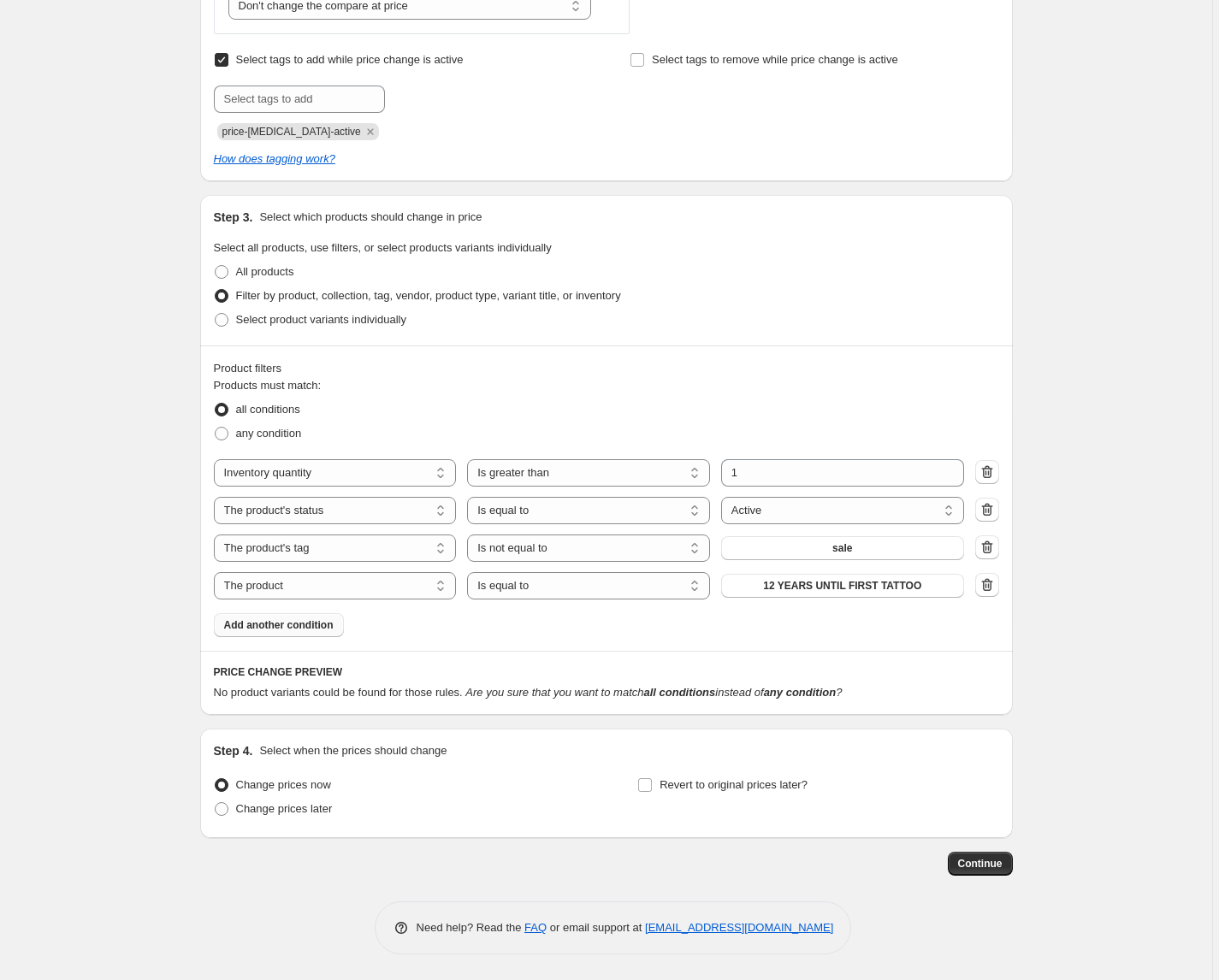
scroll to position [699, 0]
click at [541, 583] on select "Is equal to Is not equal to" at bounding box center [588, 586] width 243 height 28
select select "not_equal"
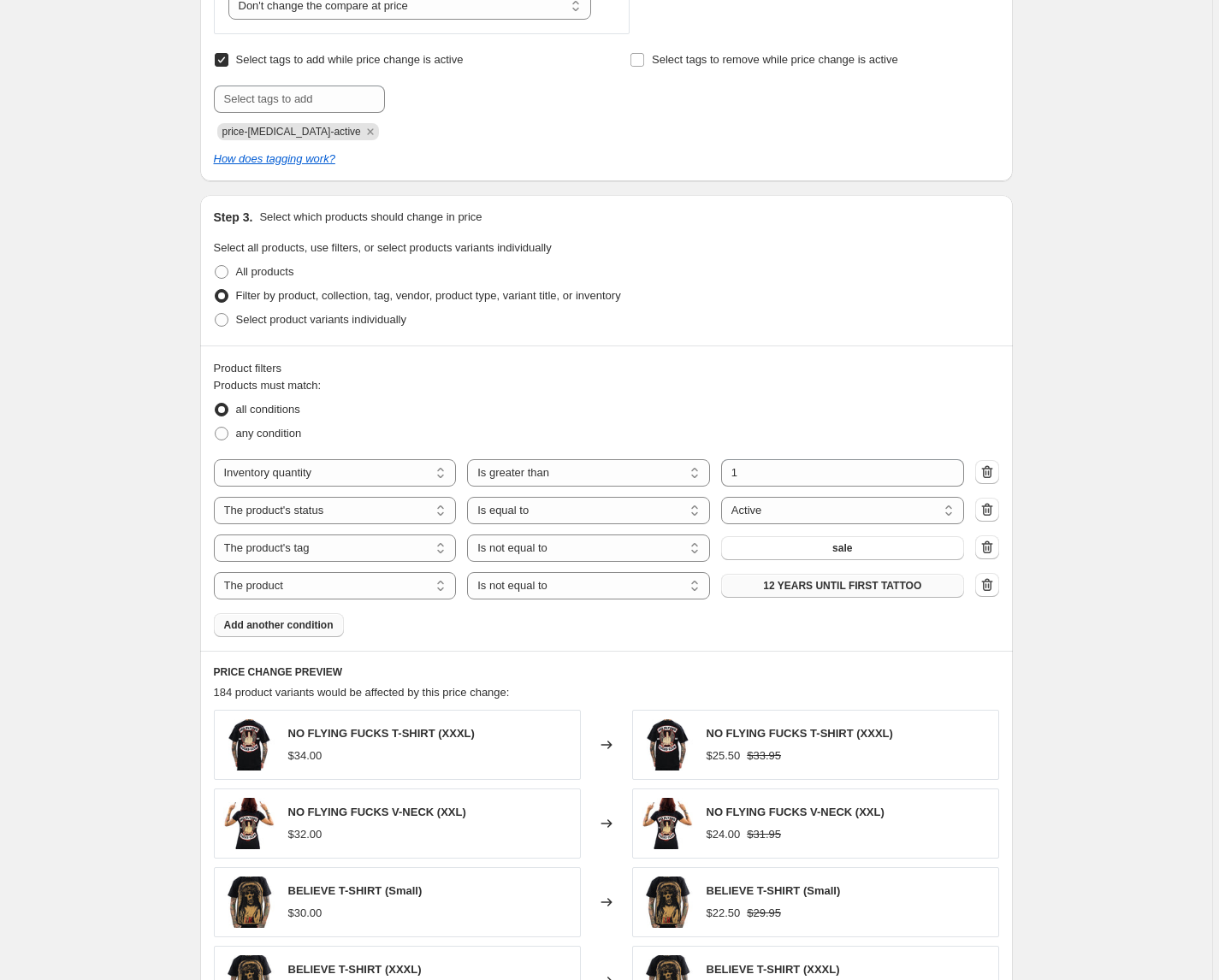
click at [853, 589] on span "12 YEARS UNTIL FIRST TATTOO" at bounding box center [842, 585] width 158 height 14
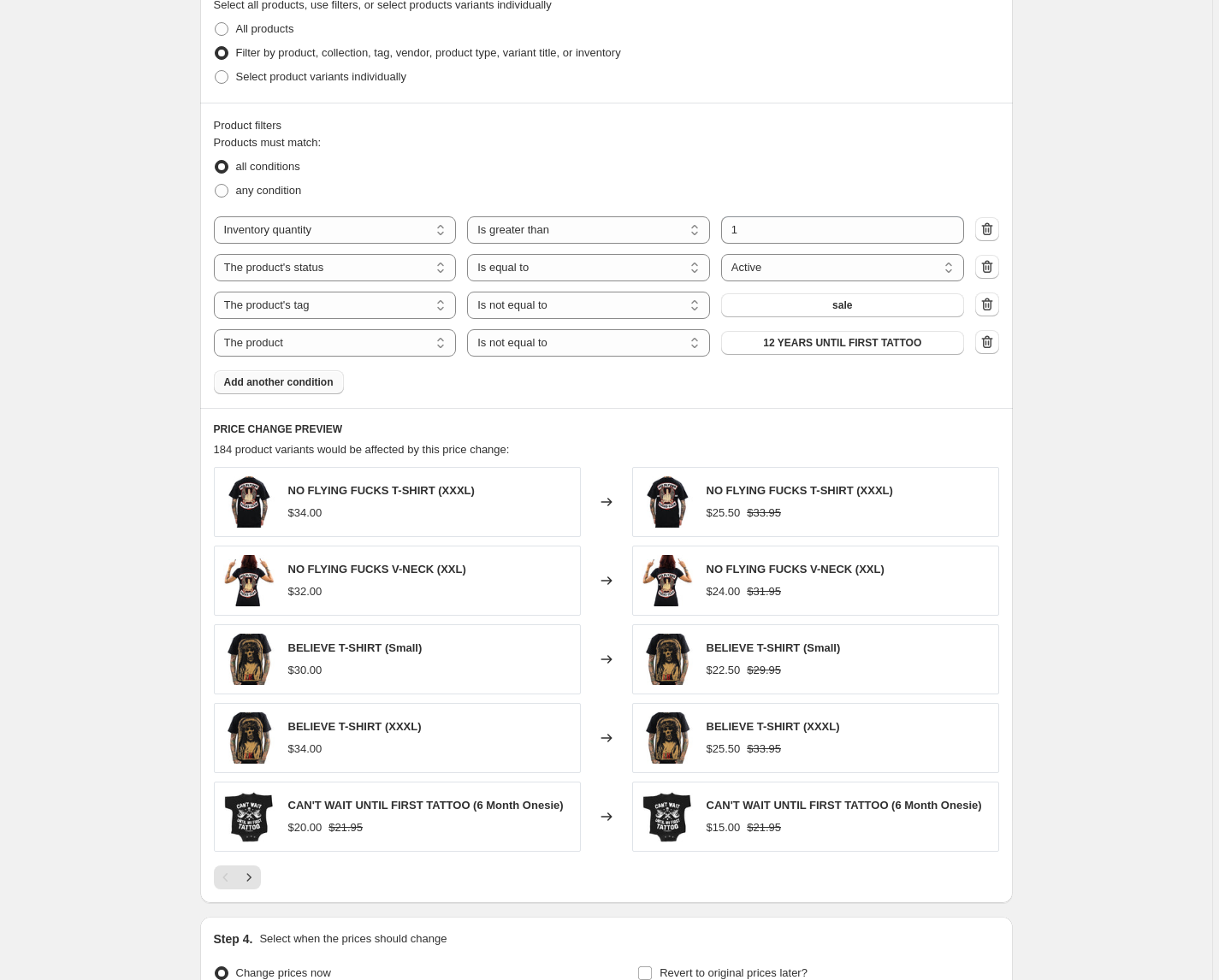
scroll to position [949, 0]
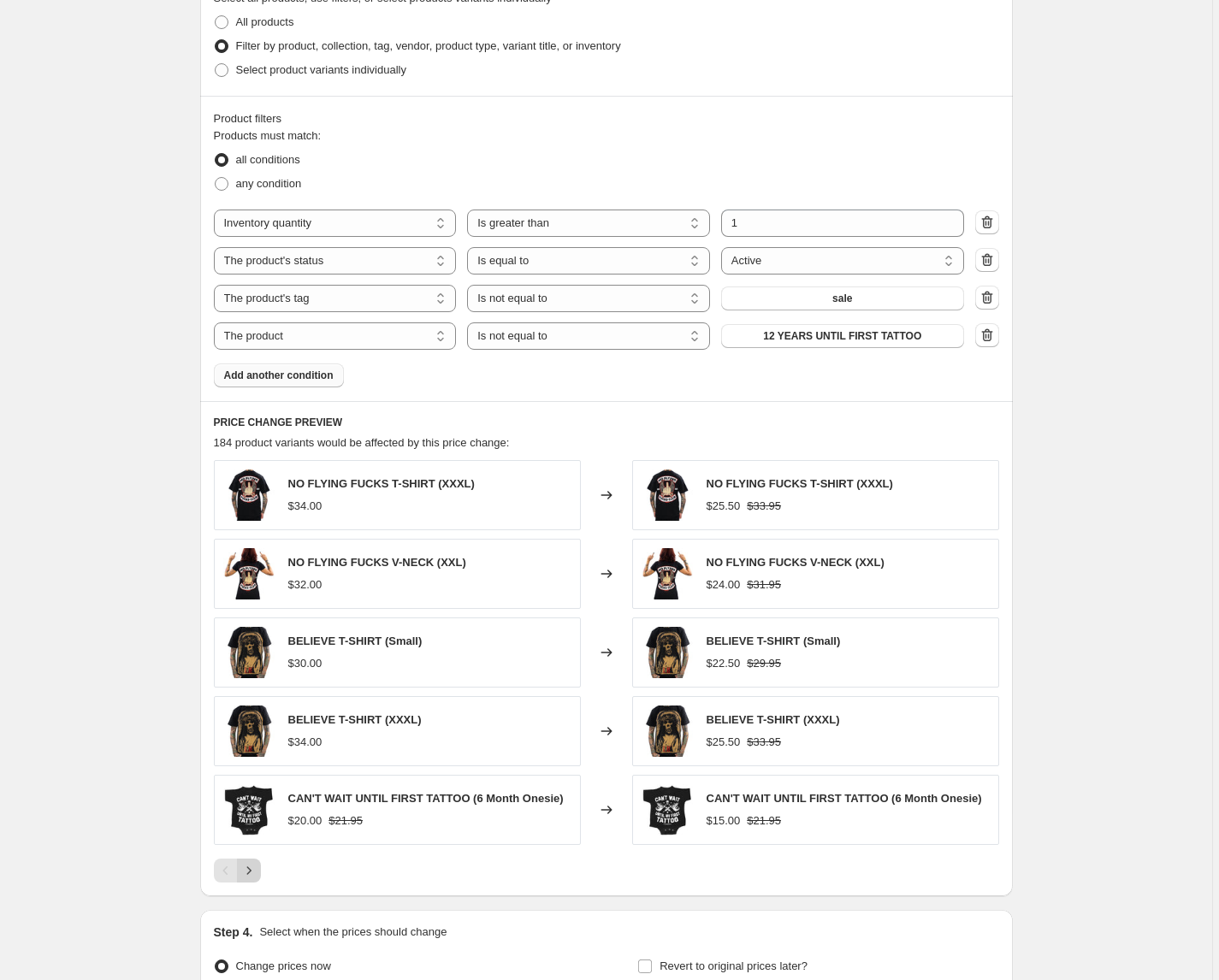
click at [261, 875] on button "Next" at bounding box center [249, 871] width 24 height 24
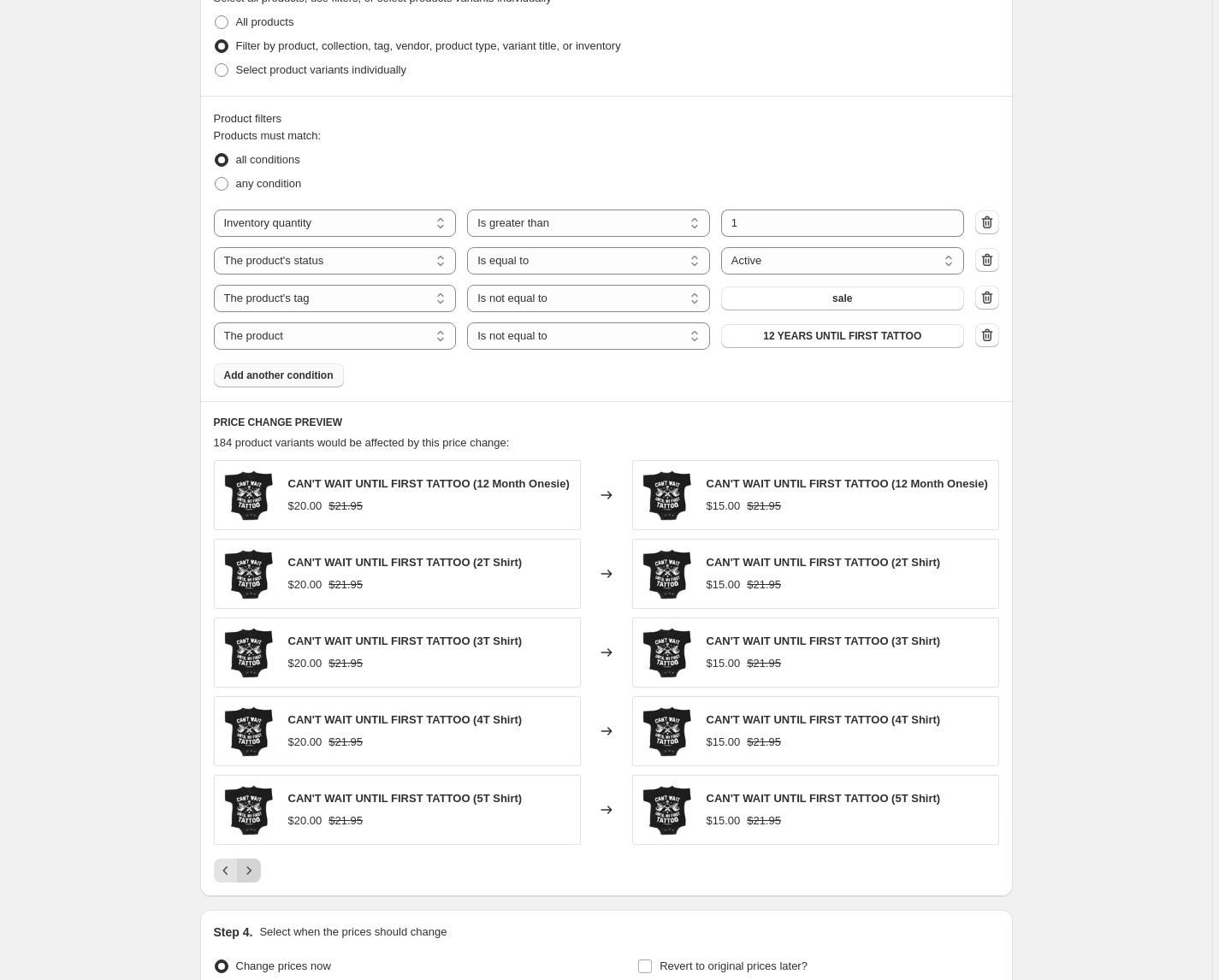
click at [261, 875] on button "Next" at bounding box center [249, 871] width 24 height 24
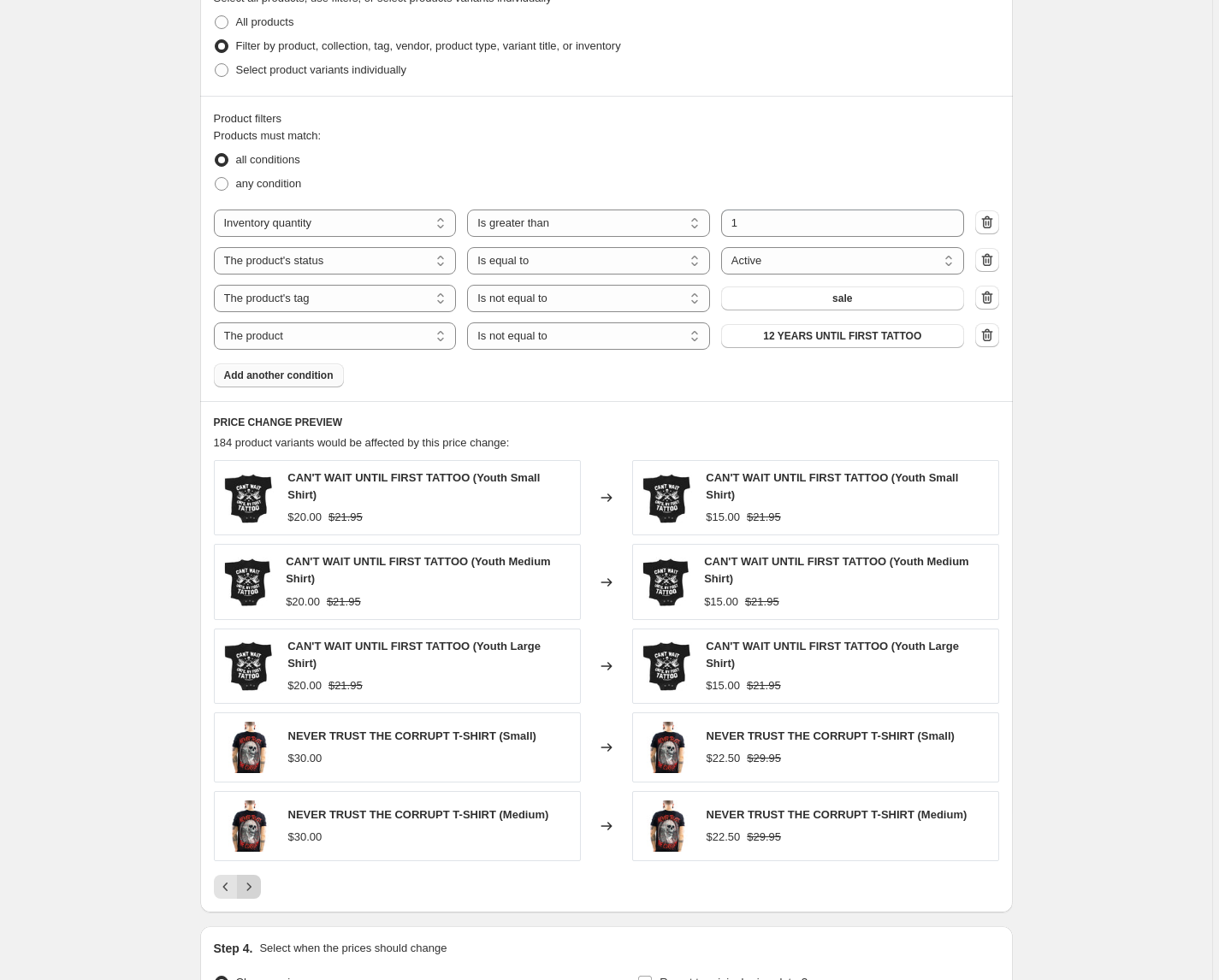
click at [251, 886] on icon "Next" at bounding box center [248, 886] width 5 height 7
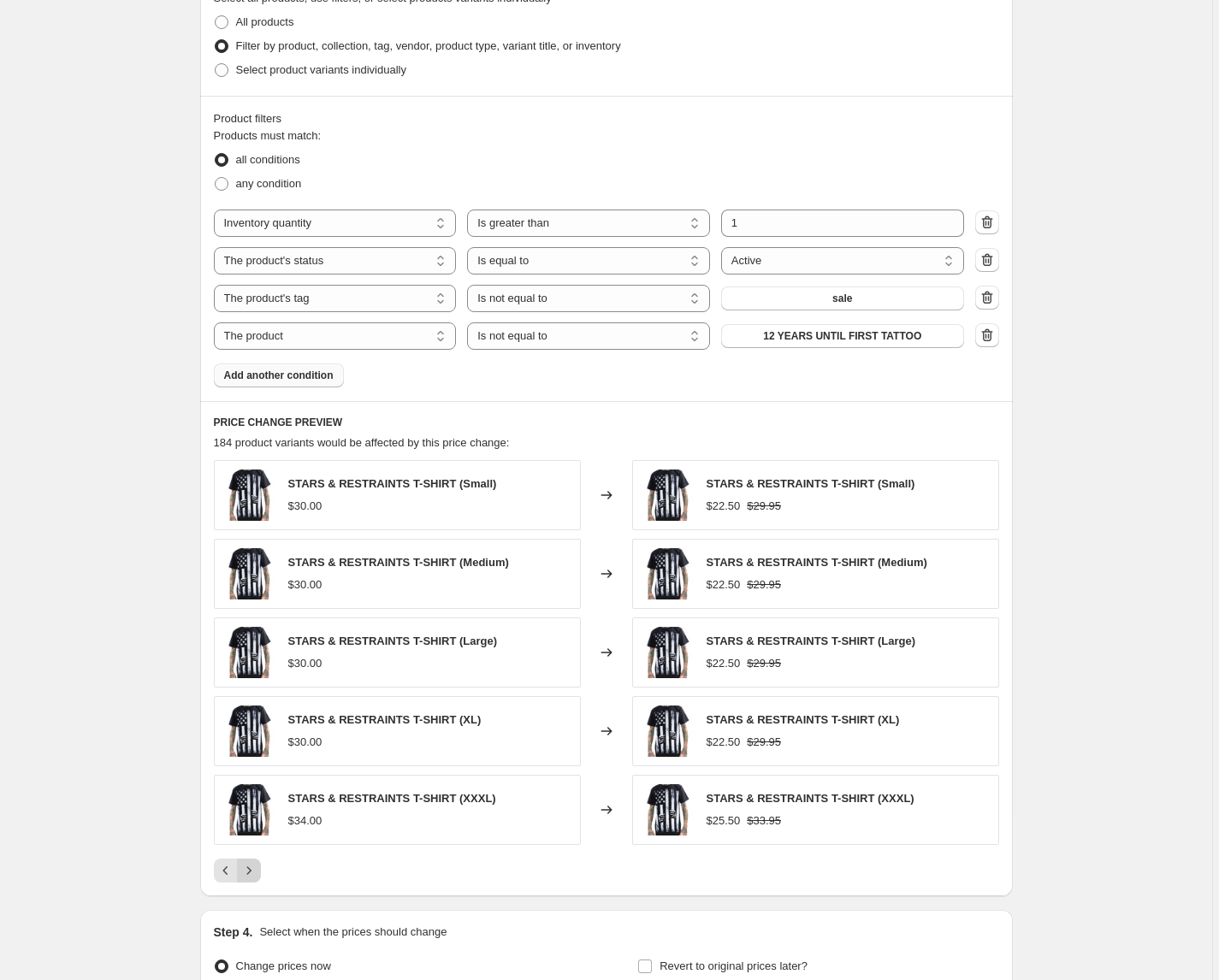
click at [253, 875] on icon "Next" at bounding box center [248, 871] width 17 height 17
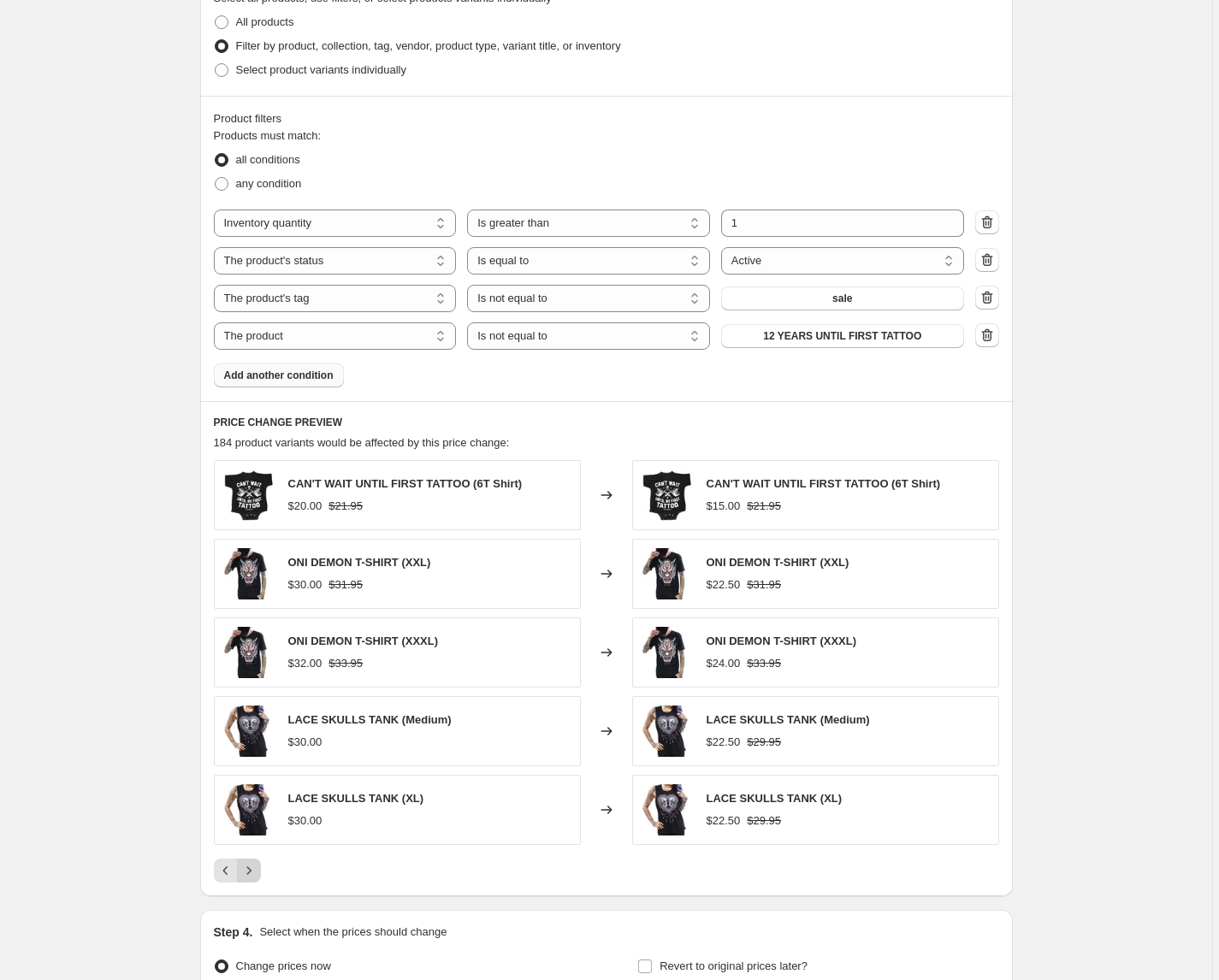
click at [254, 870] on icon "Next" at bounding box center [248, 871] width 17 height 17
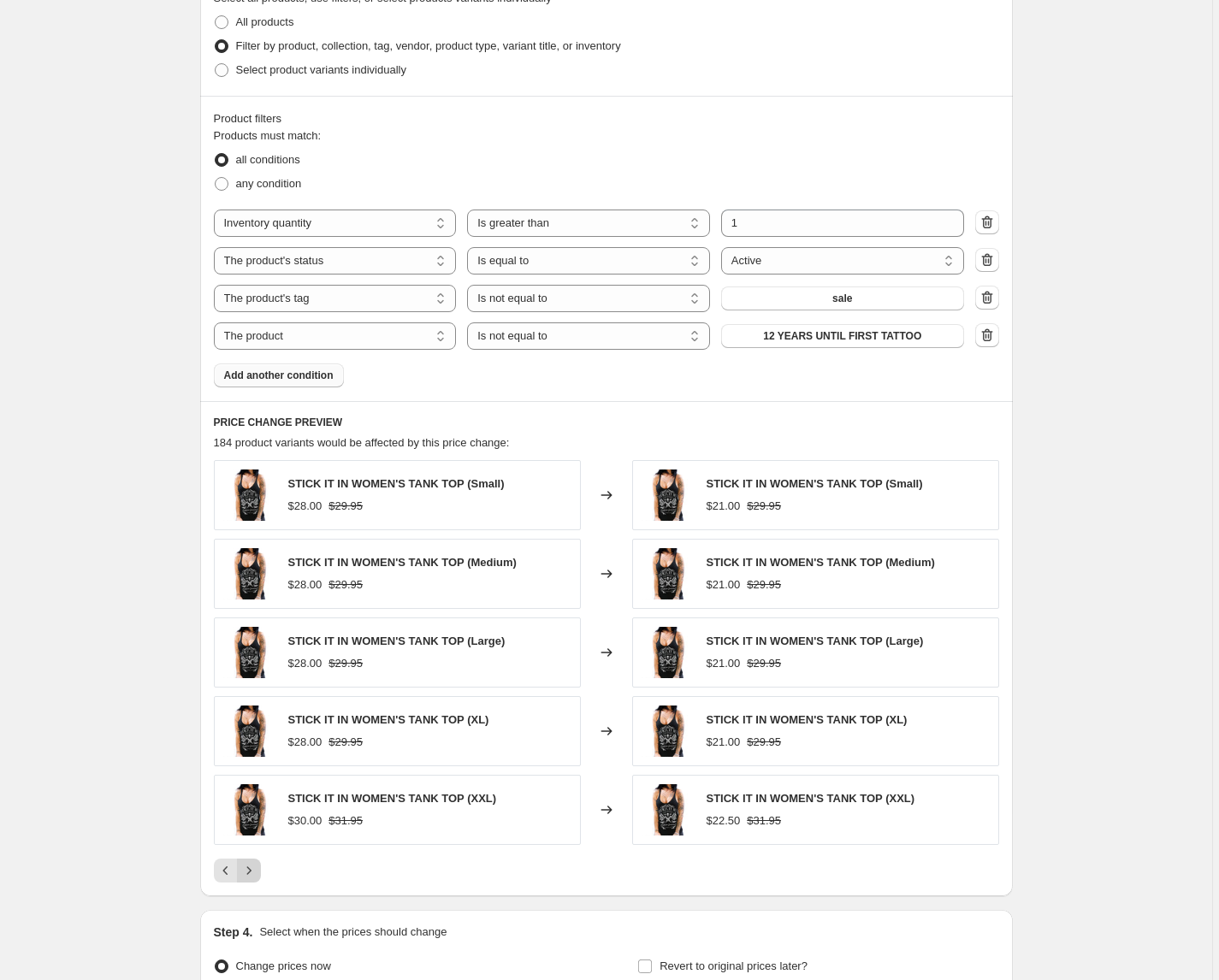
click at [254, 870] on icon "Next" at bounding box center [248, 871] width 17 height 17
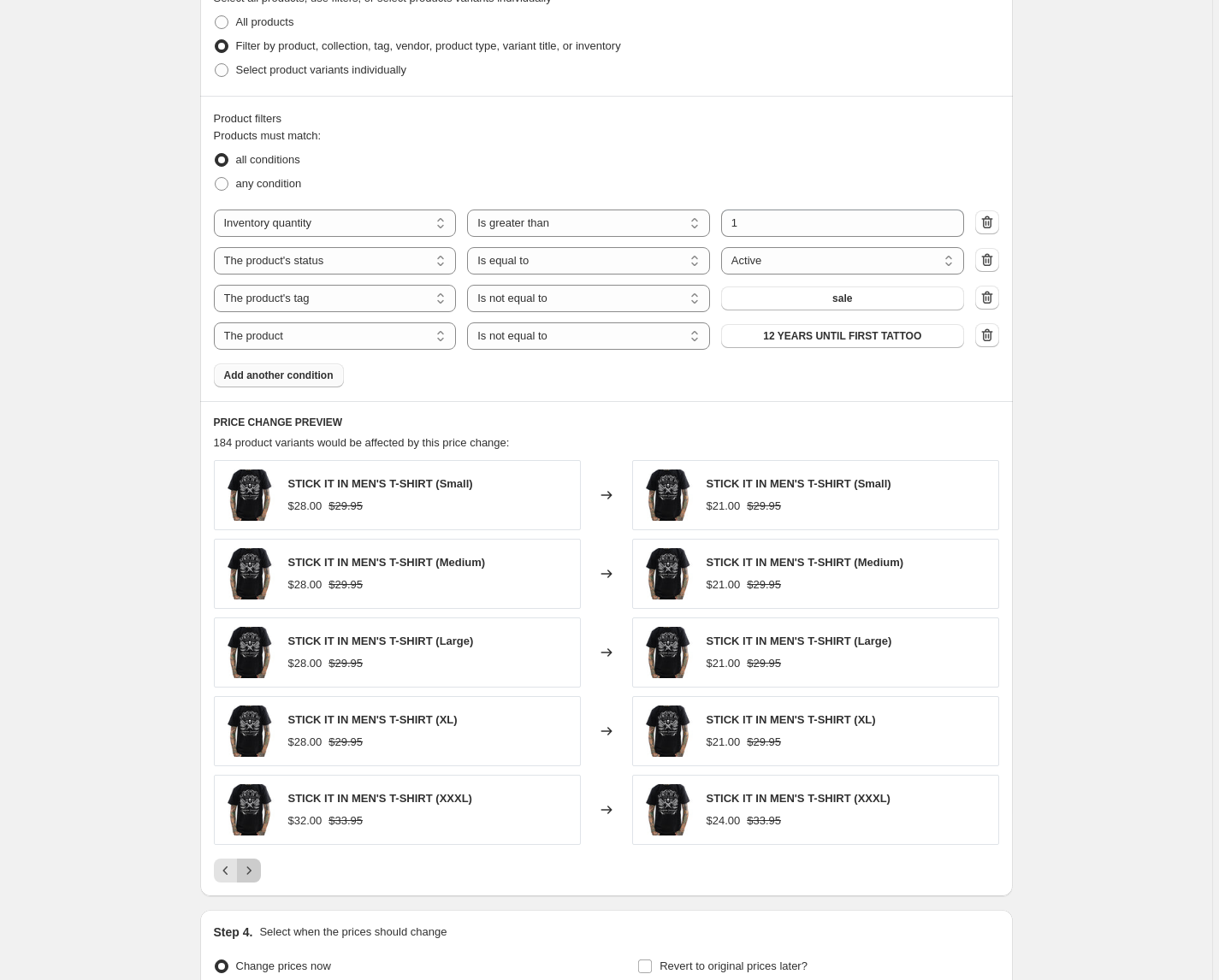
click at [254, 870] on icon "Next" at bounding box center [248, 871] width 17 height 17
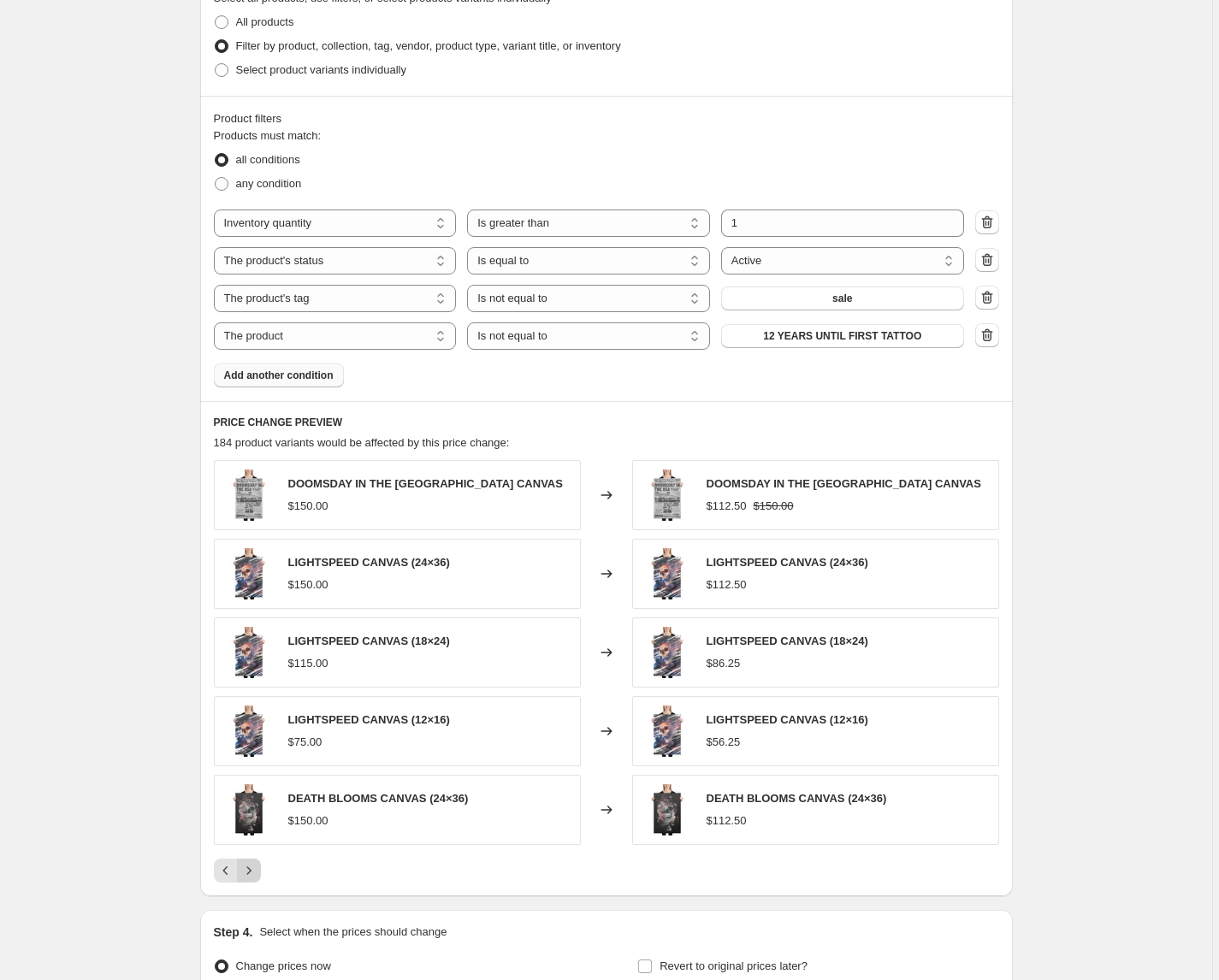
click at [254, 870] on icon "Next" at bounding box center [248, 871] width 17 height 17
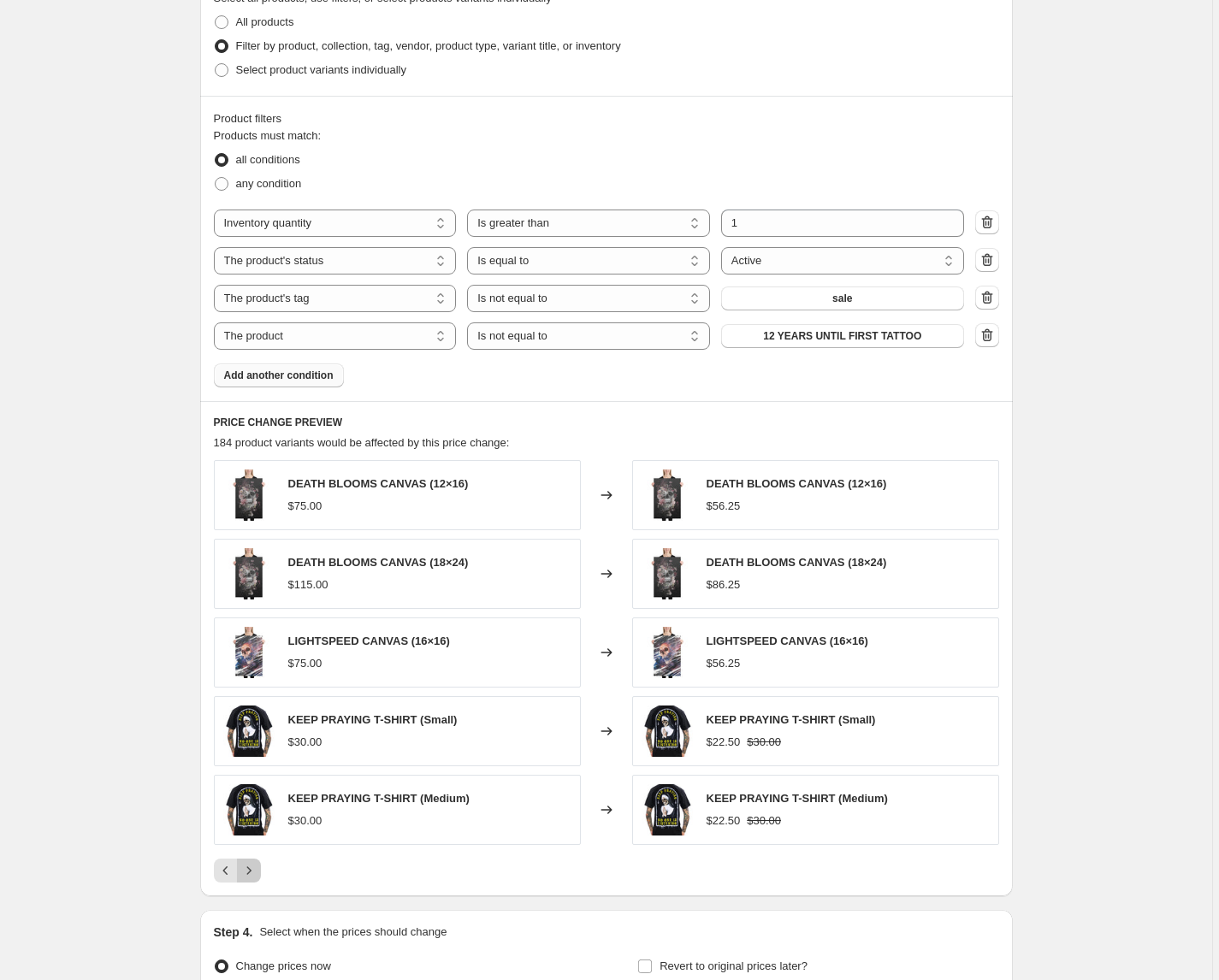
click at [254, 870] on icon "Next" at bounding box center [248, 871] width 17 height 17
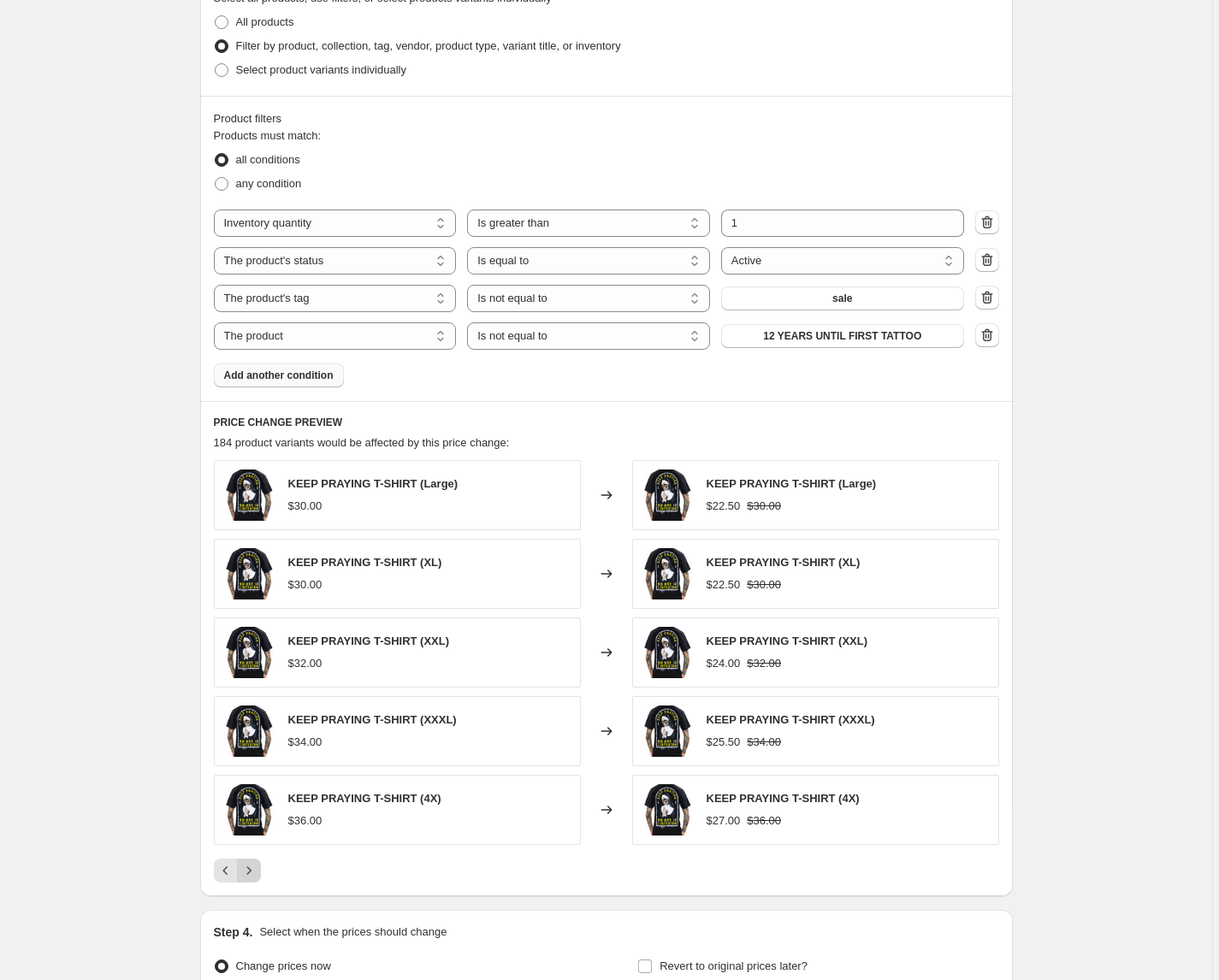
click at [254, 870] on icon "Next" at bounding box center [248, 871] width 17 height 17
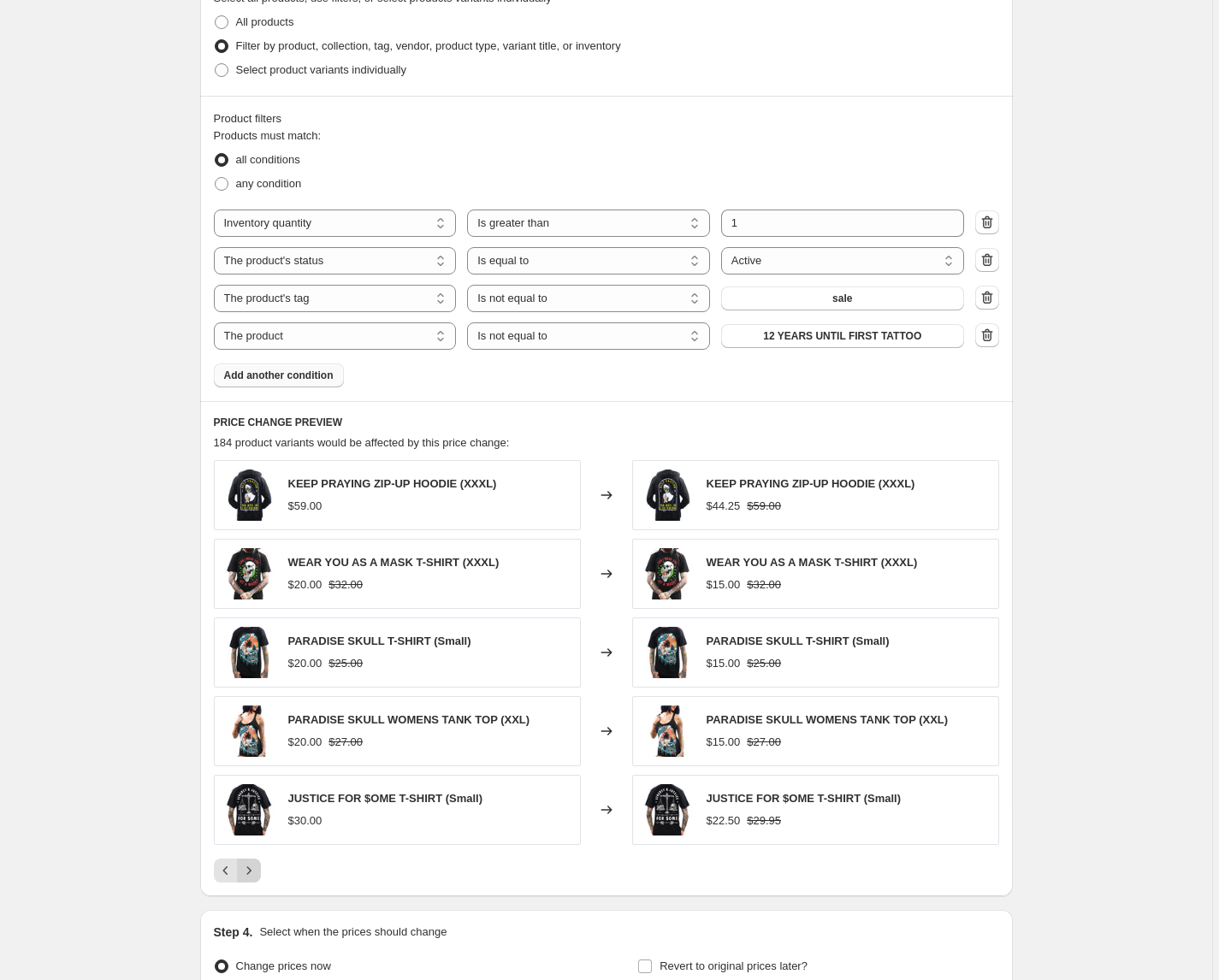
click at [254, 870] on icon "Next" at bounding box center [248, 871] width 17 height 17
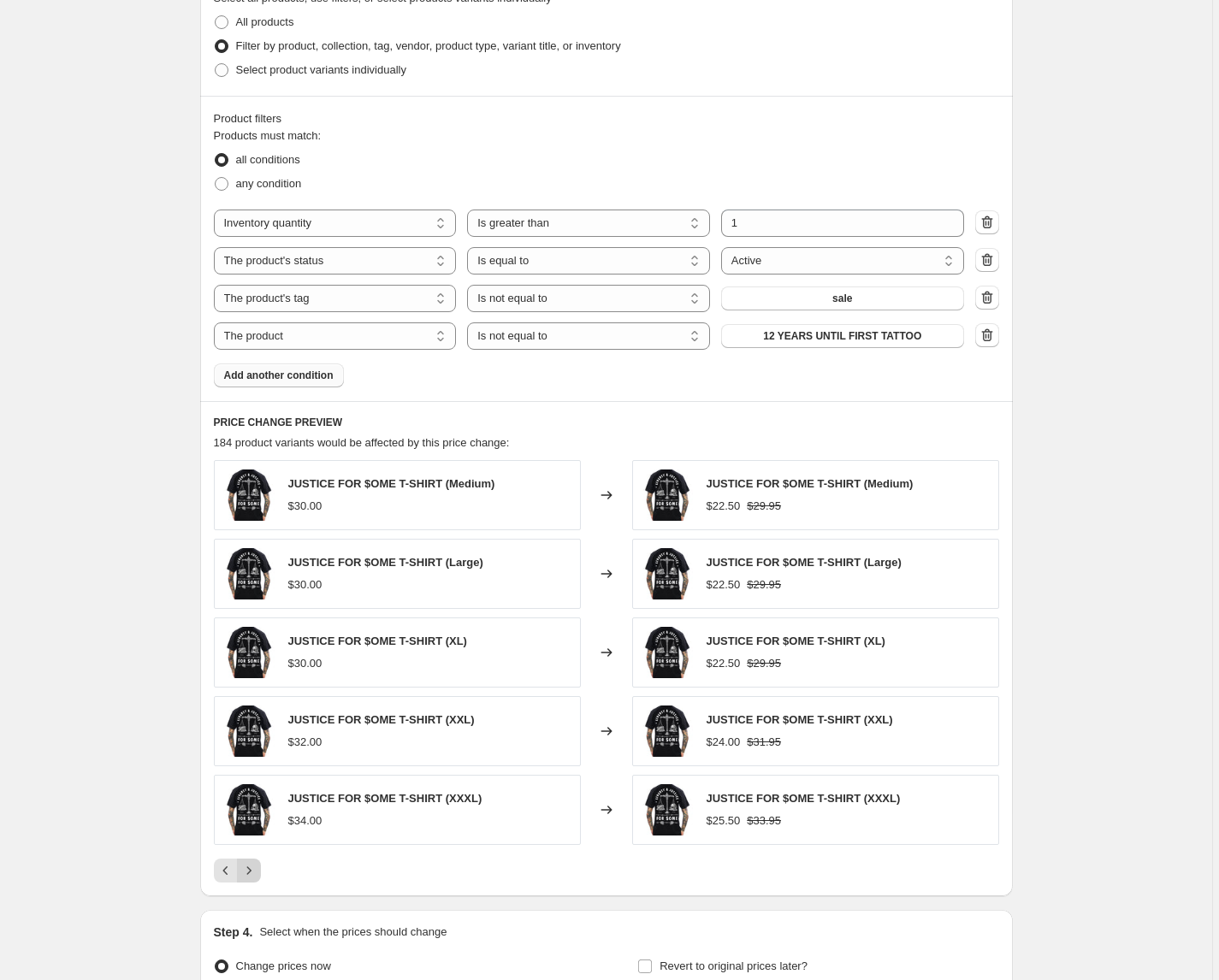
click at [254, 870] on icon "Next" at bounding box center [248, 871] width 17 height 17
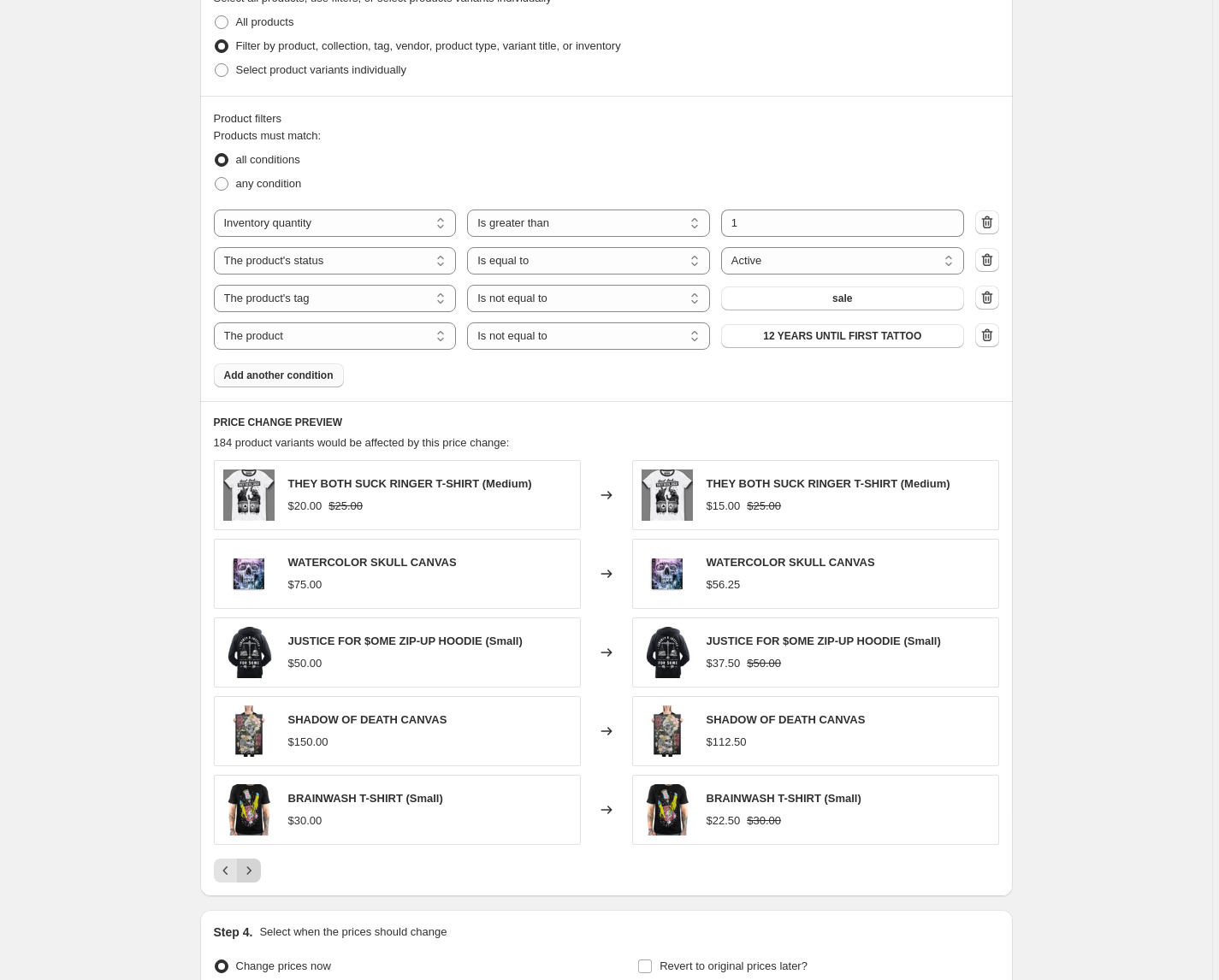
click at [254, 870] on icon "Next" at bounding box center [248, 871] width 17 height 17
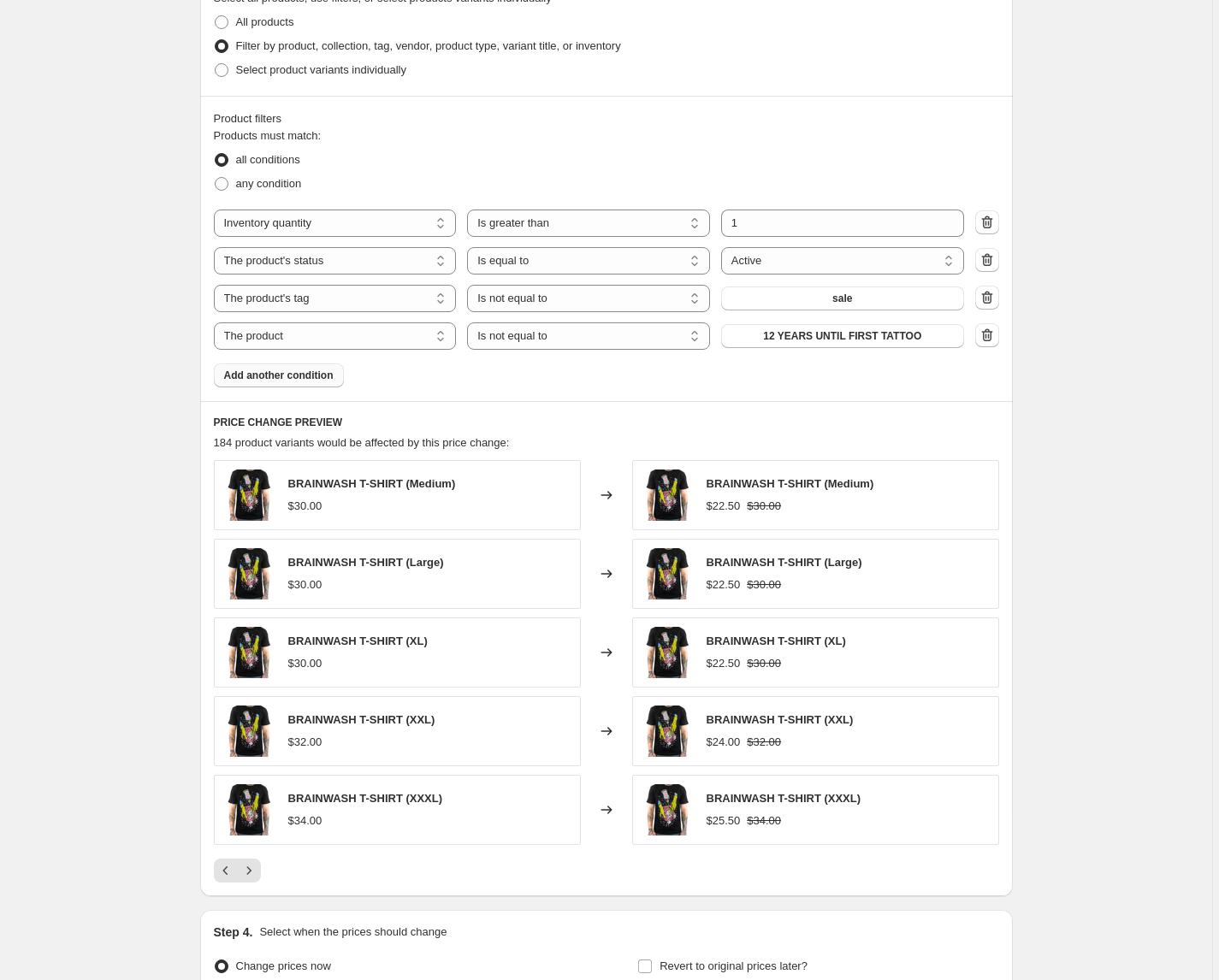
click at [171, 868] on div "Create new price change job. This page is ready Create new price change job Dra…" at bounding box center [606, 106] width 1212 height 2111
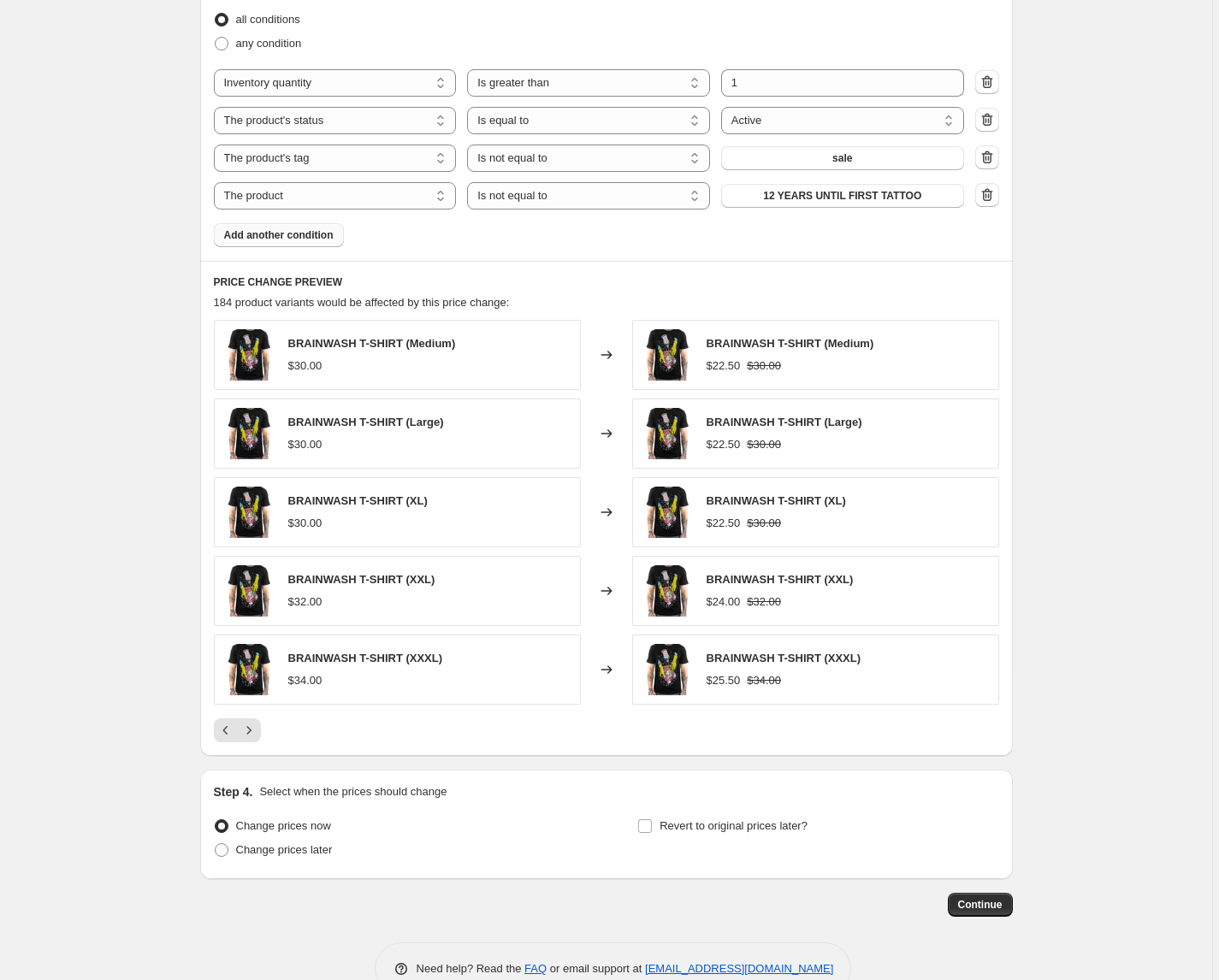
scroll to position [1131, 0]
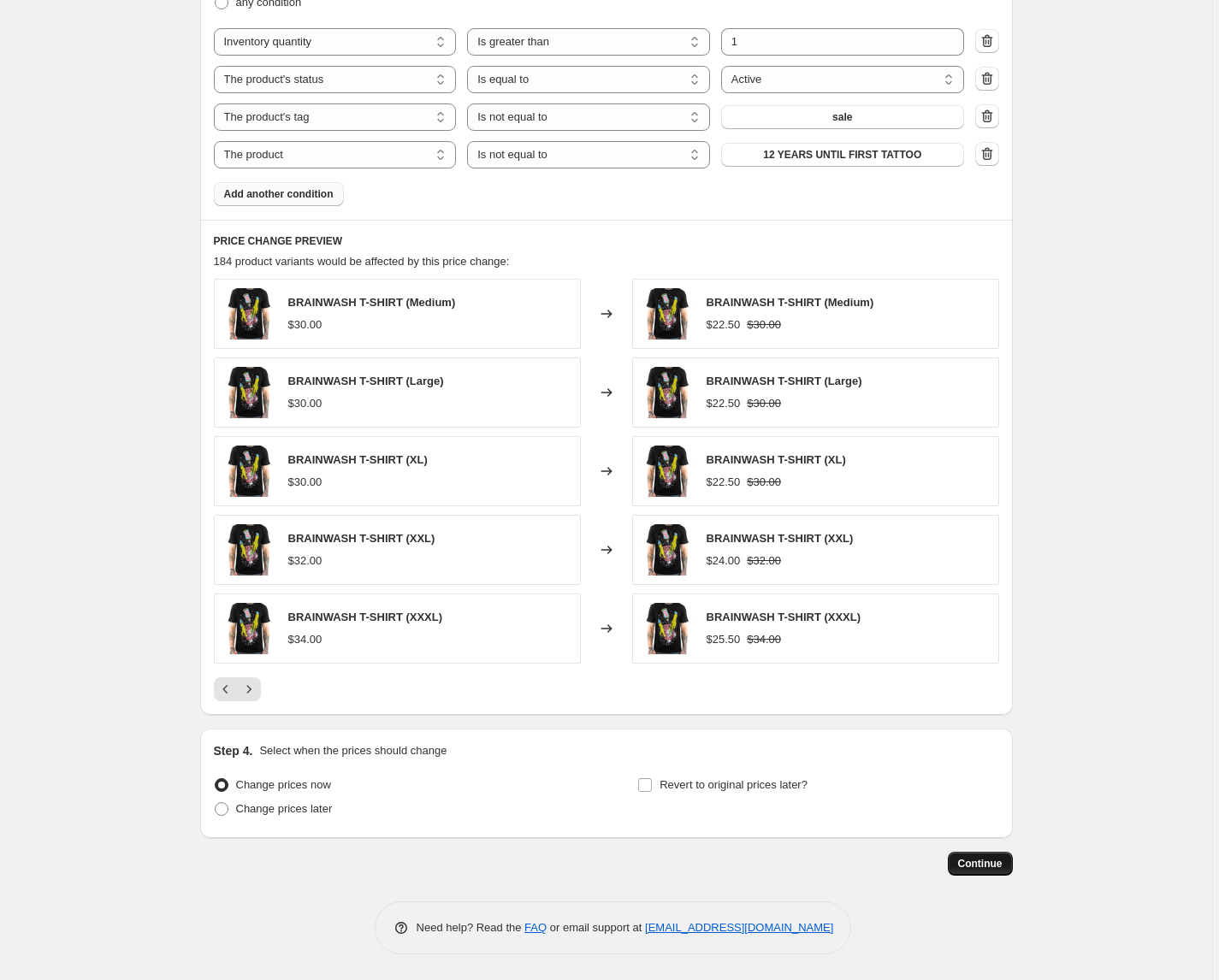
click at [988, 871] on button "Continue" at bounding box center [980, 864] width 65 height 24
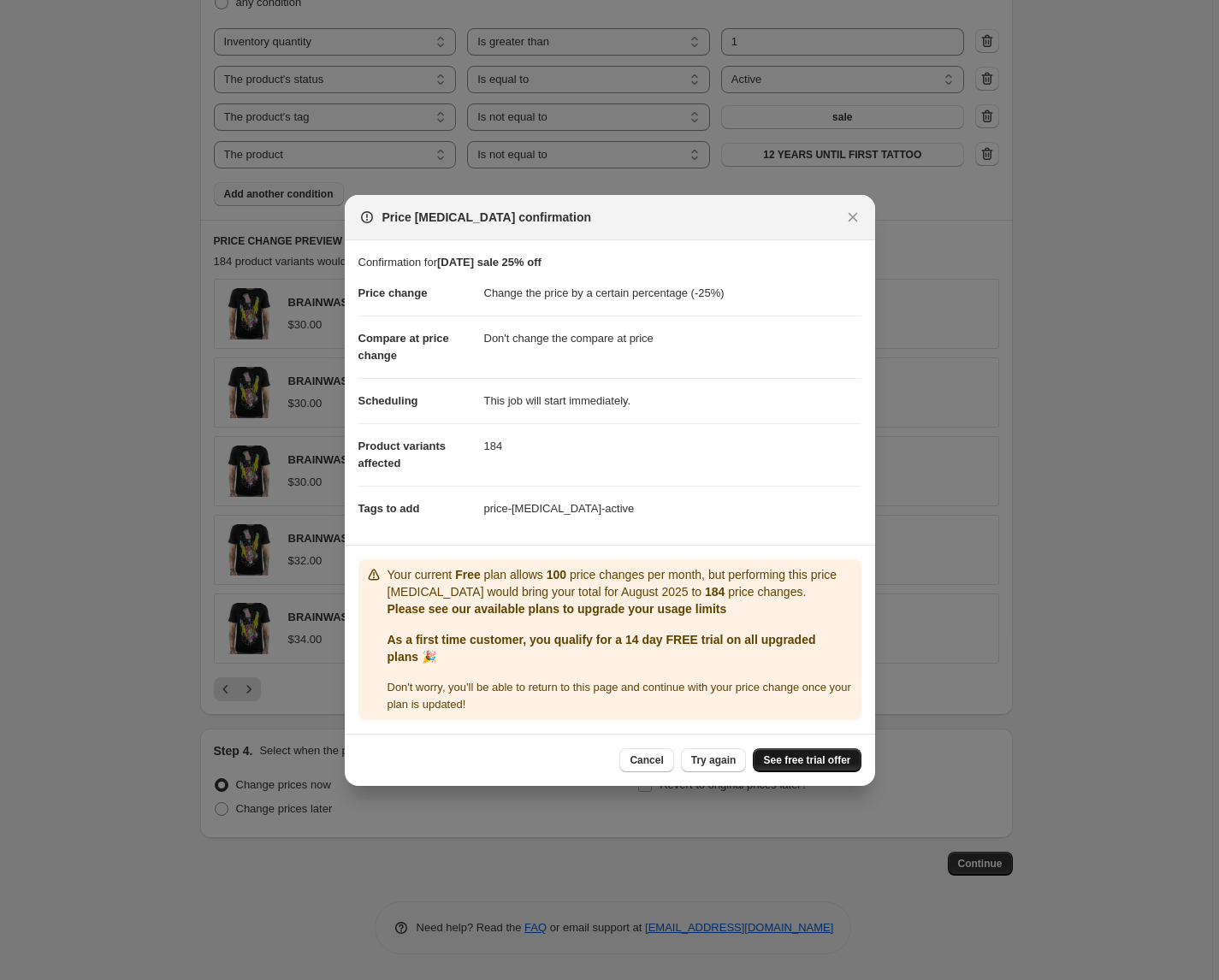
click at [813, 762] on span "See free trial offer" at bounding box center [807, 760] width 87 height 14
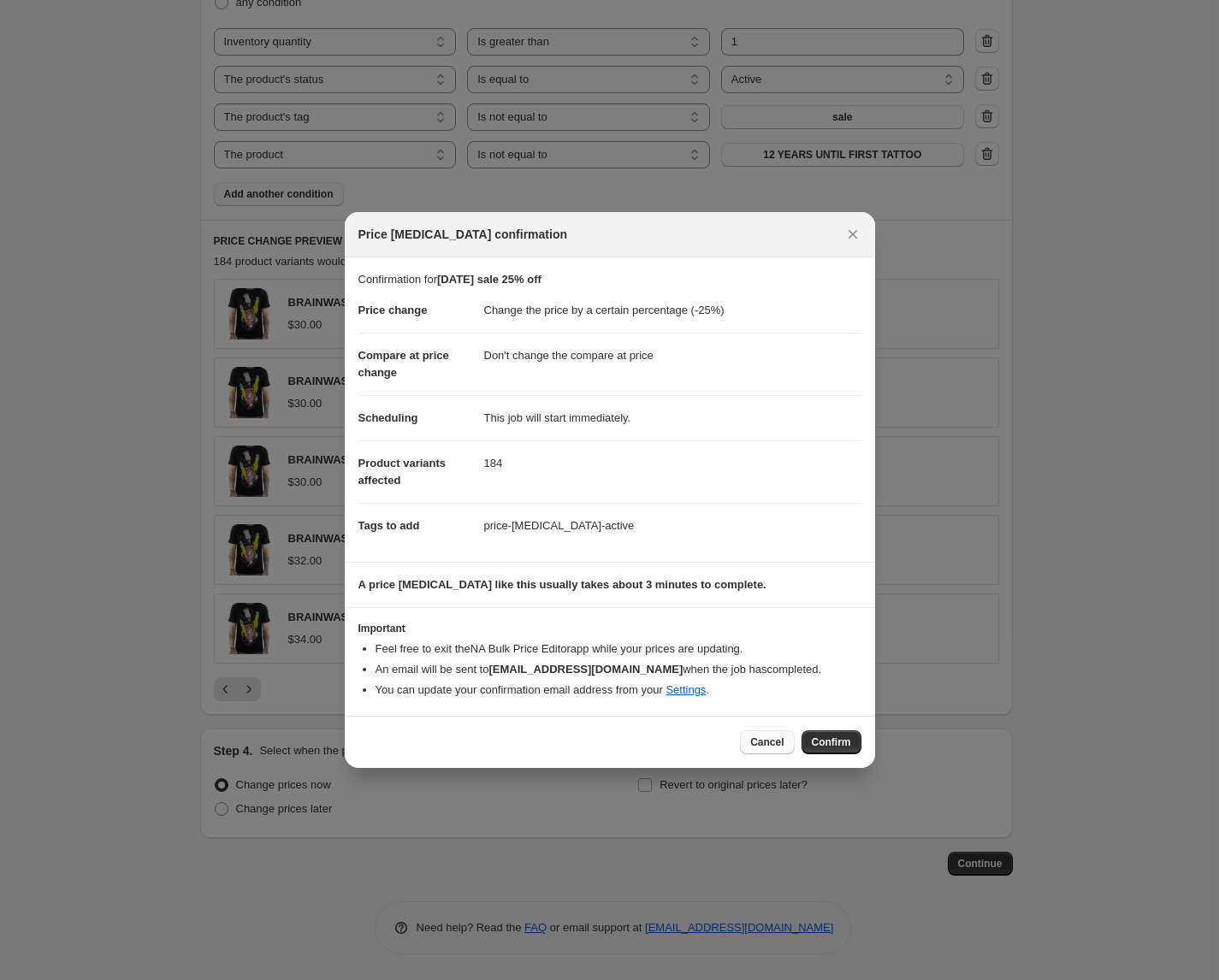
click at [774, 740] on span "Cancel" at bounding box center [767, 742] width 33 height 14
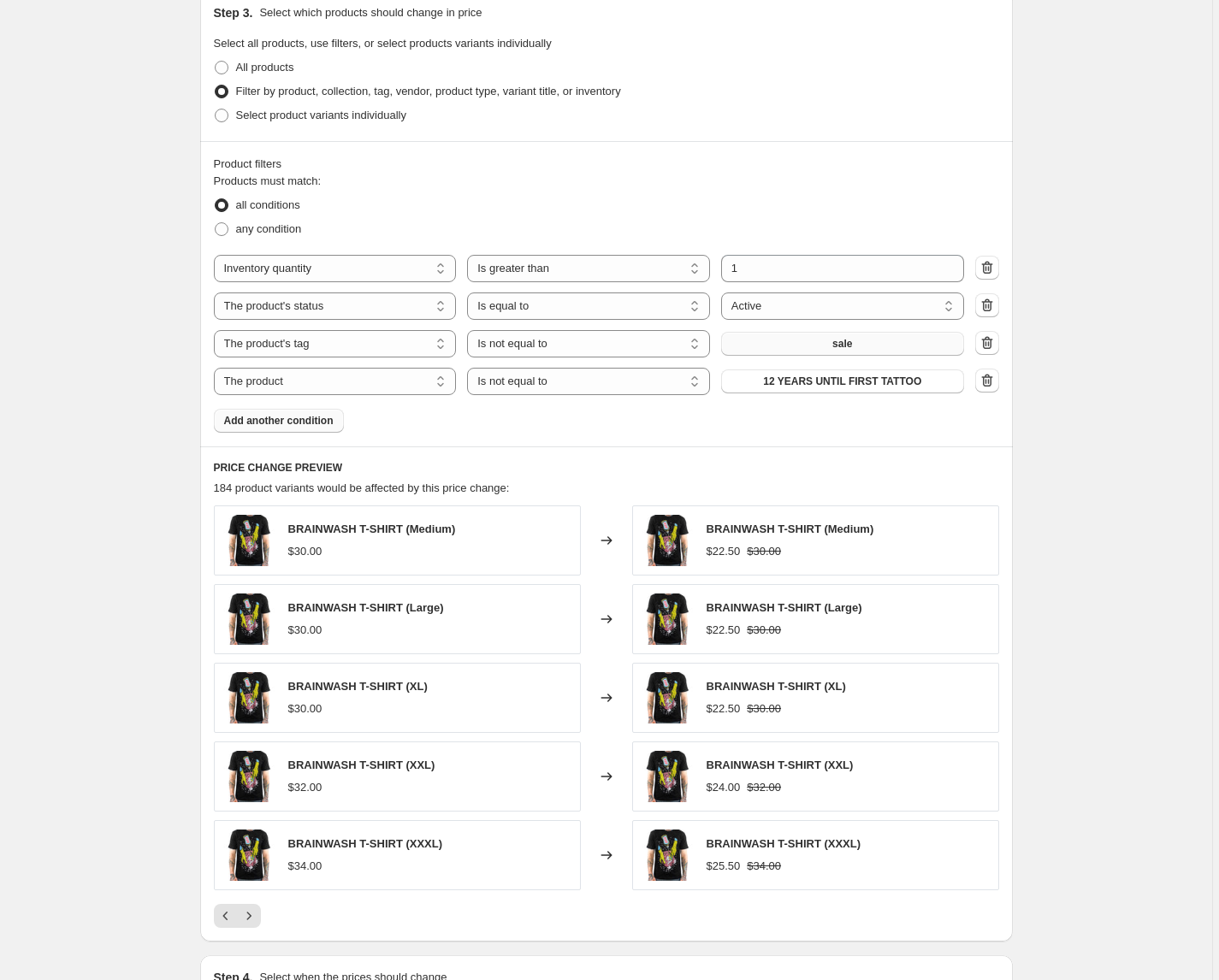
scroll to position [901, 0]
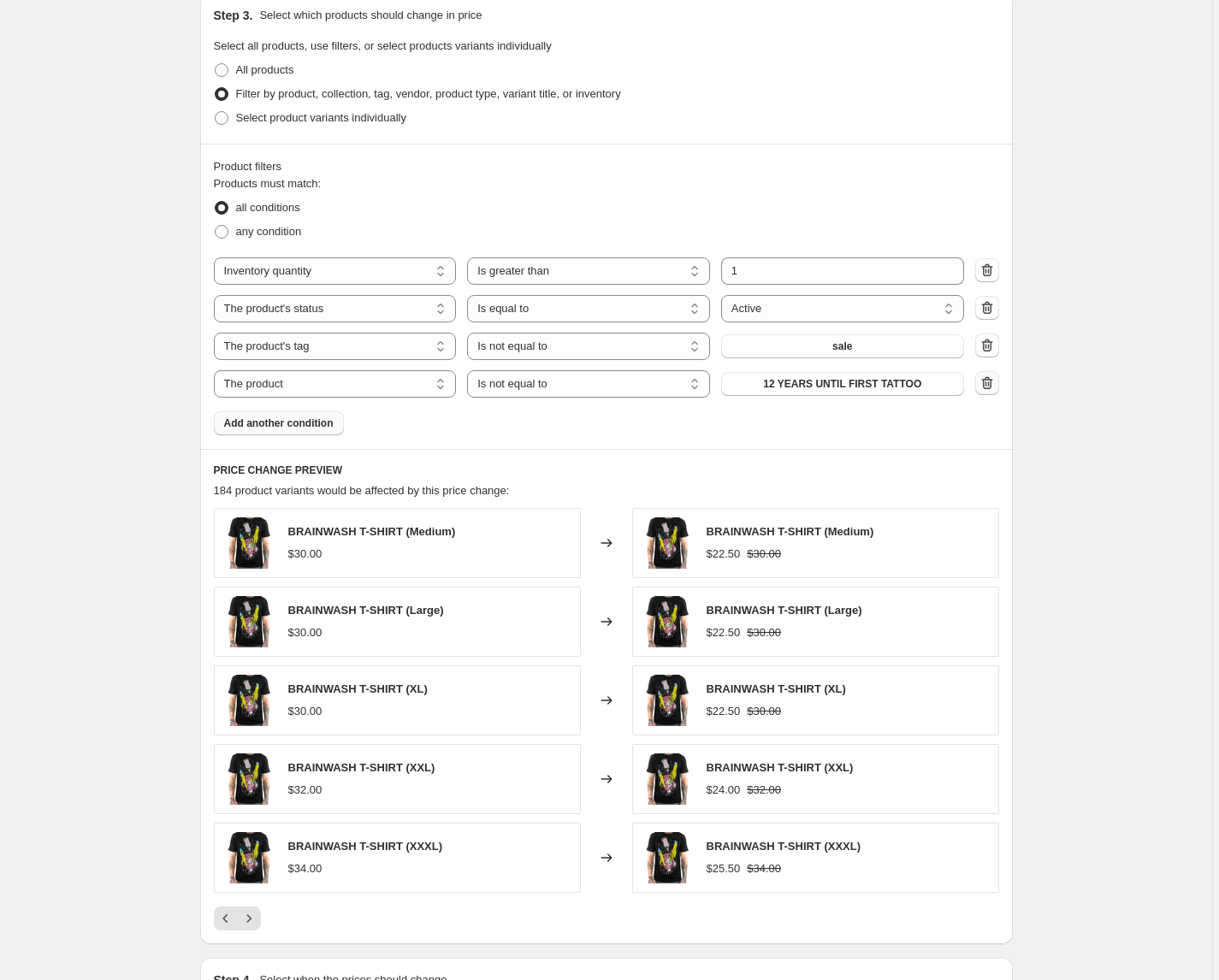
click at [986, 387] on icon "button" at bounding box center [987, 383] width 11 height 13
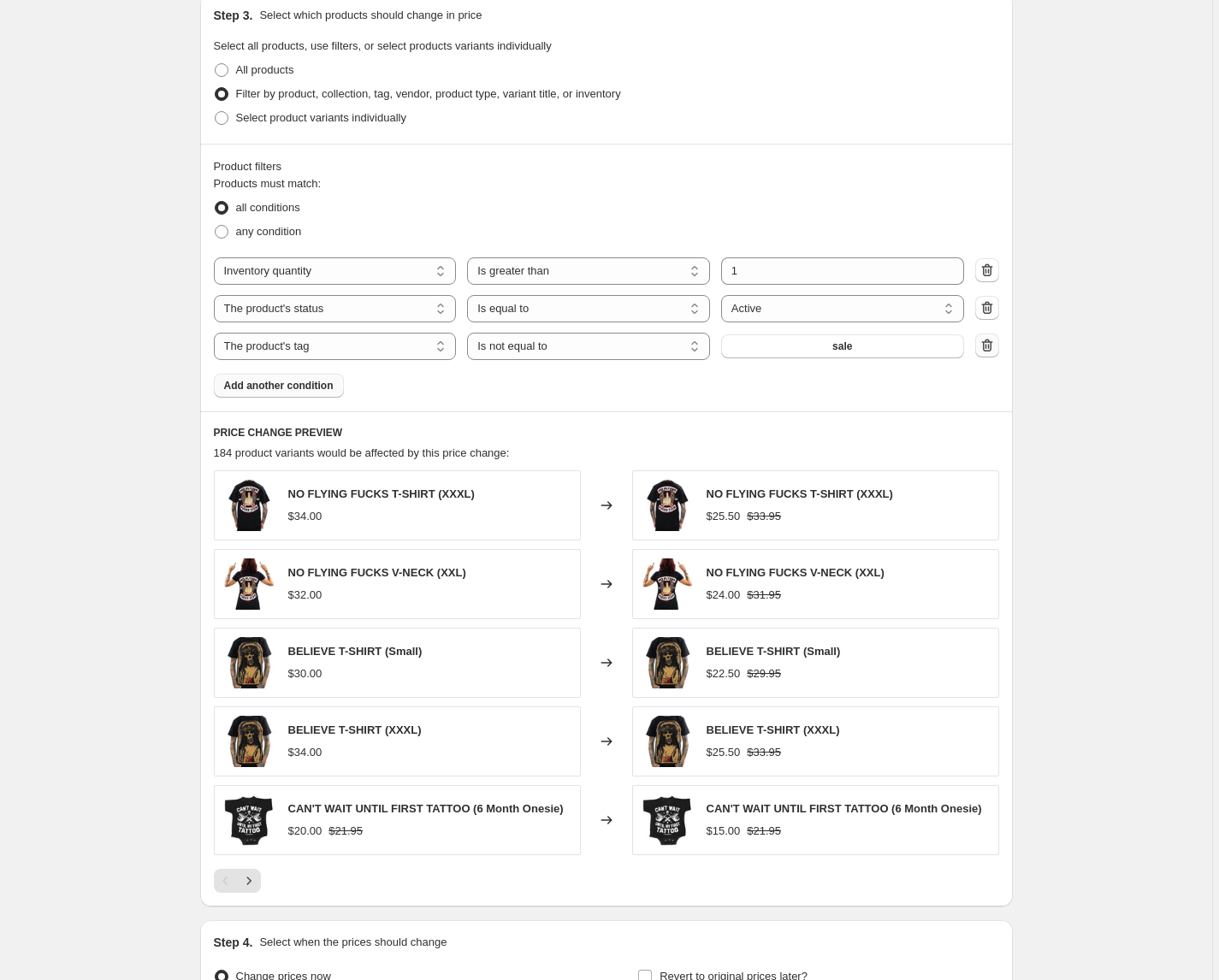
click at [989, 340] on icon "button" at bounding box center [987, 346] width 11 height 13
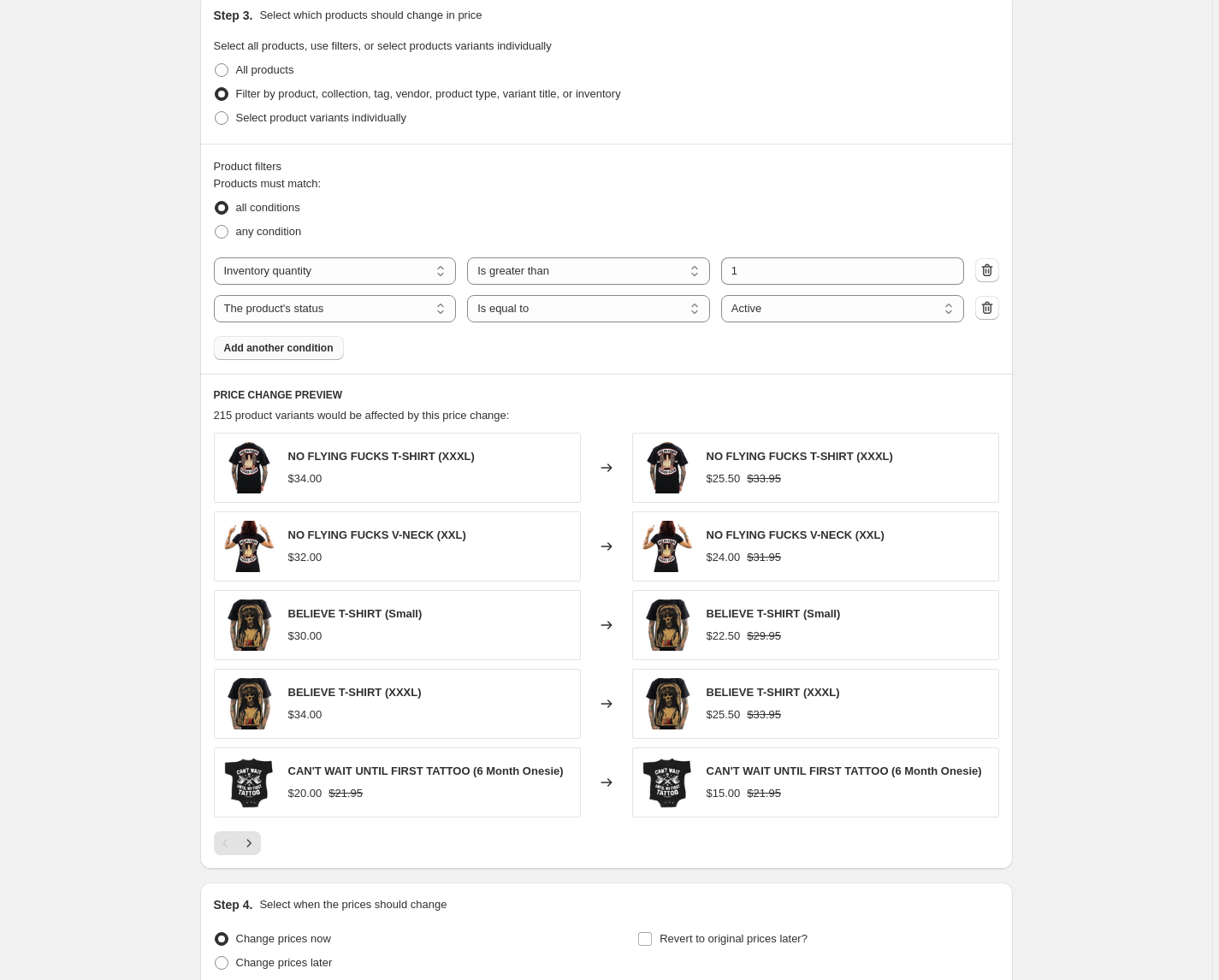
scroll to position [1061, 0]
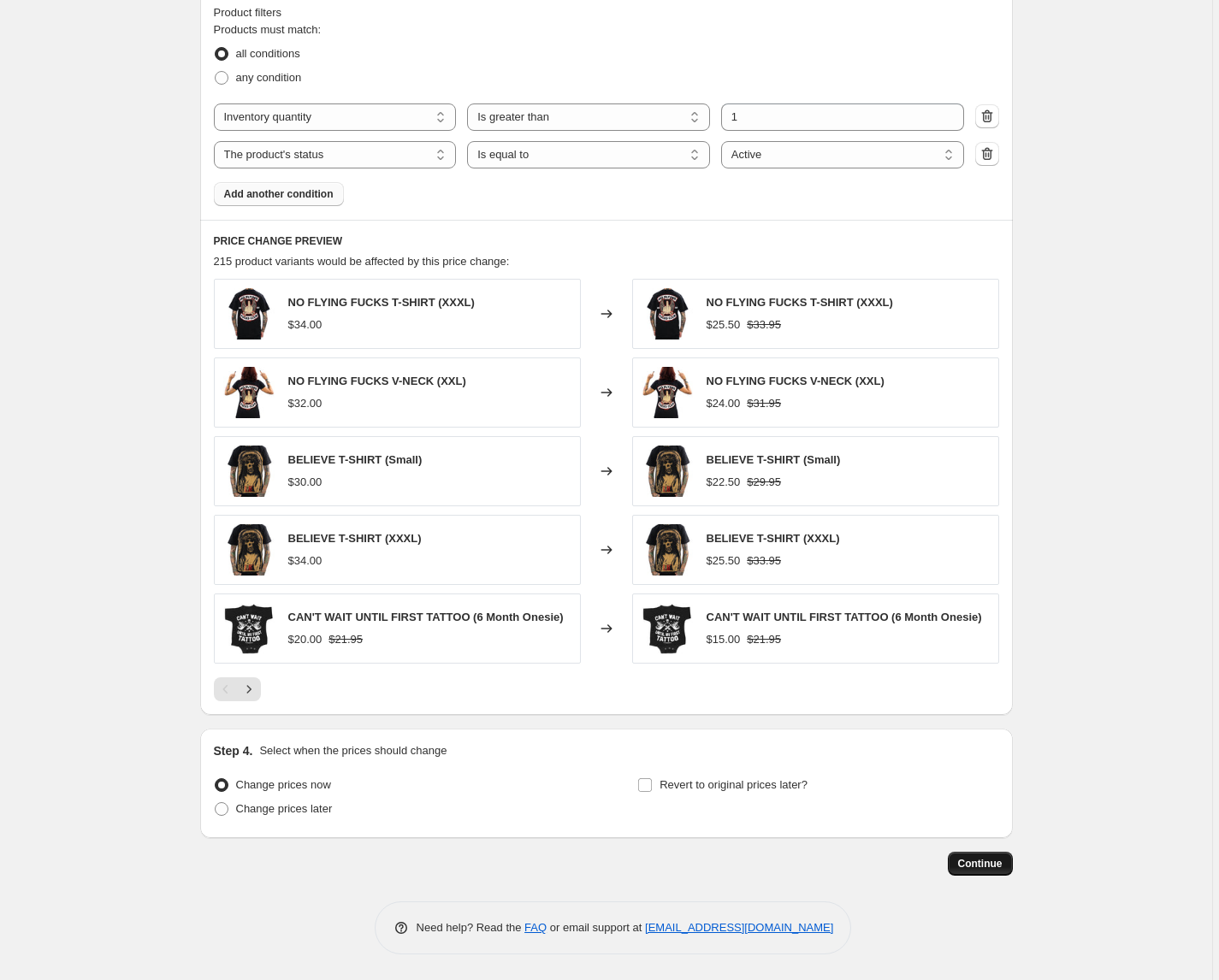
click at [976, 860] on span "Continue" at bounding box center [980, 863] width 44 height 14
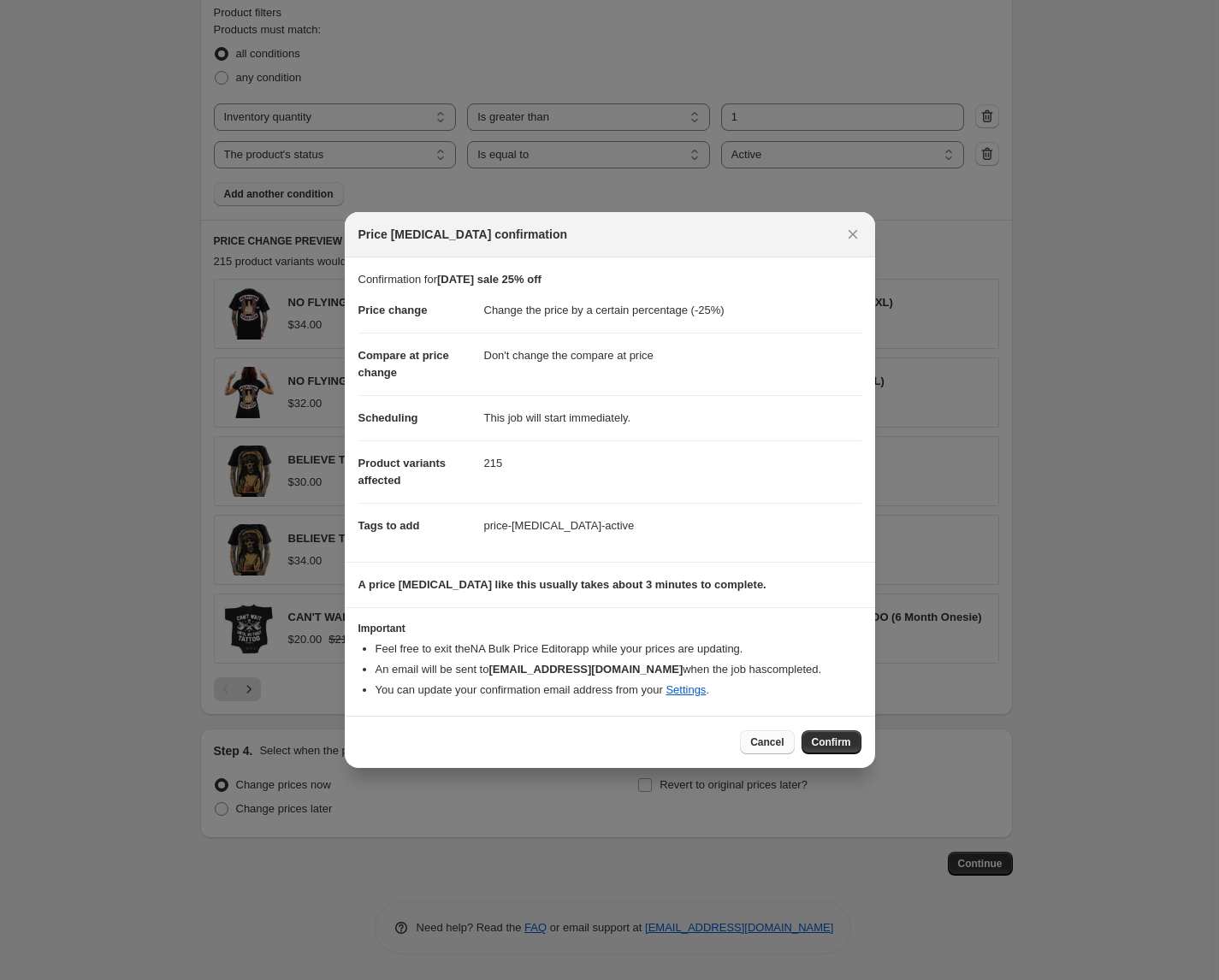
click at [769, 745] on span "Cancel" at bounding box center [767, 742] width 33 height 14
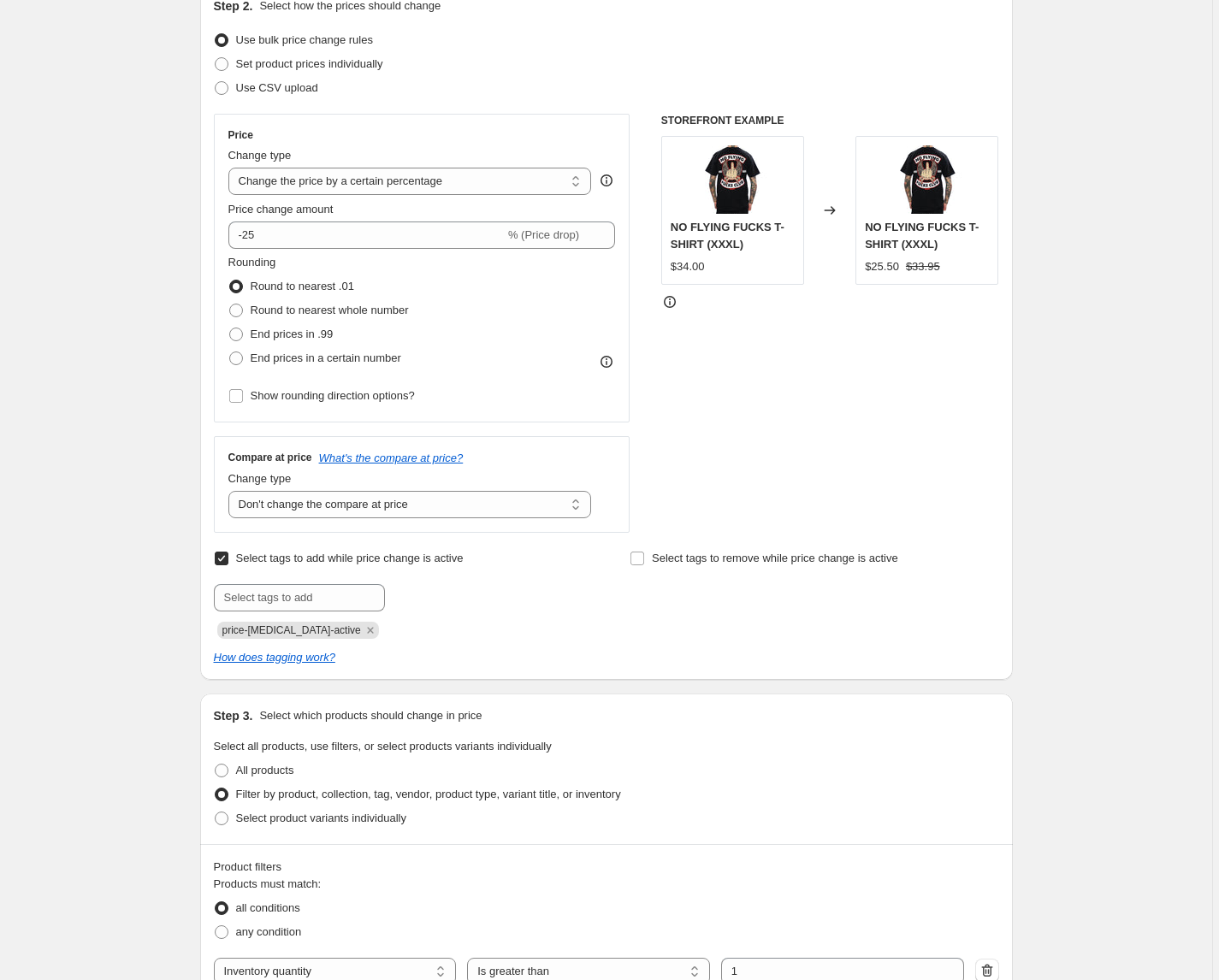
scroll to position [202, 0]
click at [269, 632] on span "price-change-job-active" at bounding box center [292, 629] width 139 height 12
click at [270, 629] on span "price-change-job-active" at bounding box center [292, 629] width 139 height 12
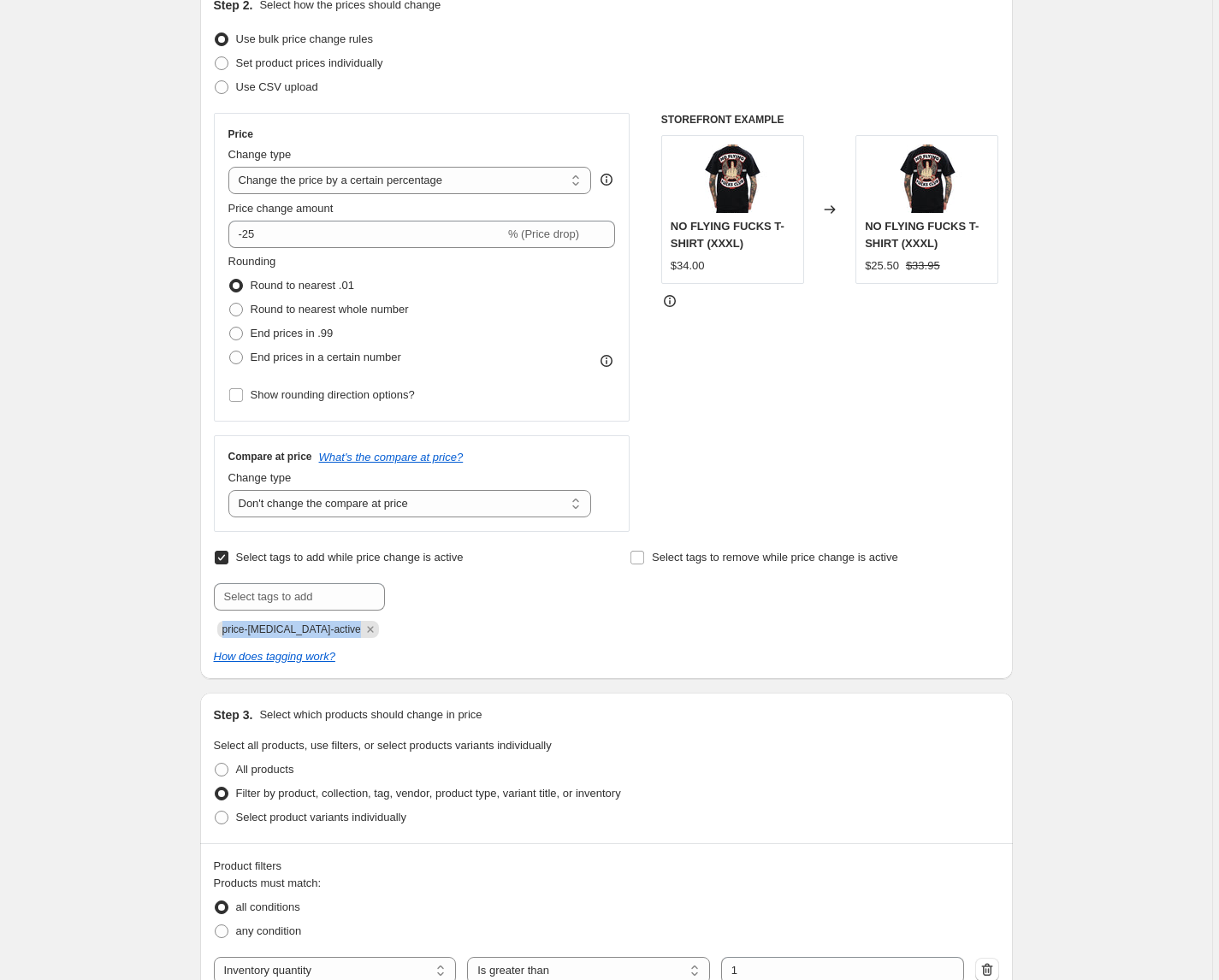
copy span "price-change-job-active"
click at [200, 632] on div "Step 1. Optionally give your price change job a title (eg "March 30% off sale o…" at bounding box center [599, 788] width 826 height 1879
click at [222, 658] on icon "How does tagging work?" at bounding box center [274, 657] width 121 height 13
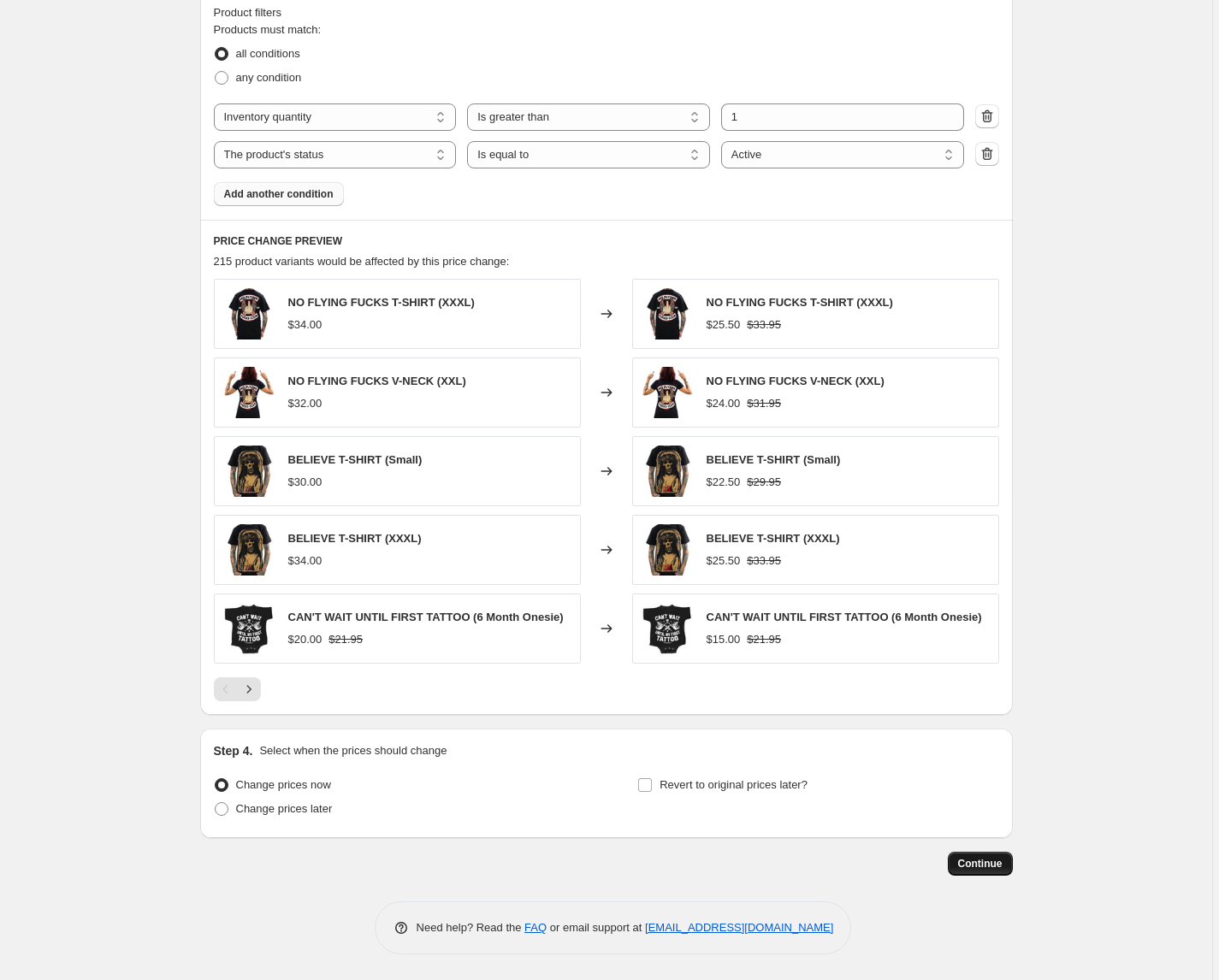
click at [978, 861] on span "Continue" at bounding box center [980, 863] width 44 height 14
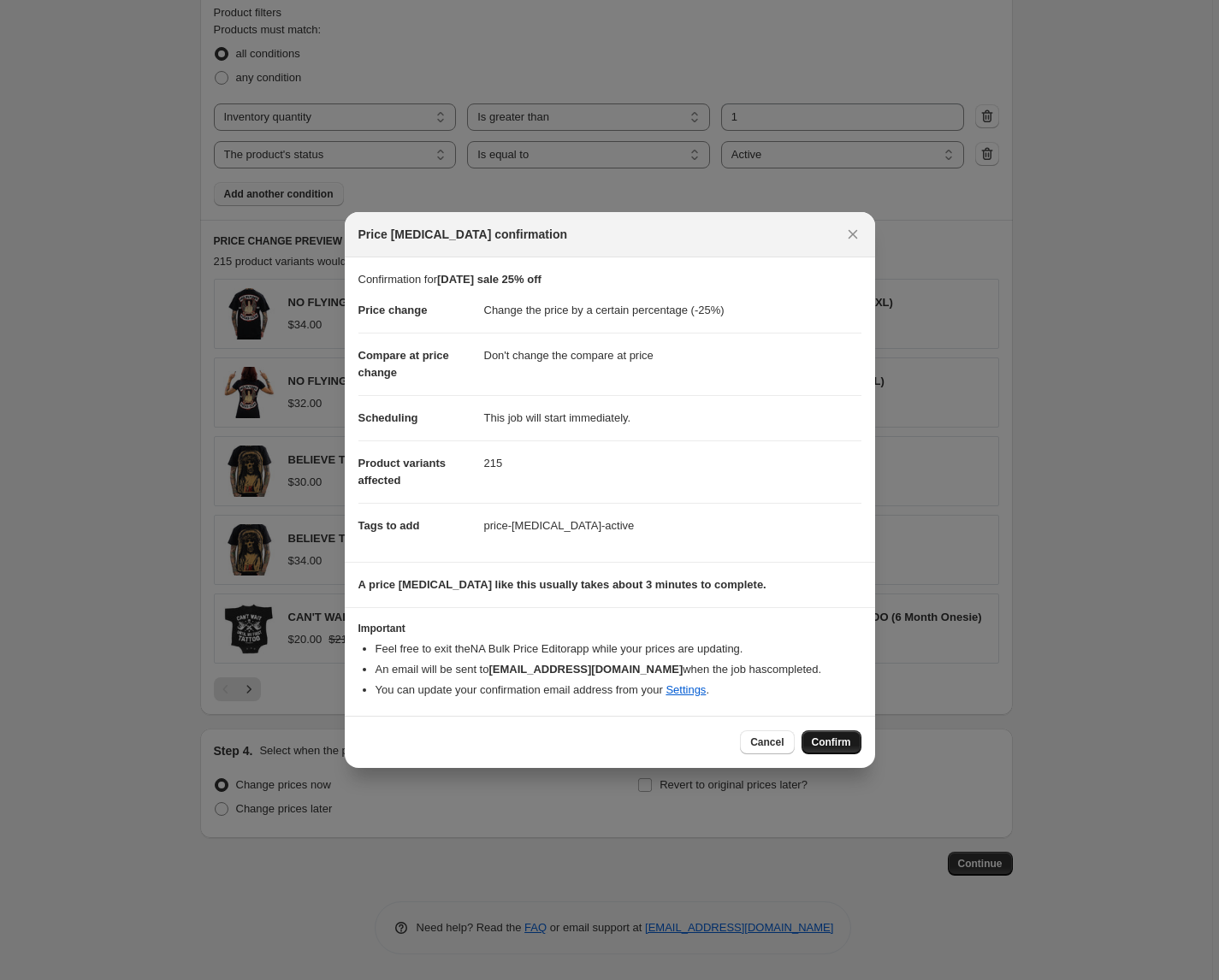
click at [847, 745] on span "Confirm" at bounding box center [831, 742] width 39 height 14
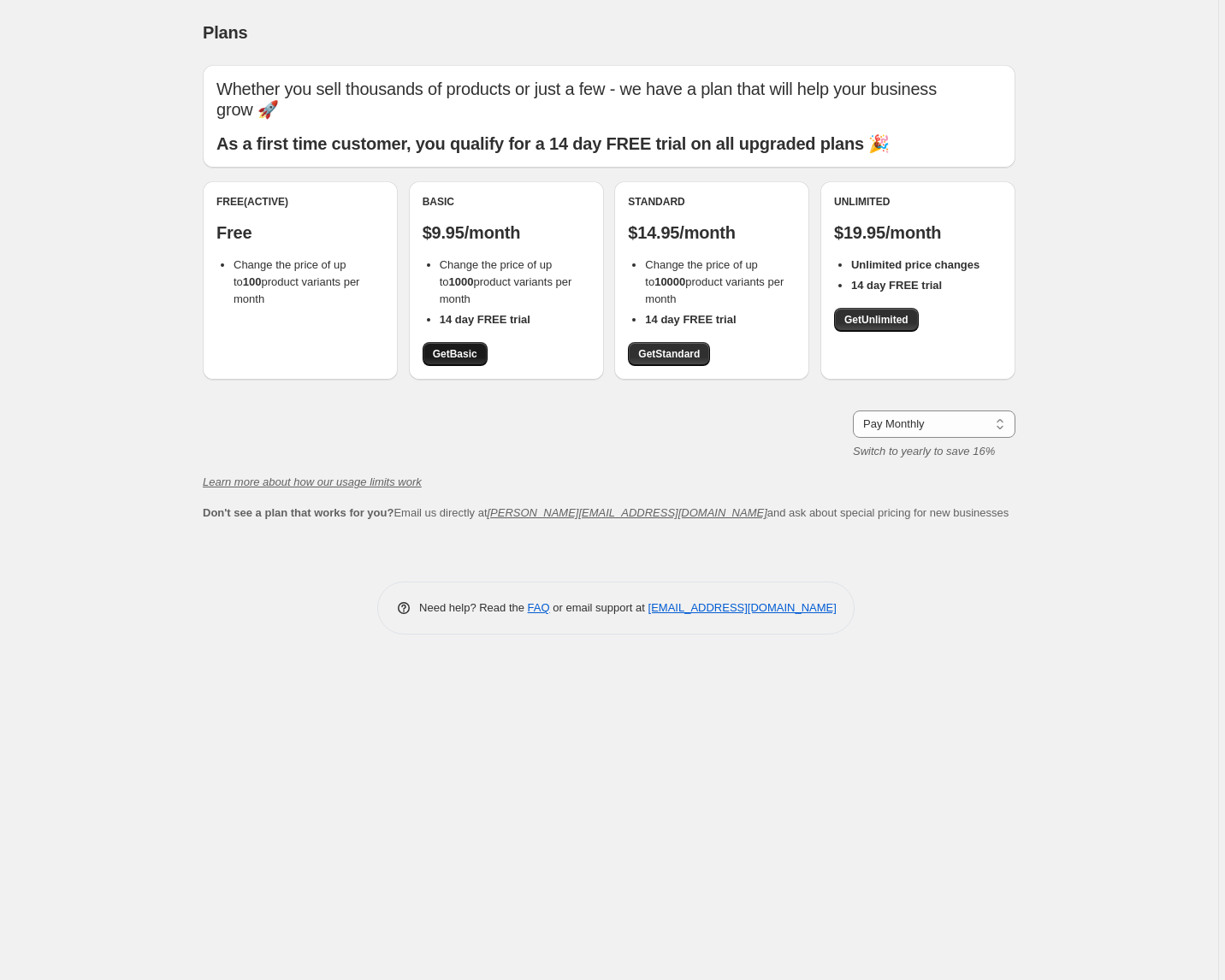
click at [443, 354] on span "Get Basic" at bounding box center [455, 354] width 44 height 14
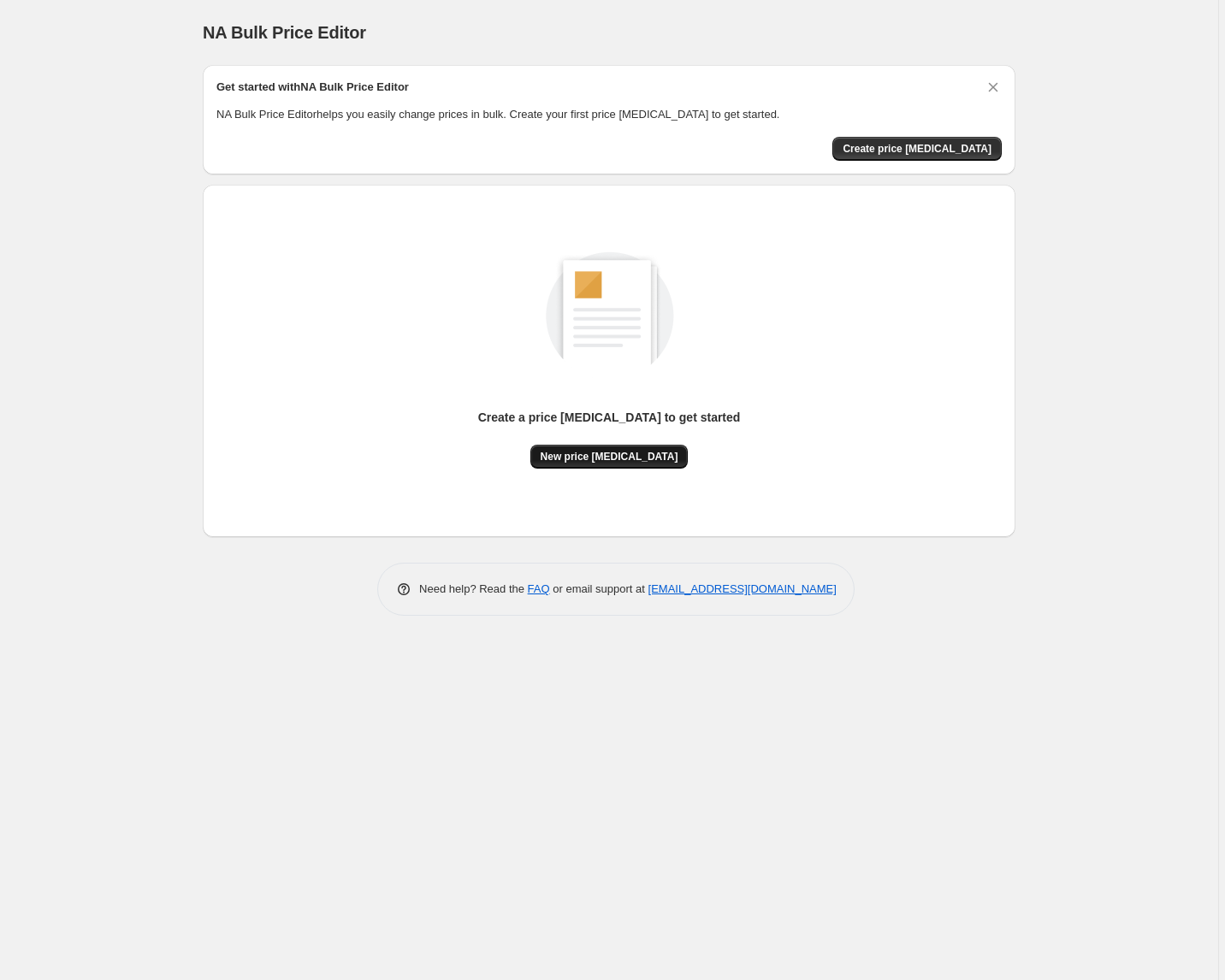
click at [603, 452] on span "New price change job" at bounding box center [610, 457] width 138 height 14
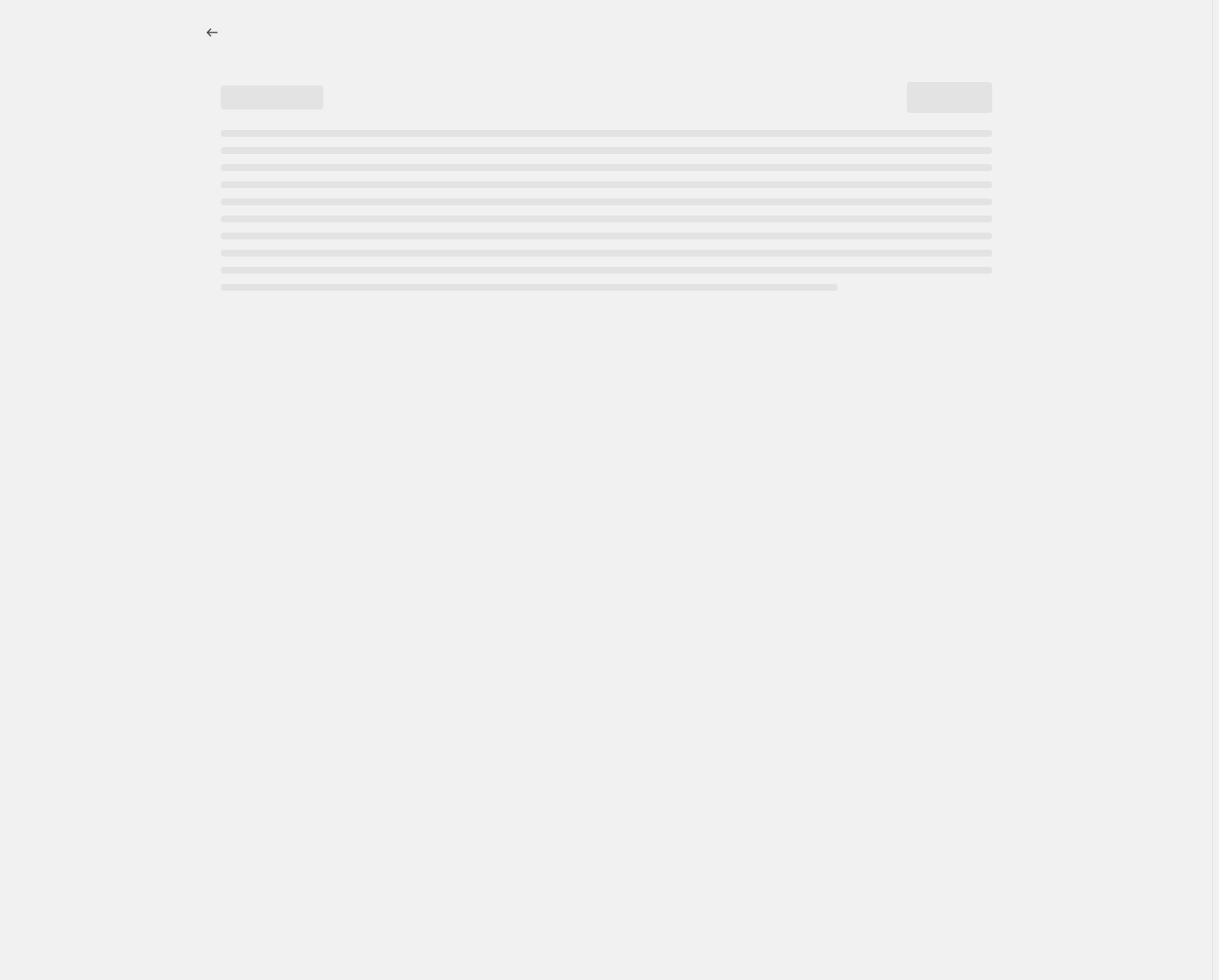
select select "percentage"
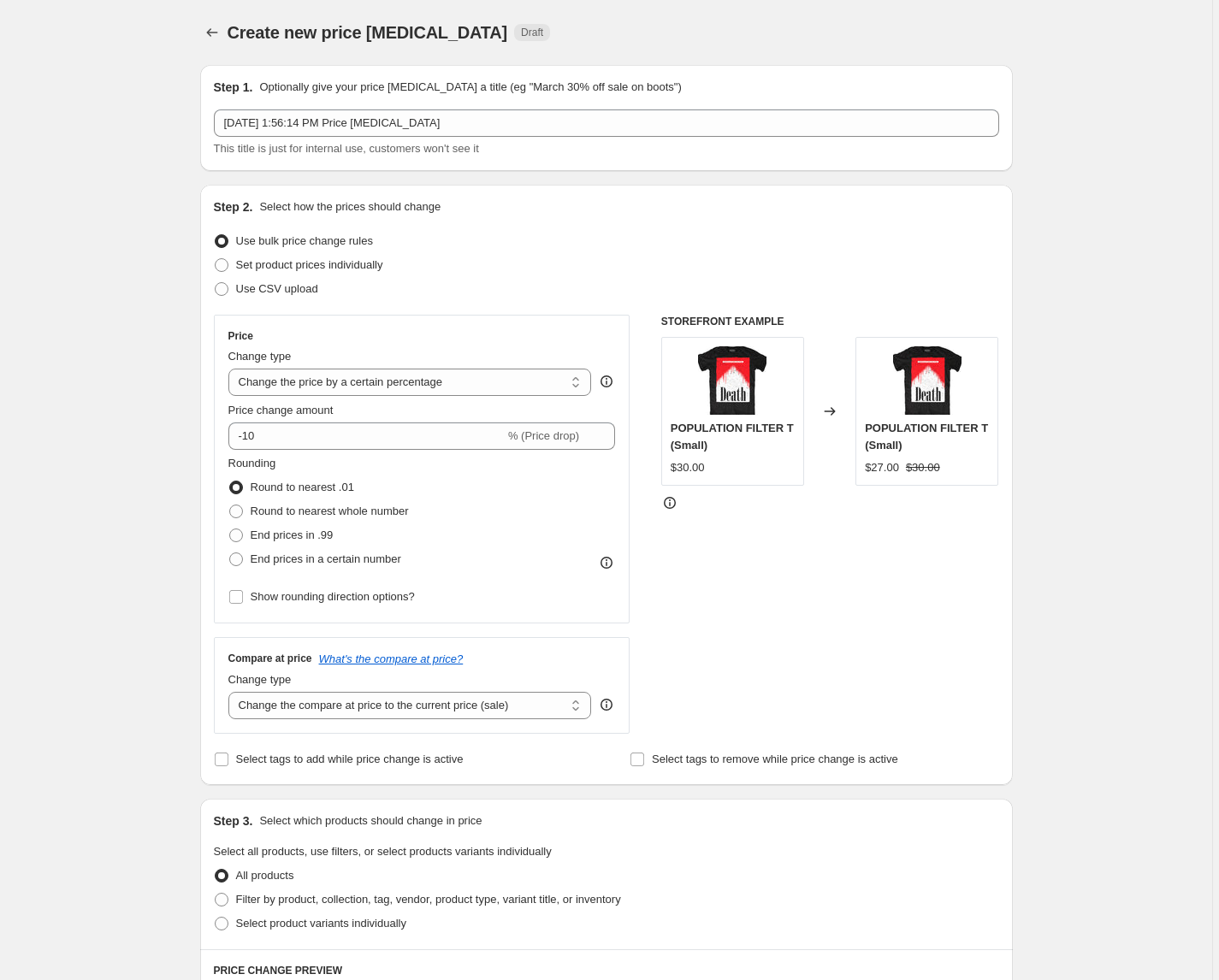
select select "percentage"
